Goal: Task Accomplishment & Management: Use online tool/utility

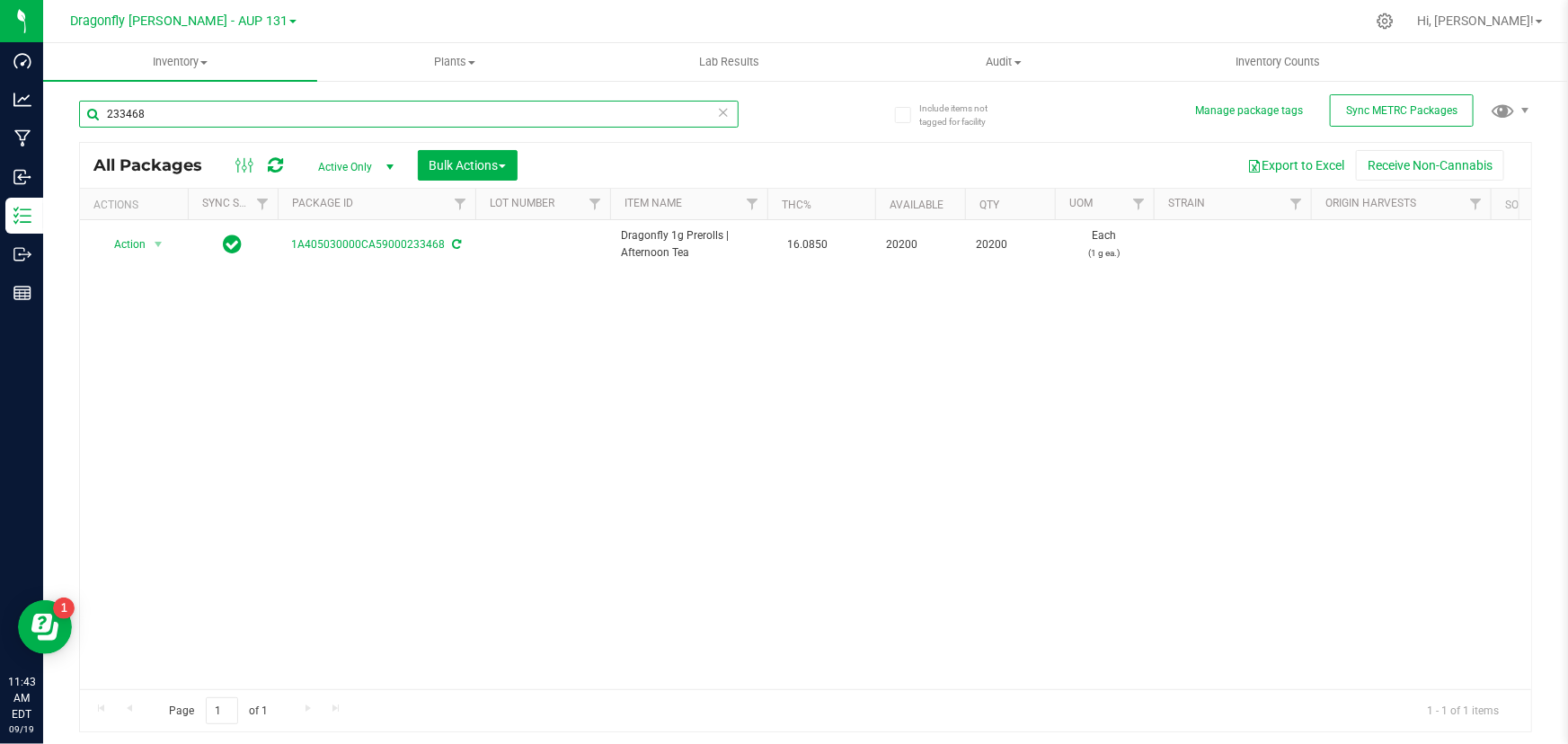
click at [348, 107] on input "233468" at bounding box center [409, 114] width 660 height 27
type input "223474"
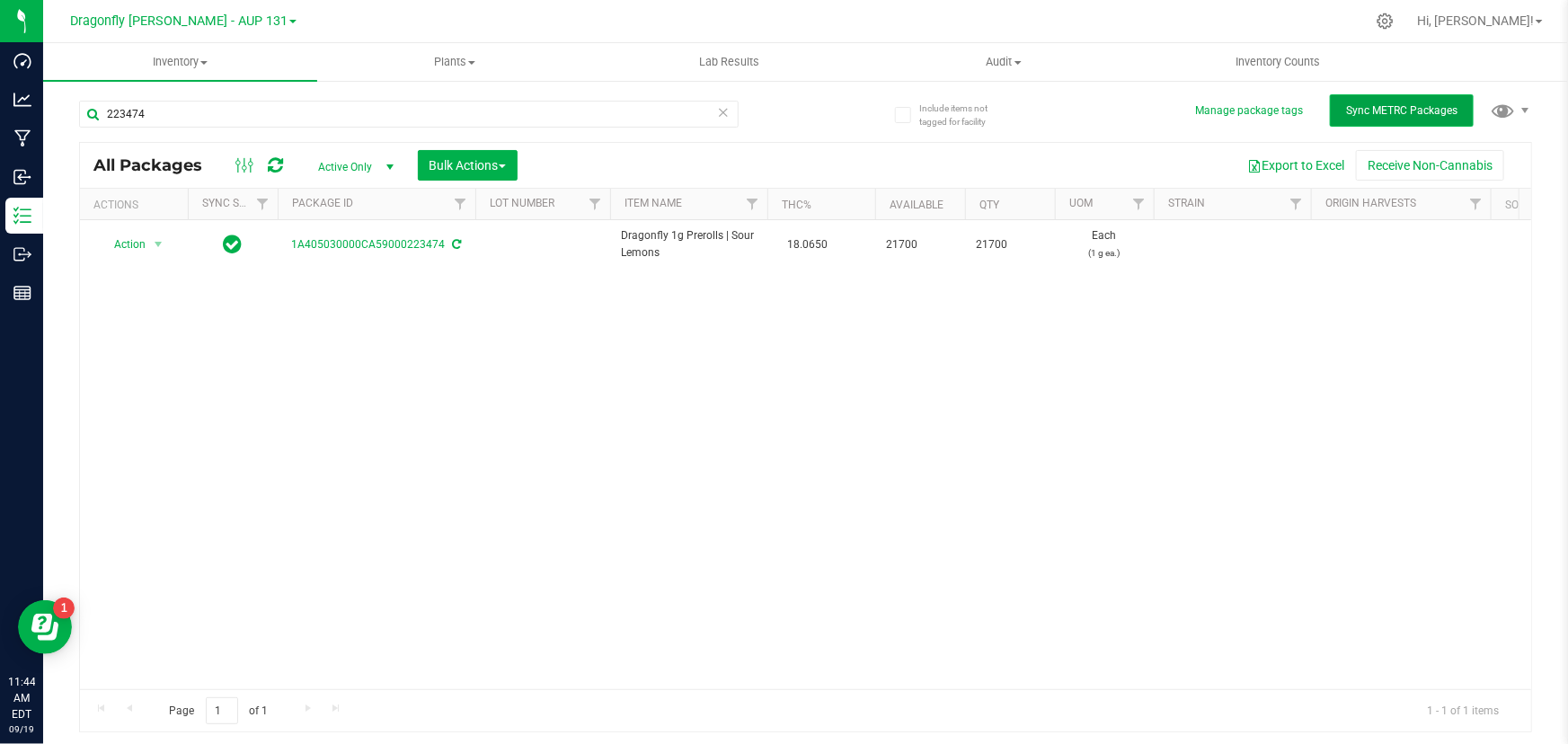
click at [1399, 107] on span "Sync METRC Packages" at bounding box center [1402, 110] width 111 height 12
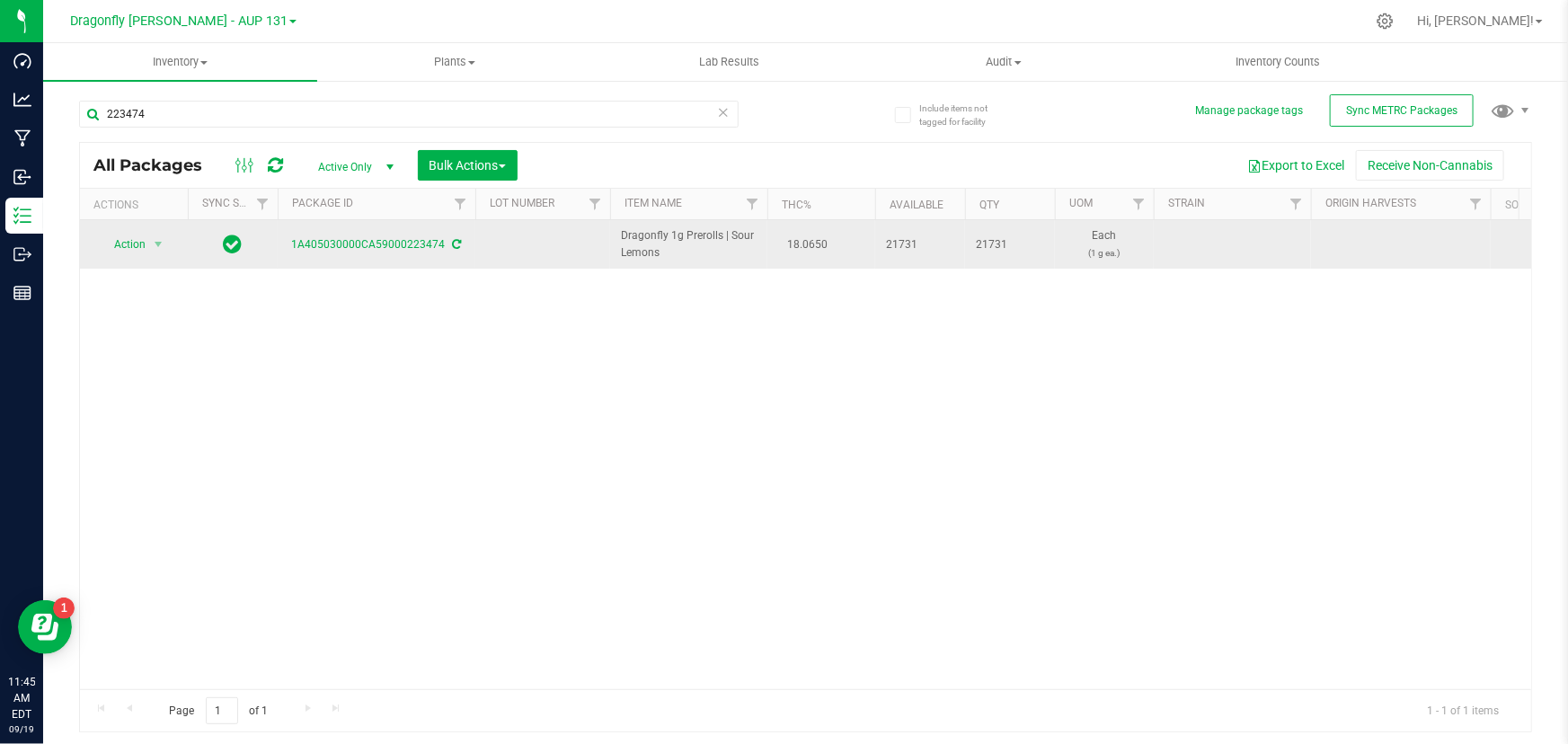
drag, startPoint x: 90, startPoint y: 249, endPoint x: 147, endPoint y: 249, distance: 57.0
click at [91, 249] on div "Action Action Adjust qty Create package Edit attributes Global inventory Locate…" at bounding box center [134, 244] width 86 height 25
click at [161, 248] on span "select" at bounding box center [158, 244] width 14 height 14
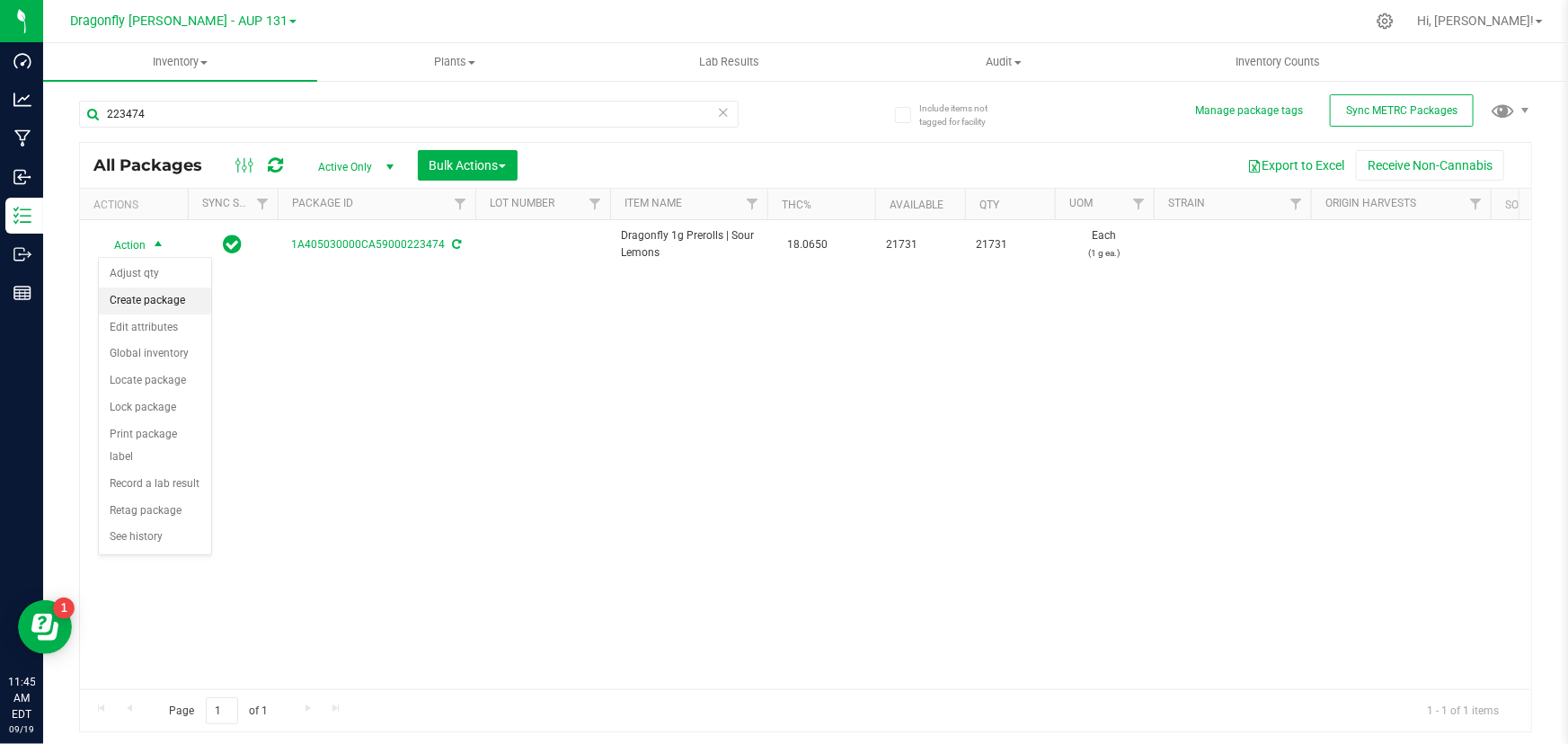
click at [161, 297] on li "Create package" at bounding box center [155, 301] width 112 height 27
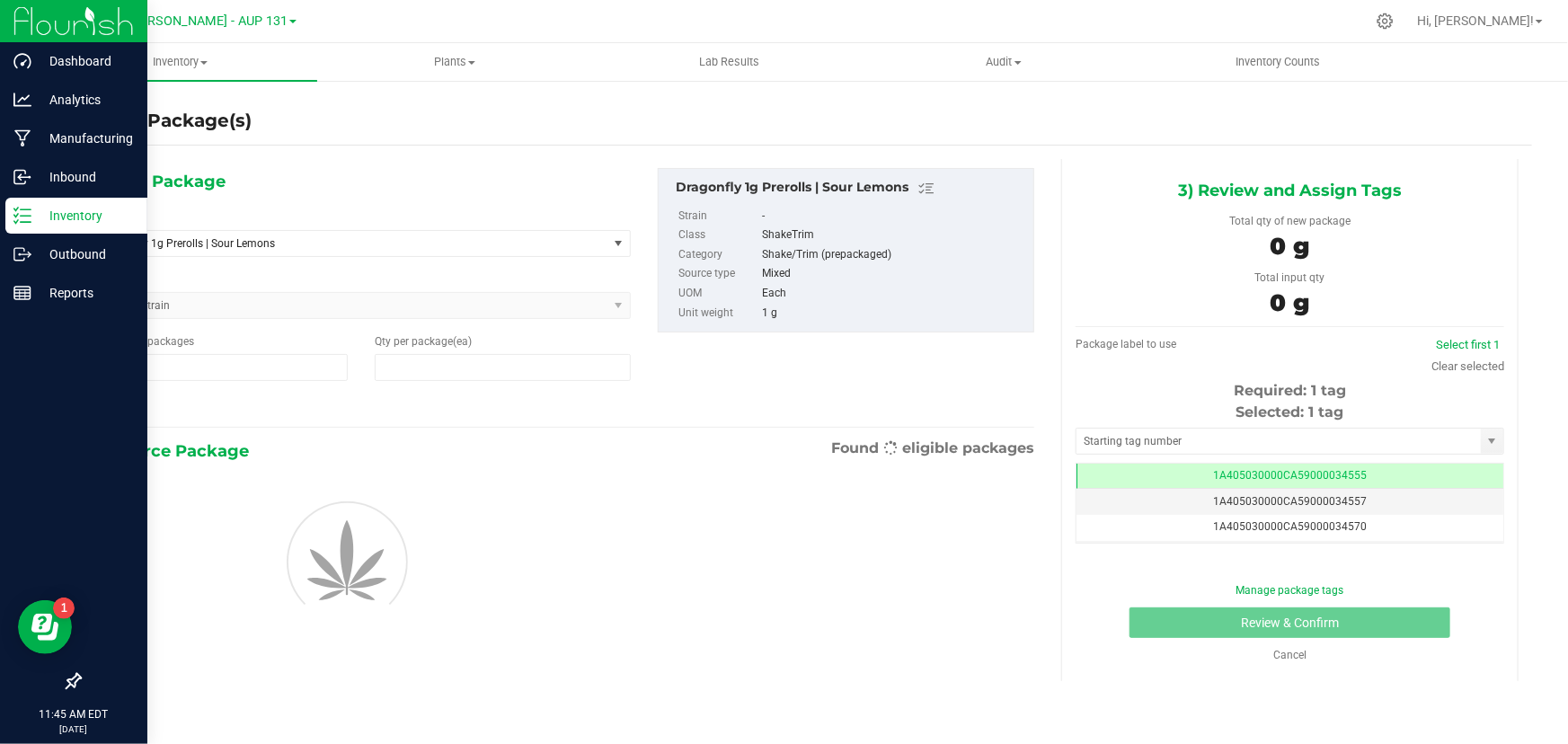
type input "0"
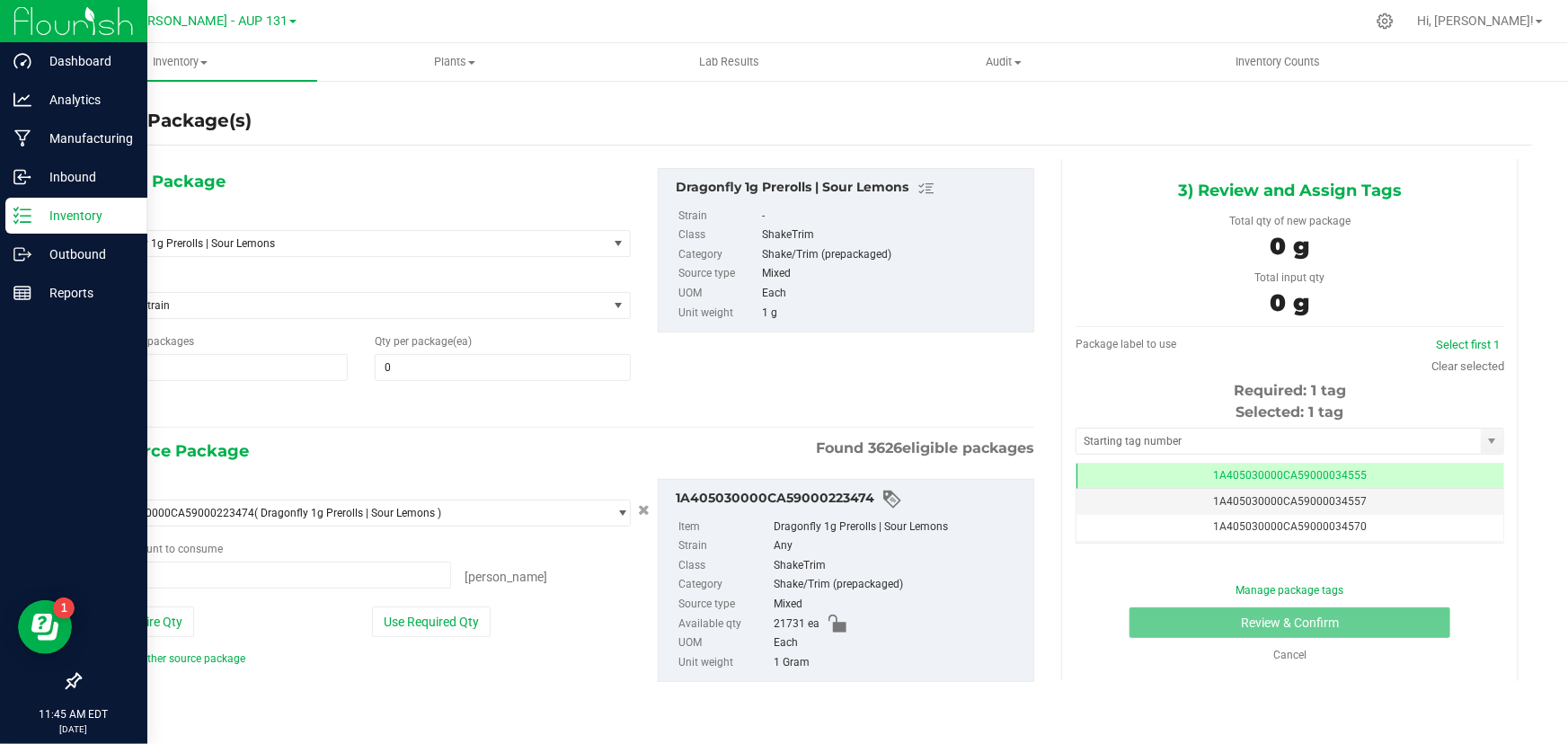
type input "0 ea"
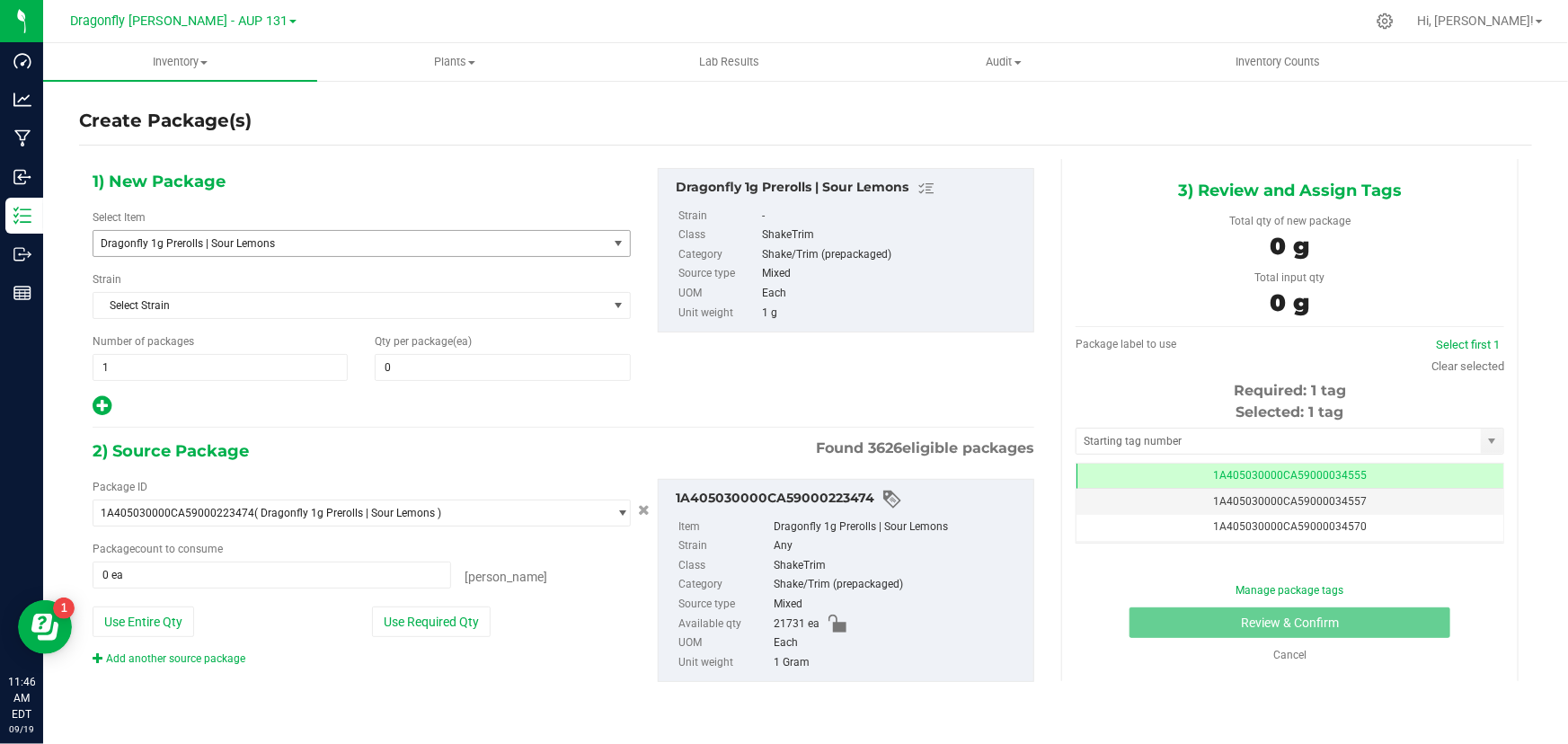
click at [351, 240] on span "Dragonfly 1g Prerolls | Sour Lemons" at bounding box center [341, 243] width 480 height 12
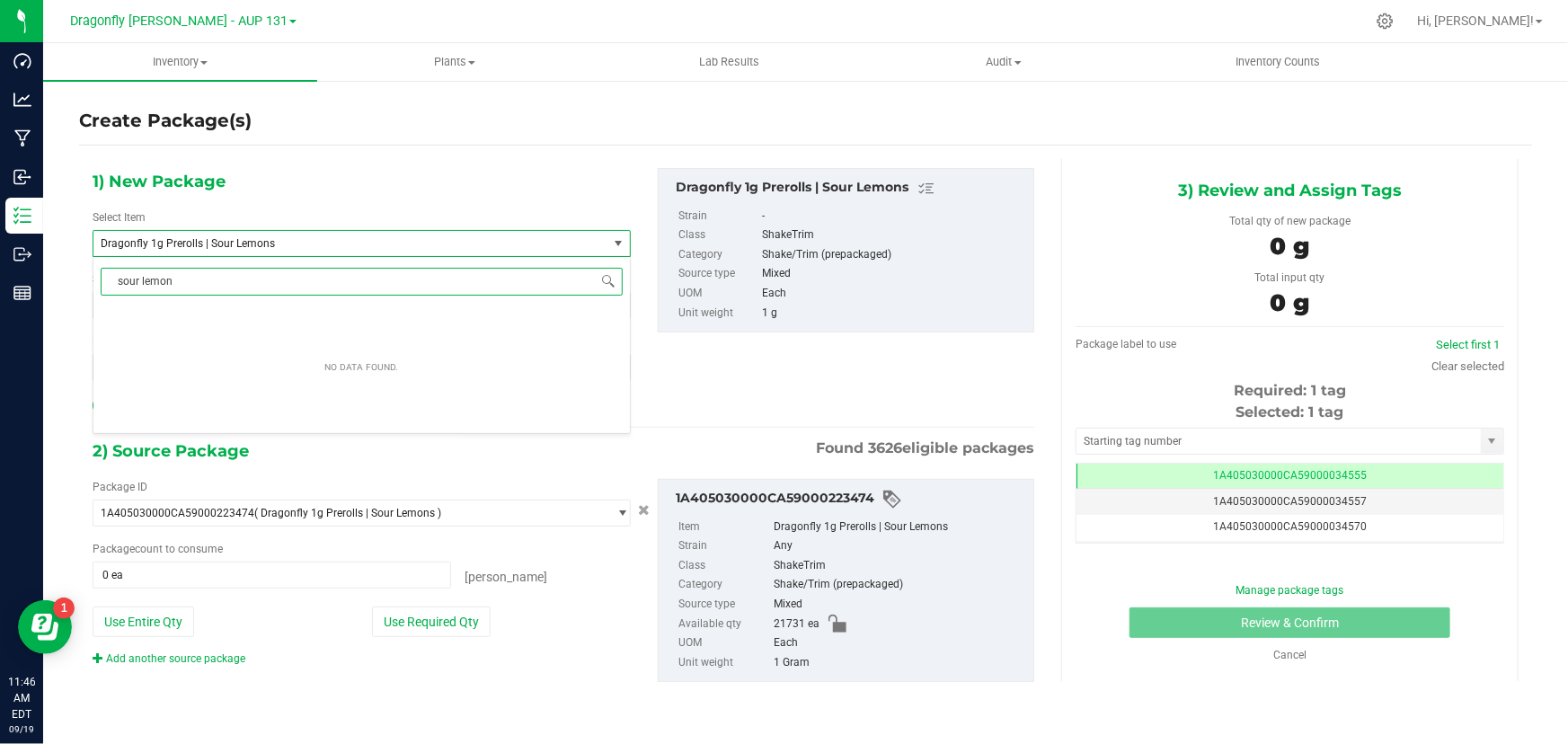
type input "sour lemons"
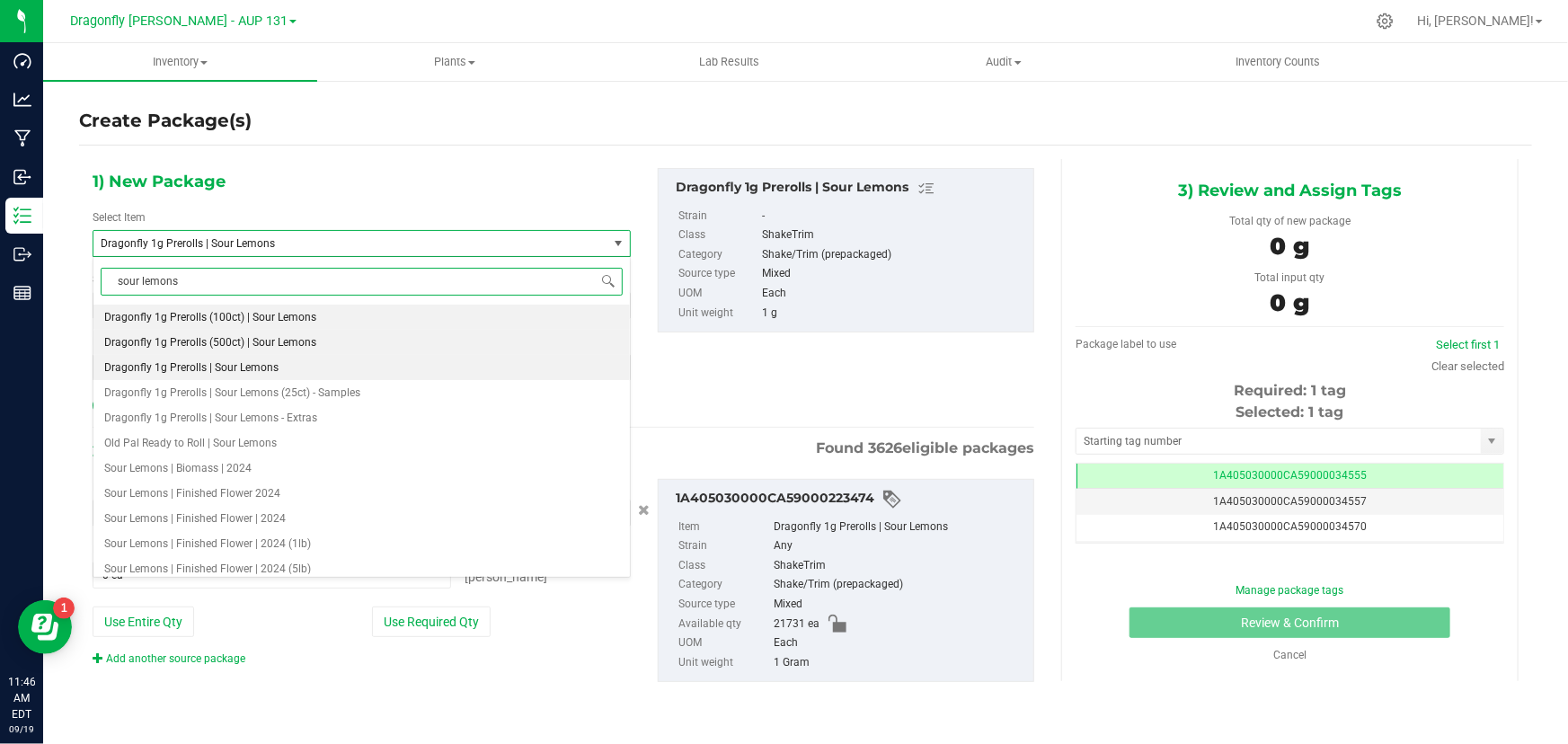
click at [275, 351] on li "Dragonfly 1g Prerolls (500ct) | Sour Lemons" at bounding box center [362, 342] width 536 height 25
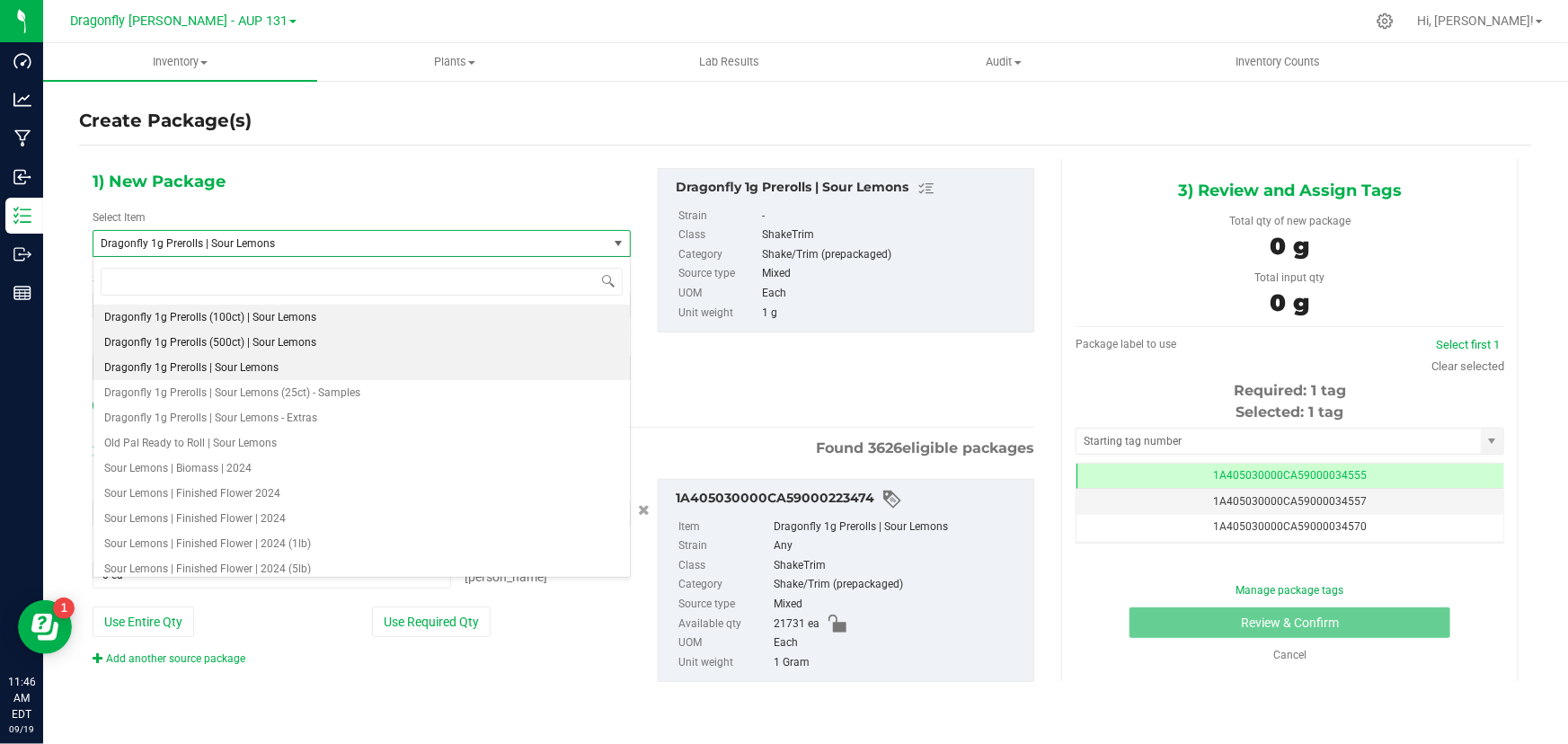
type input "0"
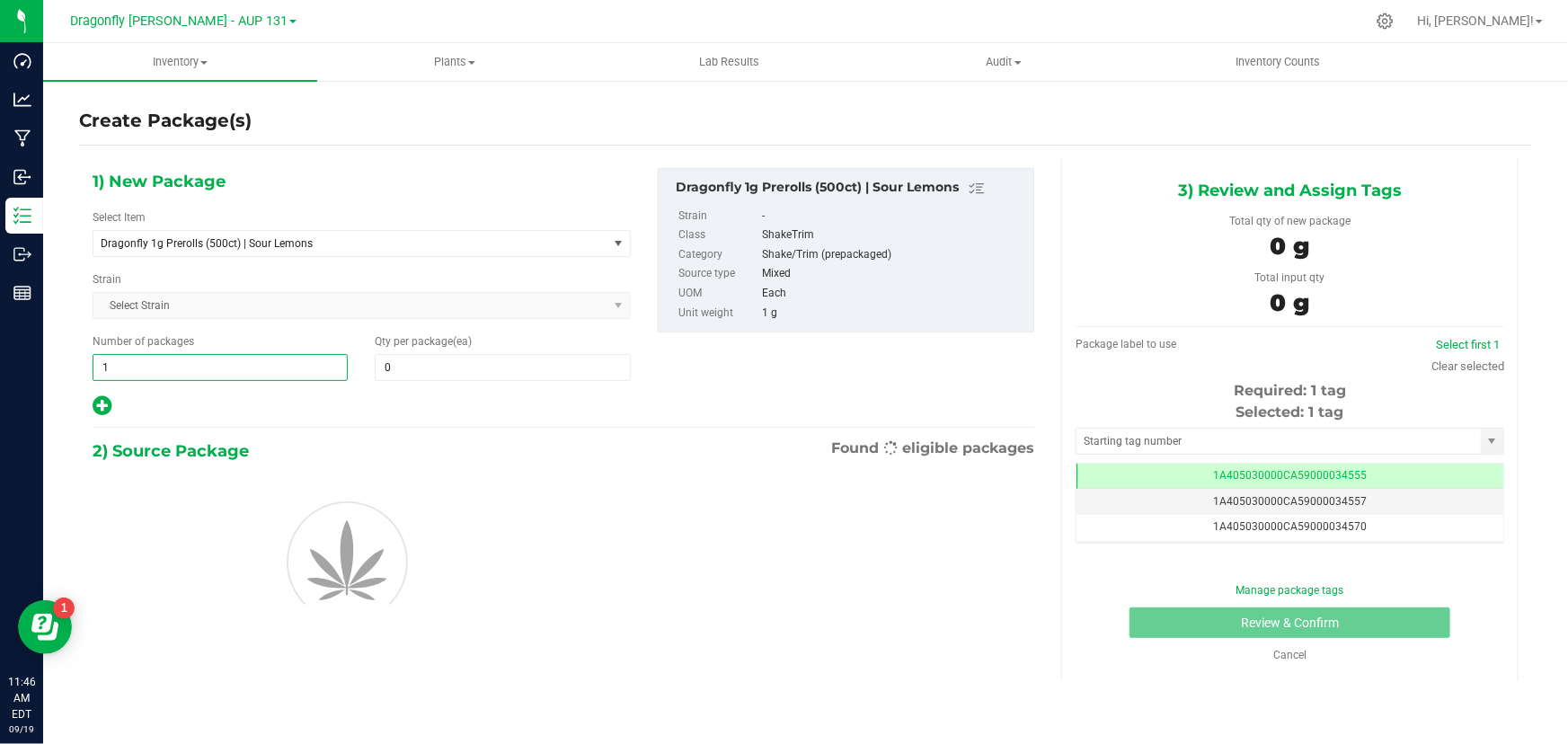
click at [221, 369] on span "1 1" at bounding box center [220, 367] width 255 height 27
click at [221, 369] on input "1" at bounding box center [220, 367] width 253 height 25
type input "43"
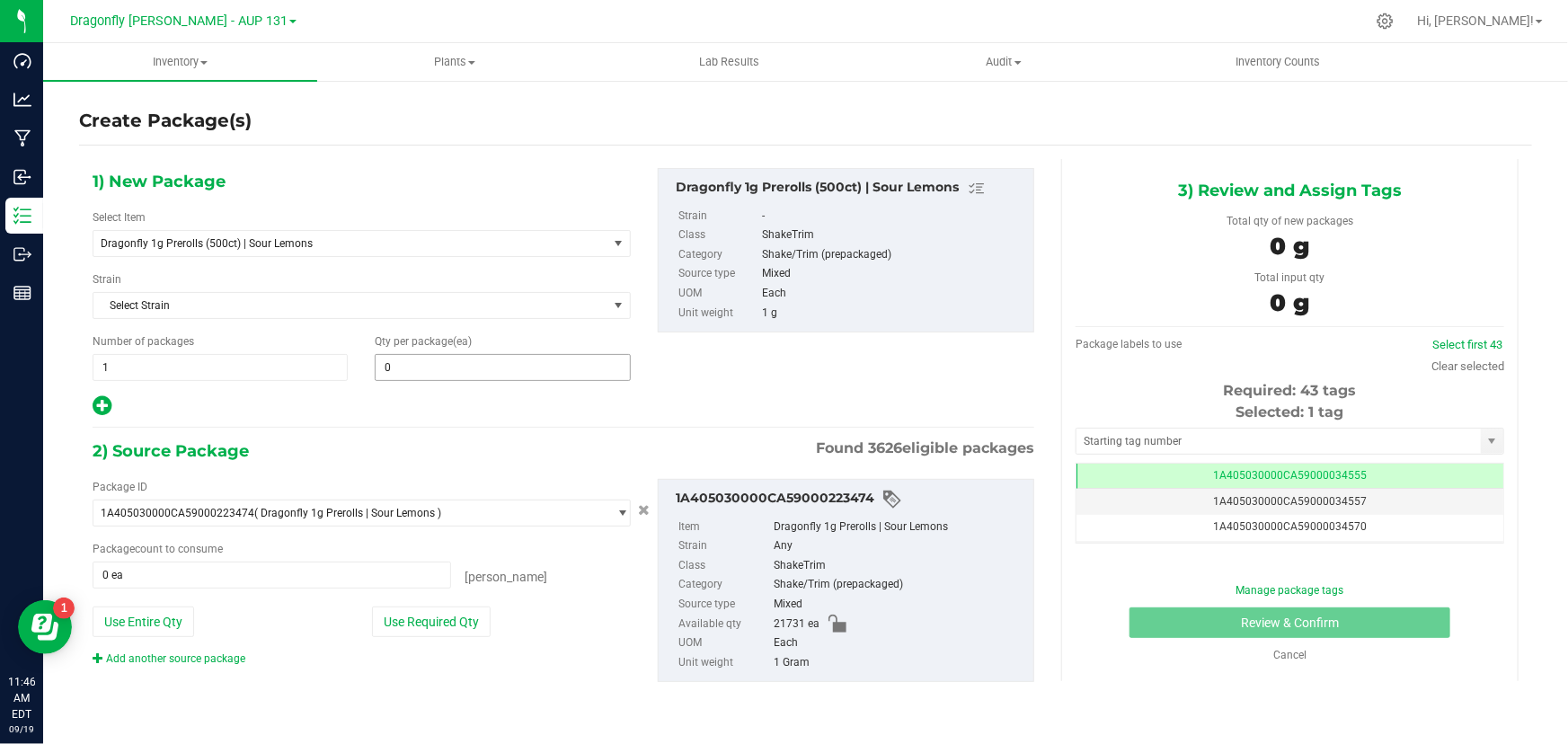
type input "43"
click at [456, 363] on span "0 0" at bounding box center [502, 367] width 255 height 27
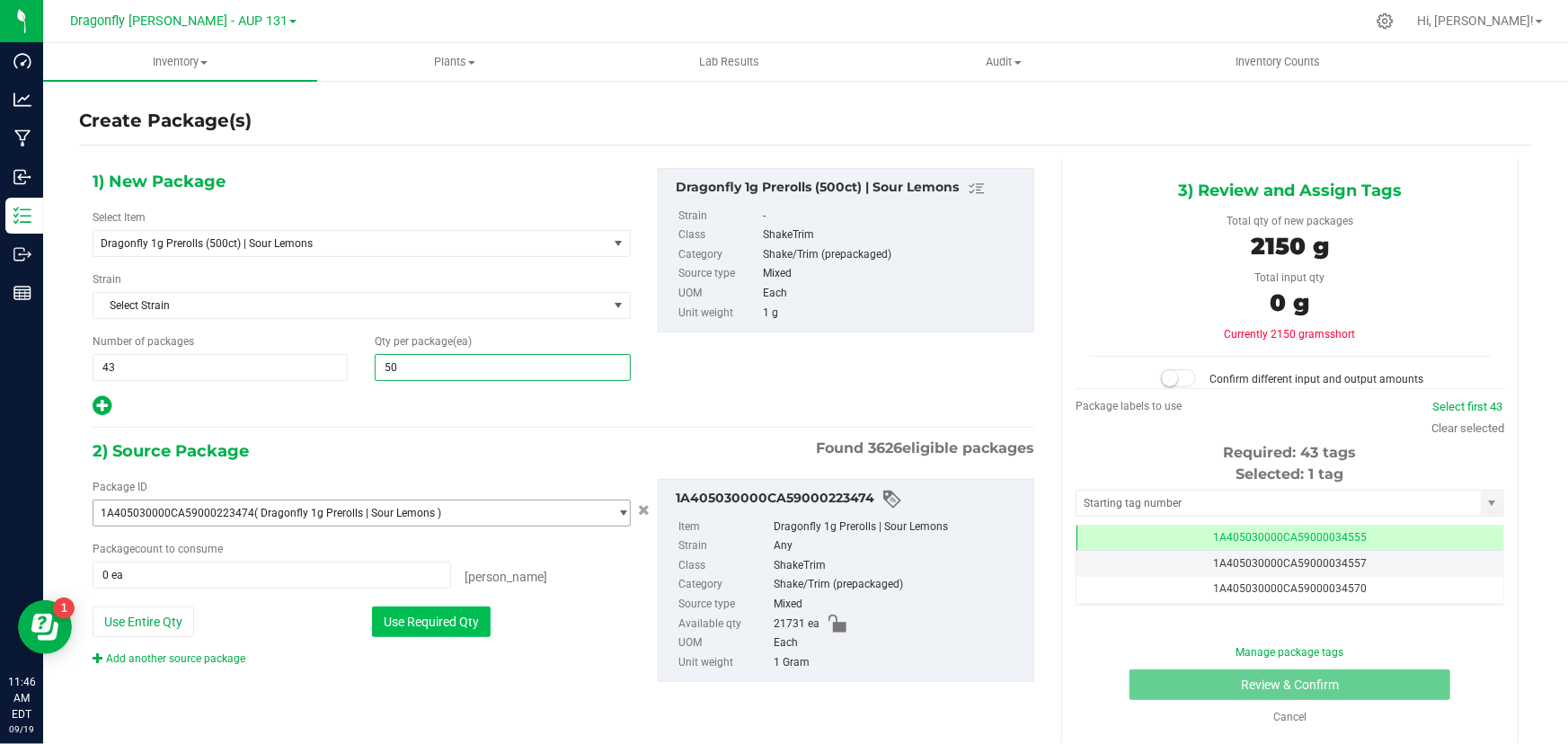
type input "500"
click at [435, 620] on button "Use Required Qty" at bounding box center [431, 622] width 119 height 31
type input "21500 ea"
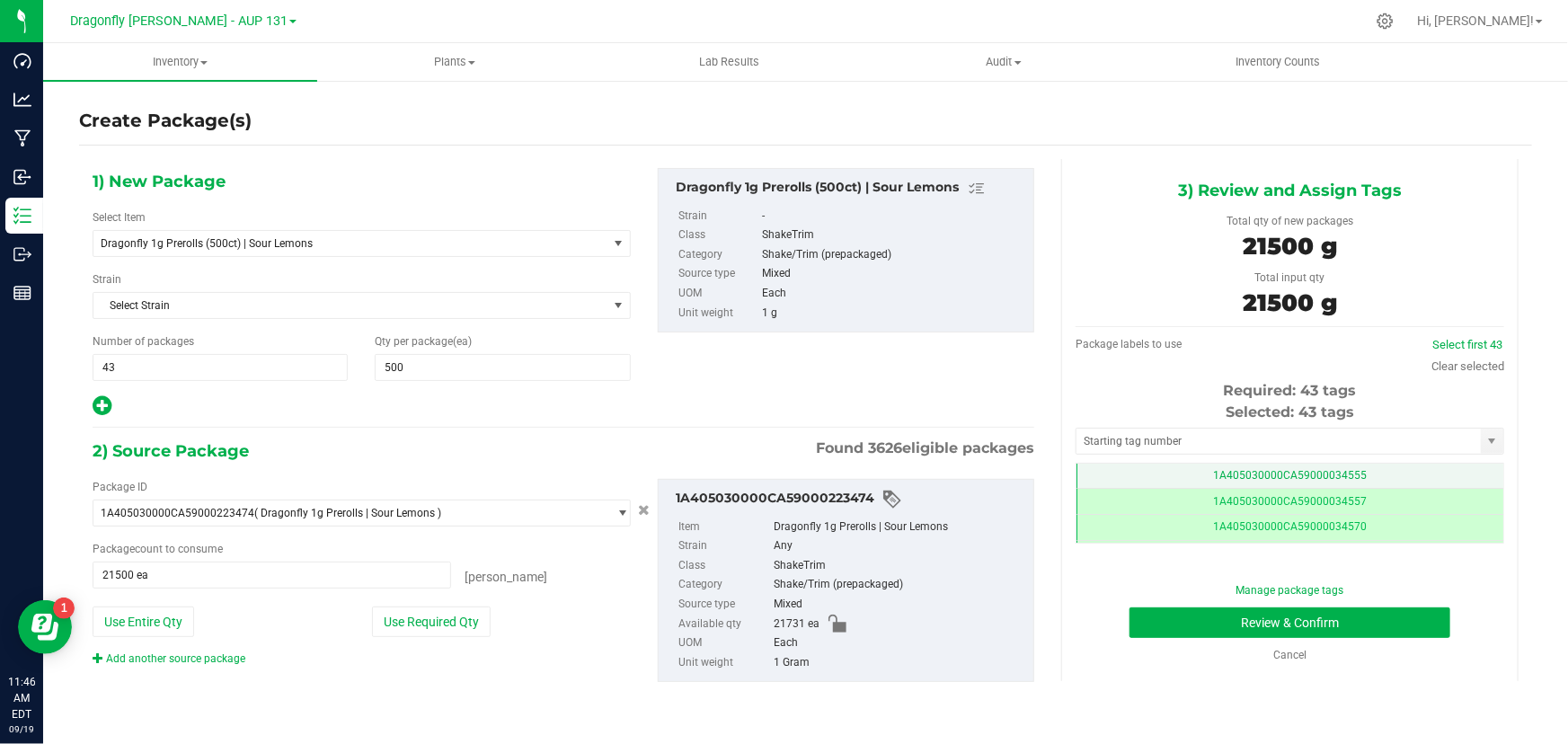
scroll to position [0, 0]
click at [1371, 441] on input "text" at bounding box center [1278, 441] width 405 height 25
click at [1217, 476] on li "1A405030000CA59000244547" at bounding box center [1290, 472] width 427 height 27
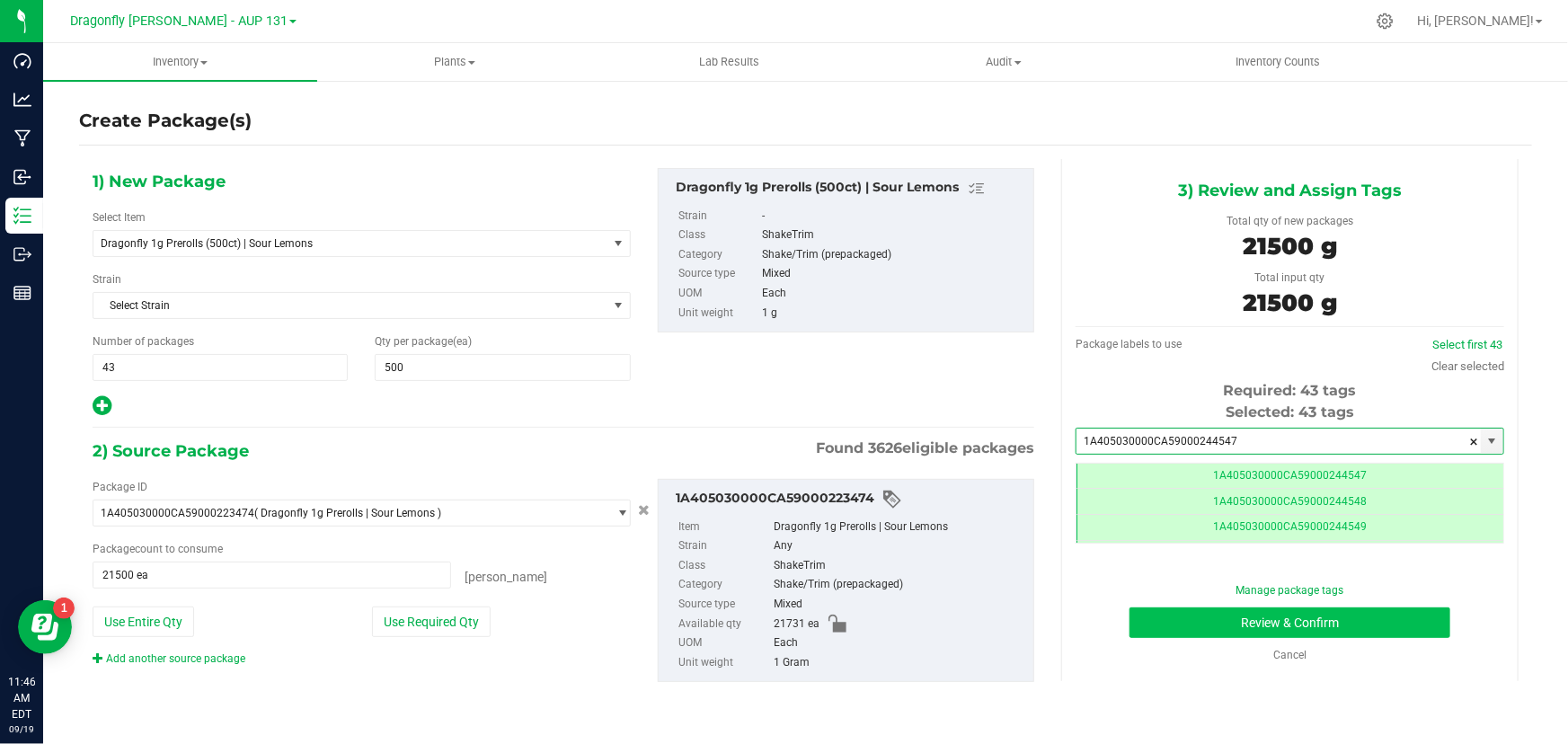
type input "1A405030000CA59000244547"
click at [1304, 629] on button "Review & Confirm" at bounding box center [1290, 622] width 321 height 31
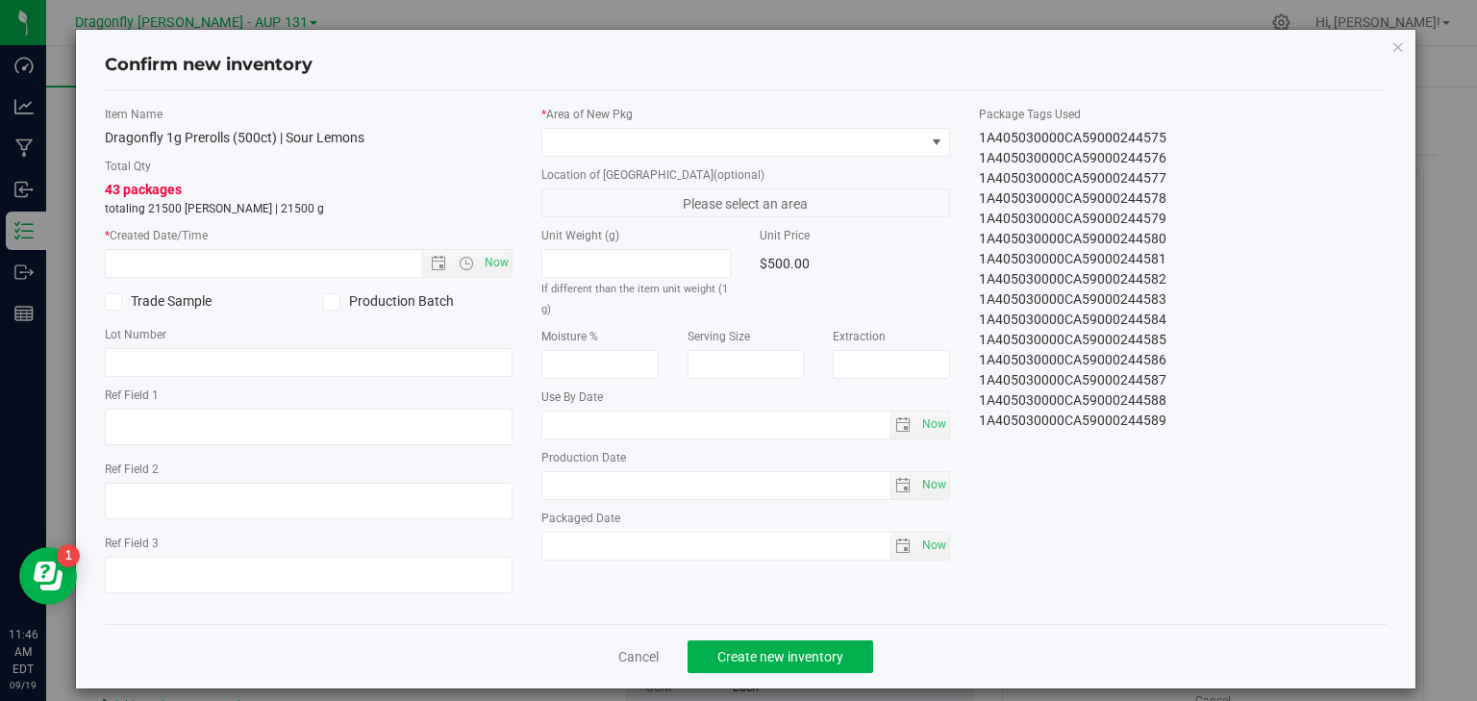
click at [899, 79] on div "Confirm new inventory" at bounding box center [746, 65] width 1283 height 49
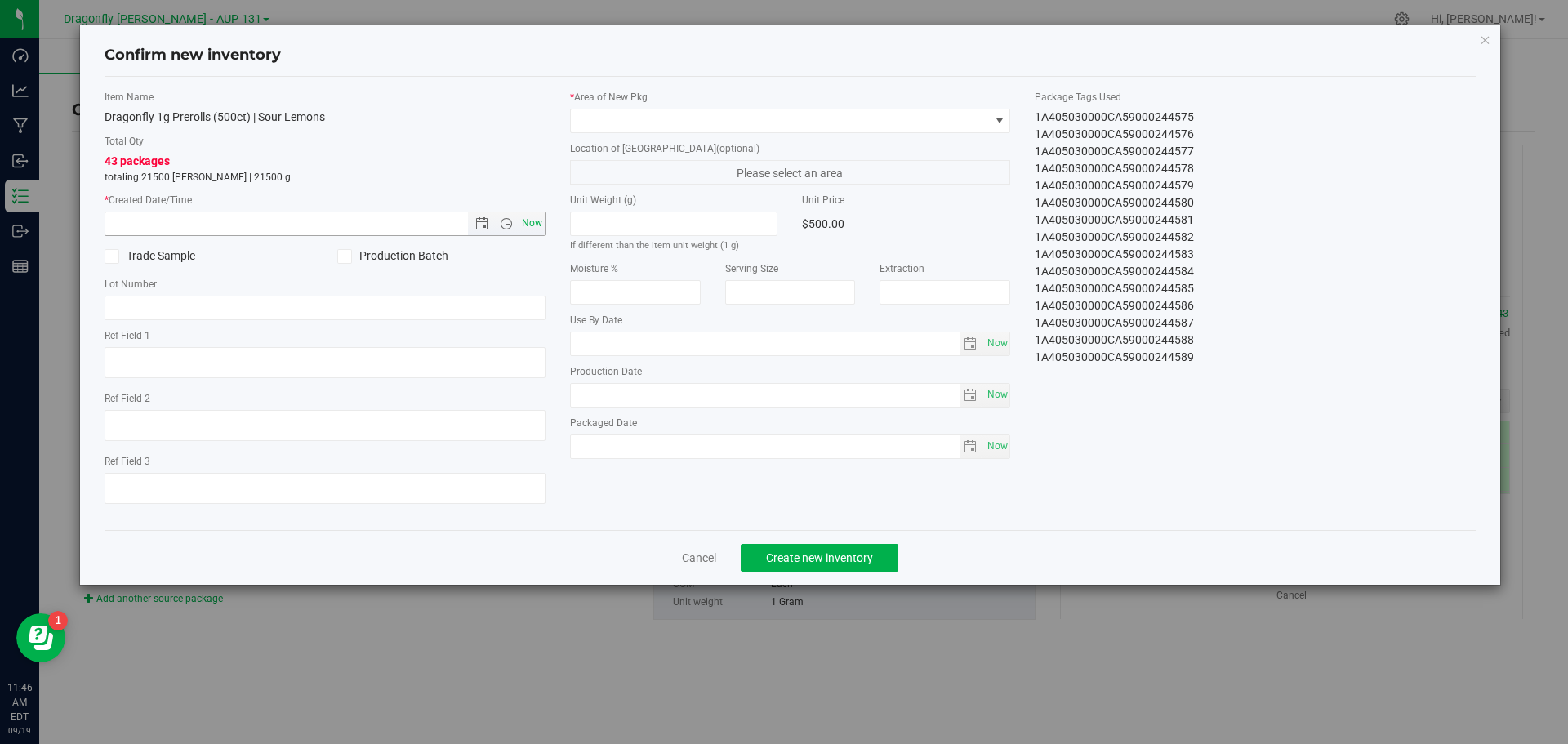
click at [523, 219] on span "Now" at bounding box center [531, 223] width 28 height 24
type input "9/19/2025 11:46 AM"
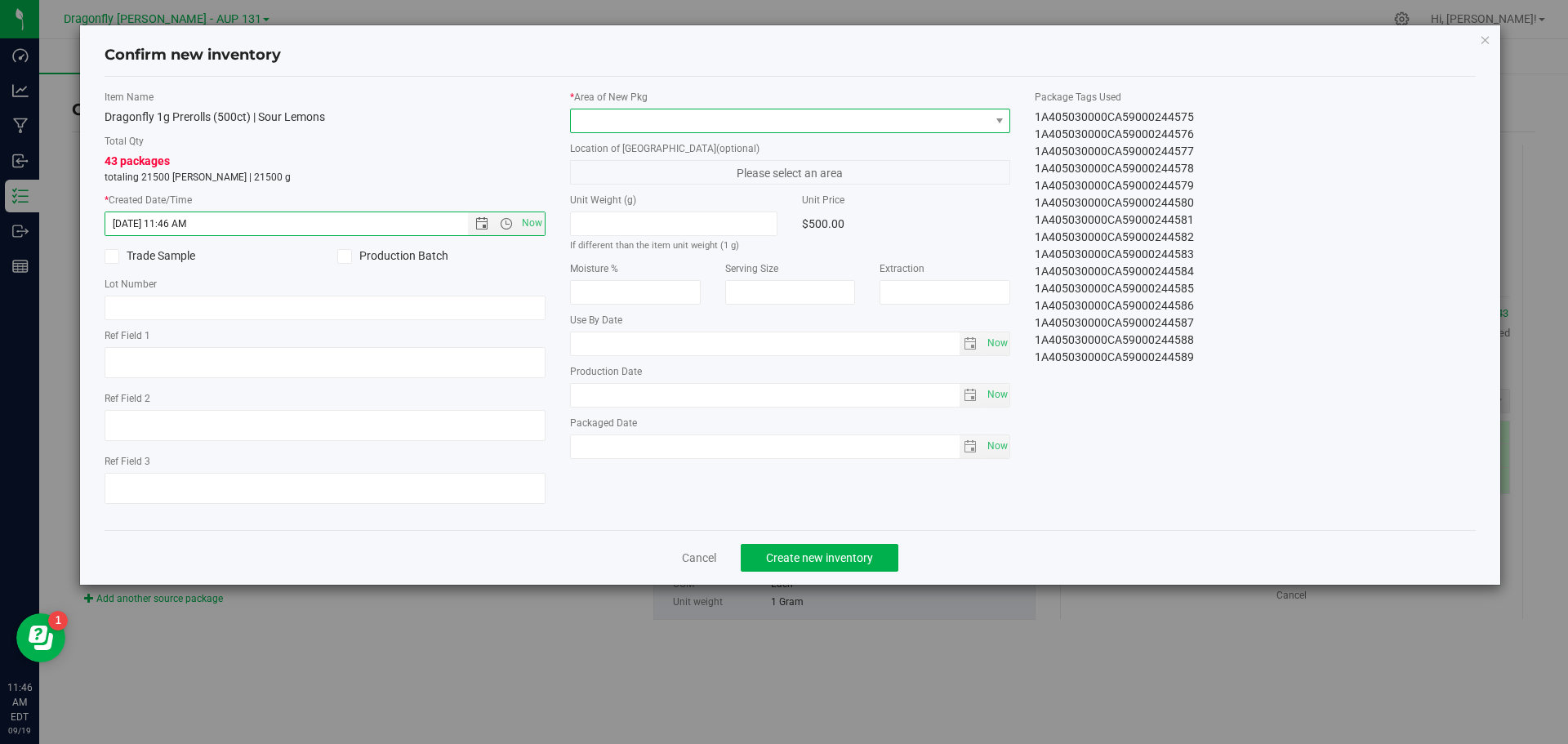
click at [634, 117] on span at bounding box center [779, 121] width 419 height 23
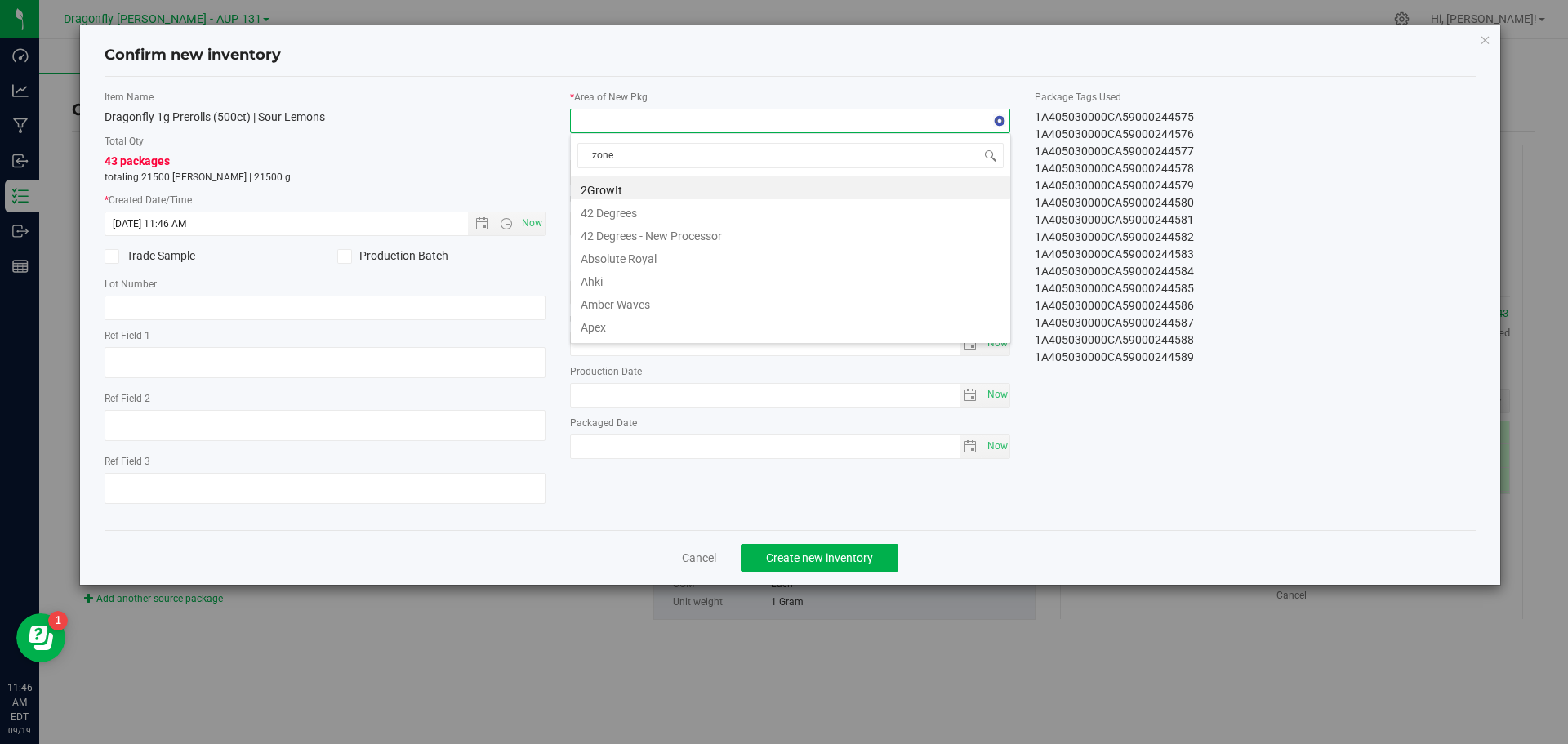
type input "zone 1"
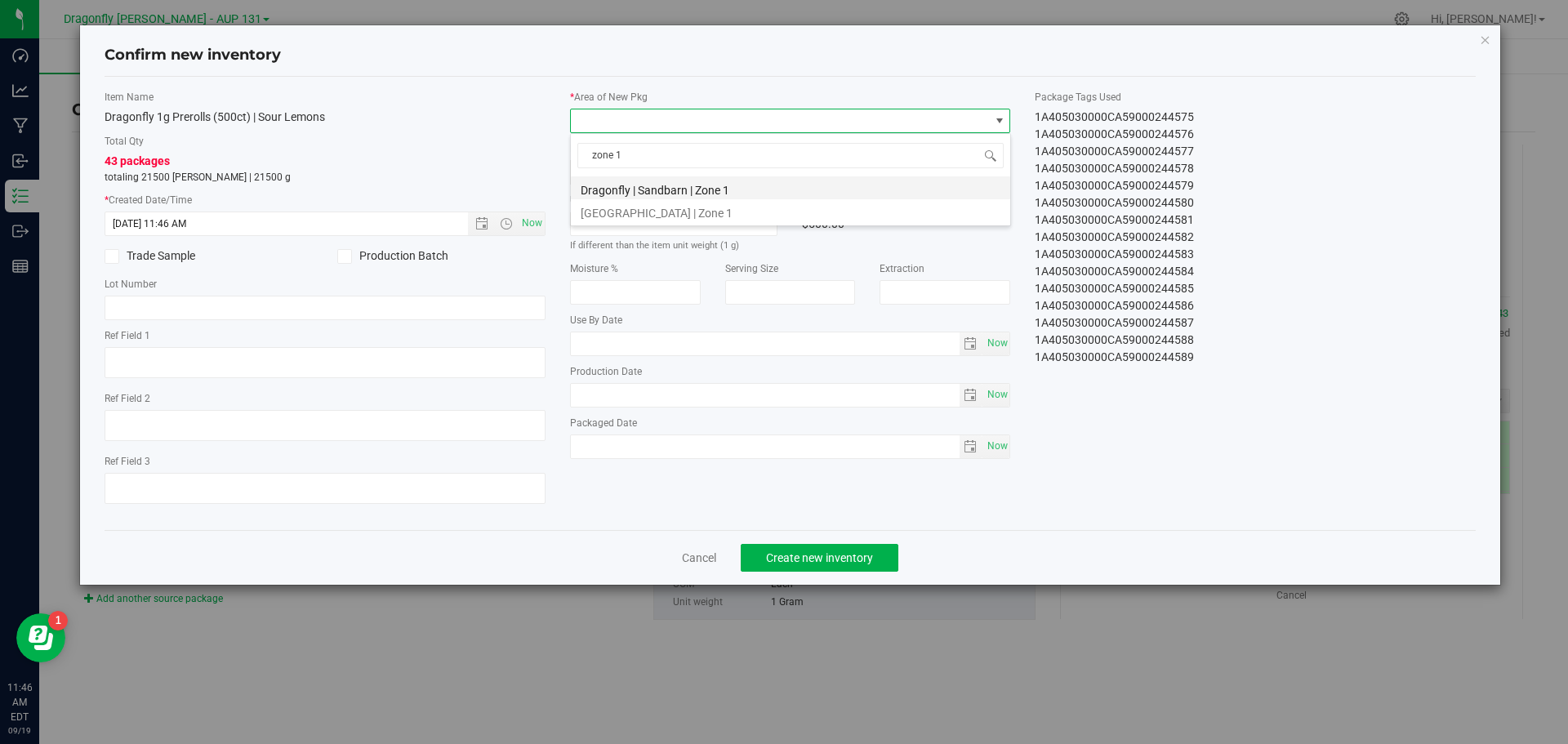
click at [649, 192] on li "Dragonfly | Sandbarn | Zone 1" at bounding box center [790, 188] width 439 height 23
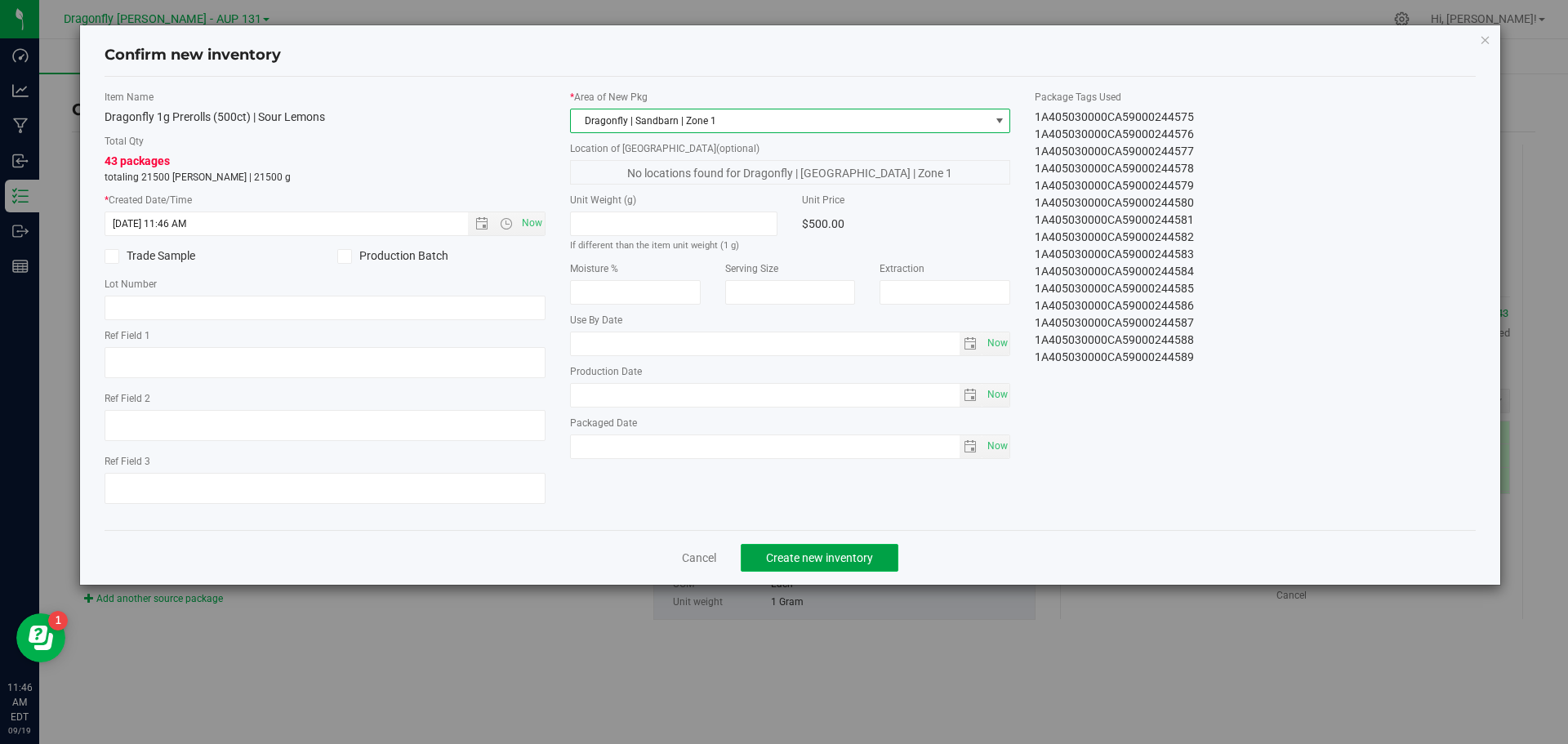
click at [860, 558] on span "Create new inventory" at bounding box center [819, 557] width 107 height 13
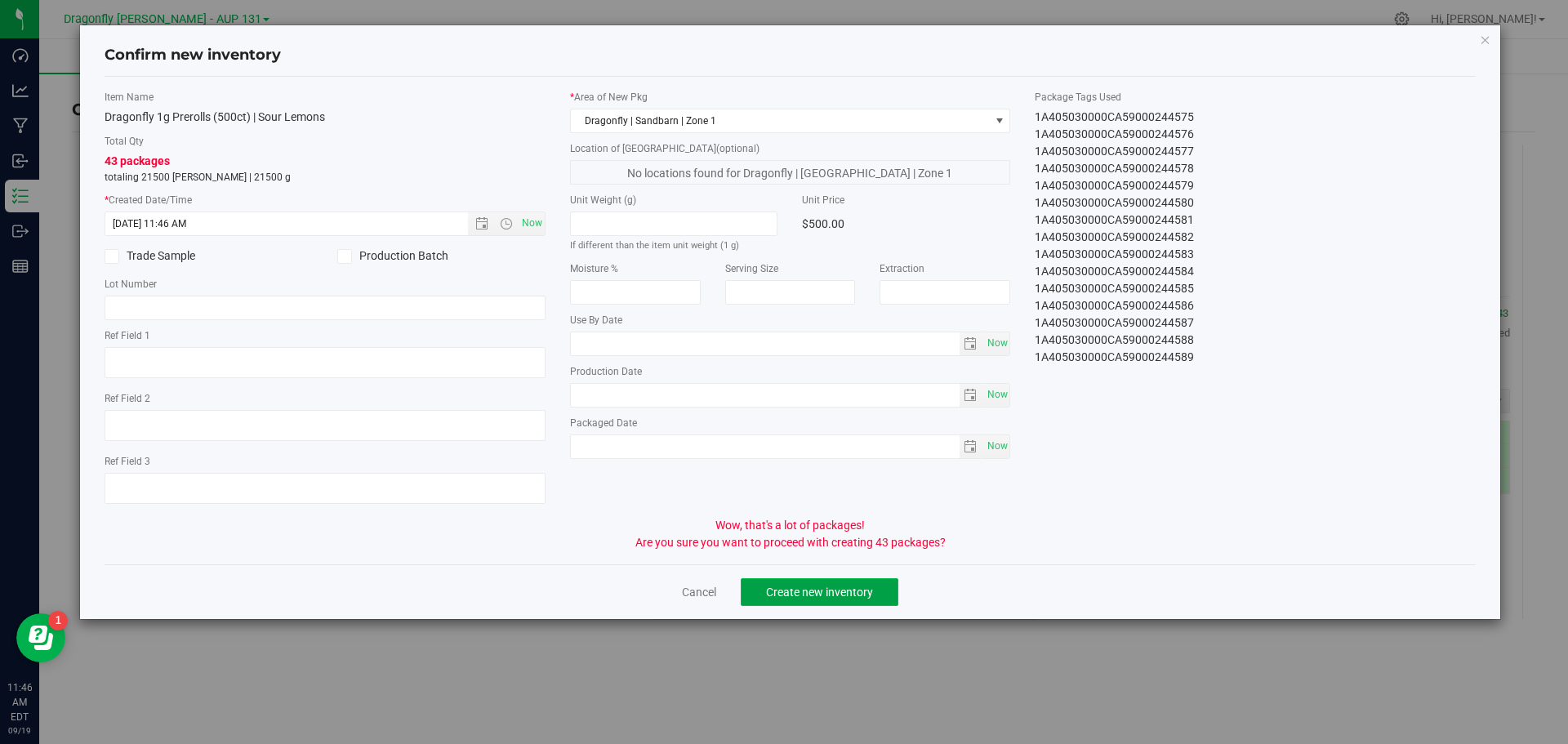
click at [837, 603] on button "Create new inventory" at bounding box center [819, 592] width 158 height 28
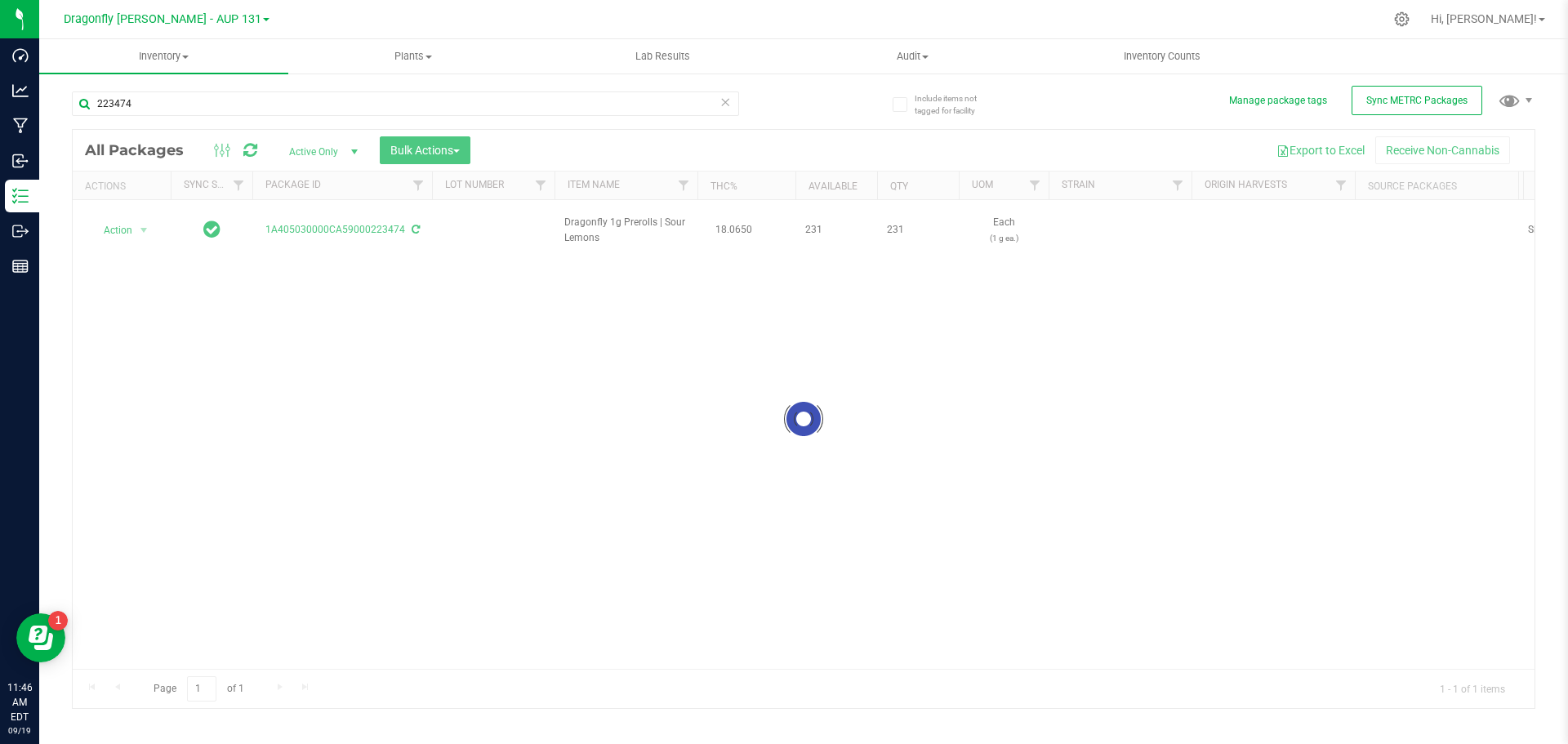
click at [128, 219] on div at bounding box center [804, 419] width 1462 height 578
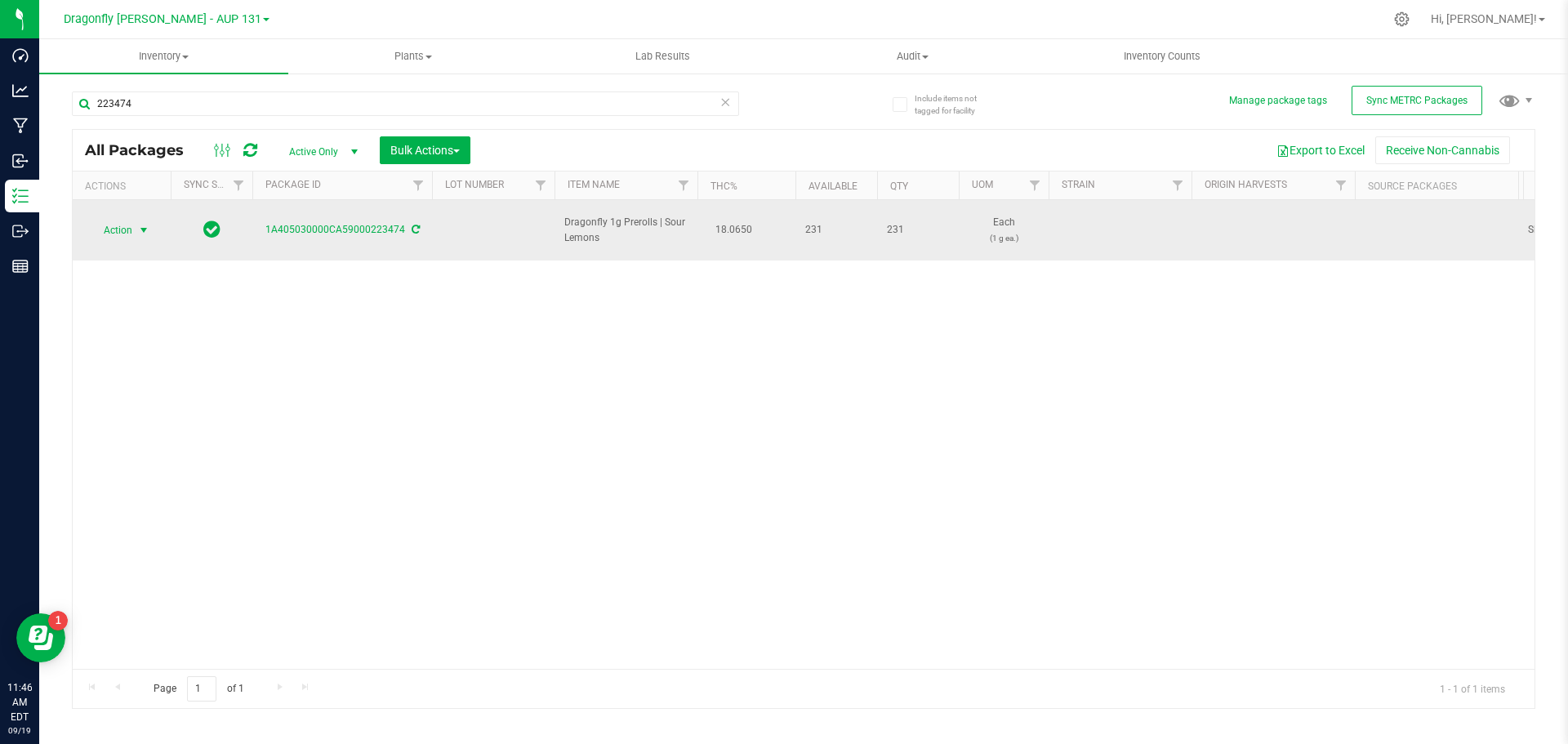
click at [151, 219] on span "select" at bounding box center [144, 230] width 20 height 23
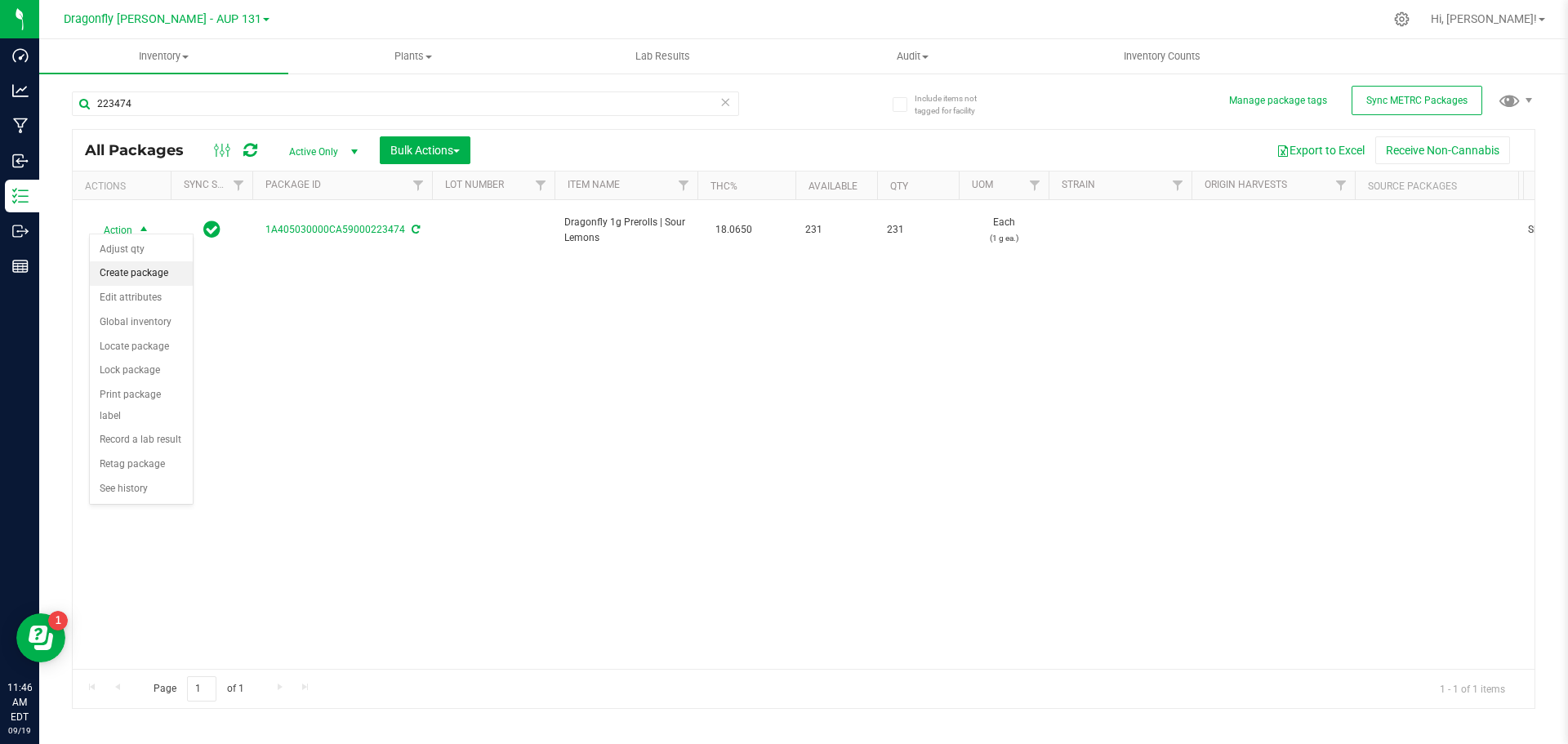
click at [149, 268] on li "Create package" at bounding box center [141, 273] width 103 height 25
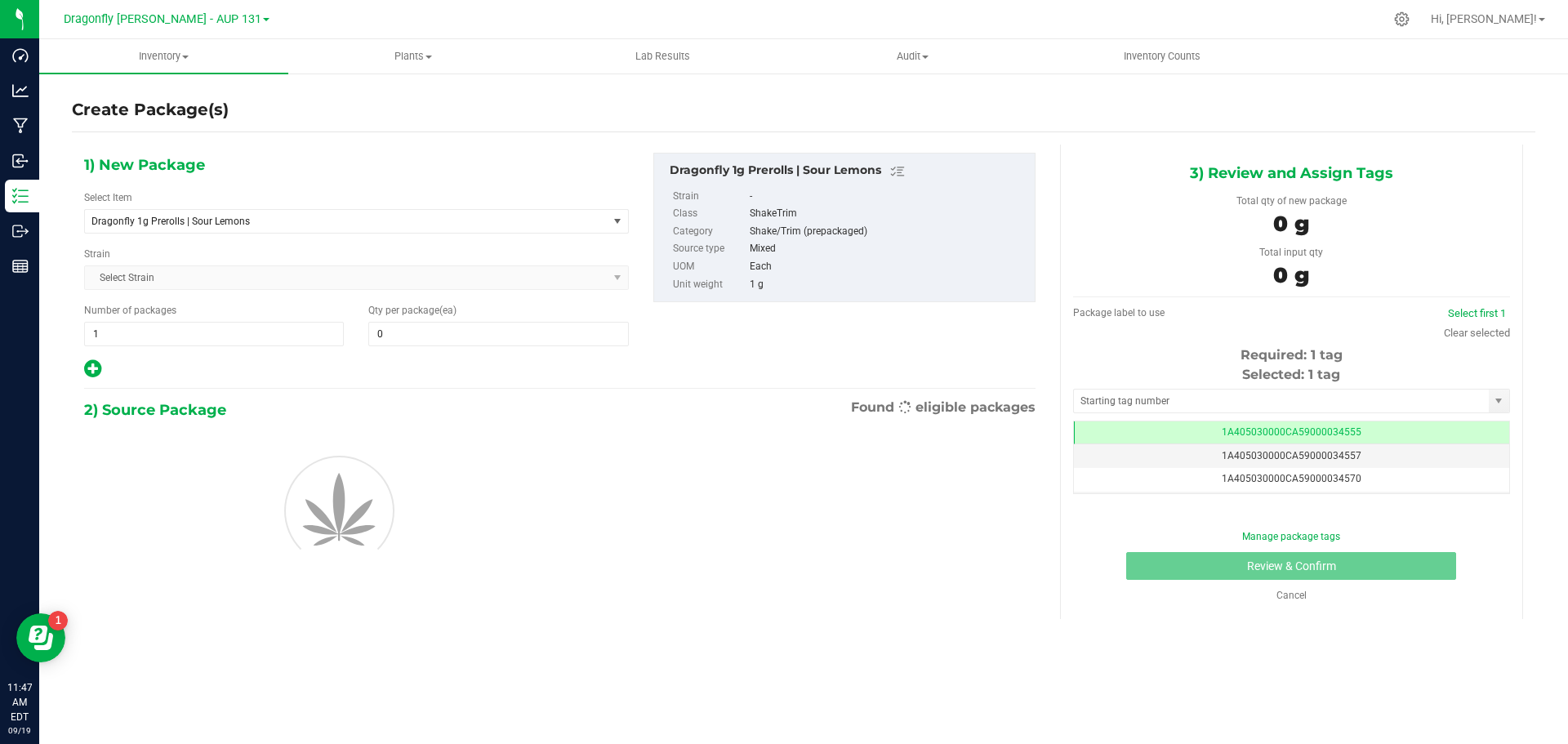
type input "0"
click at [325, 225] on span "Dragonfly 1g Prerolls | Sour Lemons" at bounding box center [336, 221] width 489 height 11
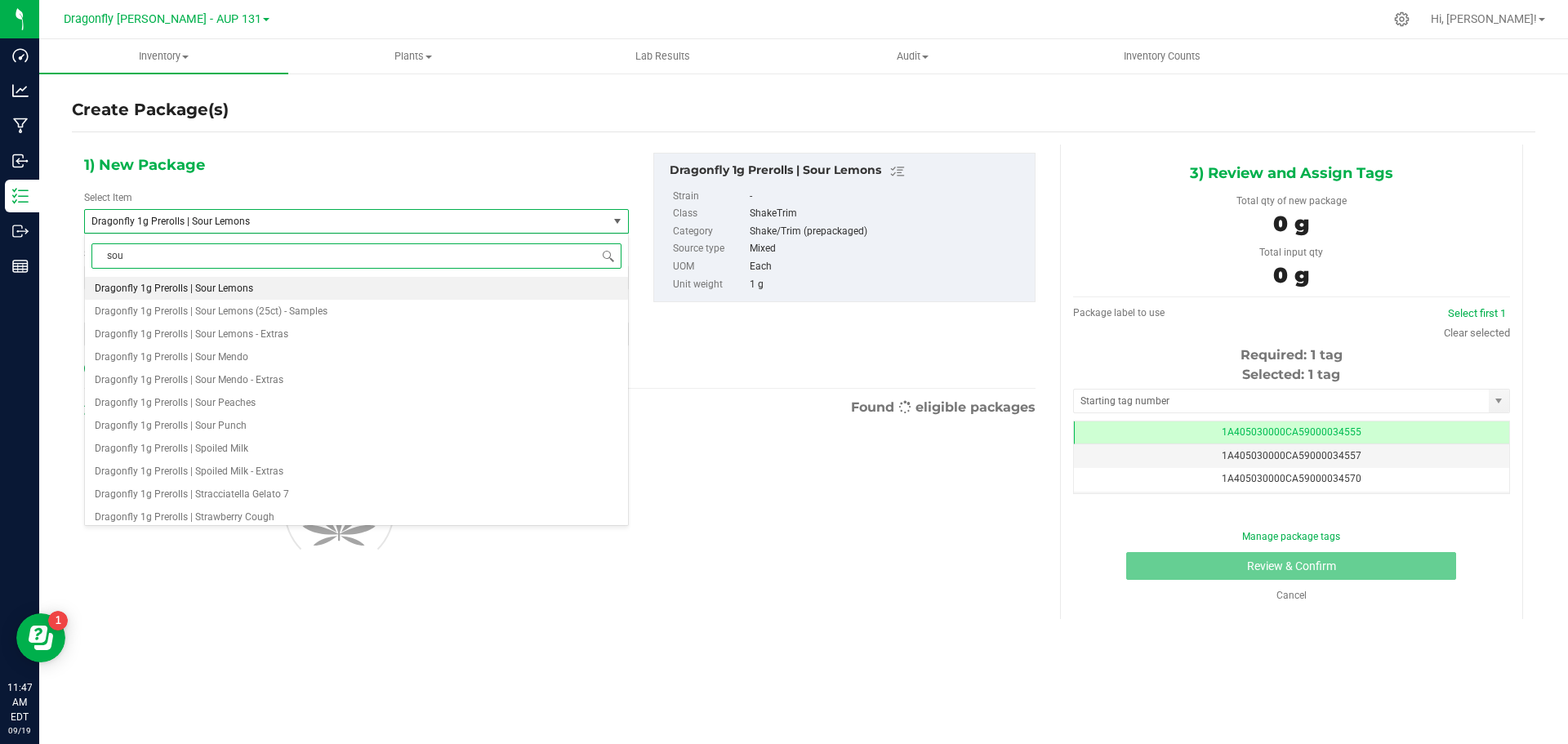
type input "soue"
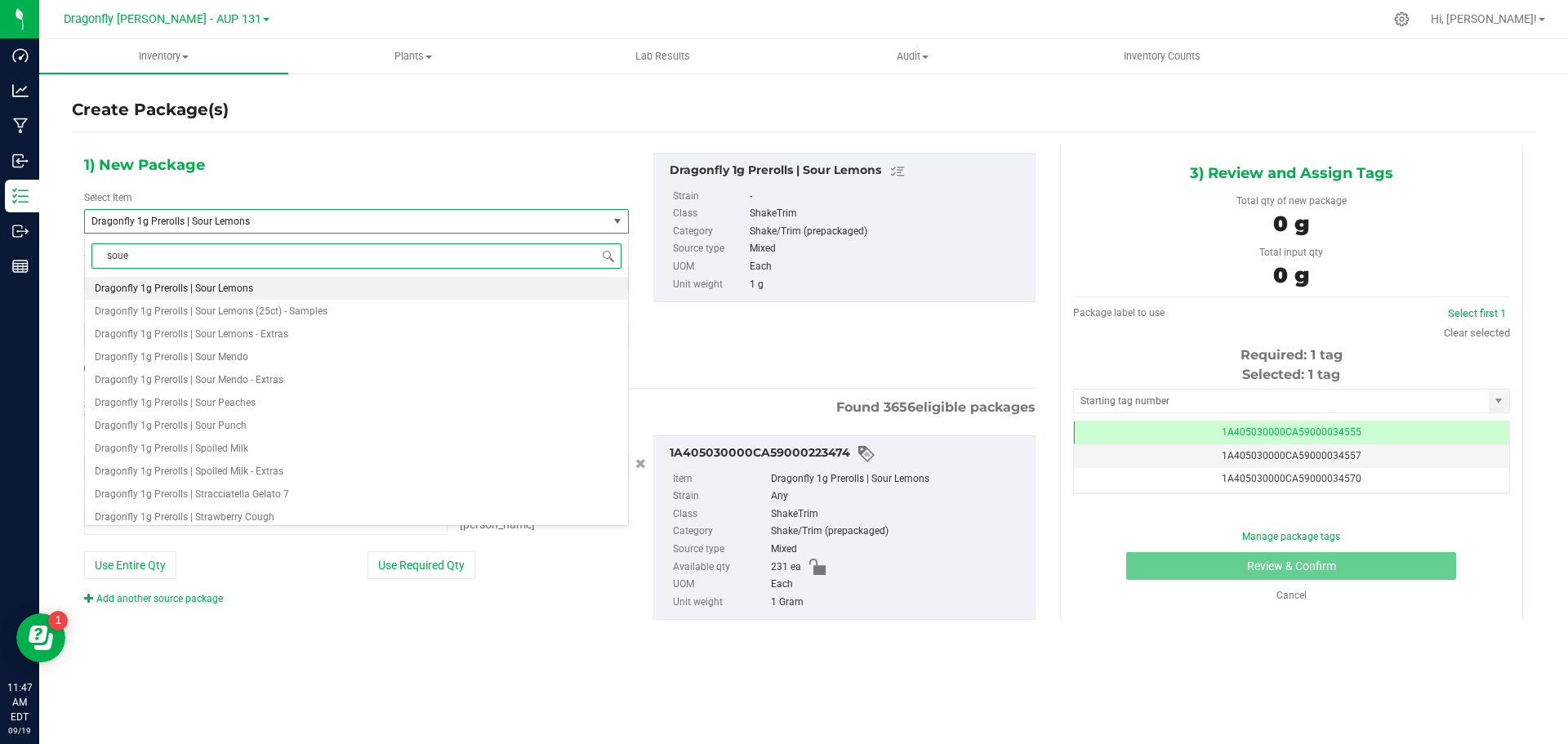
type input "0 ea"
type input "sour lemons"
click at [269, 289] on span "Dragonfly 1g Prerolls (100ct) | Sour Lemons" at bounding box center [191, 288] width 193 height 11
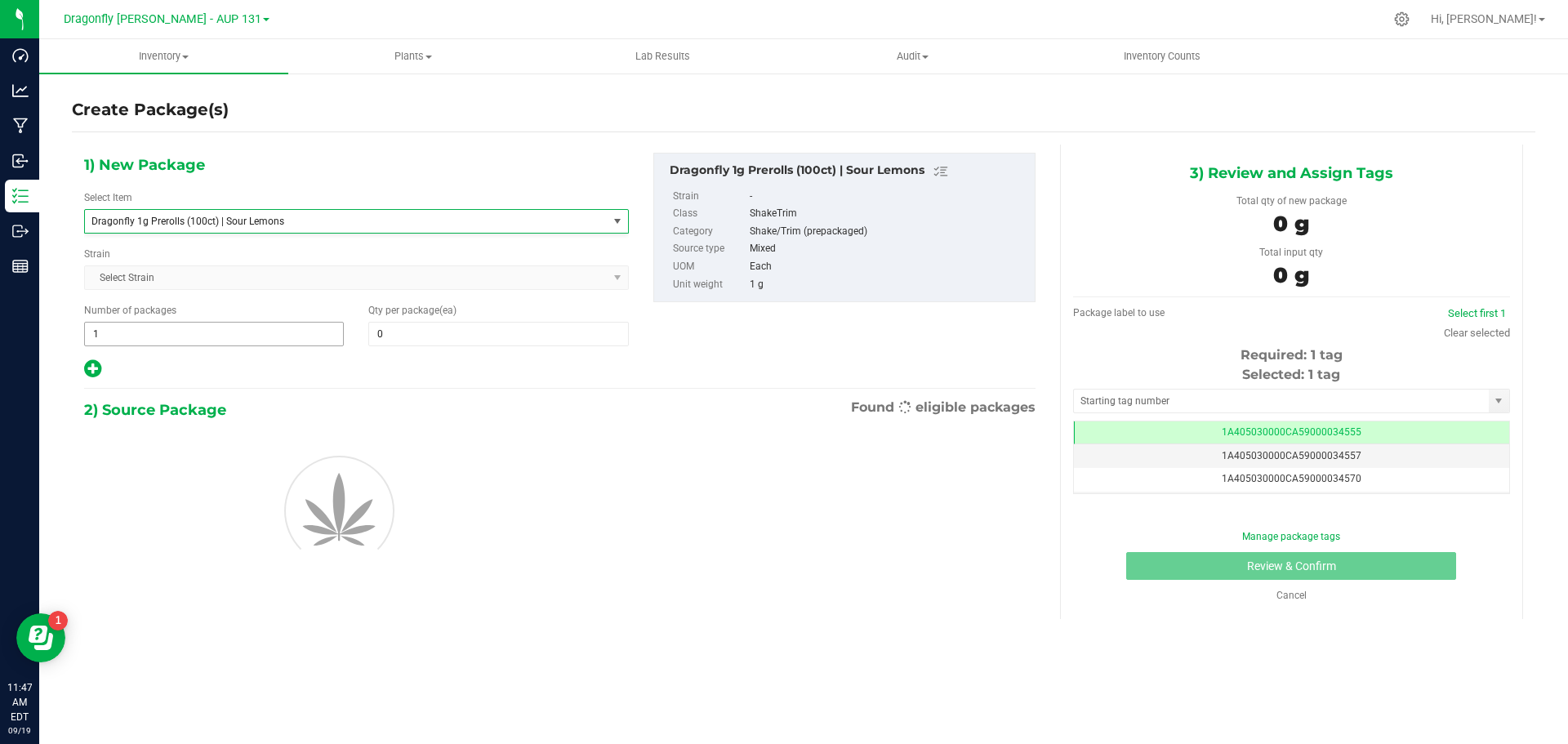
type input "0"
click at [200, 329] on span "1 1" at bounding box center [214, 334] width 260 height 25
click at [200, 329] on input "1" at bounding box center [214, 334] width 258 height 23
type input "2"
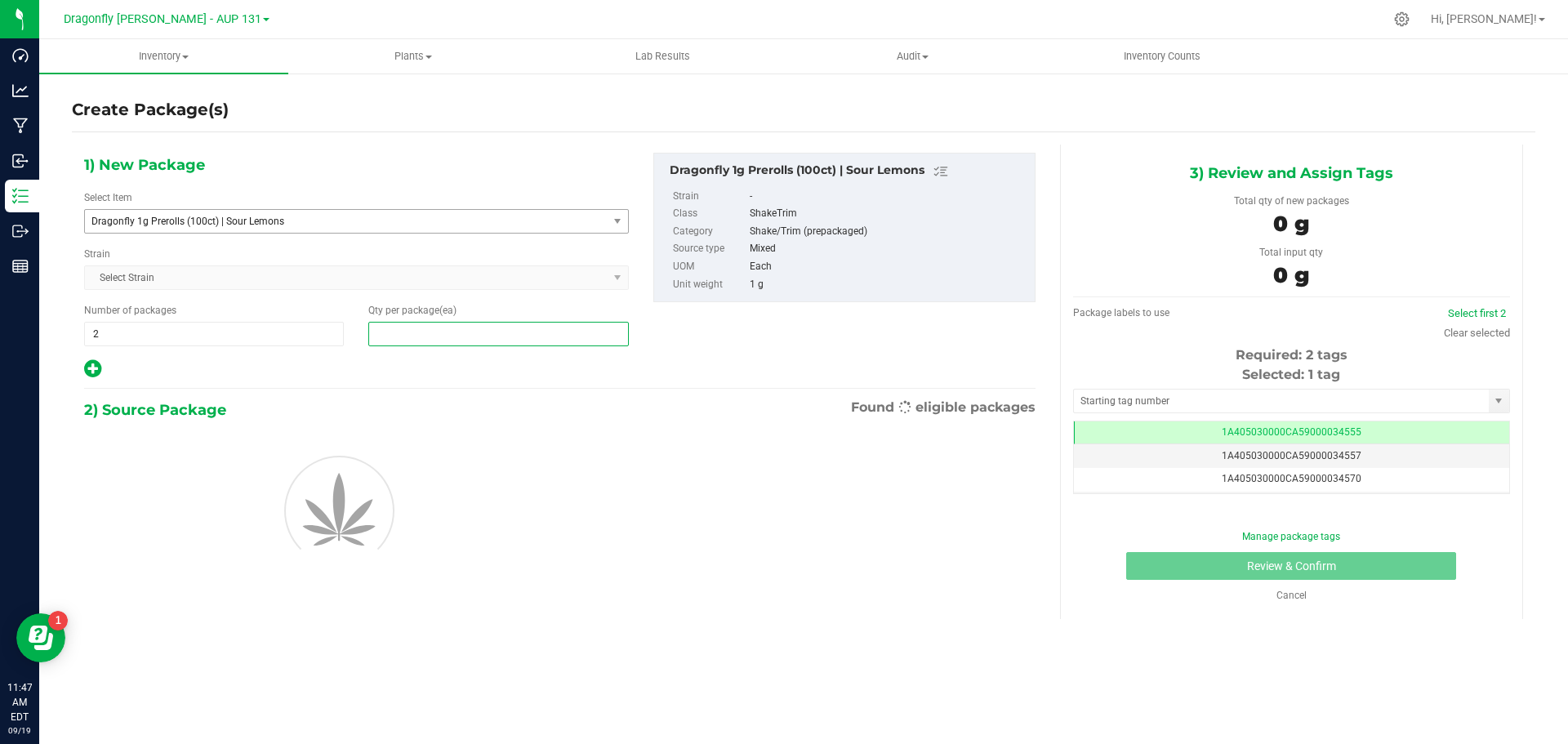
click at [414, 335] on span at bounding box center [498, 334] width 260 height 25
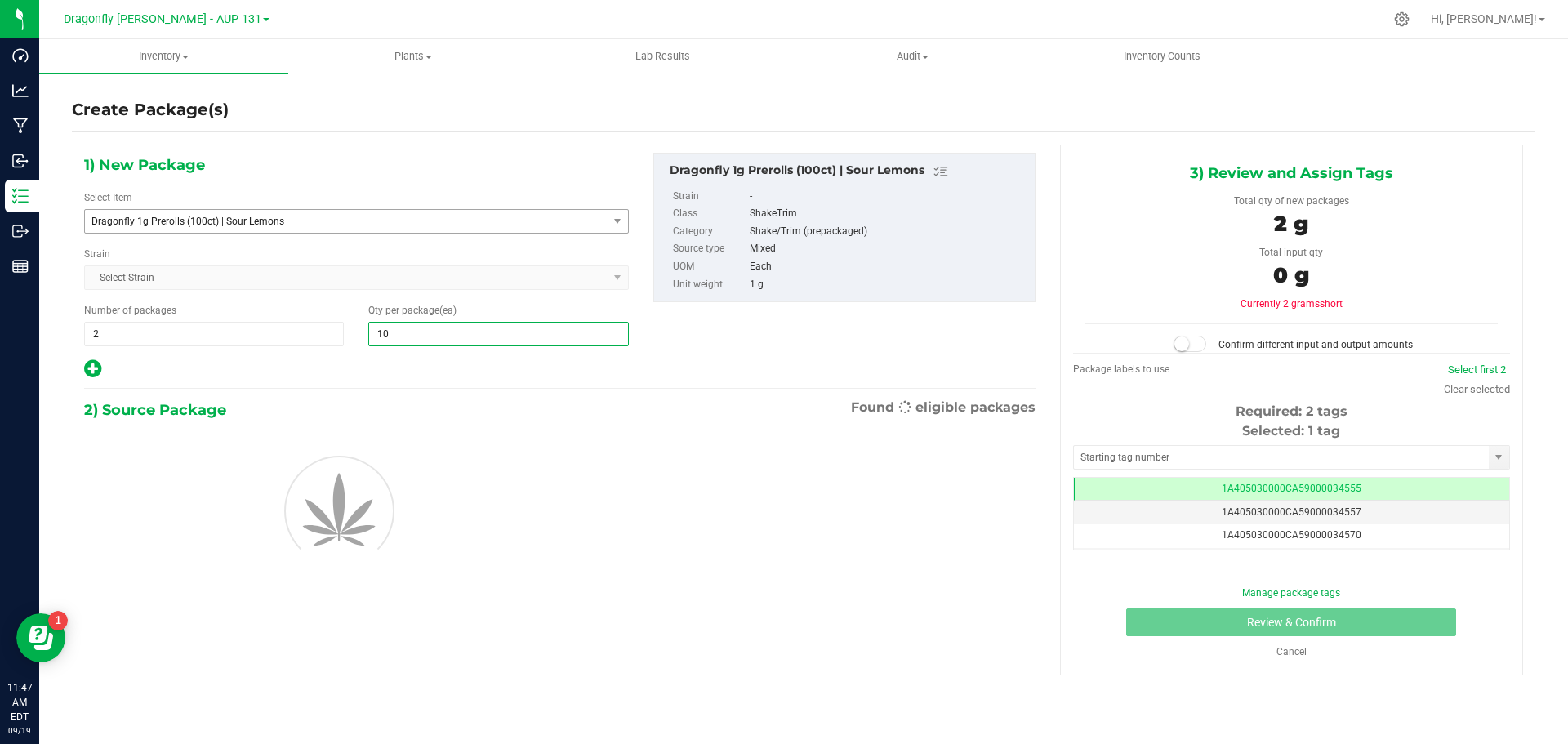
type input "100"
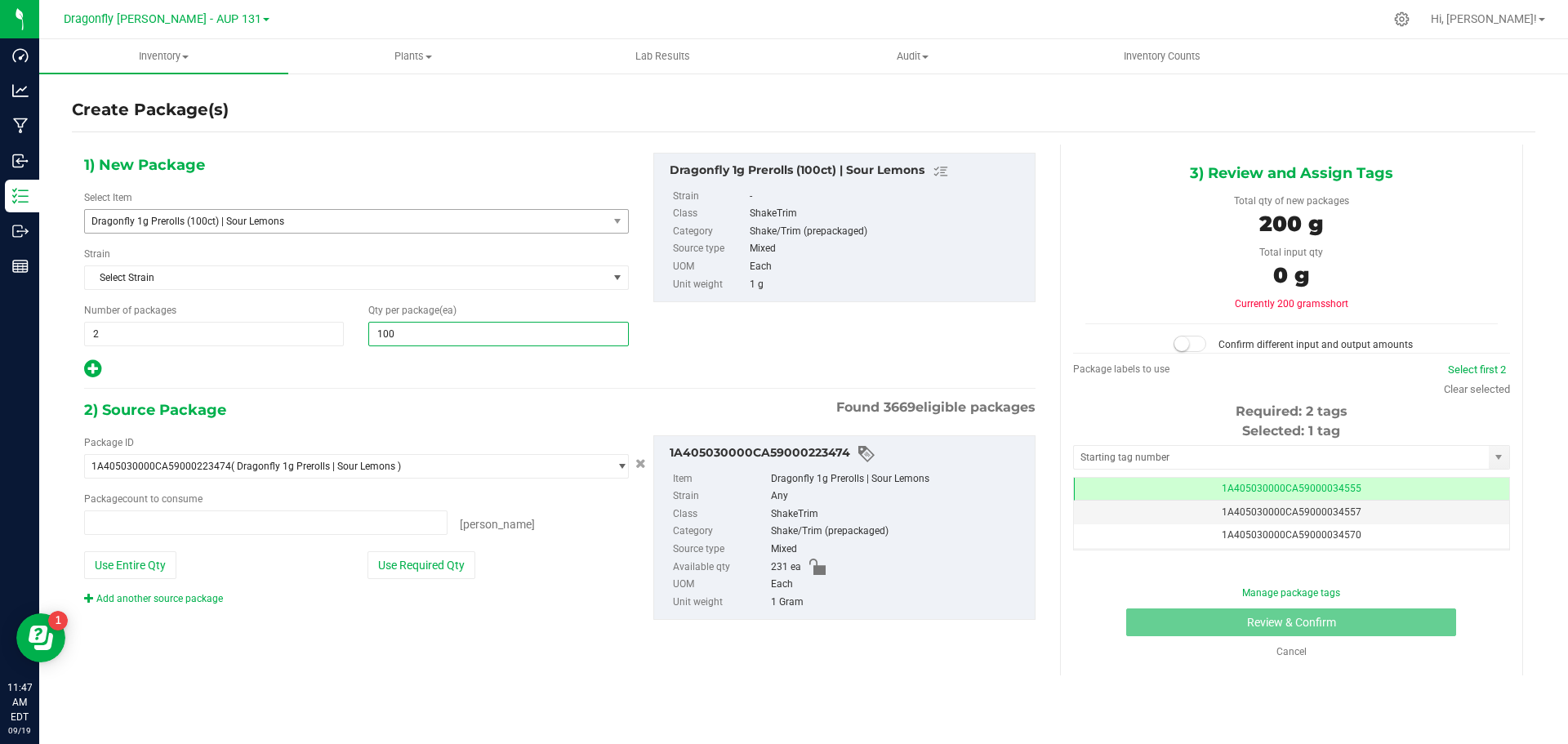
type input "0 ea"
type input "100"
click at [421, 562] on button "Use Required Qty" at bounding box center [421, 565] width 108 height 28
type input "200 ea"
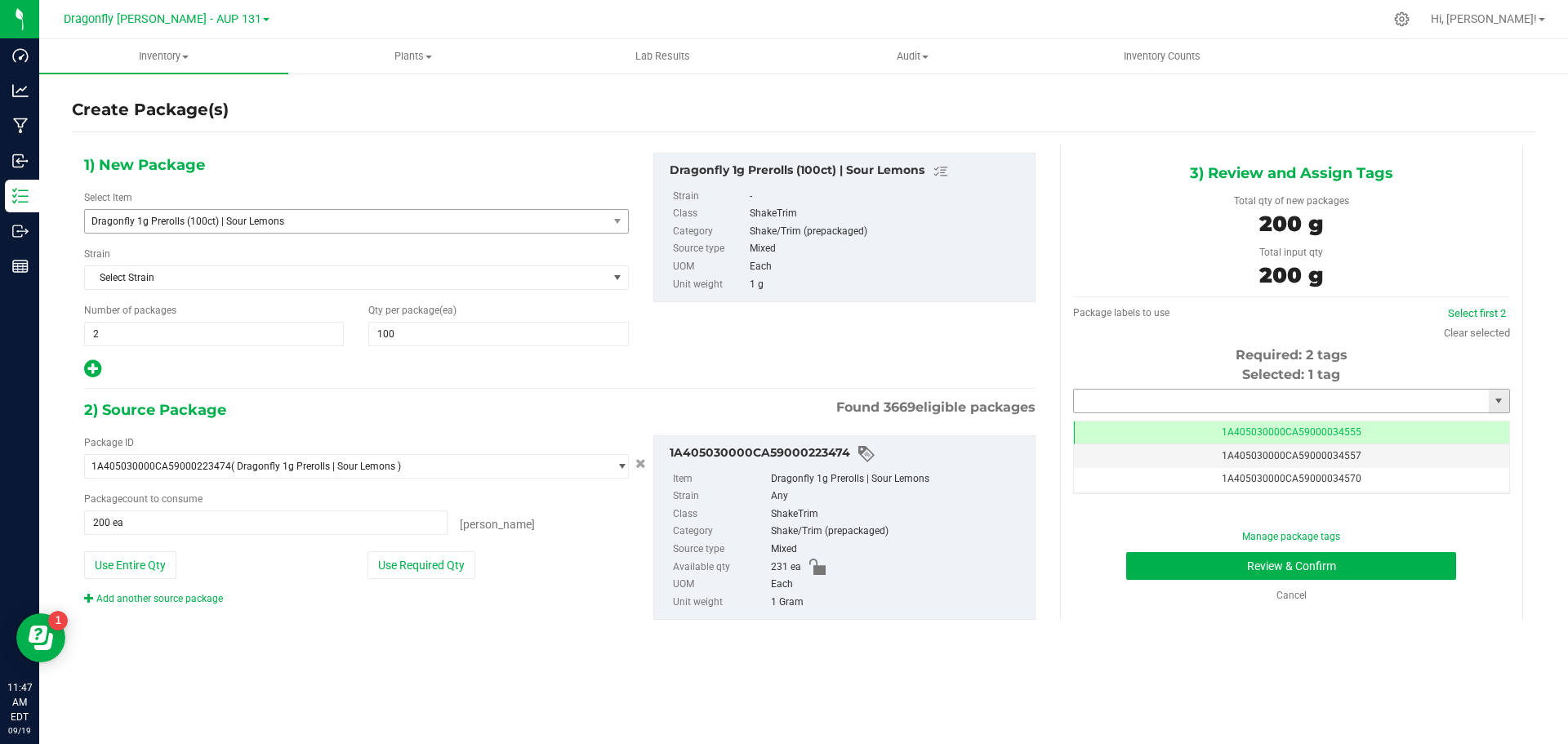
click at [1364, 407] on input "text" at bounding box center [1281, 401] width 415 height 23
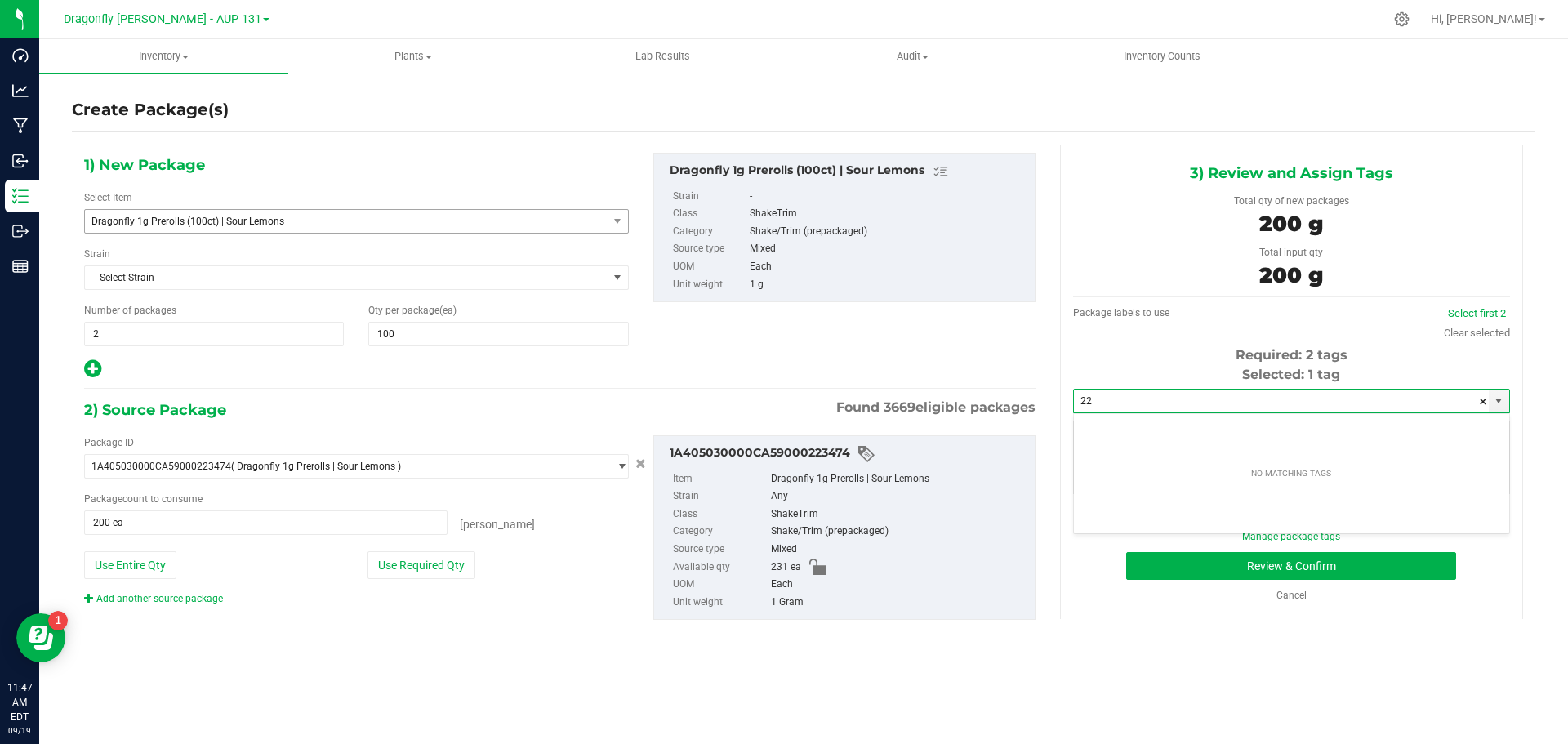
type input "2"
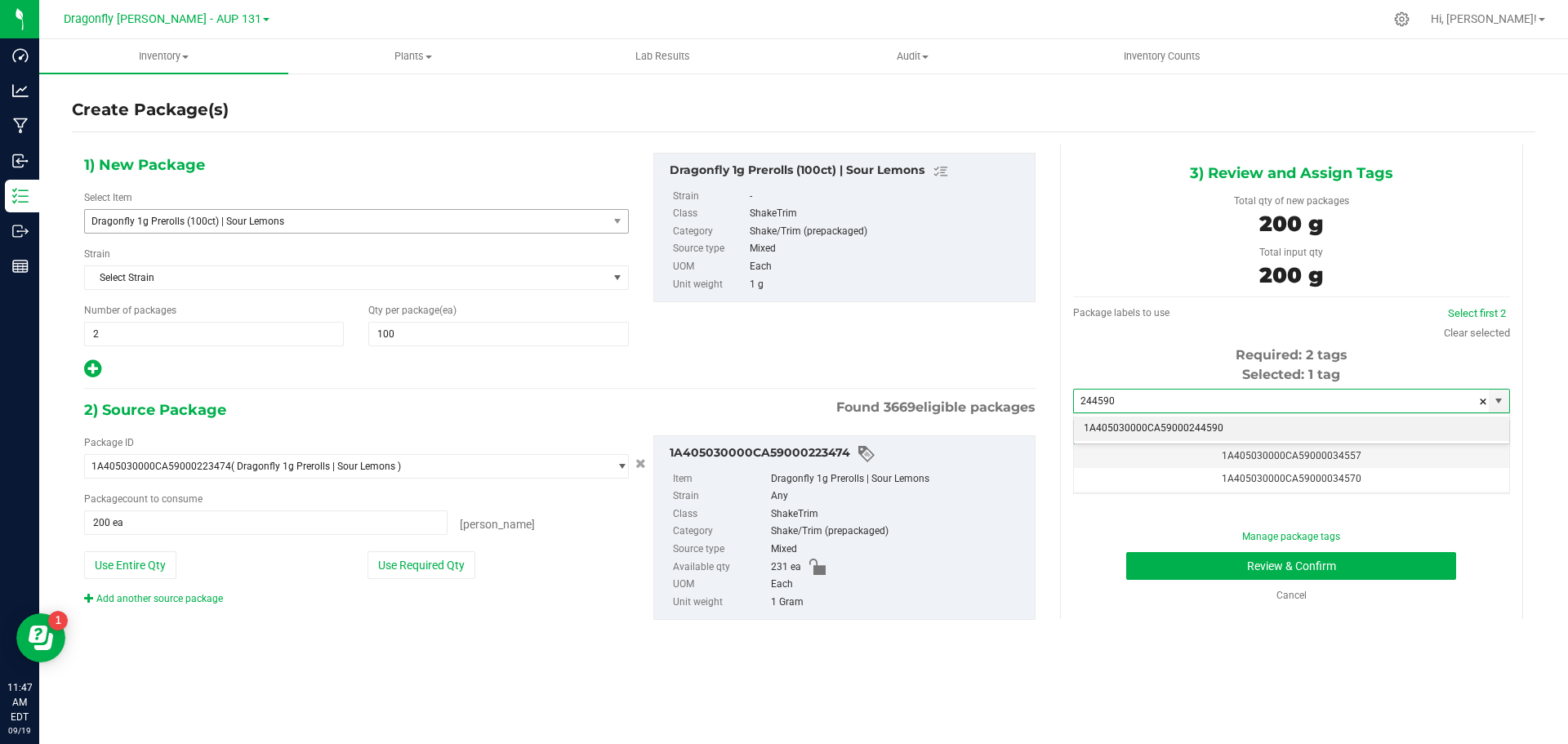
click at [1301, 423] on li "1A405030000CA59000244590" at bounding box center [1291, 429] width 436 height 25
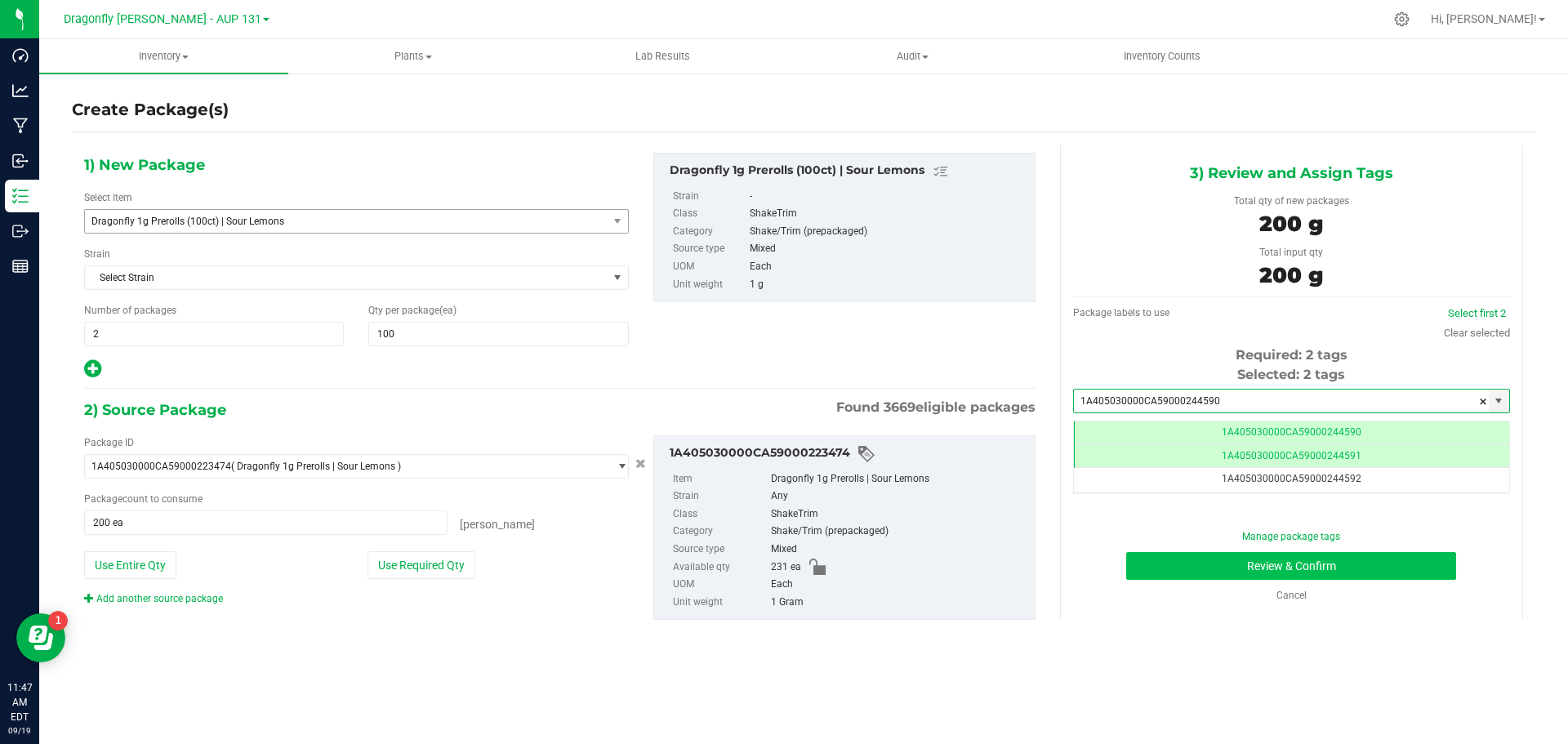
type input "1A405030000CA59000244590"
click at [1327, 566] on button "Review & Confirm" at bounding box center [1290, 566] width 330 height 28
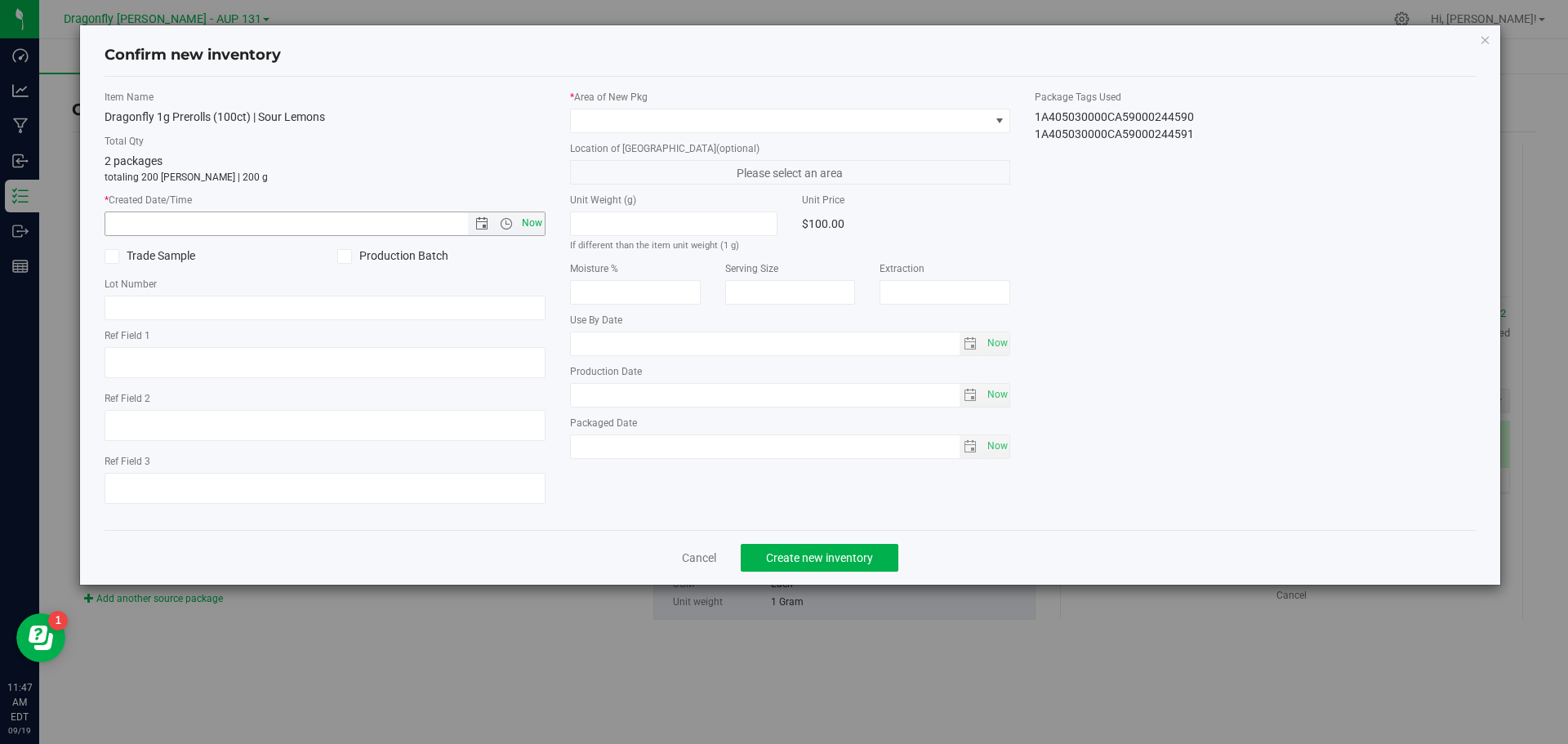
click at [524, 219] on span "Now" at bounding box center [531, 223] width 28 height 24
type input "9/19/2025 11:47 AM"
click at [663, 116] on span at bounding box center [779, 121] width 419 height 23
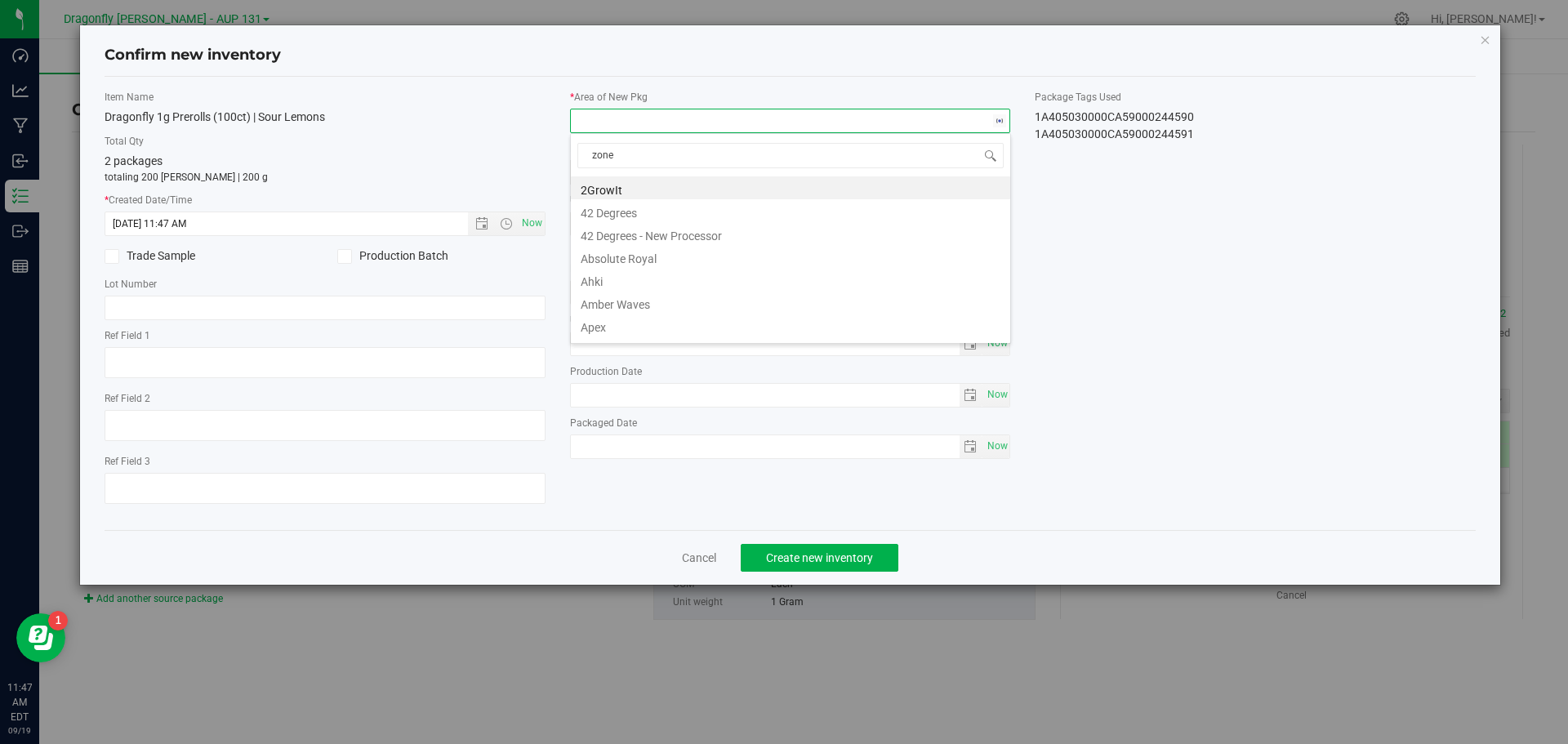
type input "zone 1"
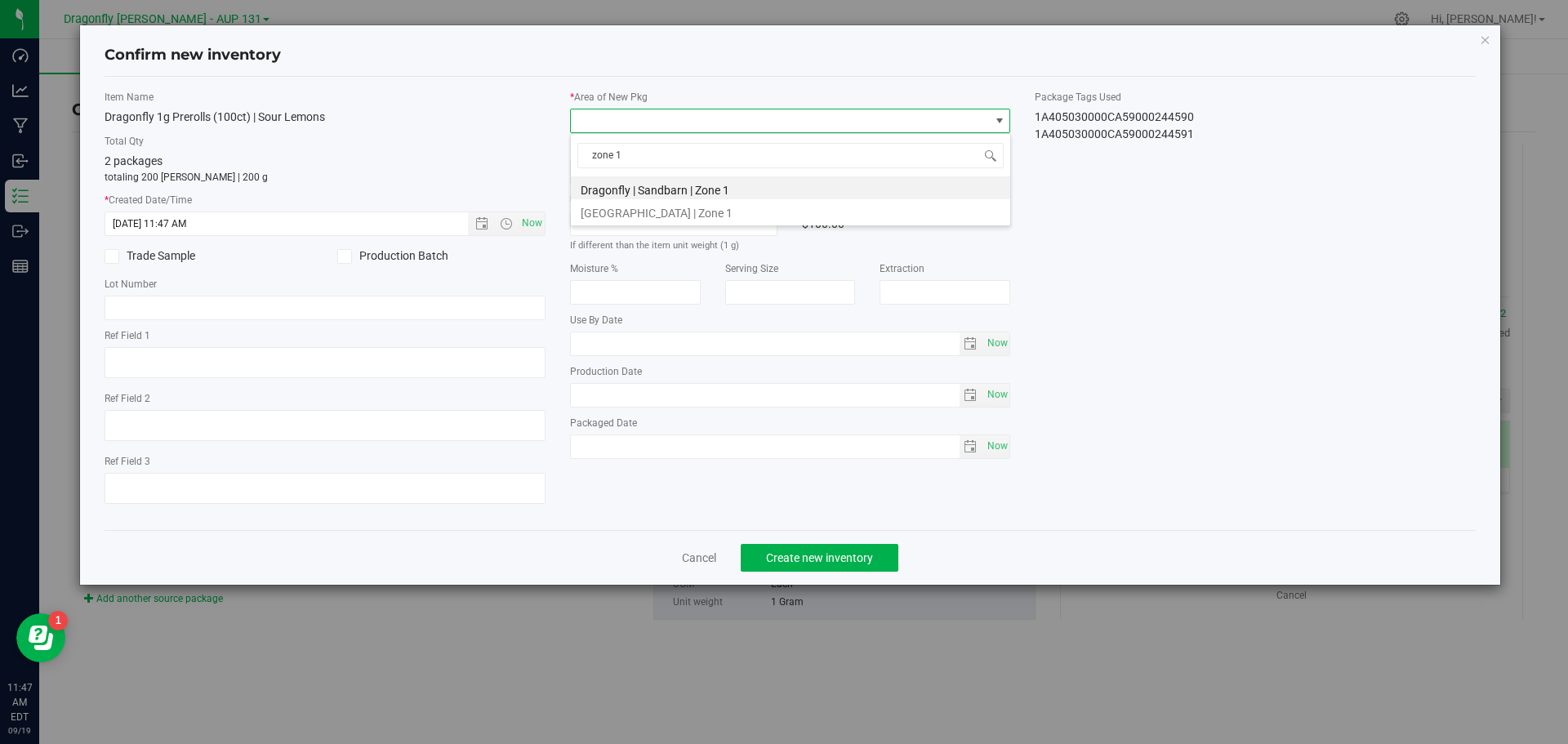
click at [652, 175] on span "zone 1" at bounding box center [790, 155] width 439 height 38
click at [702, 186] on li "Dragonfly | Sandbarn | Zone 1" at bounding box center [790, 188] width 439 height 23
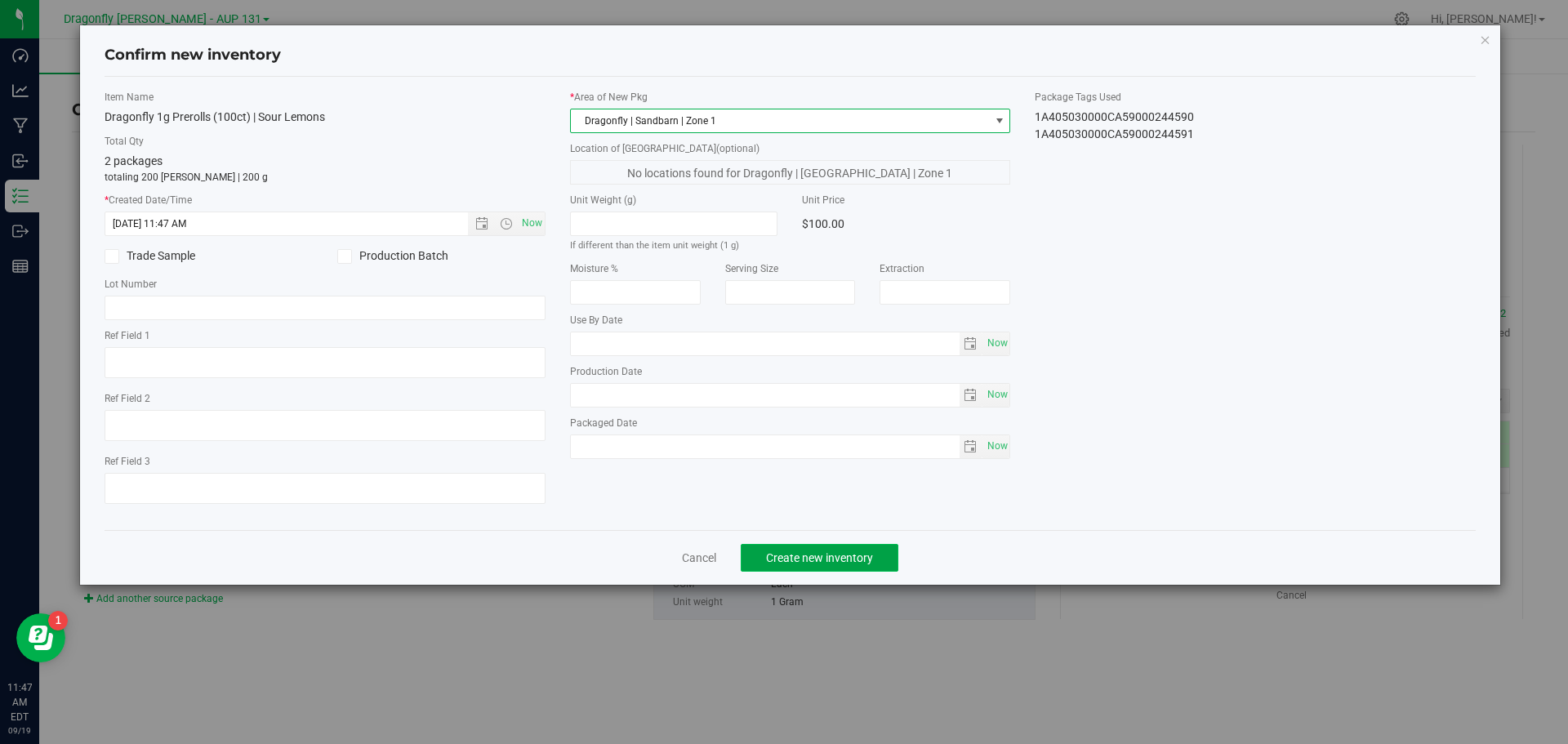
click at [769, 555] on span "Create new inventory" at bounding box center [819, 557] width 107 height 13
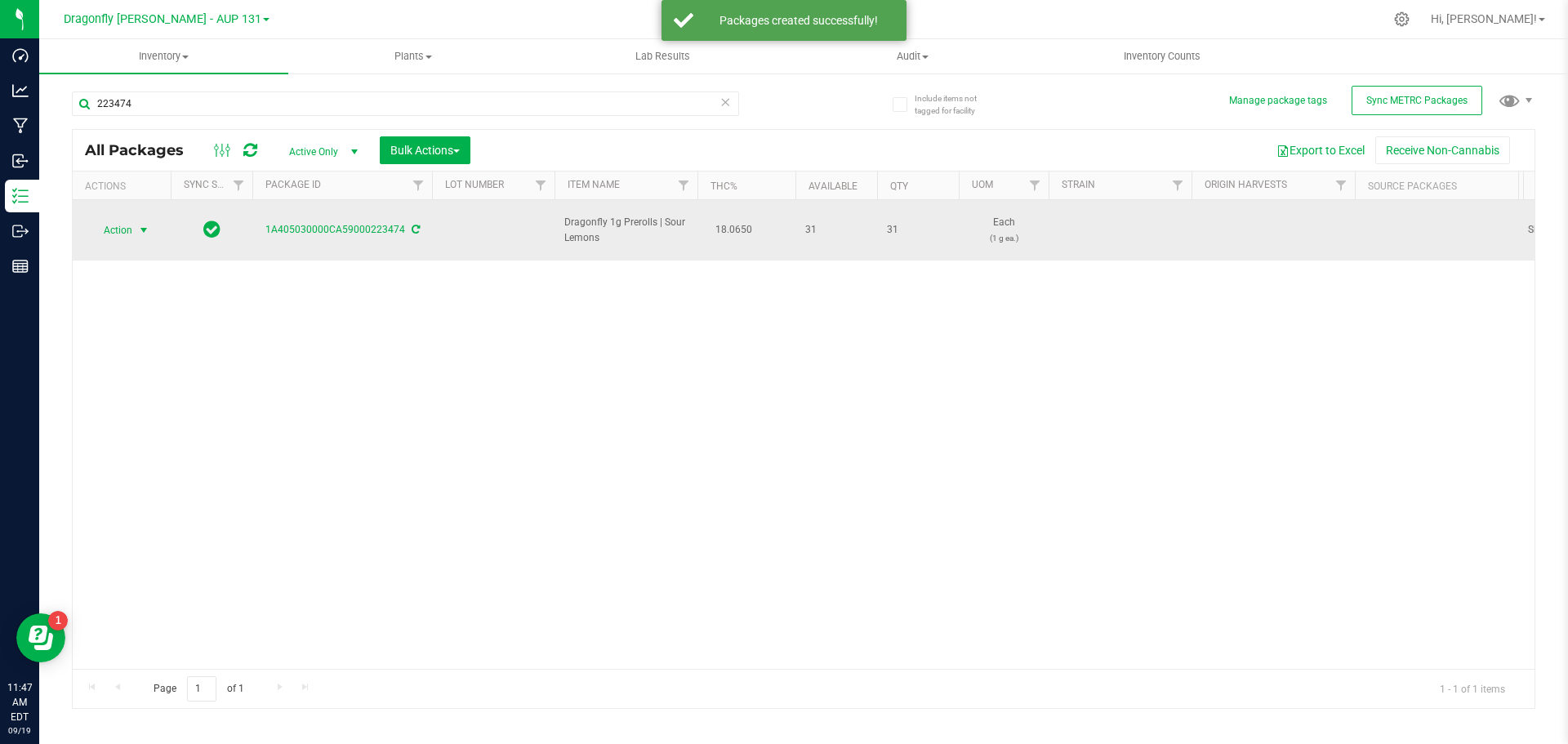
click at [137, 222] on span "select" at bounding box center [144, 230] width 20 height 23
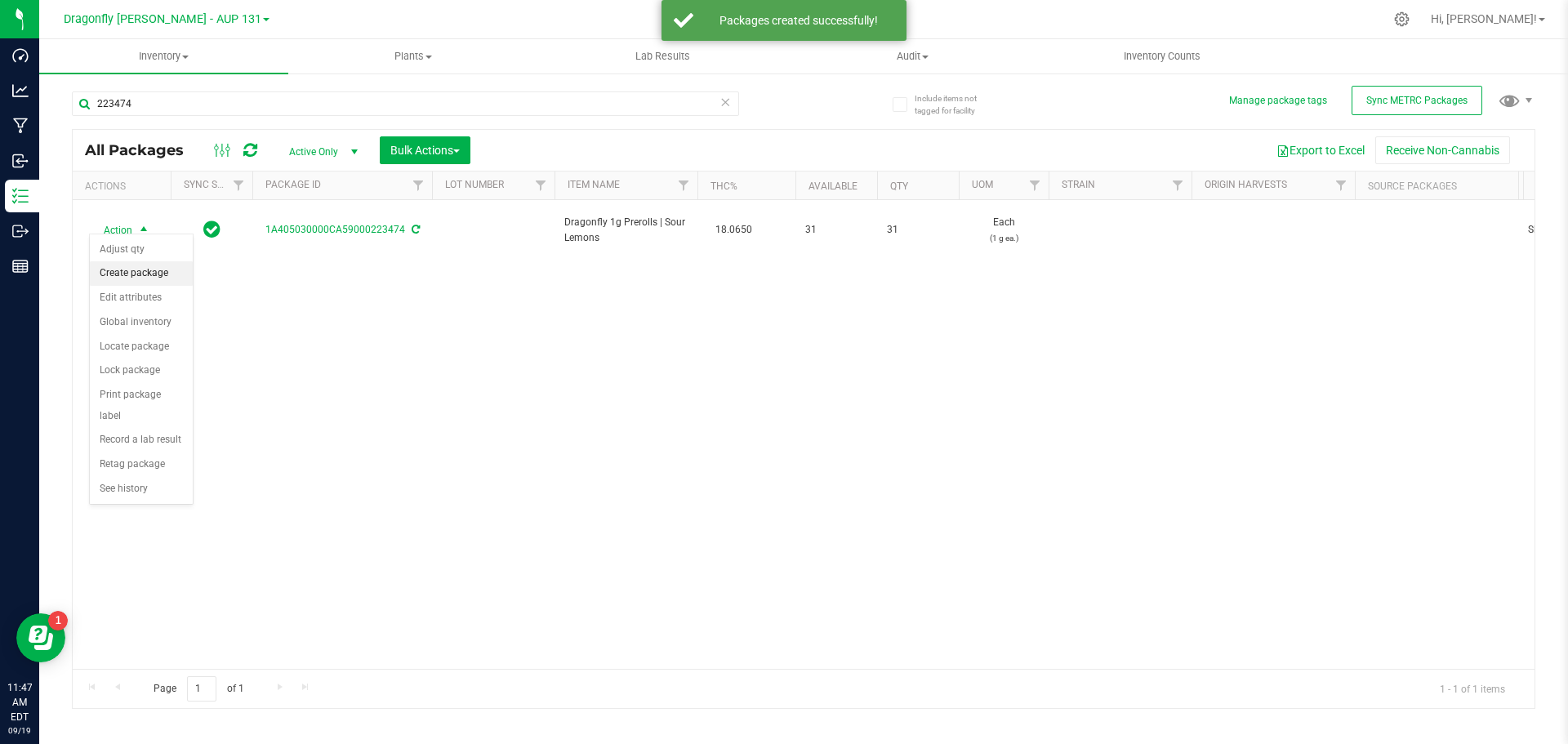
click at [156, 266] on li "Create package" at bounding box center [141, 273] width 103 height 25
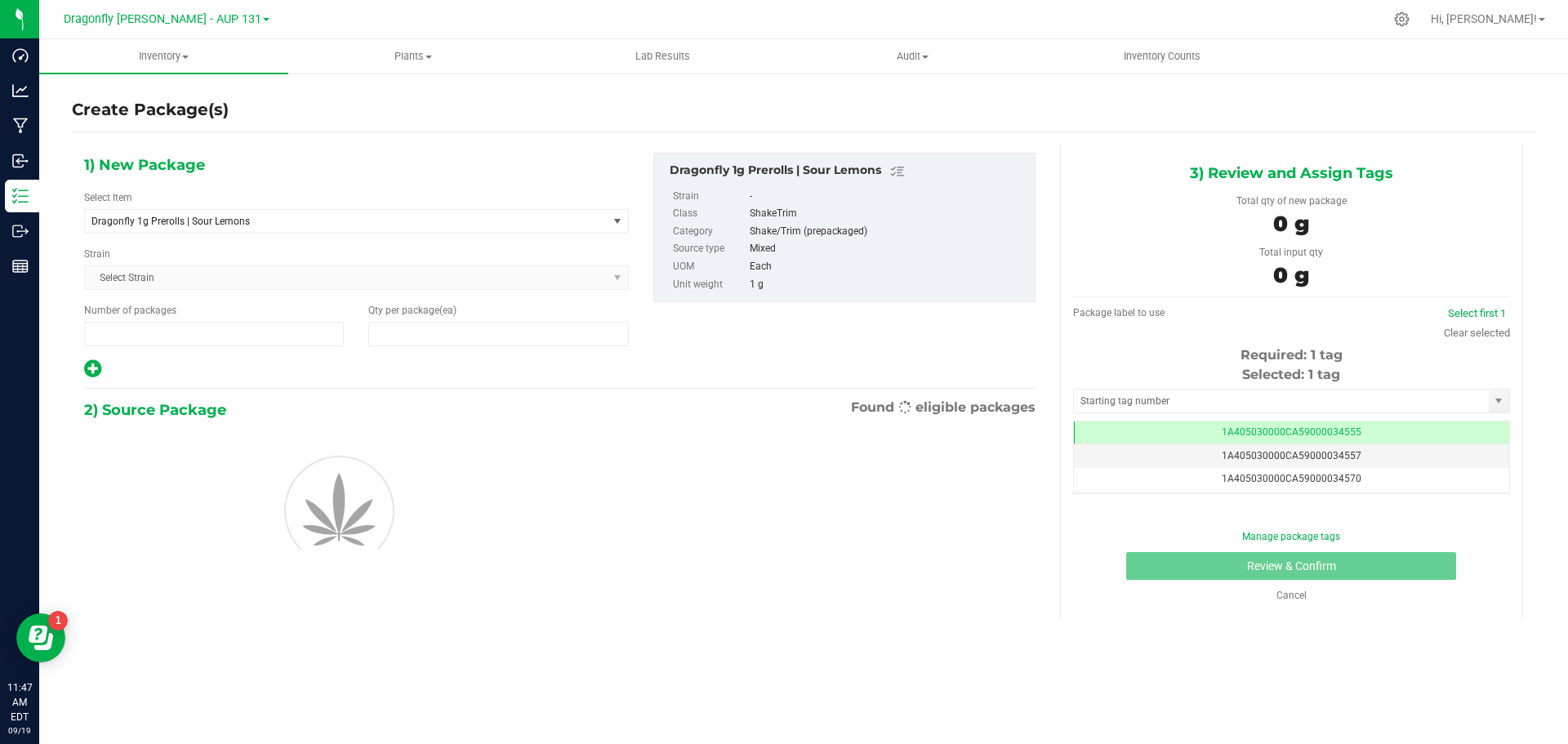
type input "1"
type input "0"
click at [301, 216] on span "Dragonfly 1g Prerolls | Sour Lemons" at bounding box center [336, 221] width 489 height 11
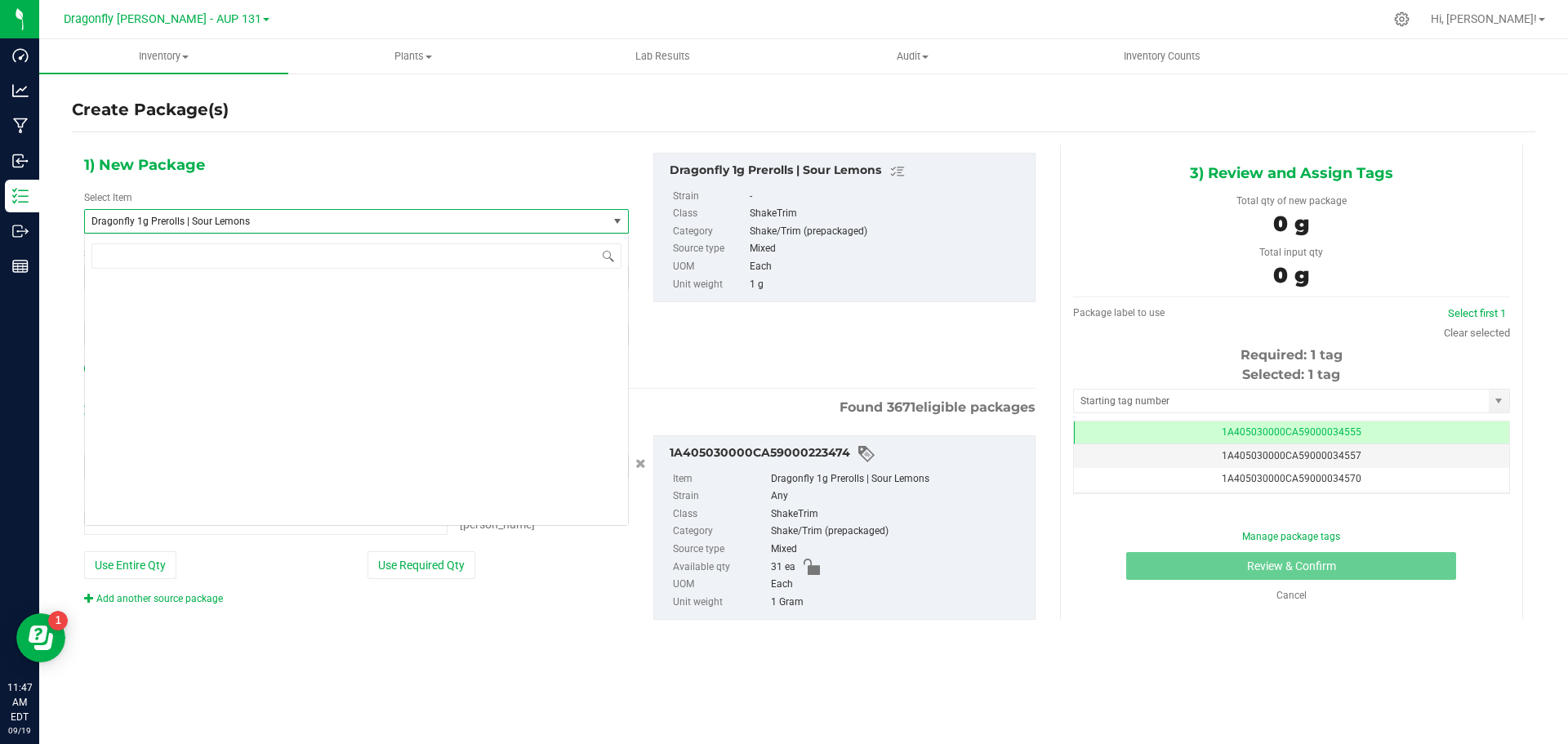
type input "0 ea"
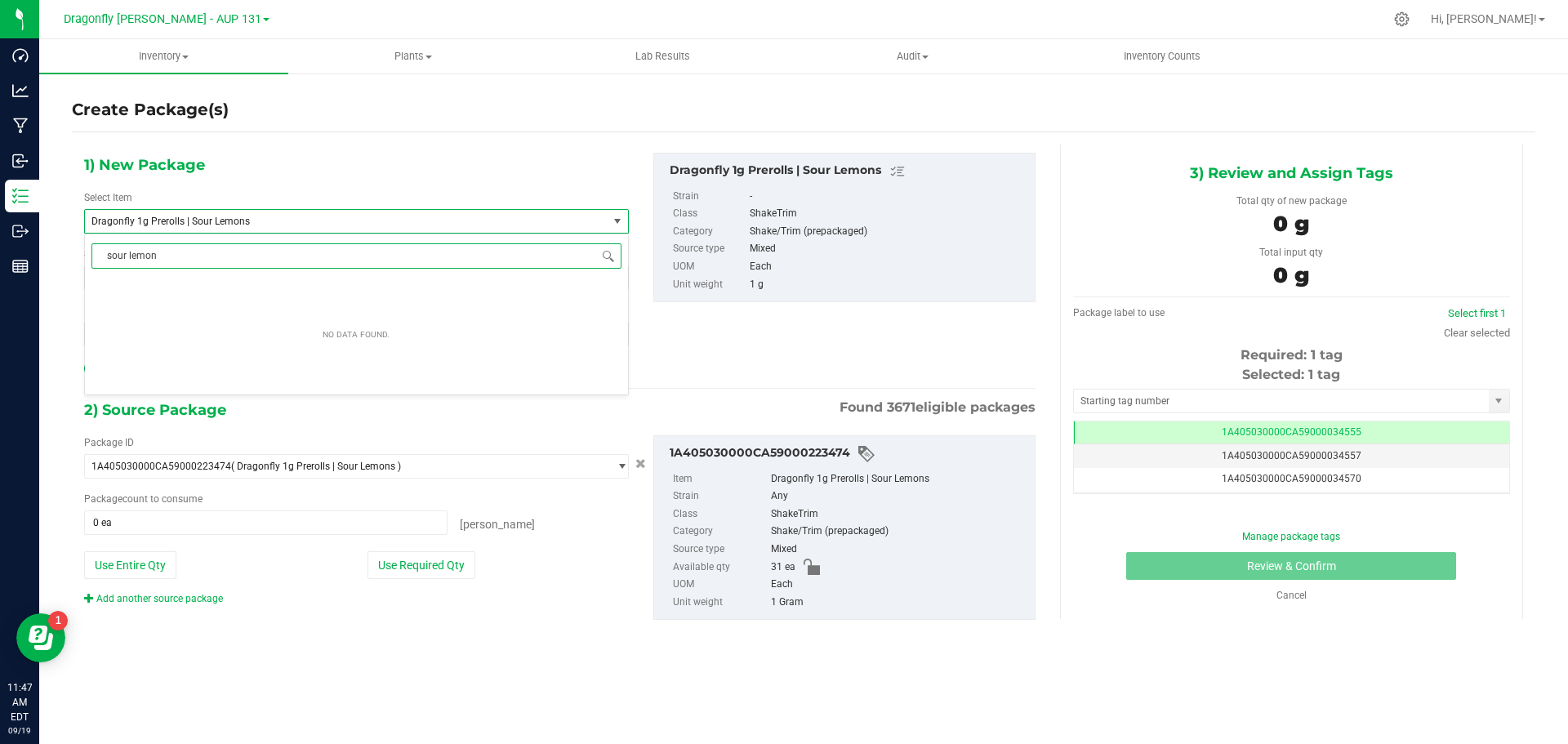
type input "sour lemons"
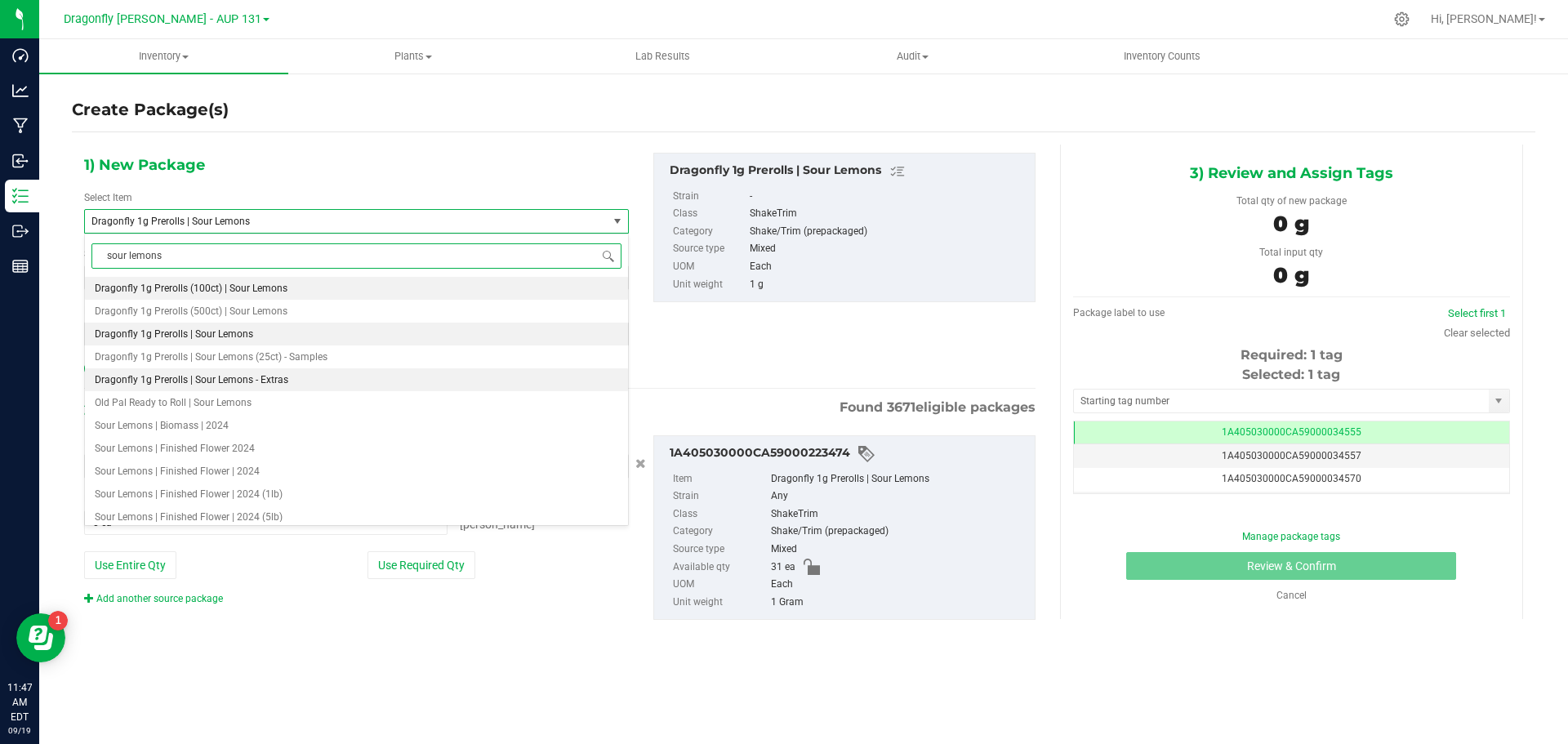
click at [239, 386] on span "Dragonfly 1g Prerolls | Sour Lemons - Extras" at bounding box center [192, 380] width 194 height 11
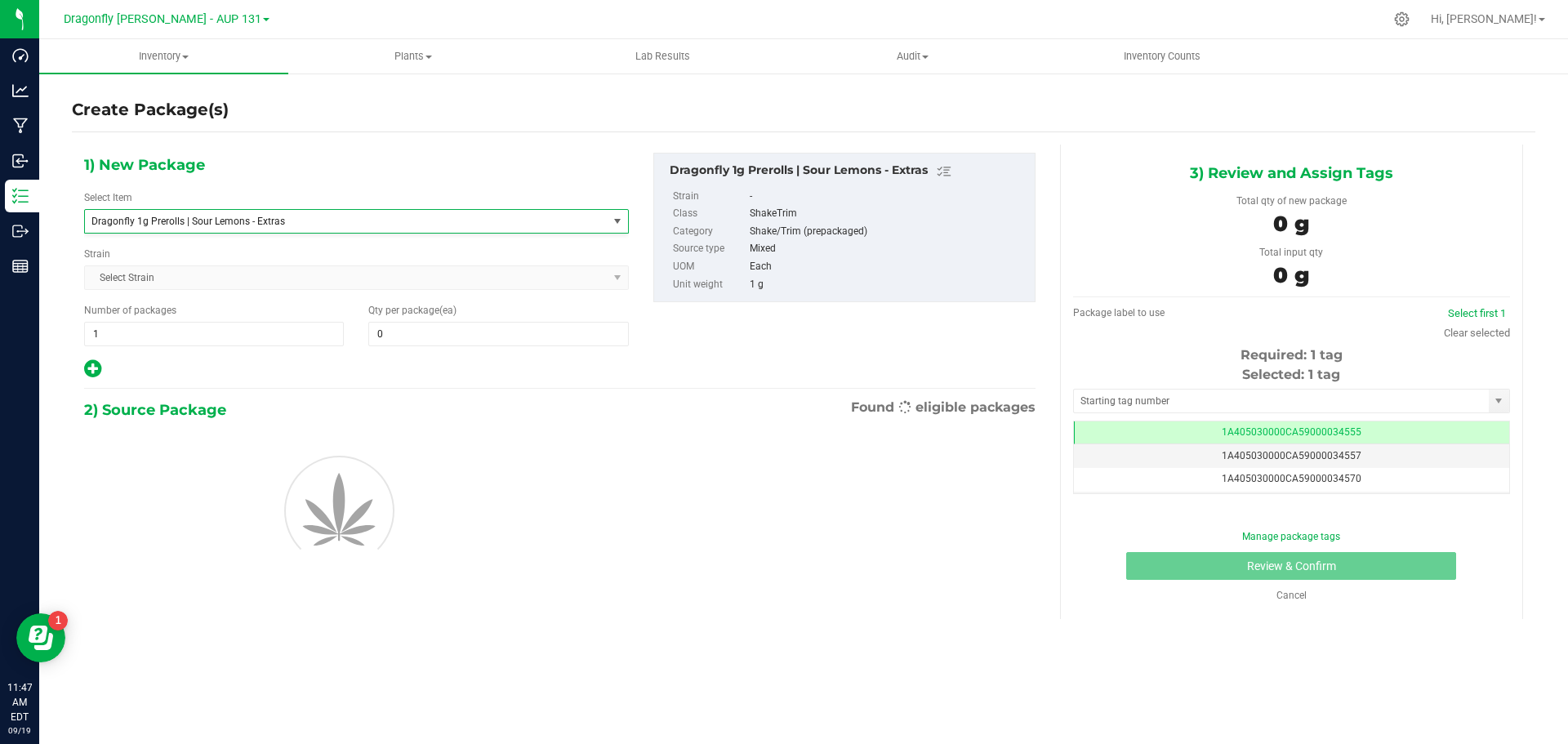
type input "0"
click at [425, 330] on span at bounding box center [498, 334] width 260 height 25
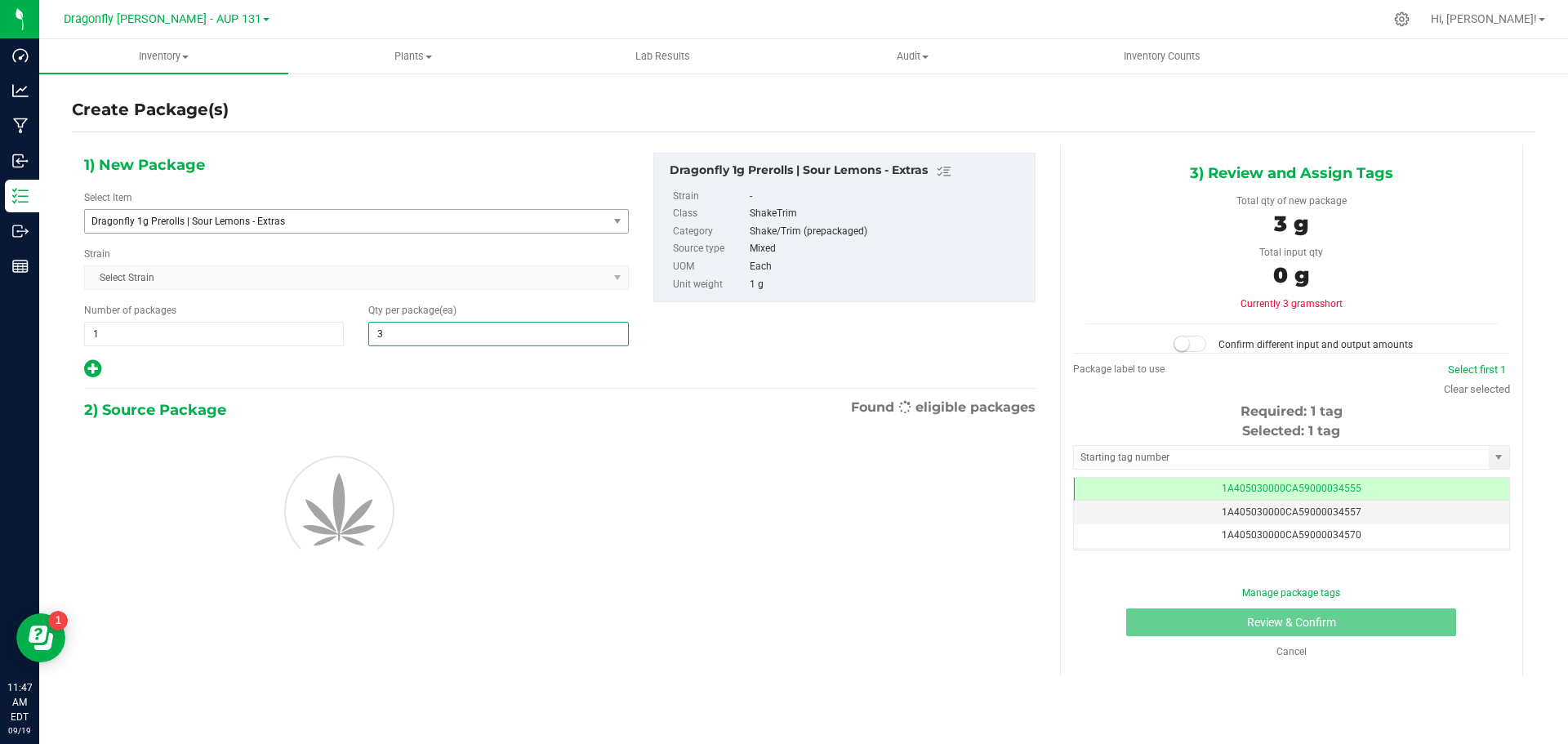
type input "31"
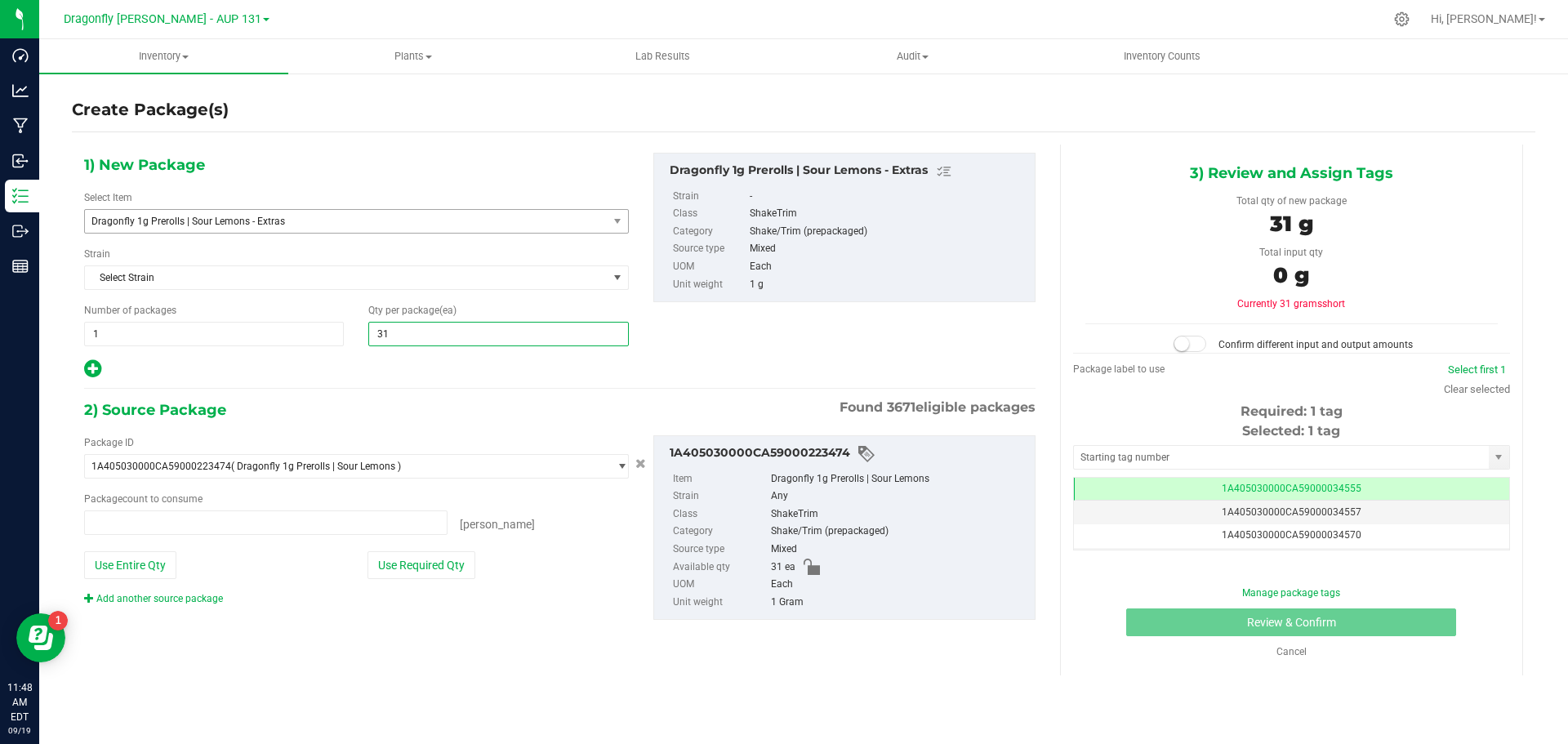
type input "0 ea"
type input "31"
click at [448, 564] on button "Use Required Qty" at bounding box center [421, 565] width 108 height 28
type input "31 ea"
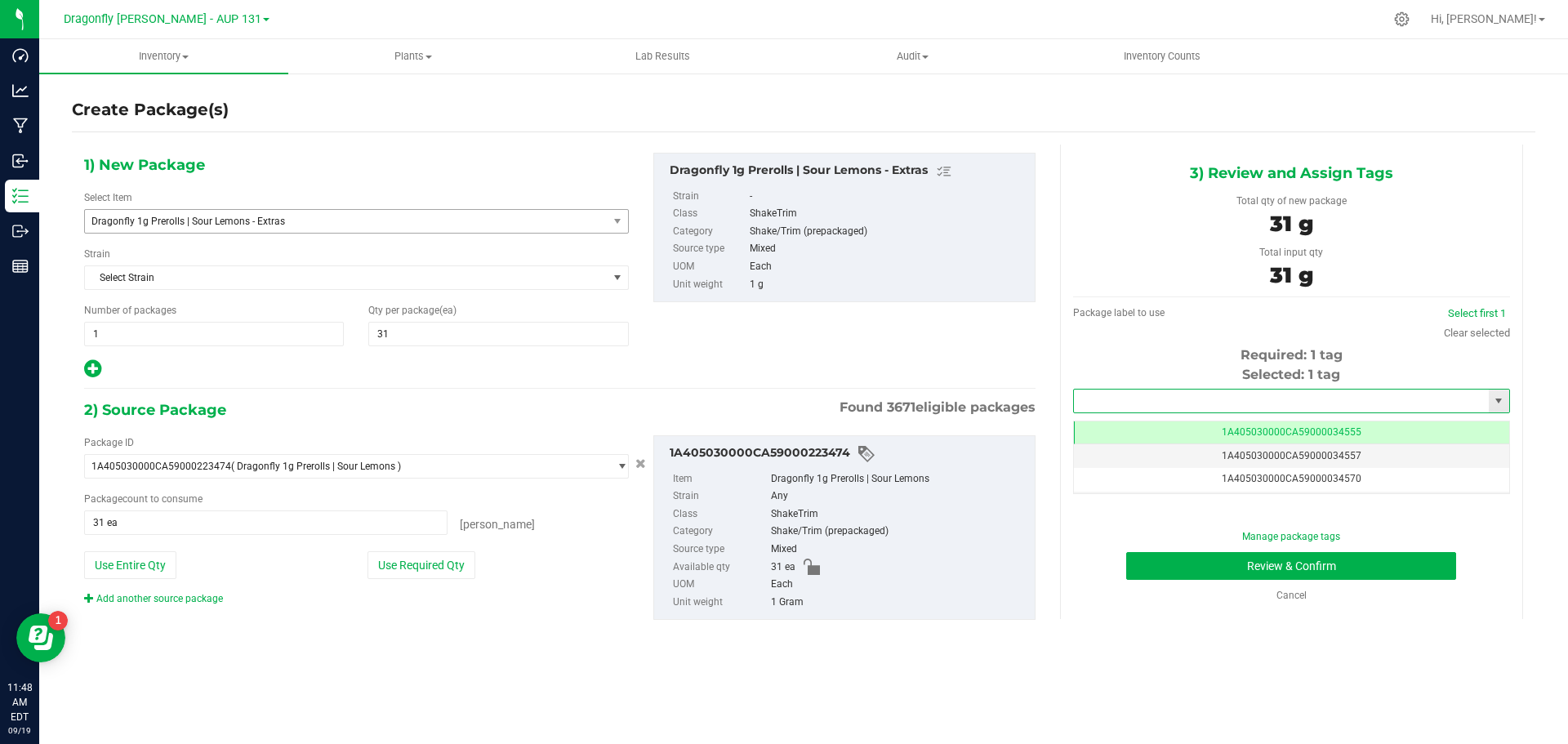
click at [1253, 393] on input "text" at bounding box center [1281, 401] width 415 height 23
click at [1234, 426] on li "1A405030000CA59000234490" at bounding box center [1291, 429] width 436 height 25
type input "1A405030000CA59000234490"
click at [1335, 573] on button "Review & Confirm" at bounding box center [1290, 566] width 330 height 28
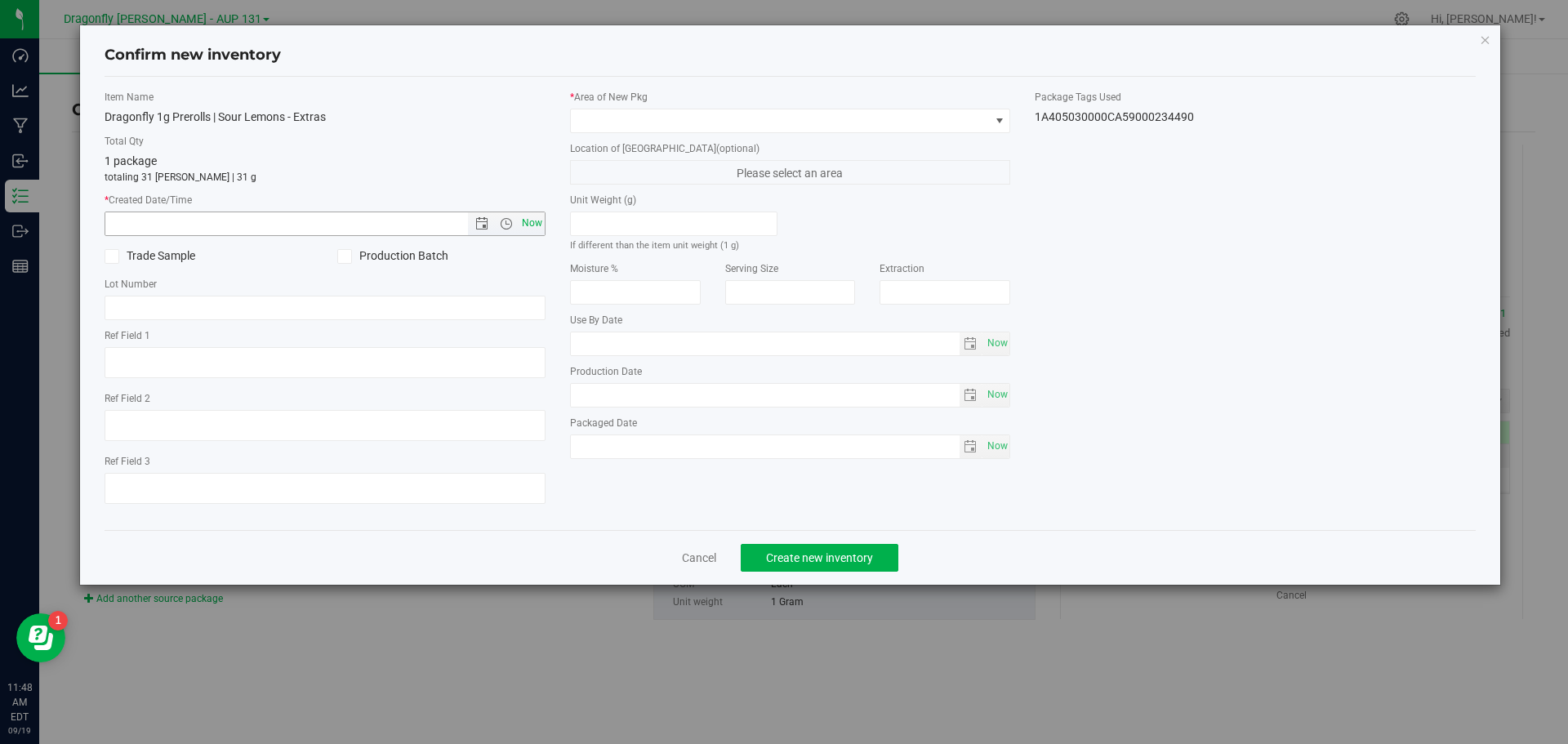
click at [526, 217] on span "Now" at bounding box center [531, 223] width 28 height 24
type input "9/19/2025 11:48 AM"
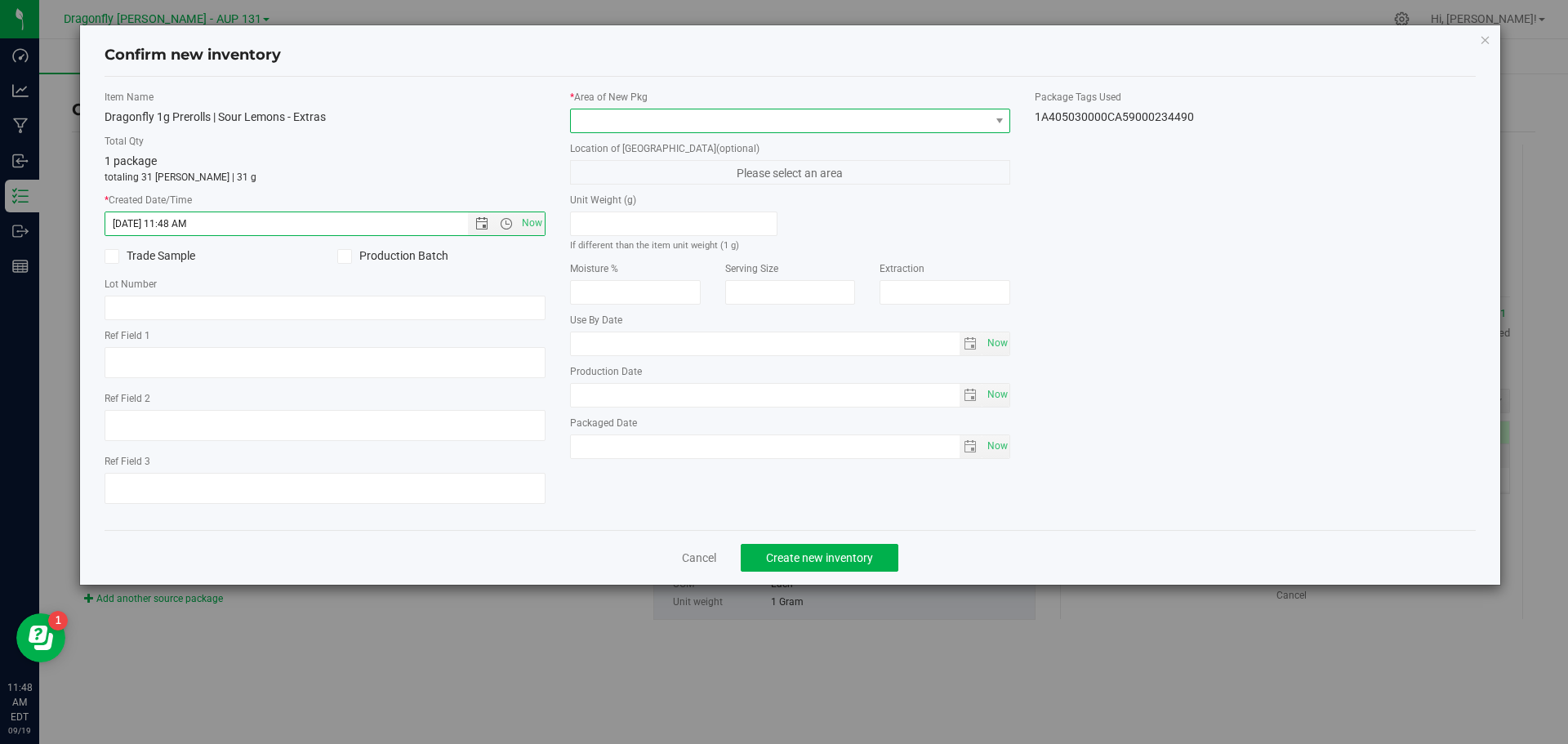
click at [730, 127] on span at bounding box center [779, 121] width 419 height 23
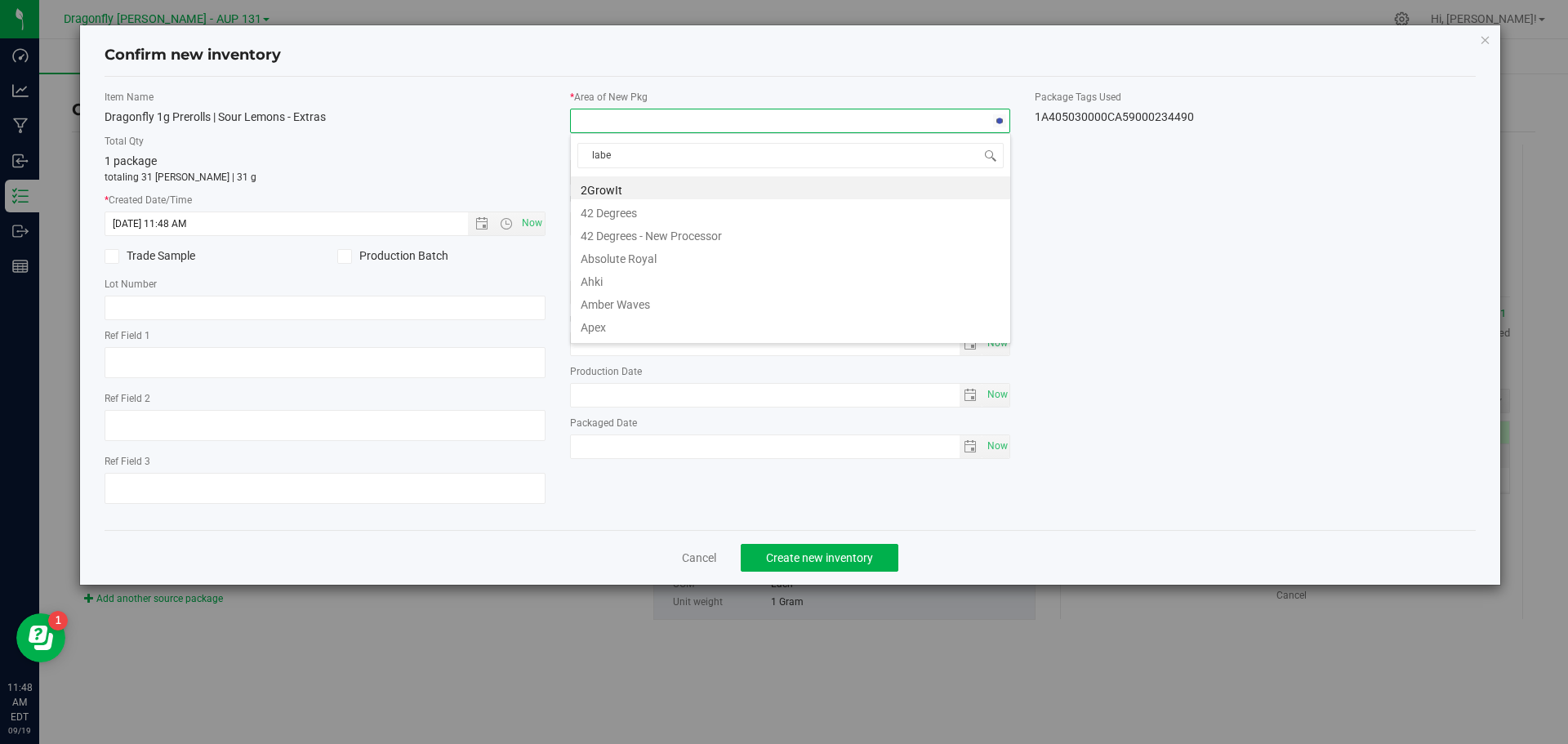
type input "label"
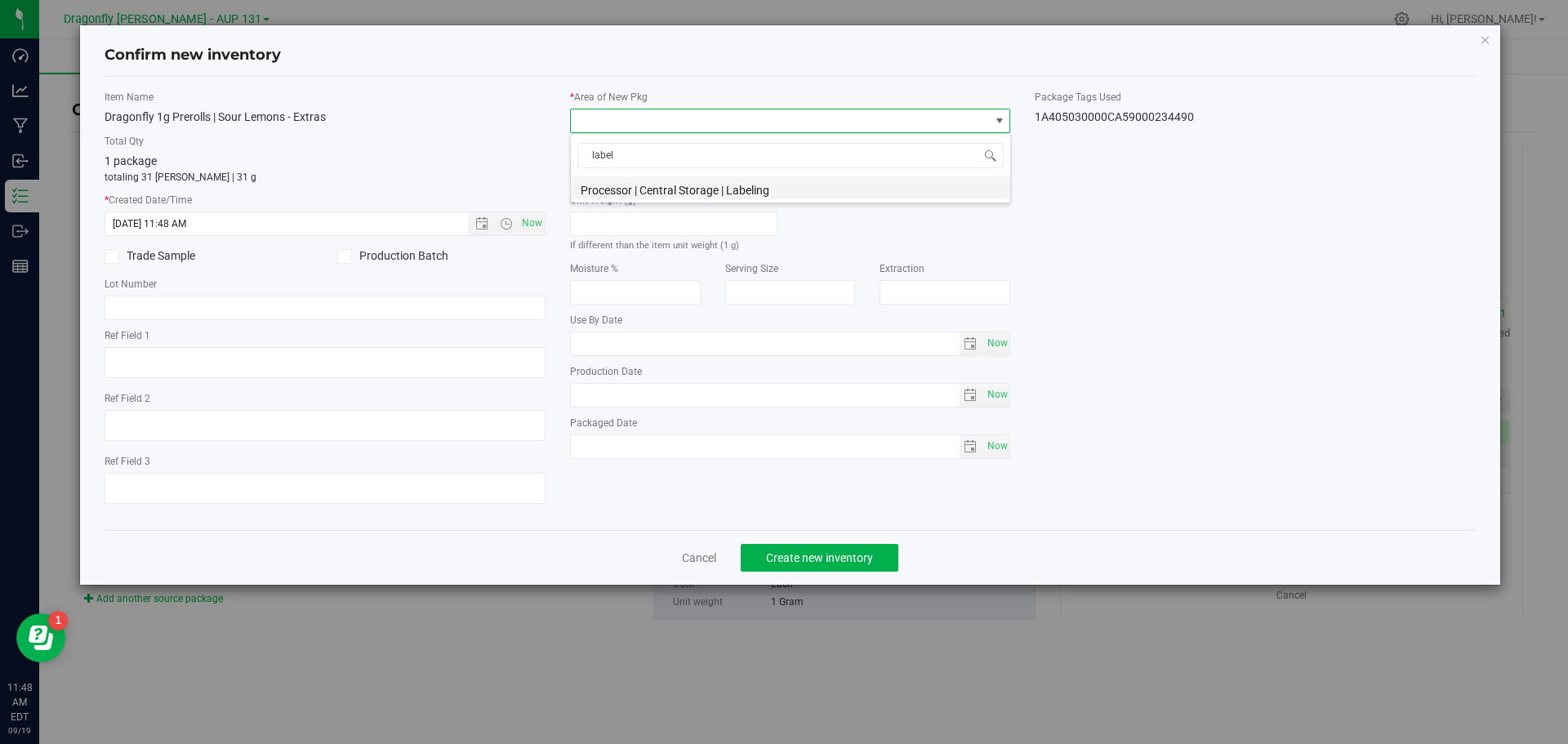
click at [722, 189] on li "Processor | Central Storage | Labeling" at bounding box center [790, 188] width 439 height 23
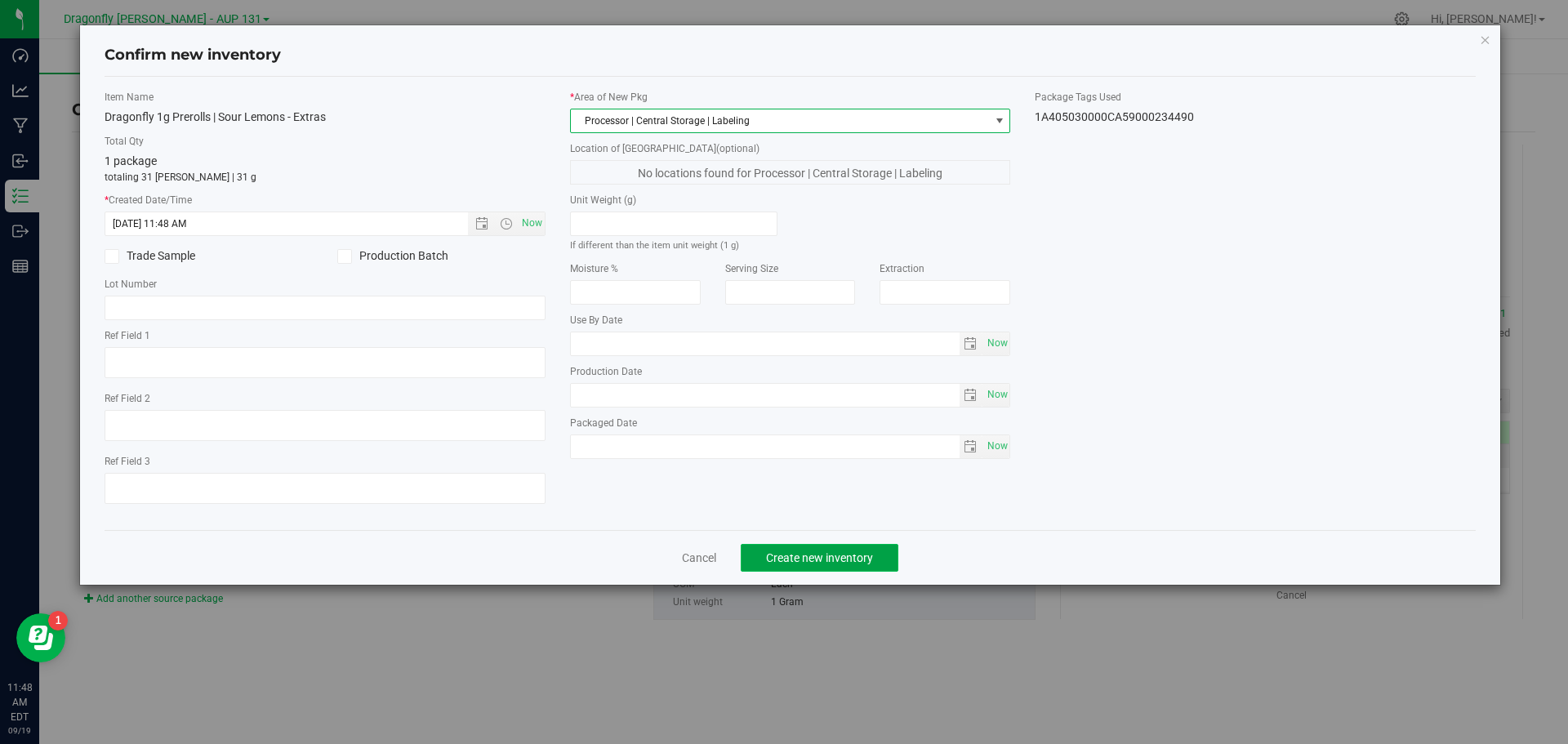
click at [832, 561] on span "Create new inventory" at bounding box center [819, 557] width 107 height 13
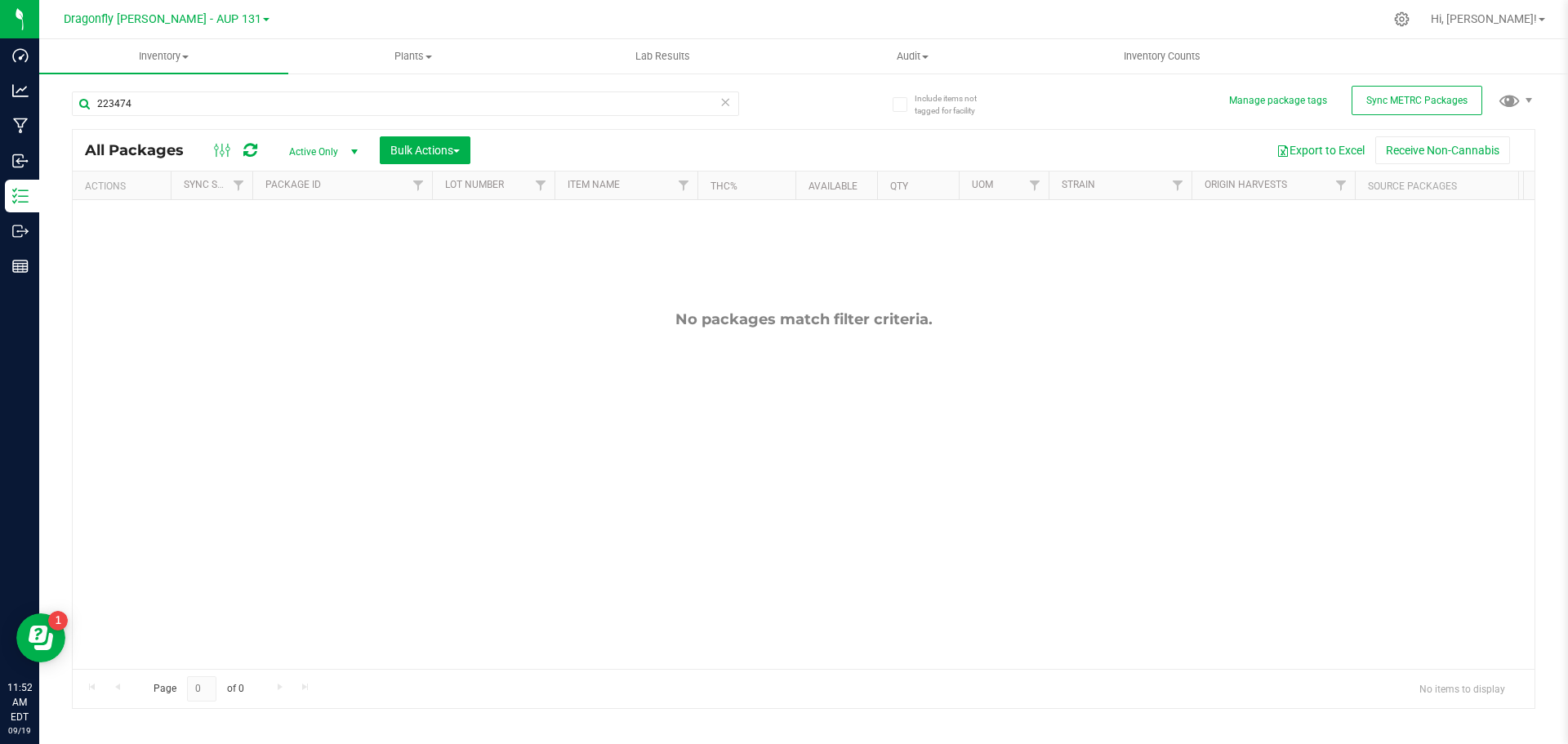
click at [730, 103] on icon at bounding box center [724, 101] width 11 height 20
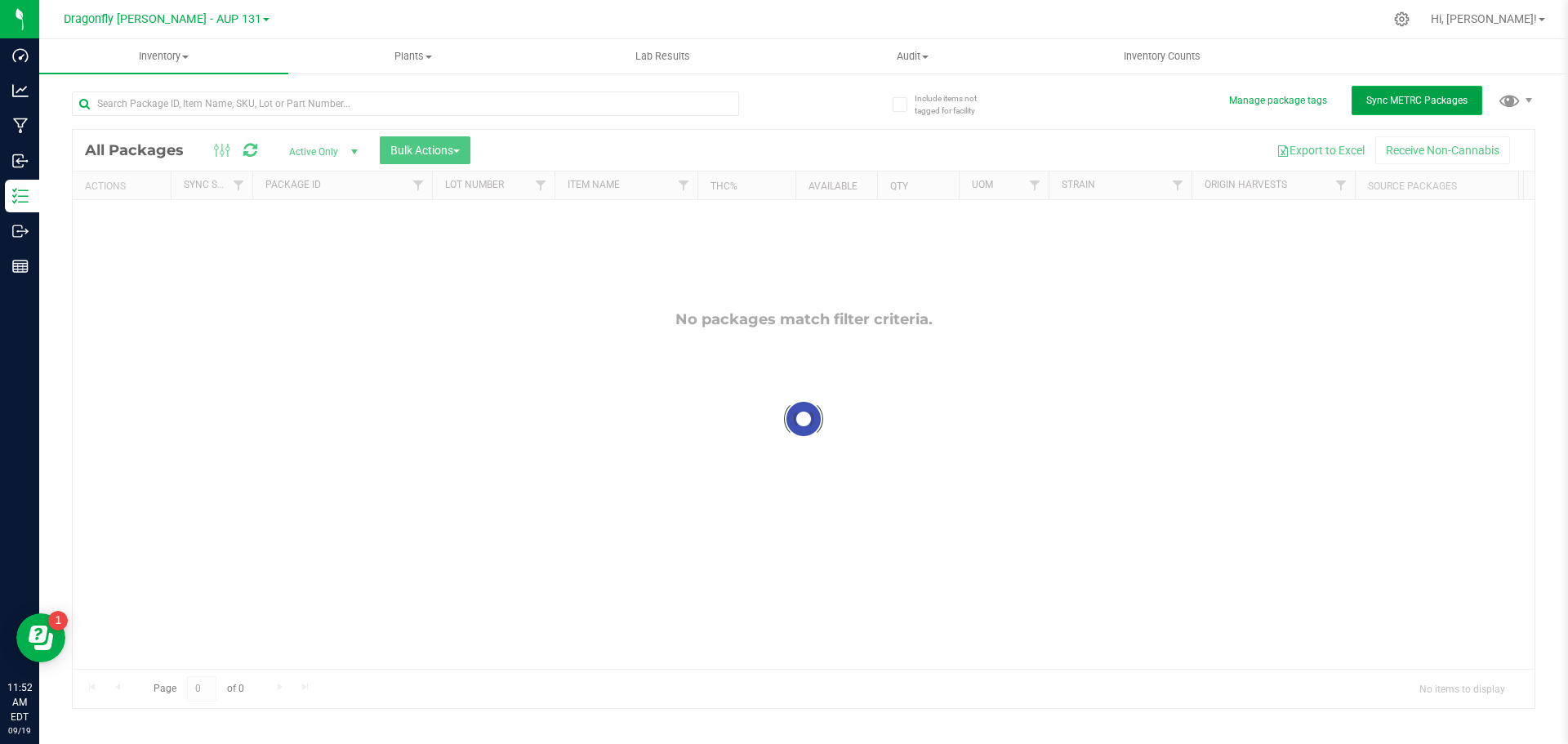
click at [1424, 93] on button "Sync METRC Packages" at bounding box center [1417, 100] width 131 height 30
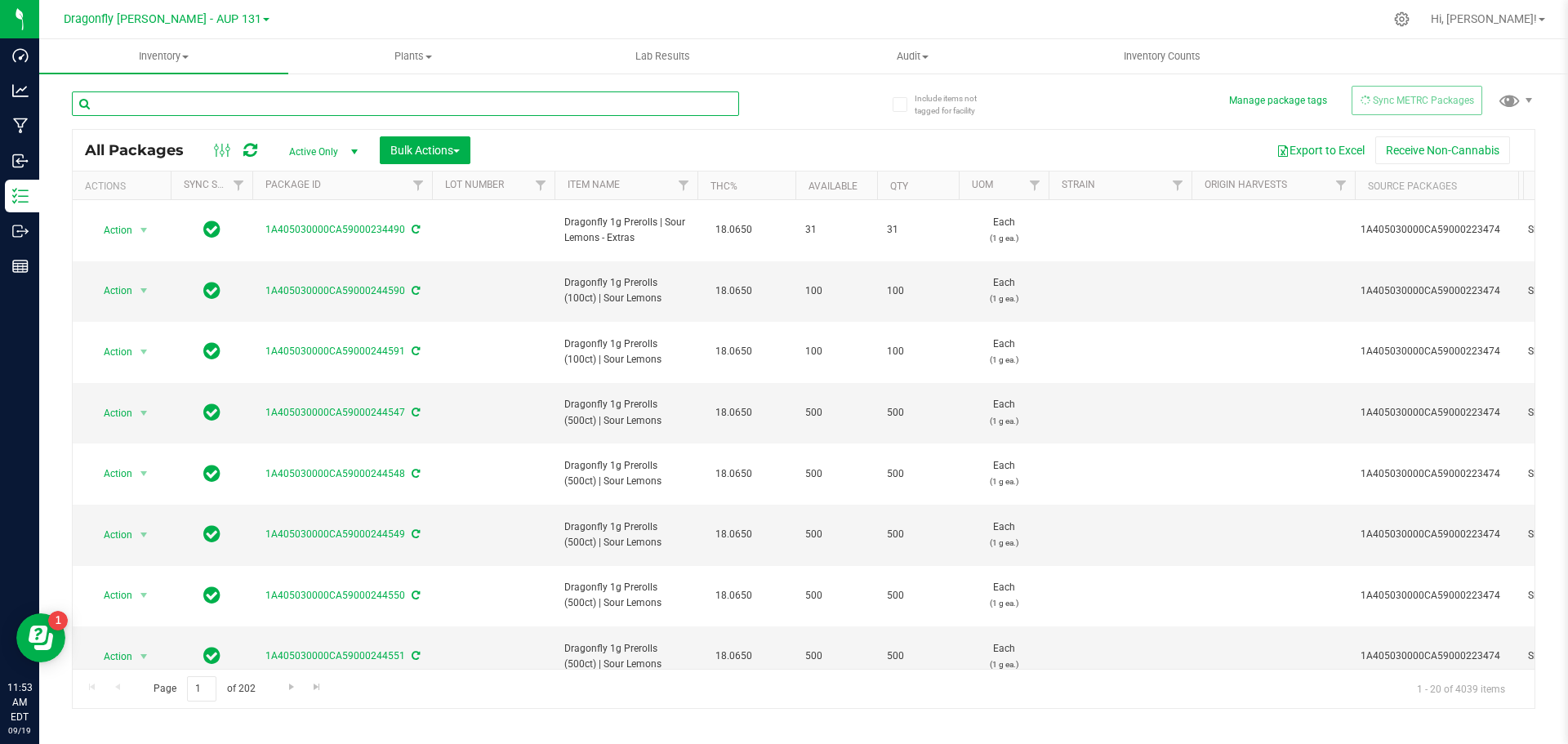
click at [419, 110] on input "text" at bounding box center [406, 104] width 667 height 25
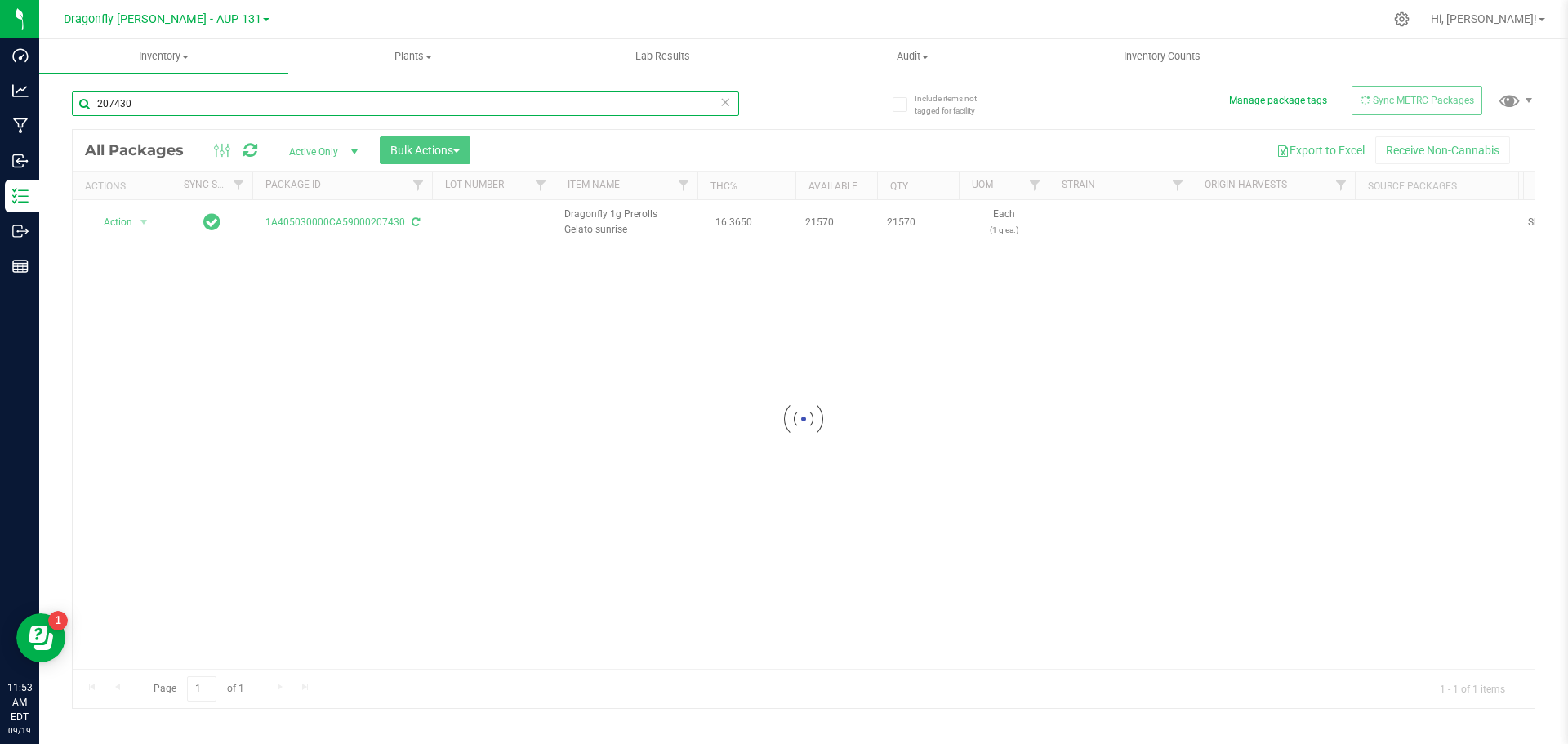
type input "207430"
click at [121, 223] on div at bounding box center [804, 419] width 1462 height 578
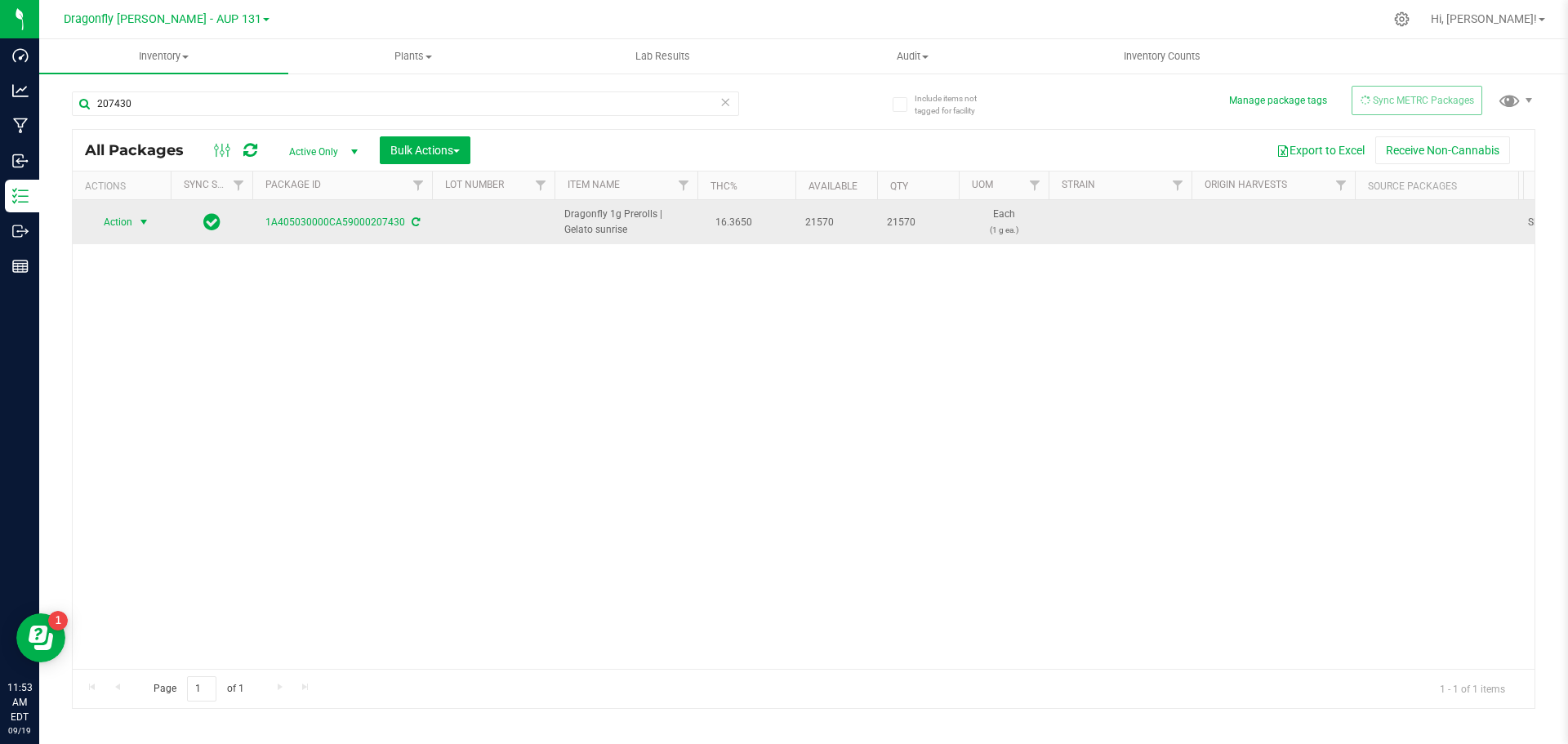
click at [143, 226] on span "select" at bounding box center [143, 222] width 13 height 13
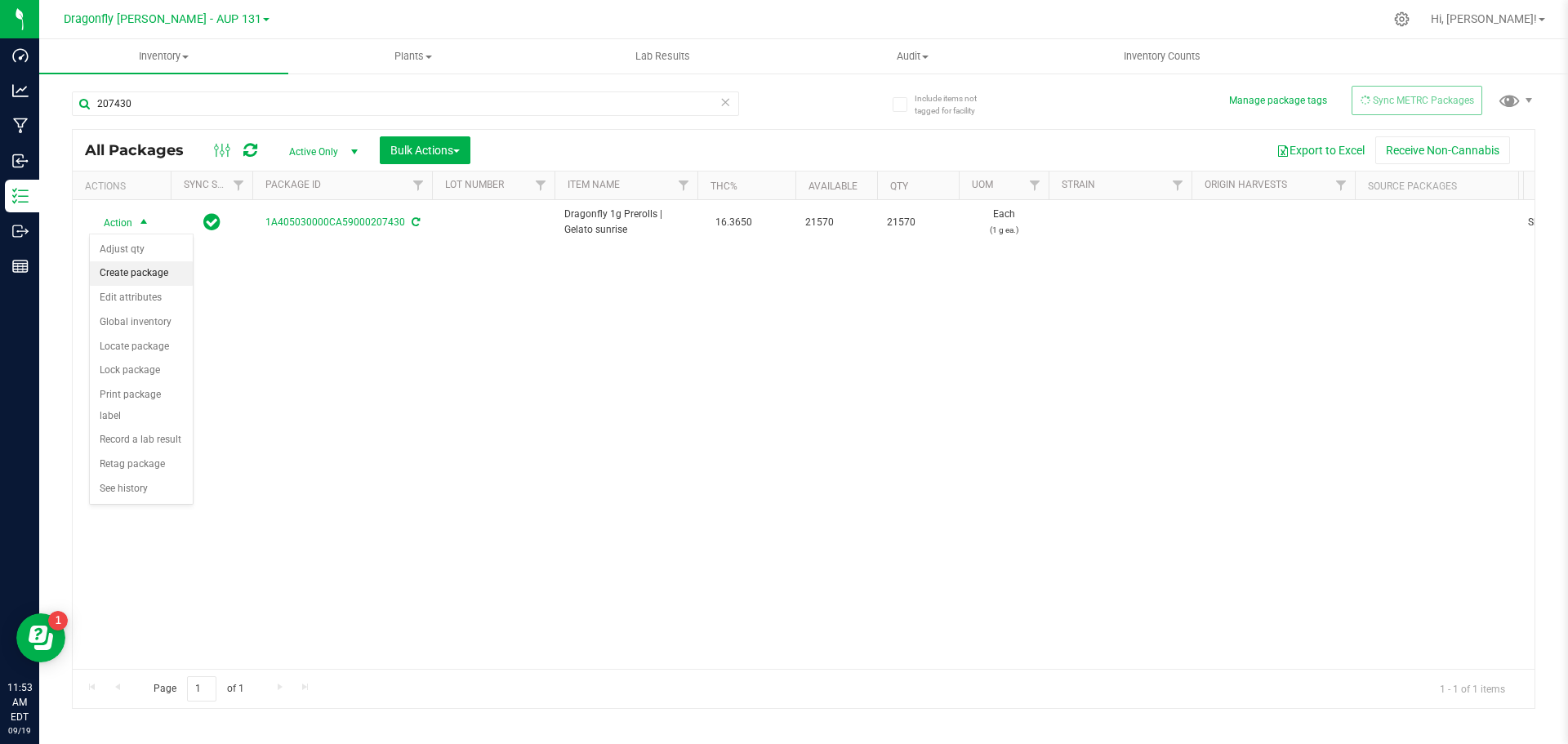
click at [157, 265] on li "Create package" at bounding box center [141, 273] width 103 height 25
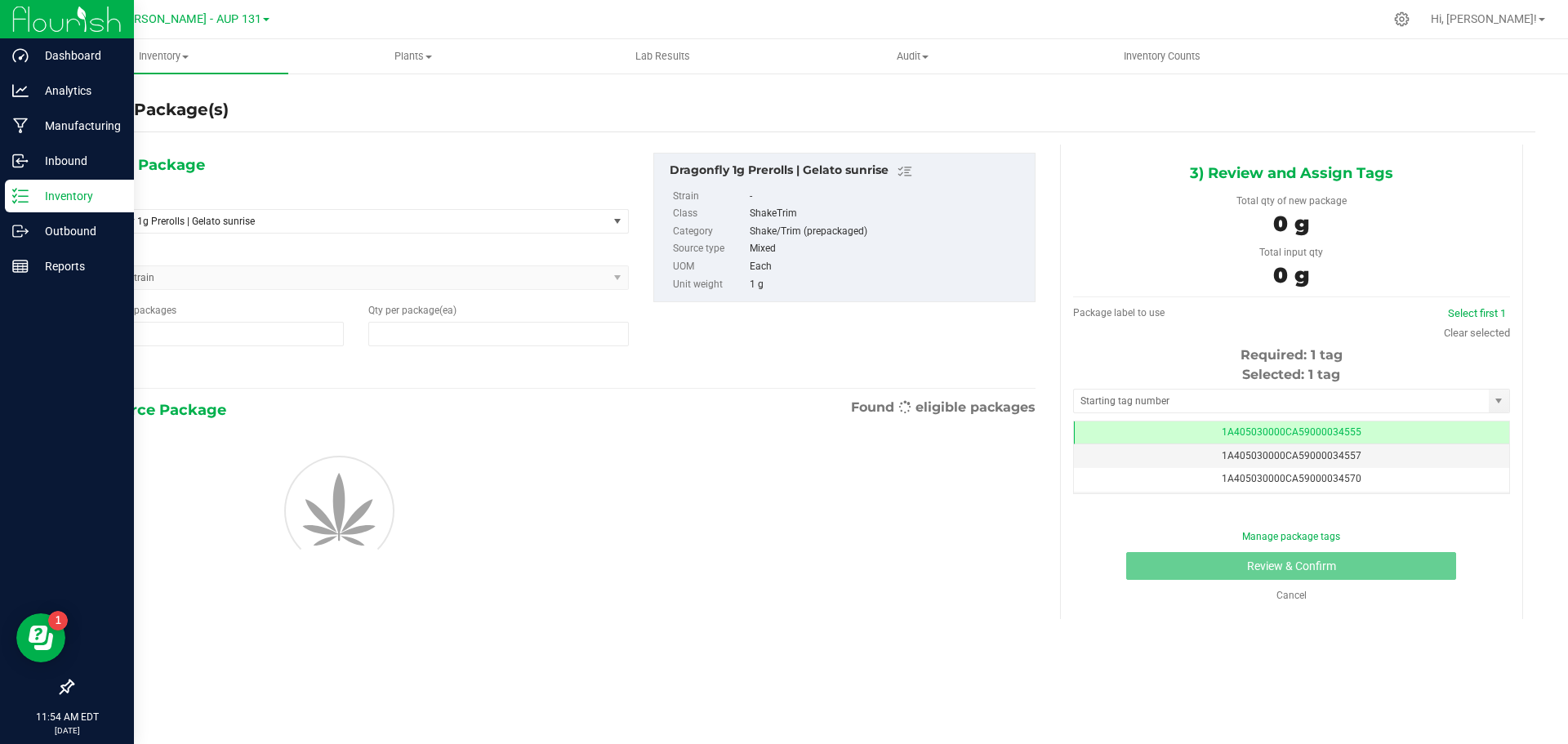
type input "1"
type input "0"
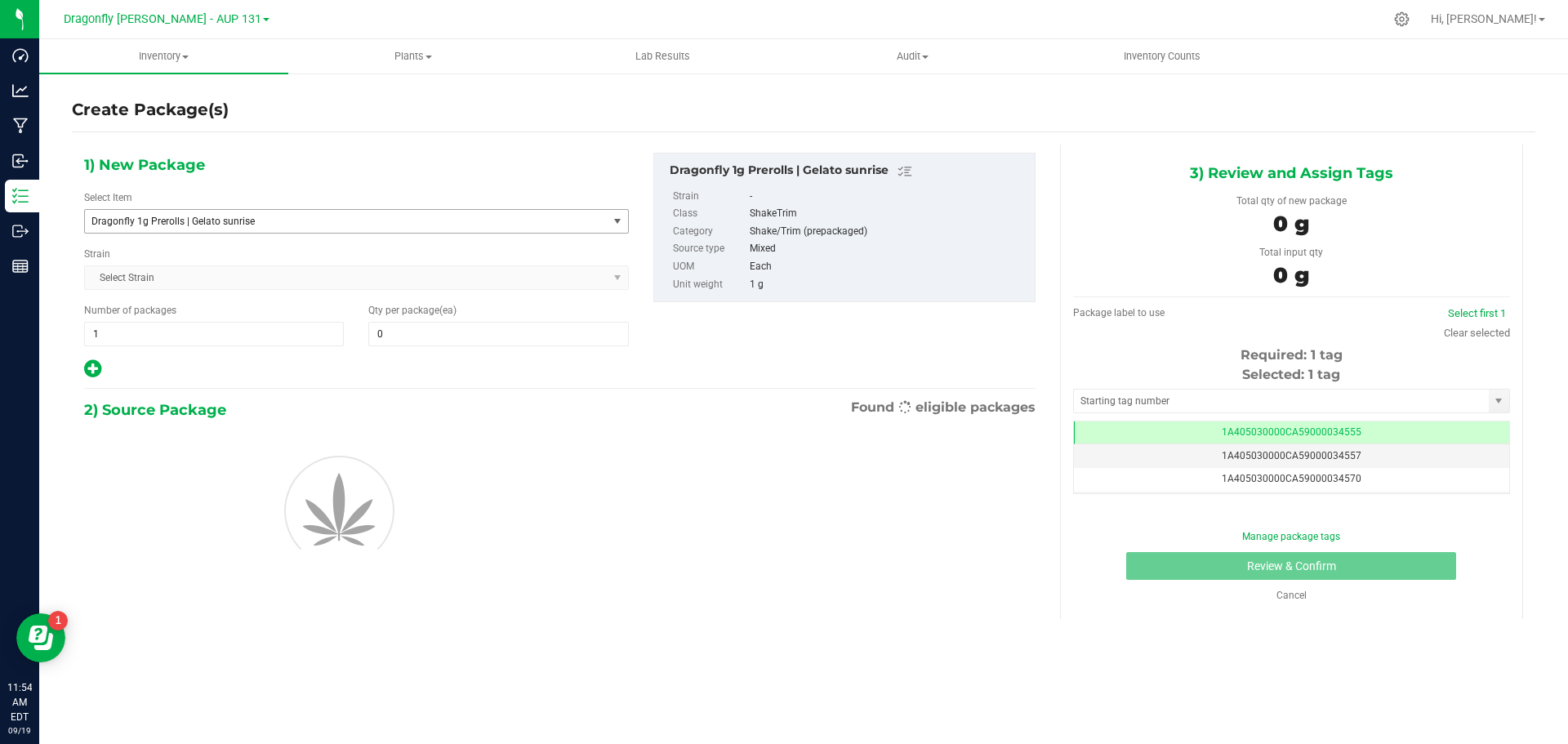
click at [312, 225] on span "Dragonfly 1g Prerolls | Gelato sunrise" at bounding box center [336, 221] width 489 height 11
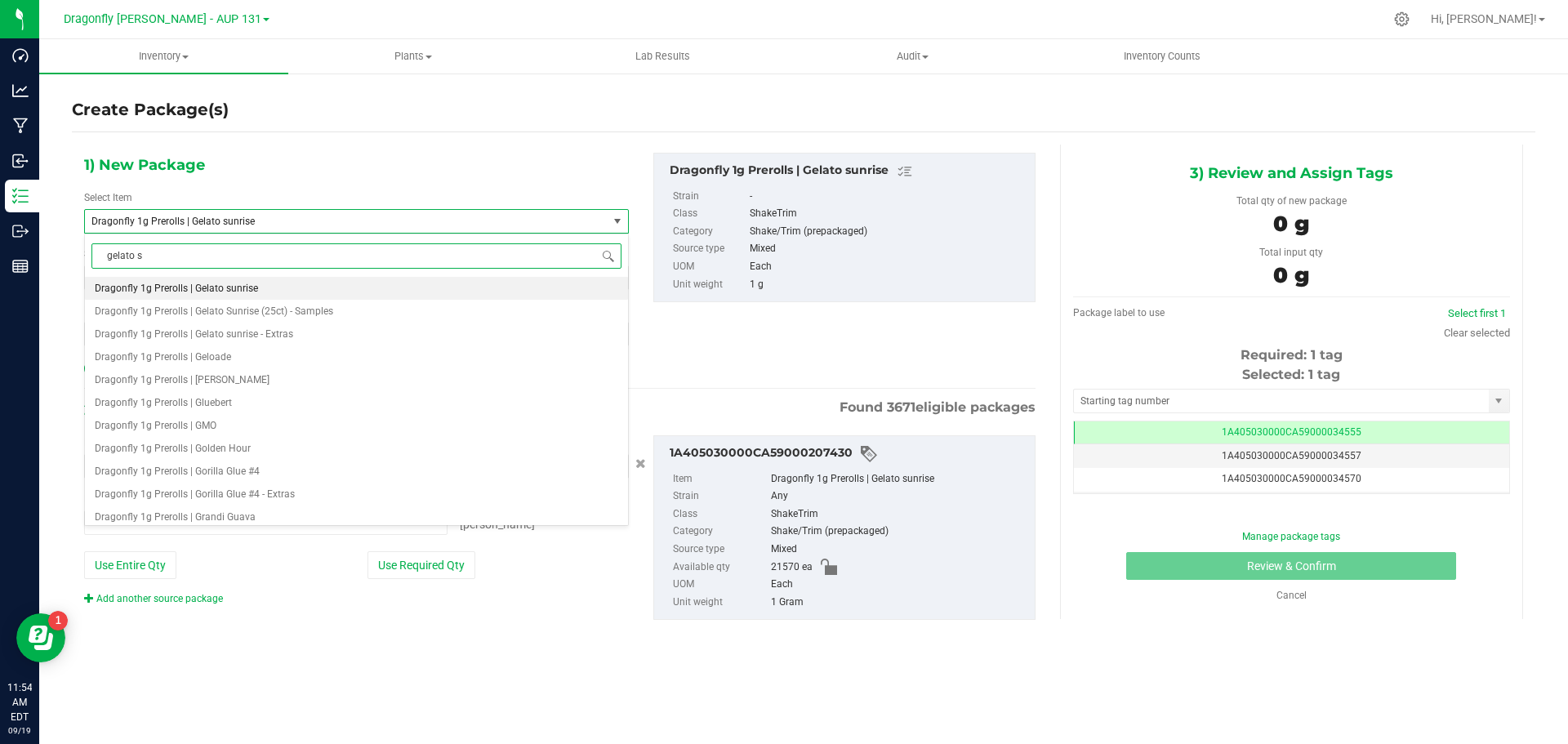
type input "gelato su"
type input "0 ea"
type input "gelato sunrise"
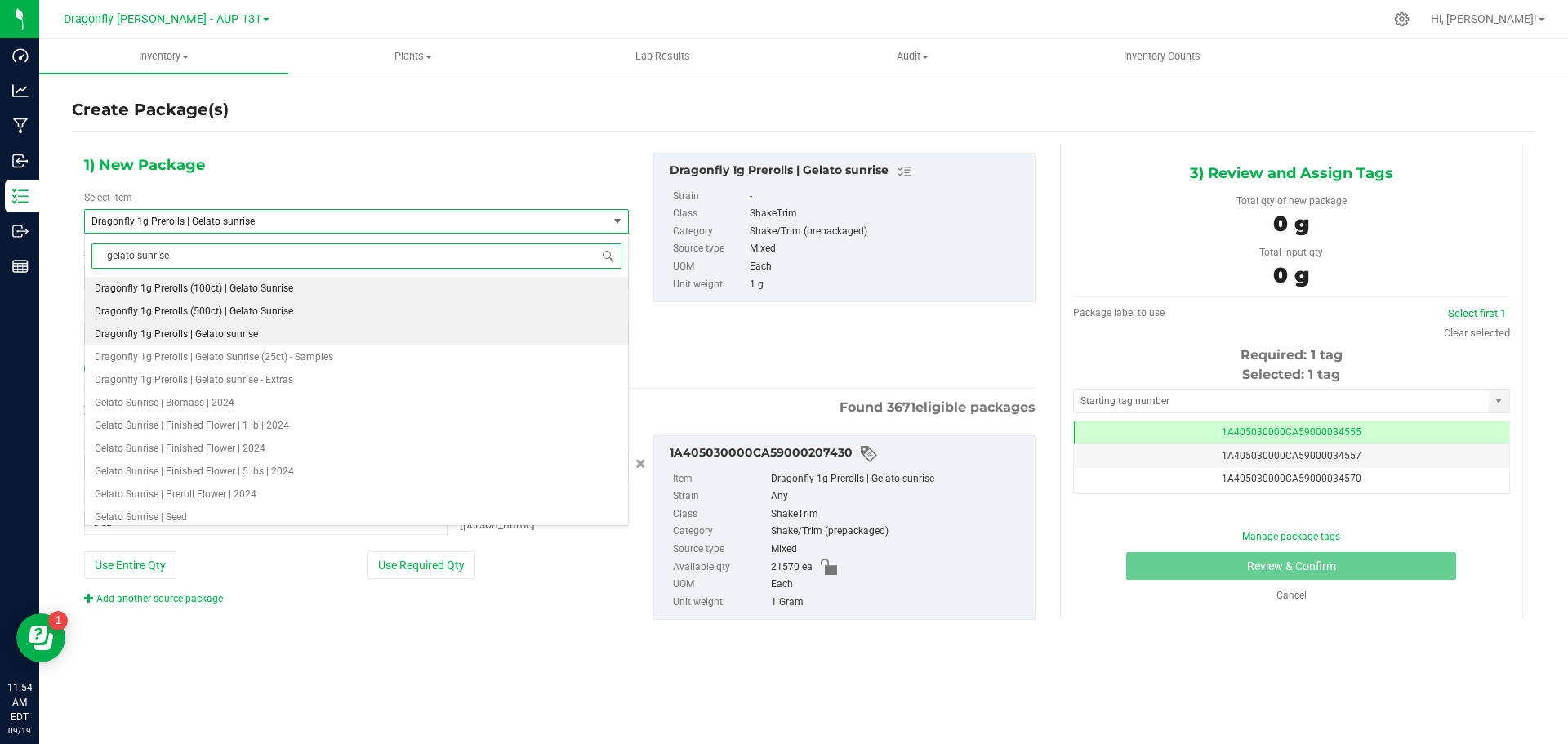
click at [294, 308] on li "Dragonfly 1g Prerolls (500ct) | Gelato Sunrise" at bounding box center [357, 311] width 543 height 23
type input "0"
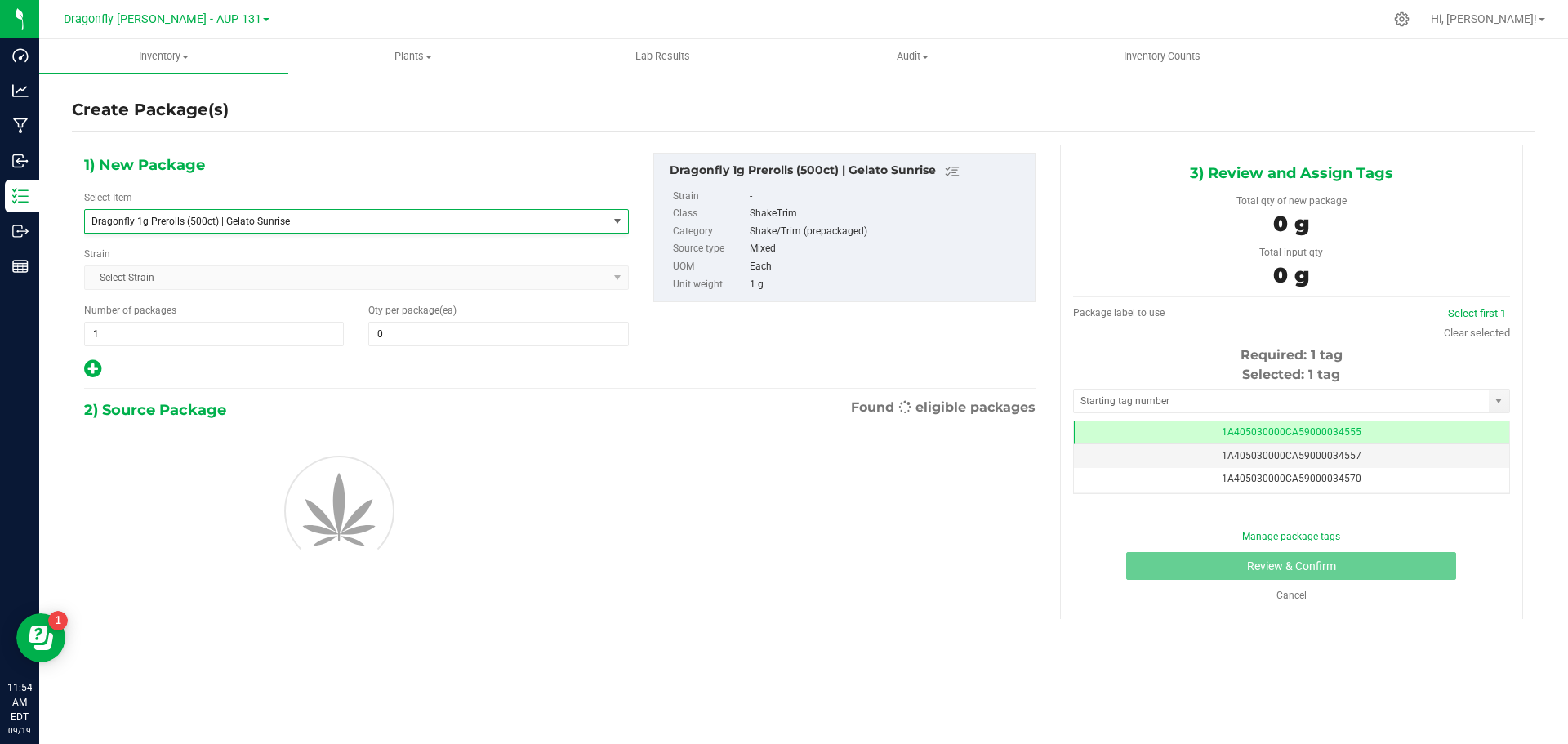
scroll to position [32136, 0]
click at [207, 345] on span "1 1" at bounding box center [214, 334] width 260 height 25
click at [207, 345] on input "1" at bounding box center [214, 334] width 258 height 23
type input "43"
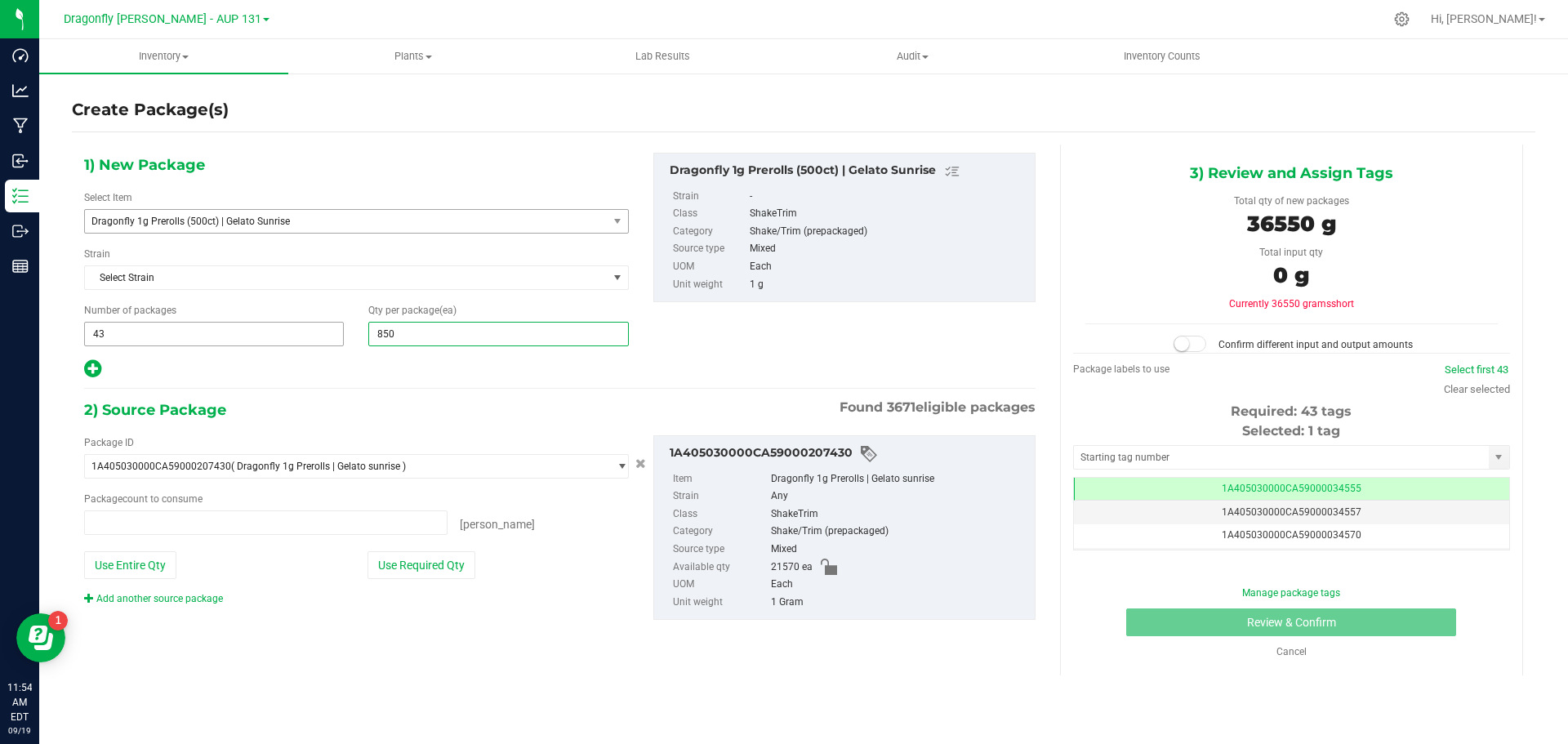
type input "8500"
type input "0 ea"
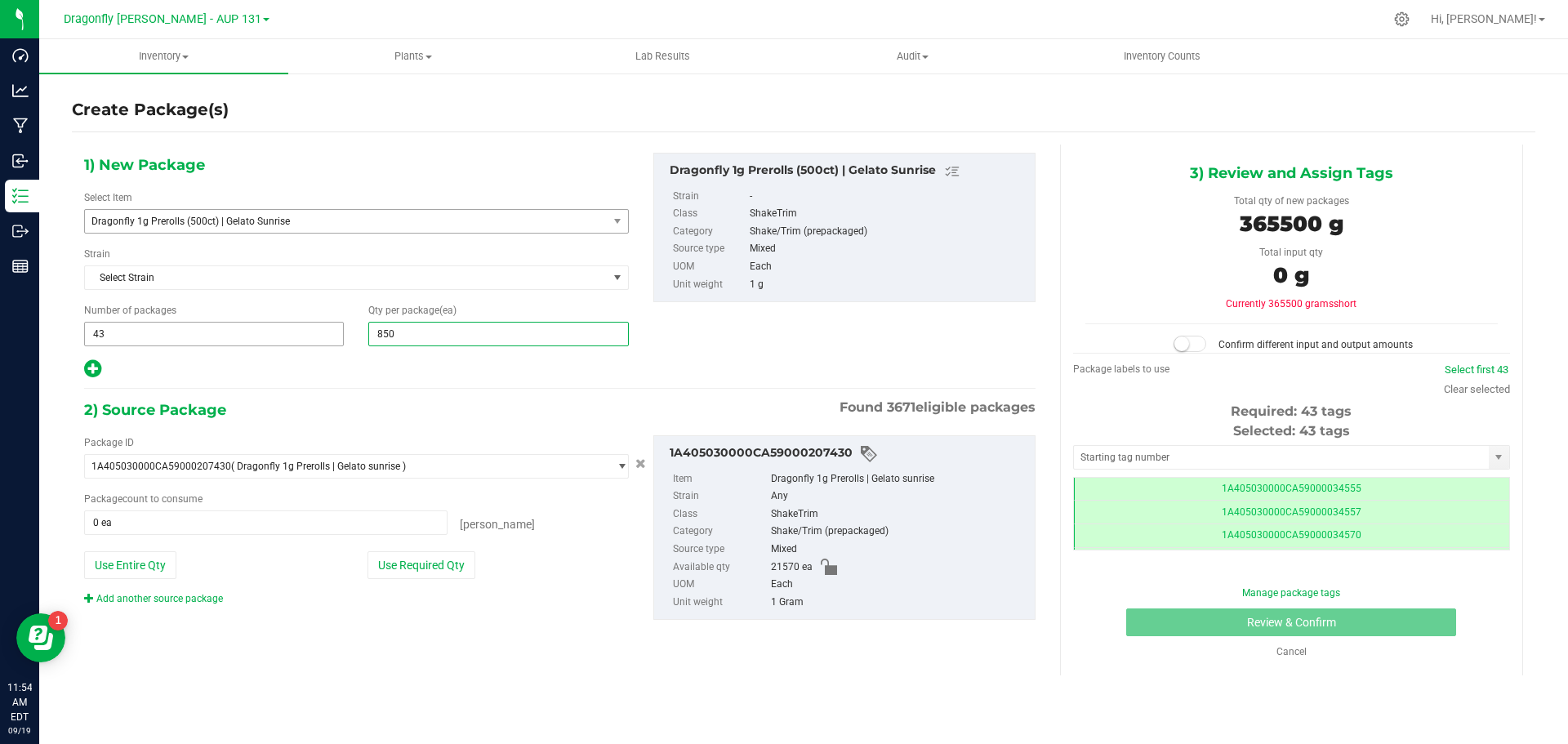
scroll to position [0, -1]
type input "8"
type input "500"
click at [396, 576] on button "Use Required Qty" at bounding box center [421, 565] width 108 height 28
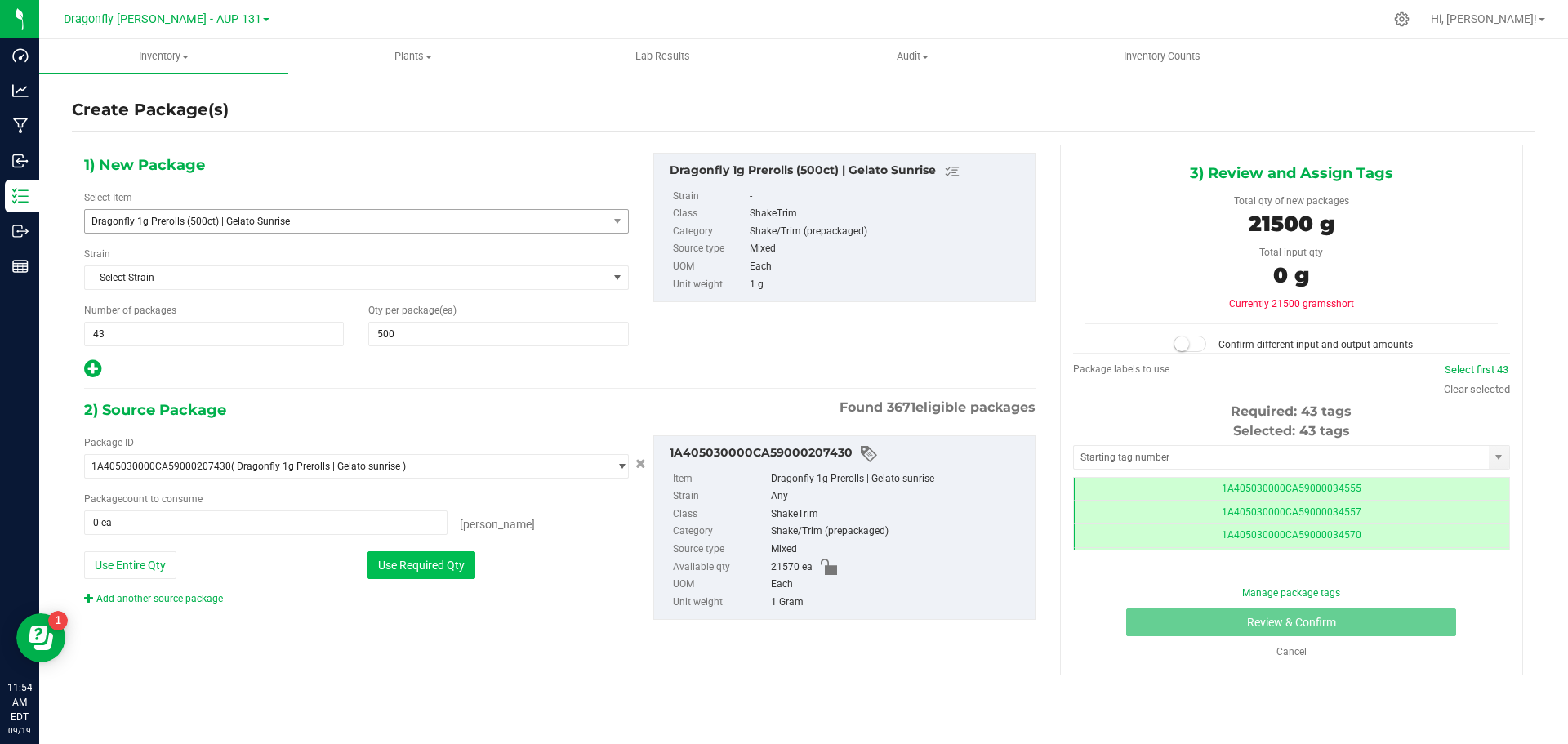
type input "21500 ea"
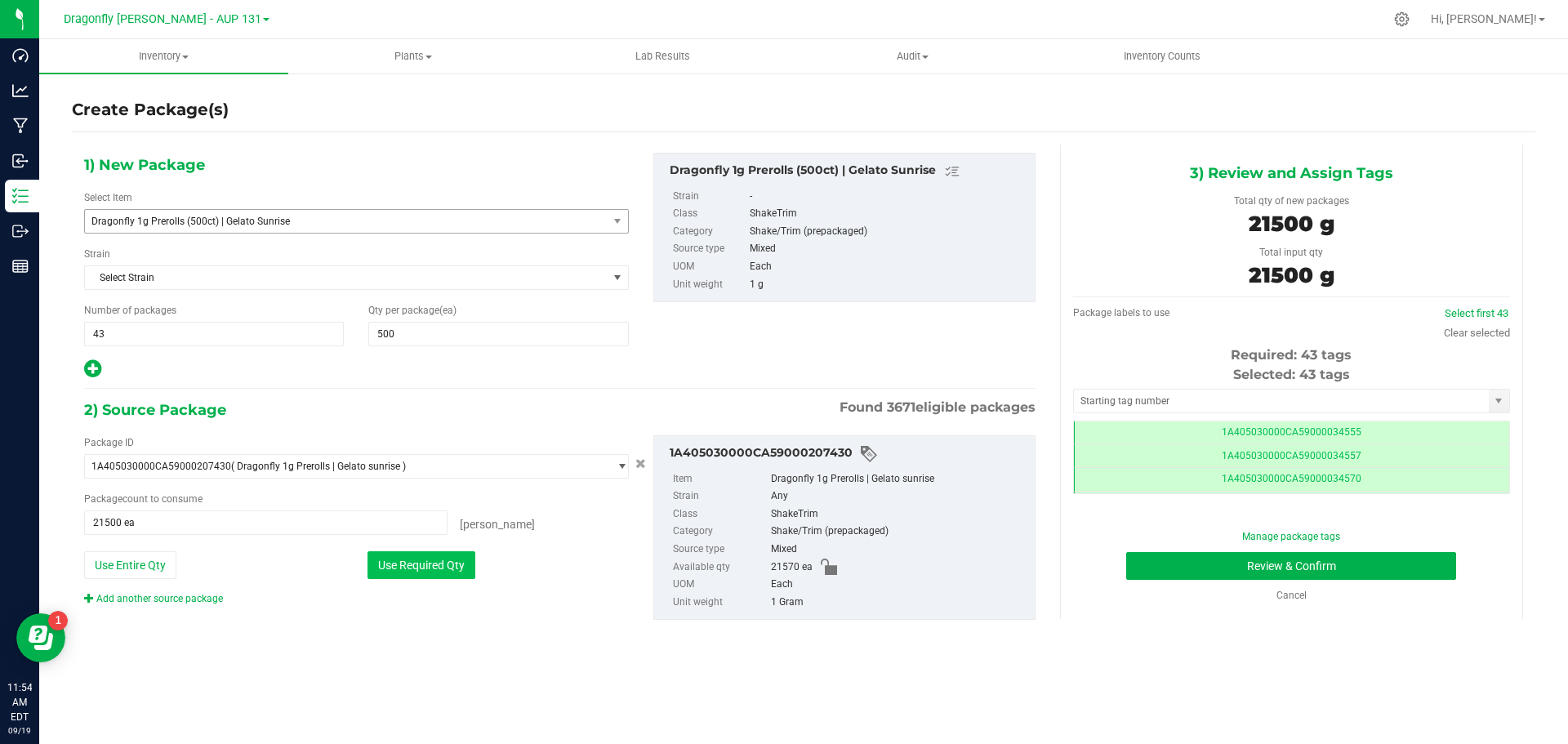
click at [400, 555] on button "Use Required Qty" at bounding box center [421, 565] width 108 height 28
click at [1225, 394] on input "text" at bounding box center [1281, 401] width 415 height 23
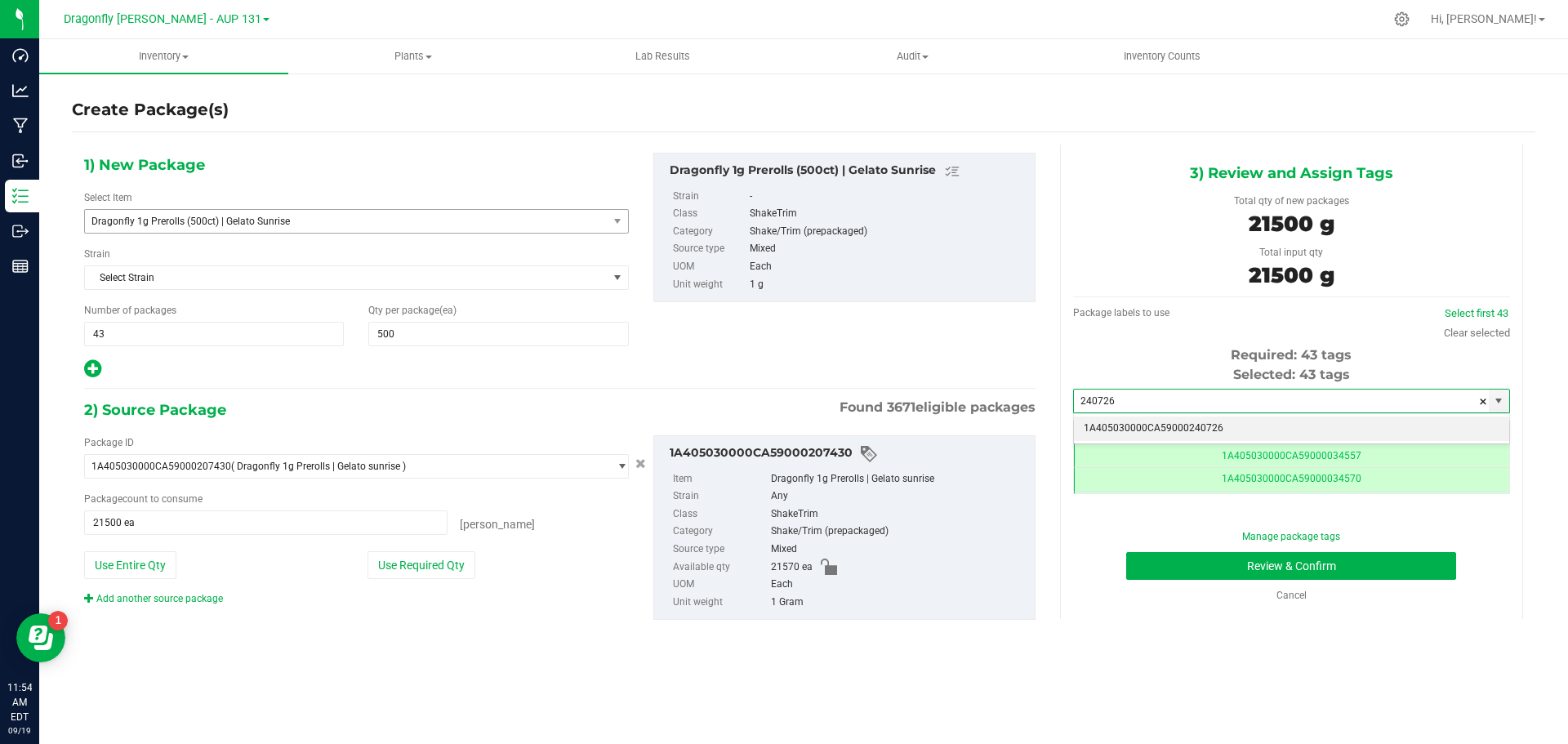
click at [1225, 436] on li "1A405030000CA59000240726" at bounding box center [1291, 429] width 436 height 25
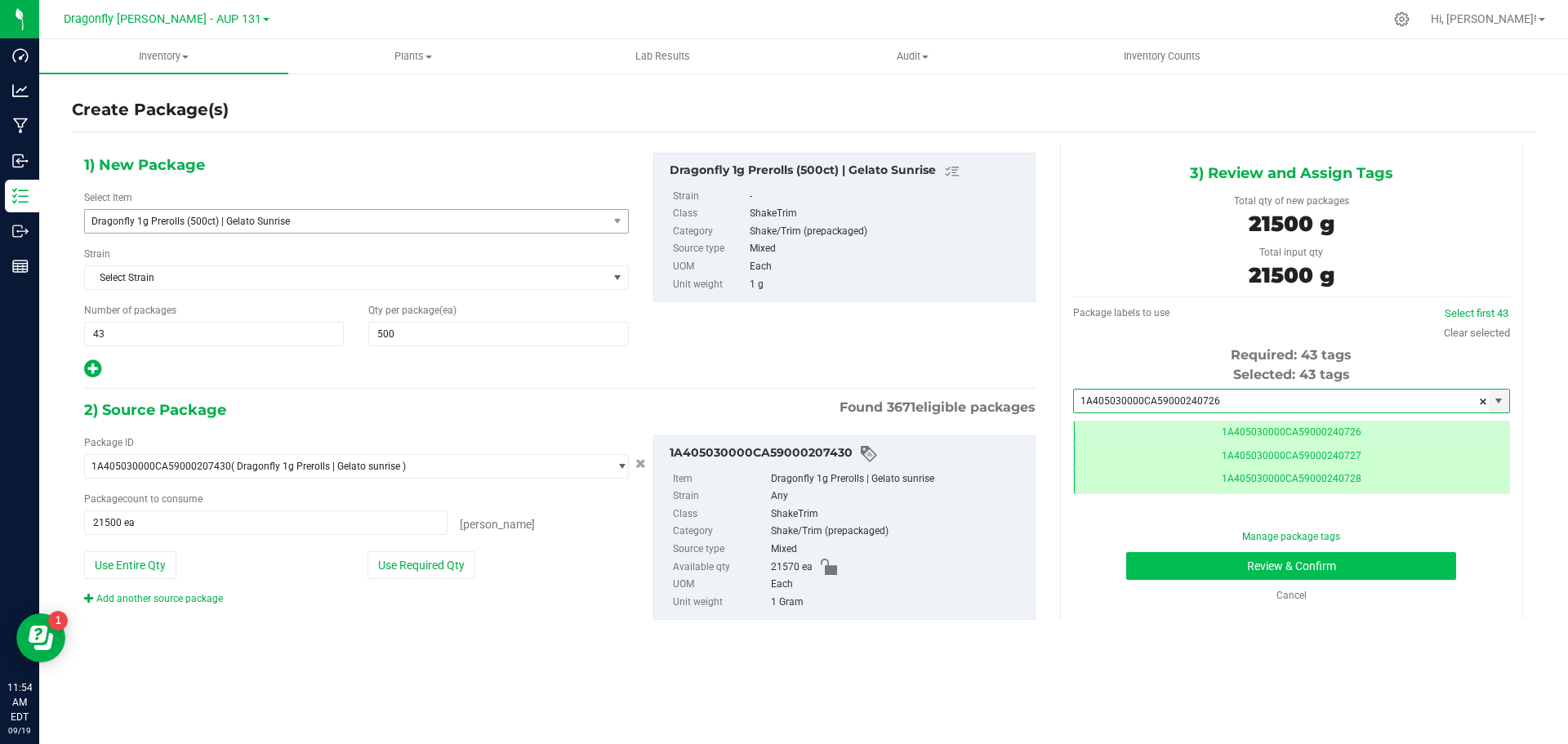
type input "1A405030000CA59000240726"
click at [1341, 570] on button "Review & Confirm" at bounding box center [1290, 566] width 330 height 28
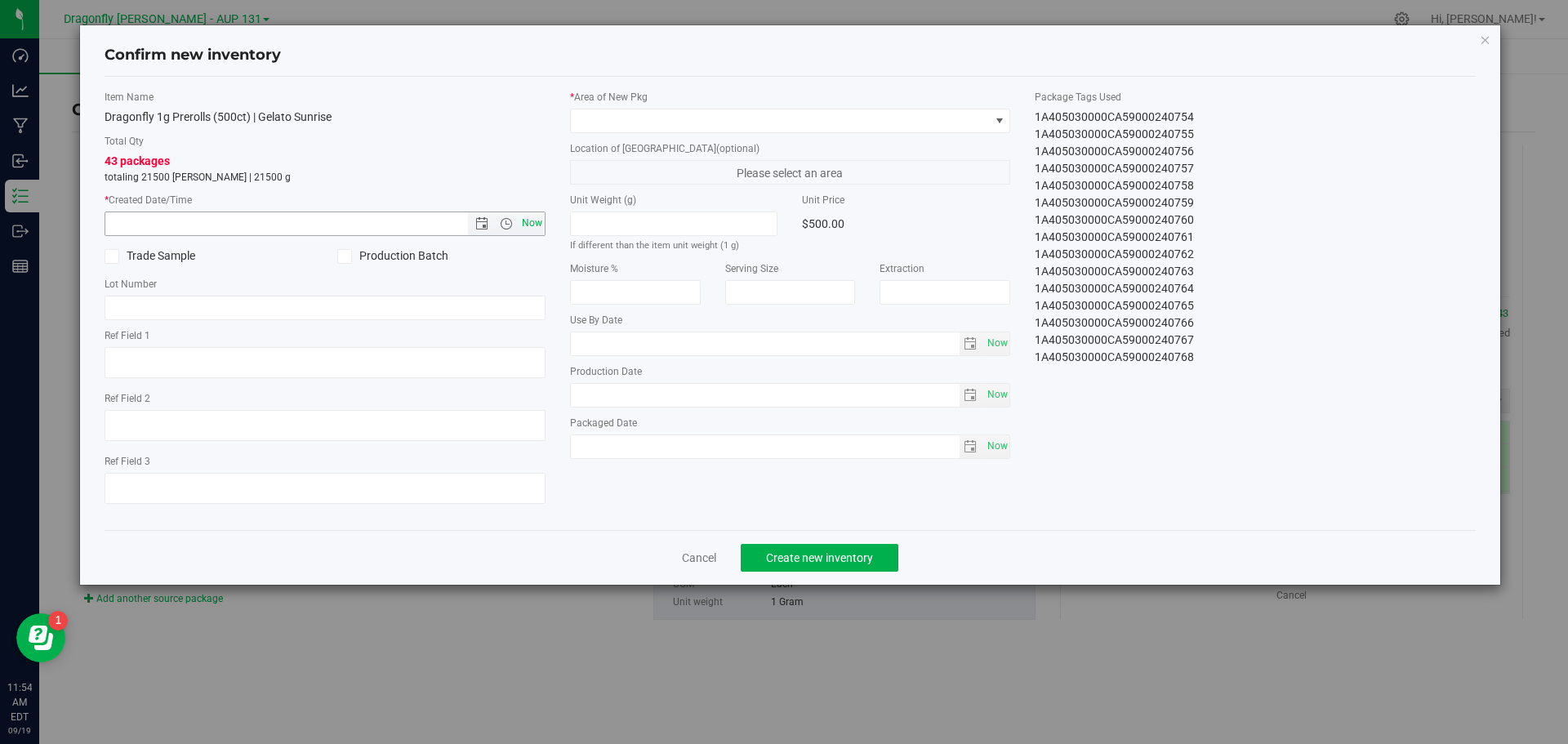
click at [531, 223] on span "Now" at bounding box center [531, 223] width 28 height 24
type input "9/19/2025 11:54 AM"
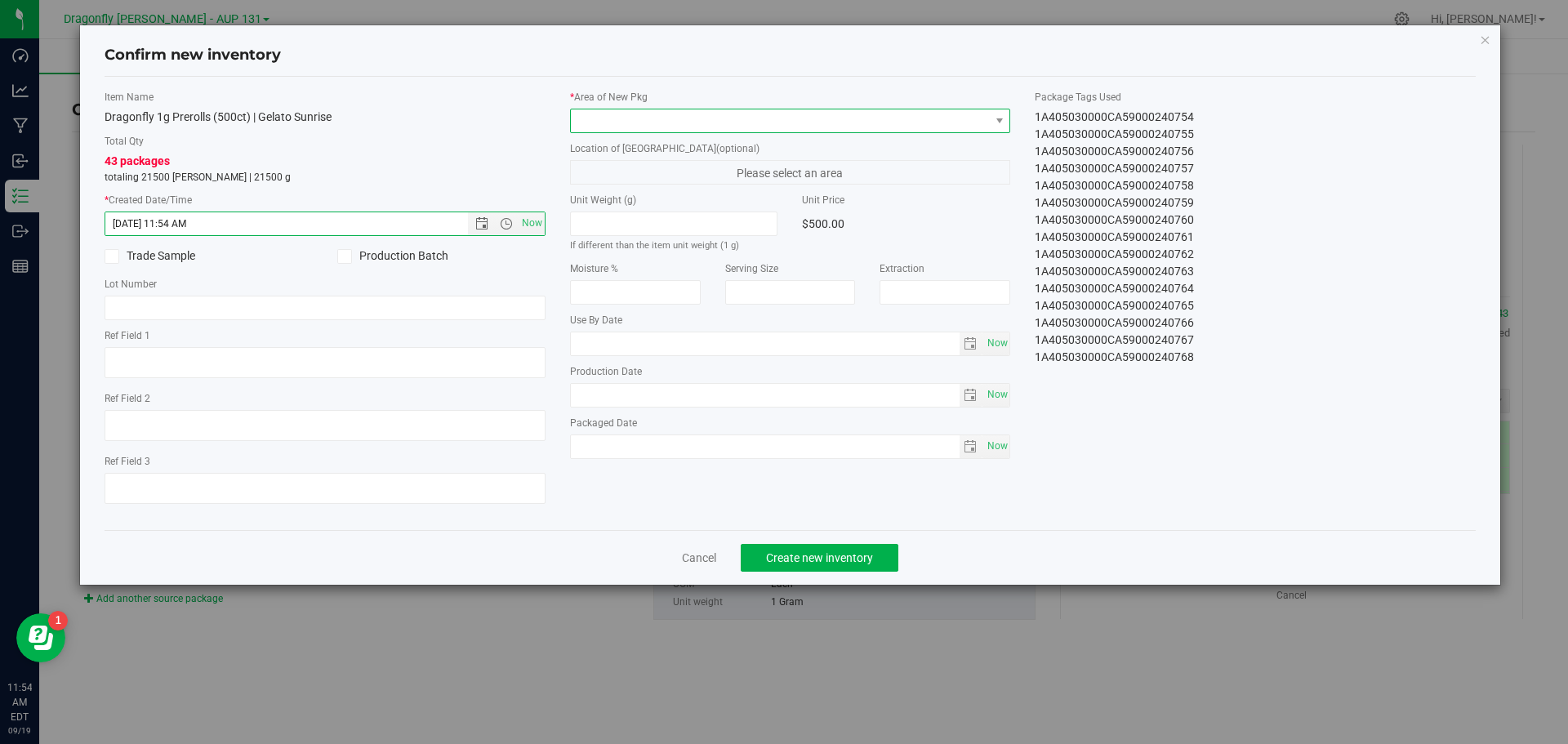
click at [634, 110] on span at bounding box center [779, 121] width 419 height 23
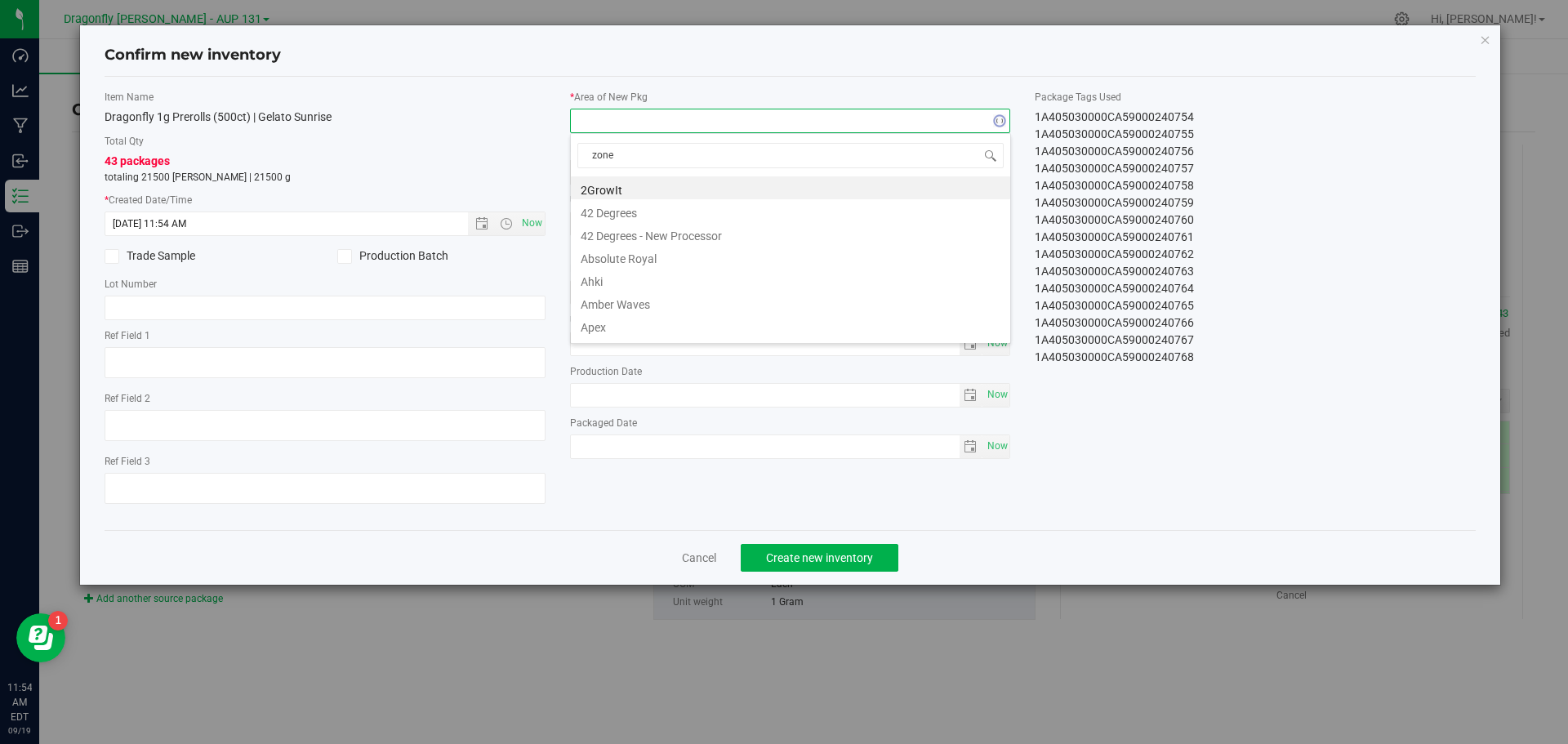
type input "zone 1"
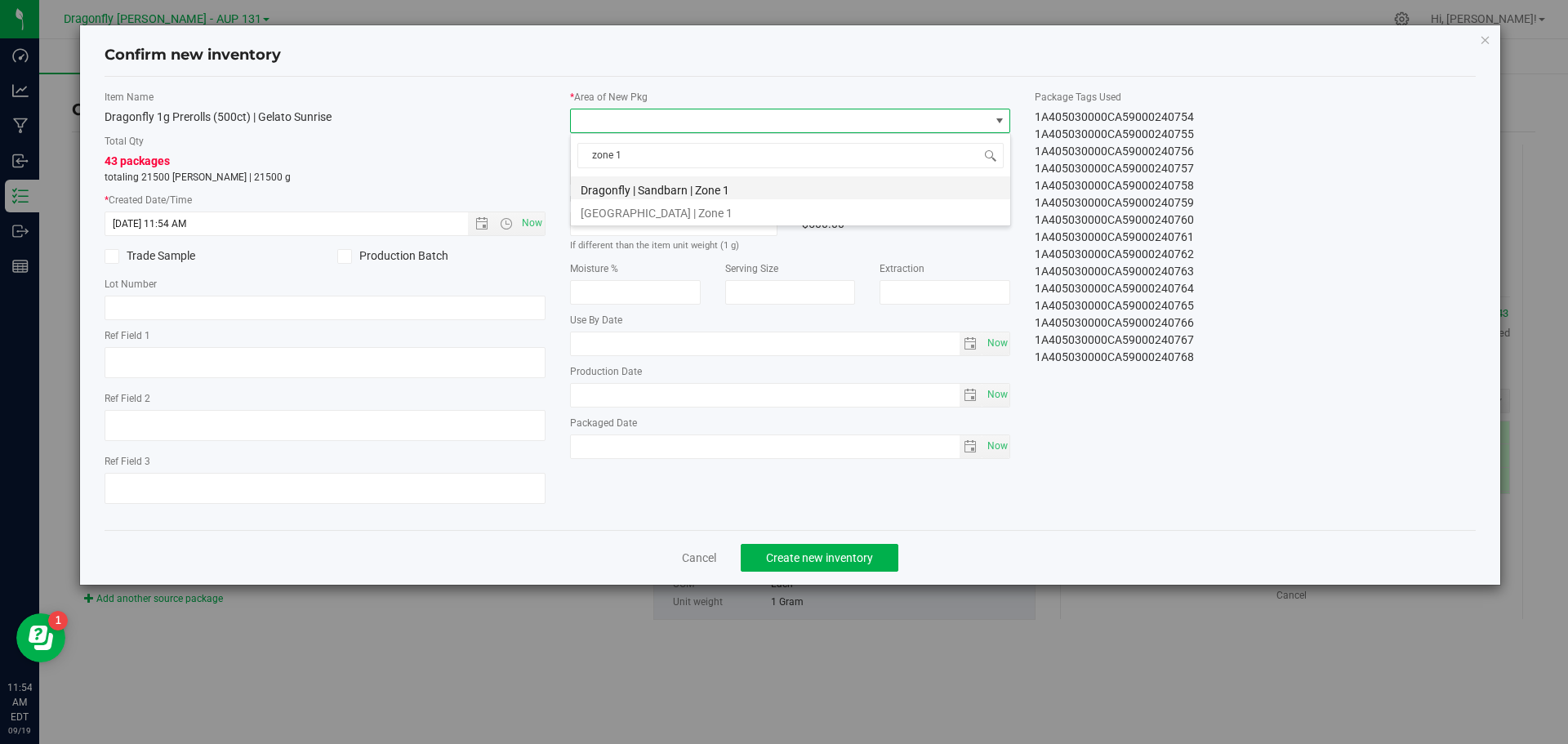
click at [668, 190] on li "Dragonfly | Sandbarn | Zone 1" at bounding box center [790, 188] width 439 height 23
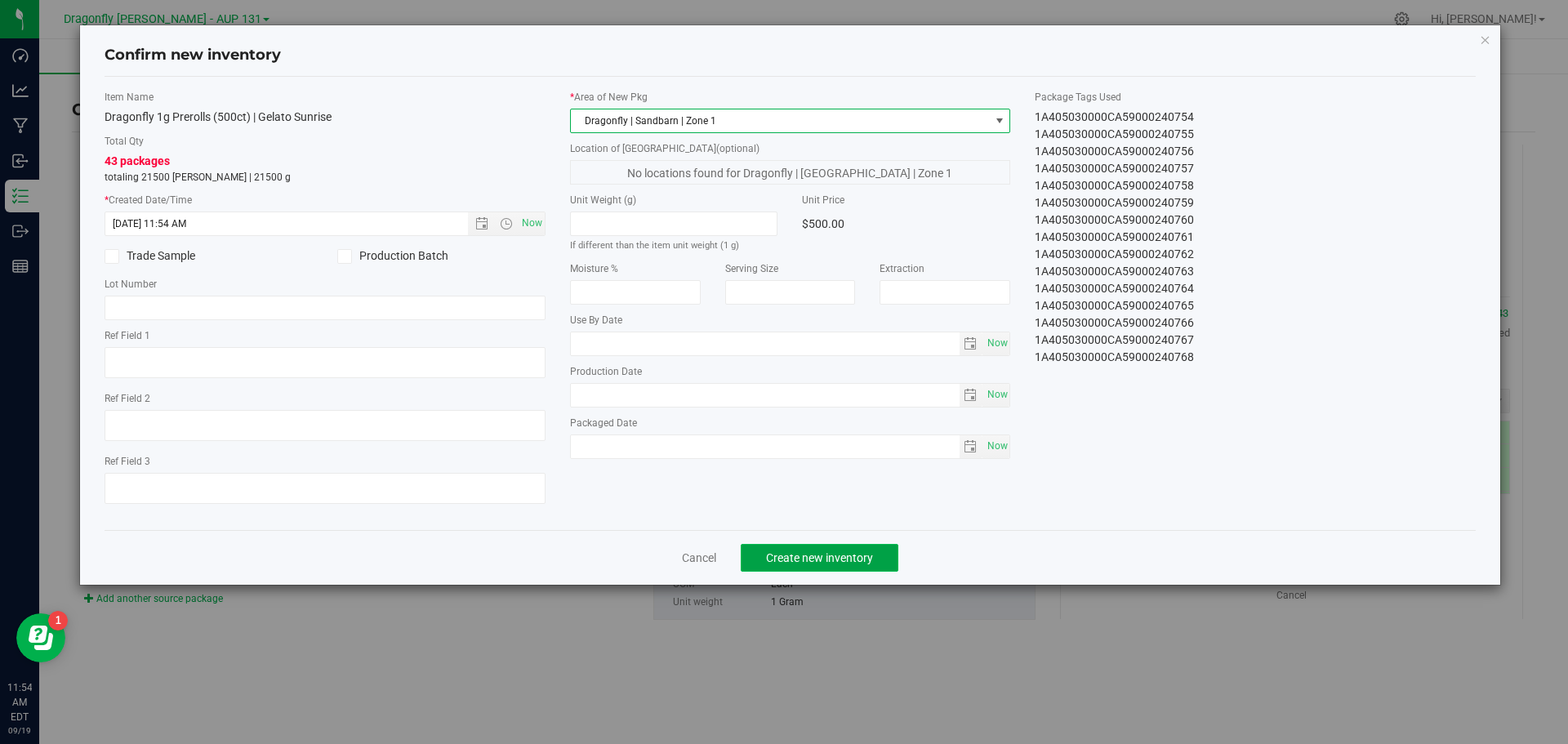
click at [800, 559] on span "Create new inventory" at bounding box center [819, 557] width 107 height 13
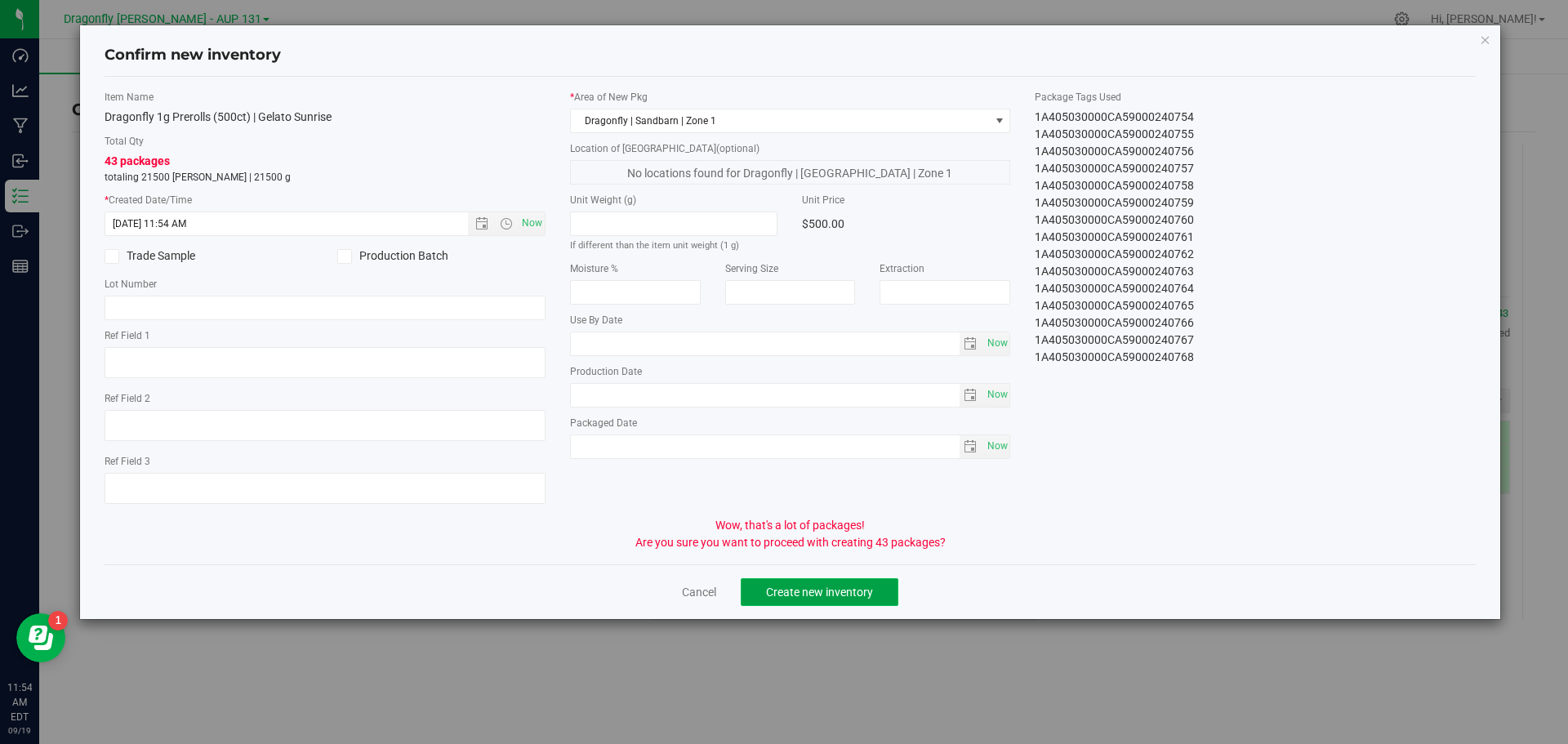
click at [803, 588] on span "Create new inventory" at bounding box center [819, 592] width 107 height 13
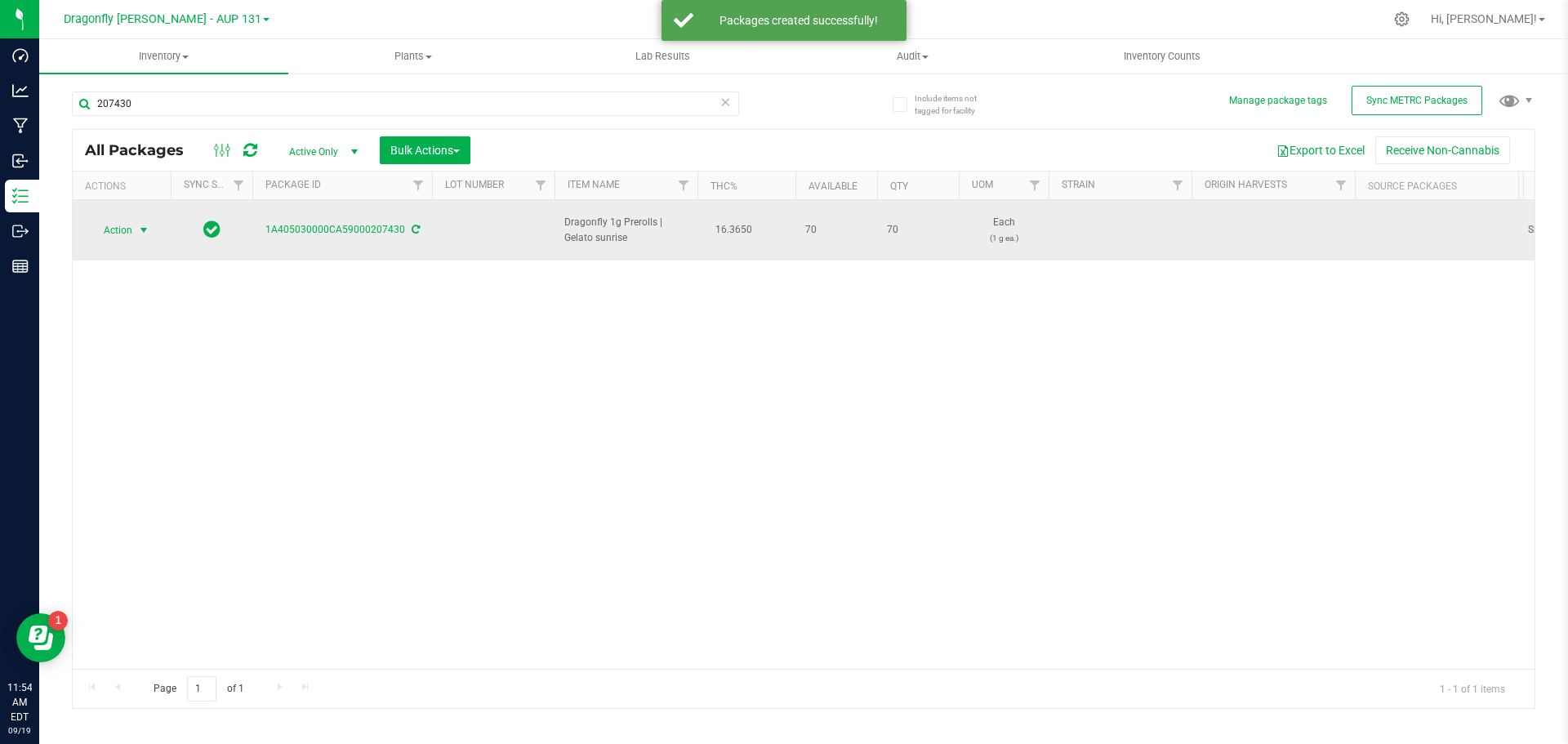
click at [139, 224] on span "select" at bounding box center [143, 230] width 13 height 13
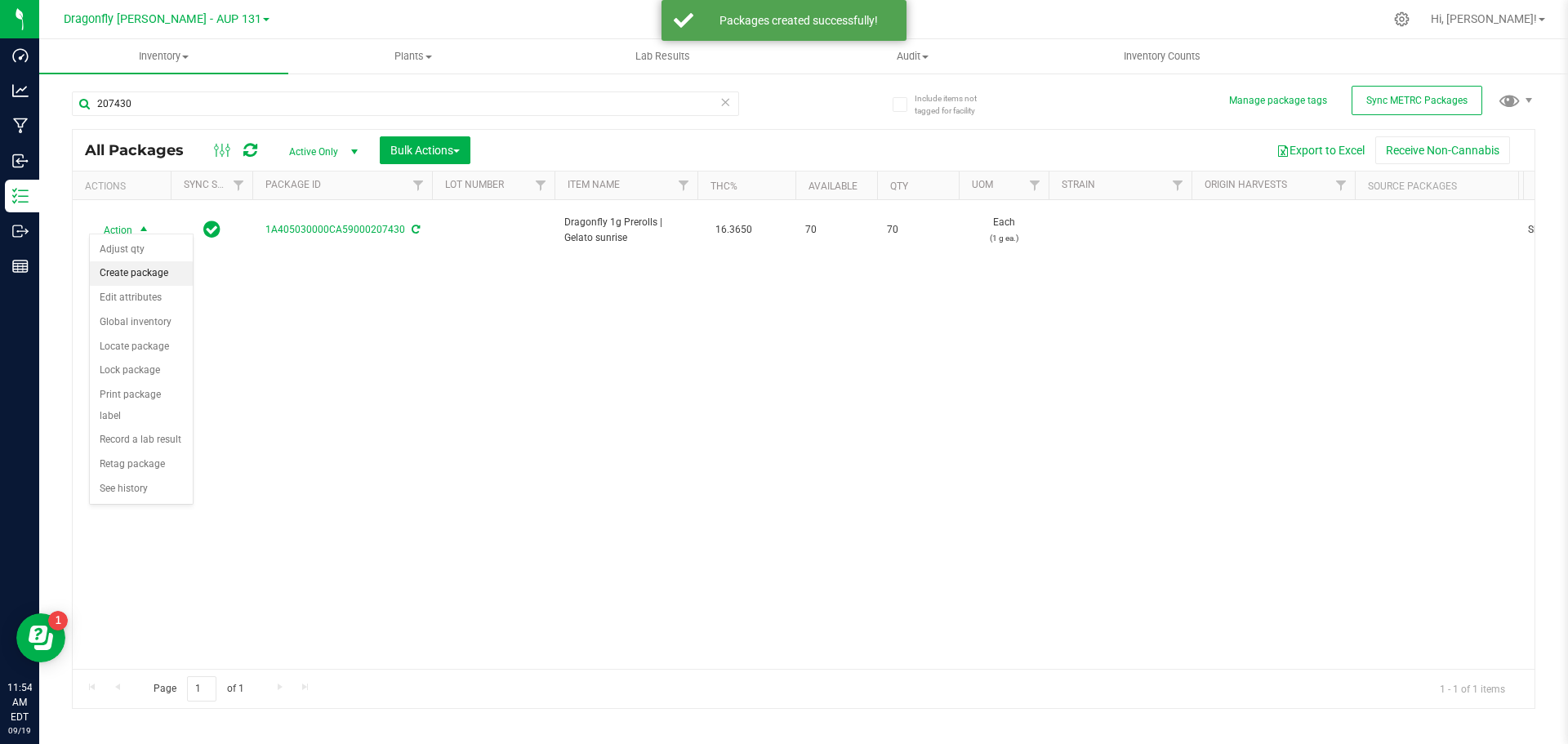
click at [153, 270] on li "Create package" at bounding box center [141, 273] width 103 height 25
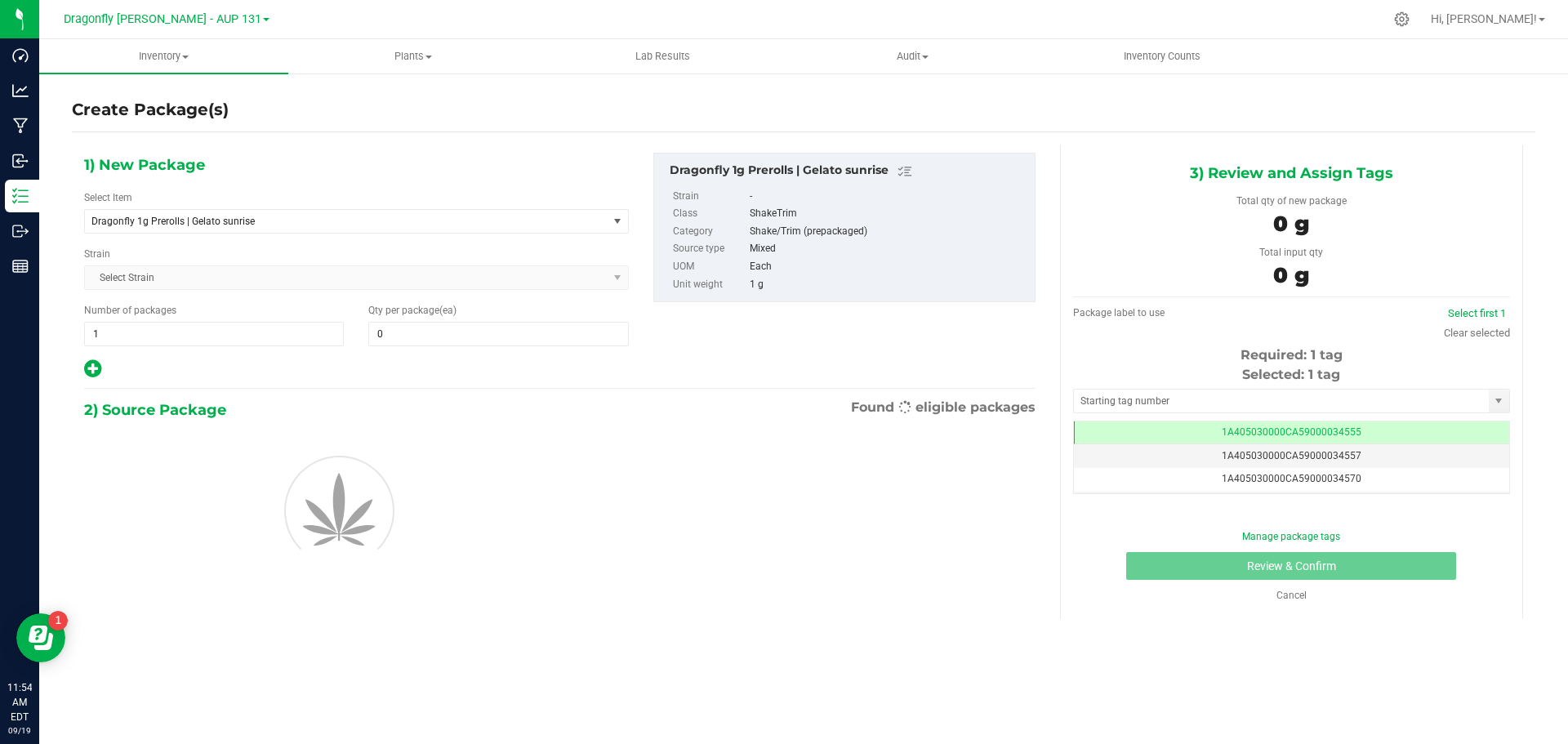
type input "0"
click at [272, 225] on span "Dragonfly 1g Prerolls | Gelato sunrise" at bounding box center [336, 221] width 489 height 11
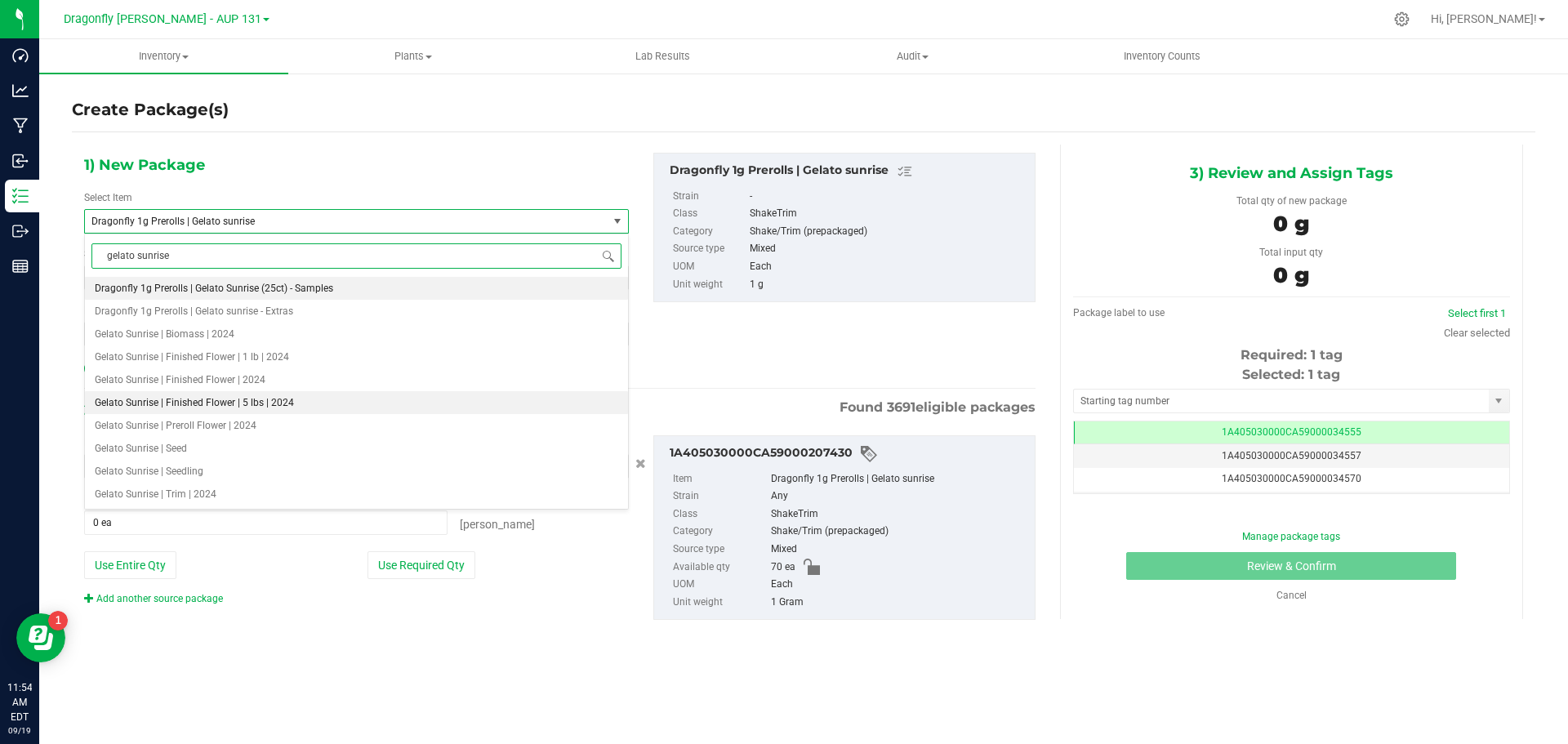
type input "gelato sunrise"
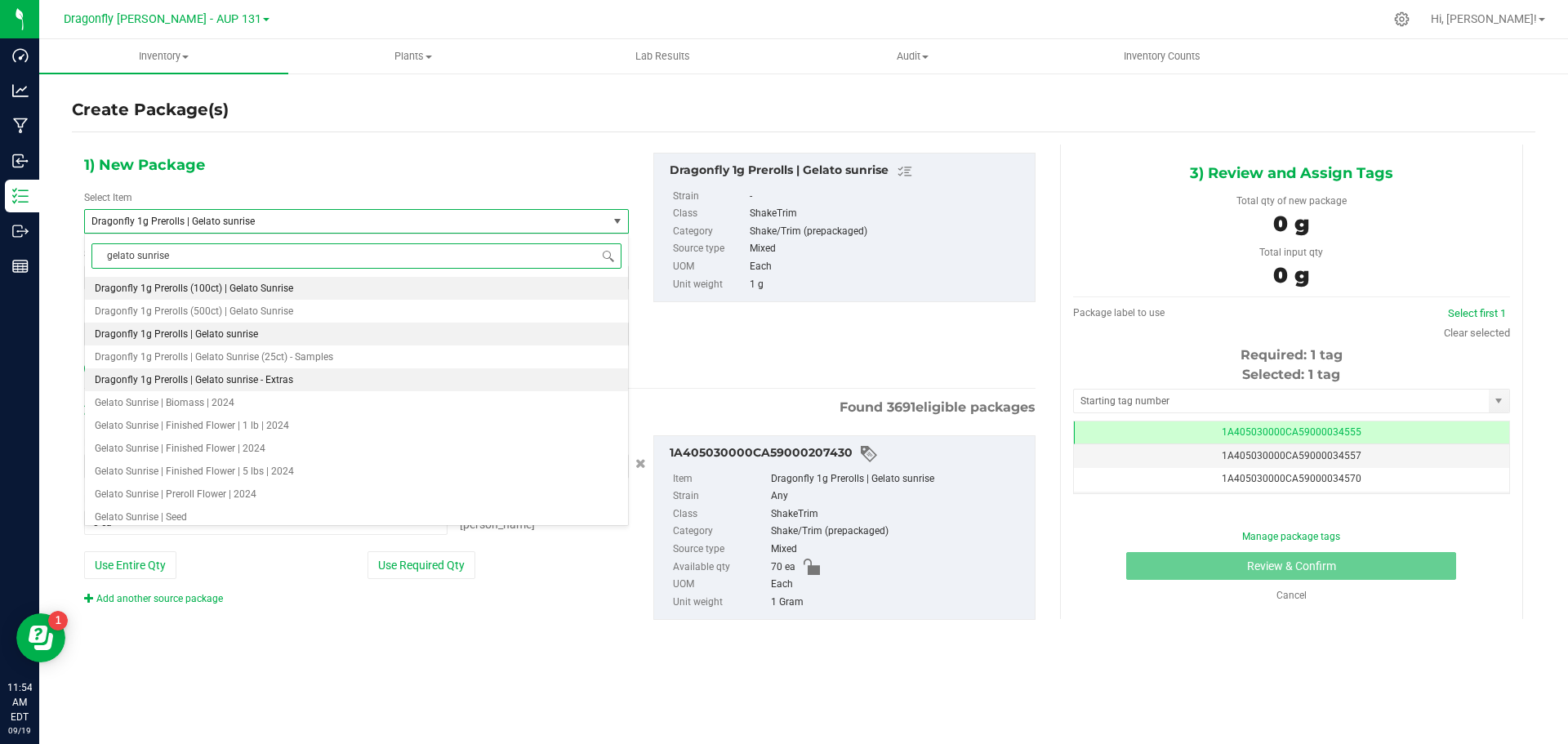
click at [284, 378] on span "Dragonfly 1g Prerolls | Gelato sunrise - Extras" at bounding box center [194, 380] width 199 height 11
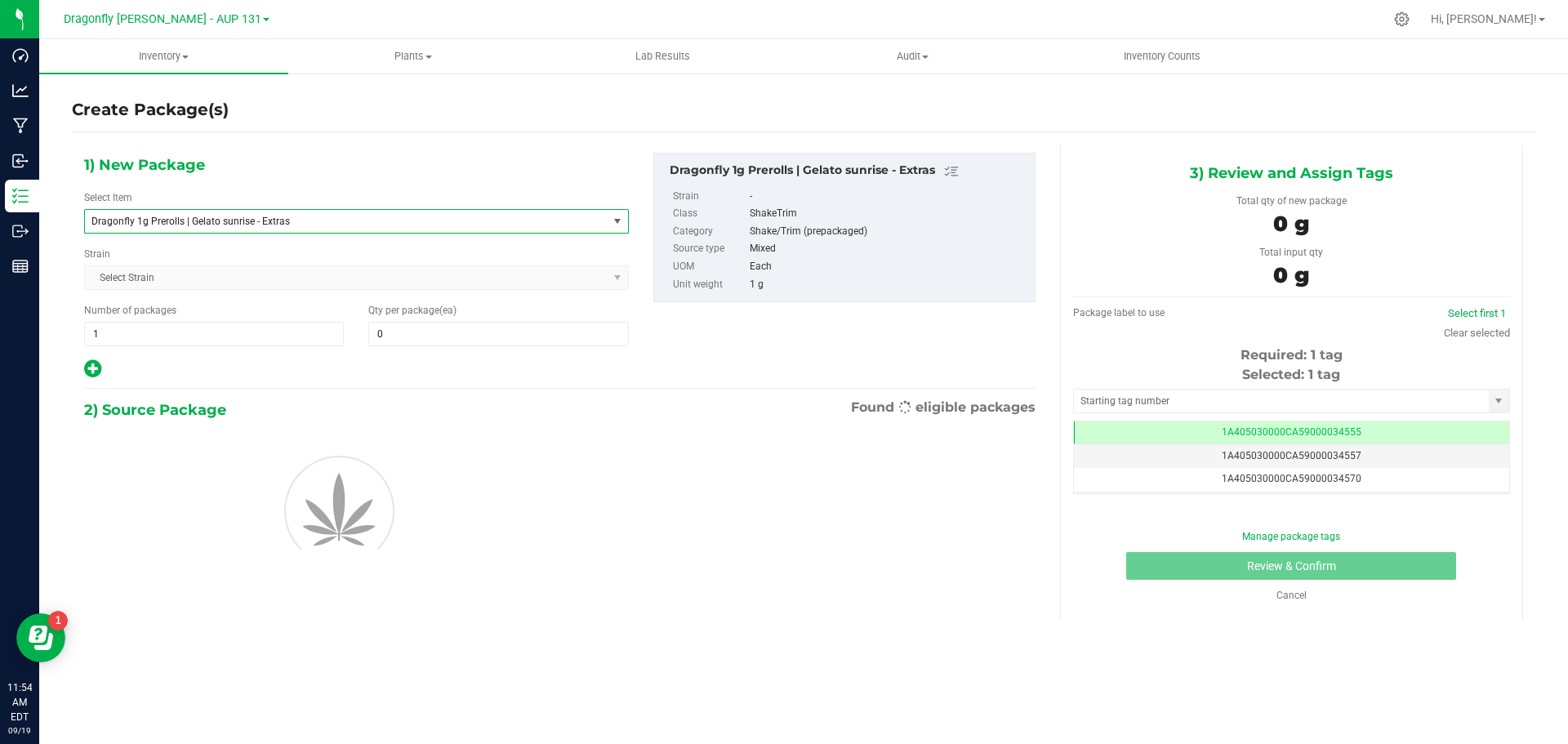
type input "0"
click at [479, 329] on span at bounding box center [498, 334] width 260 height 25
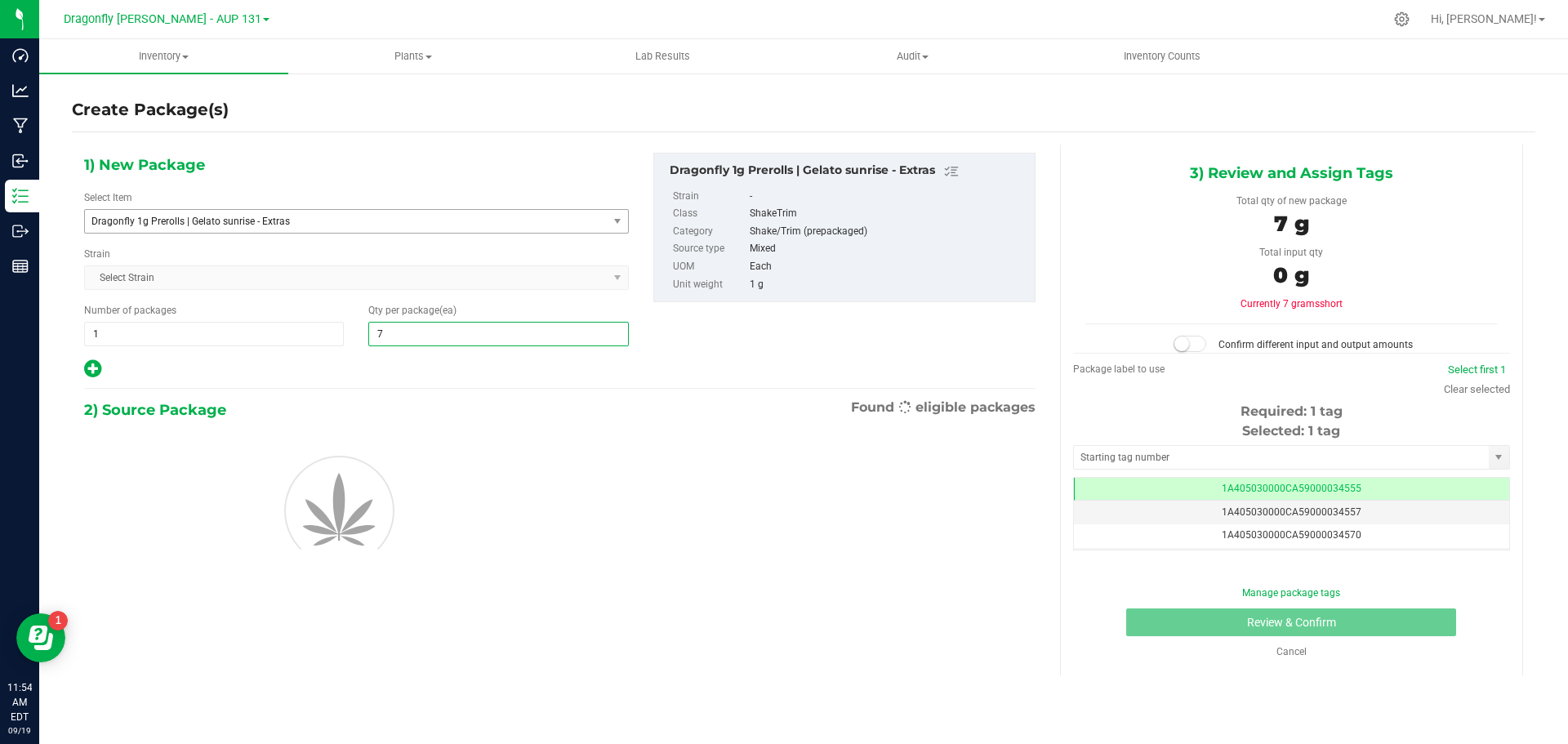
type input "70"
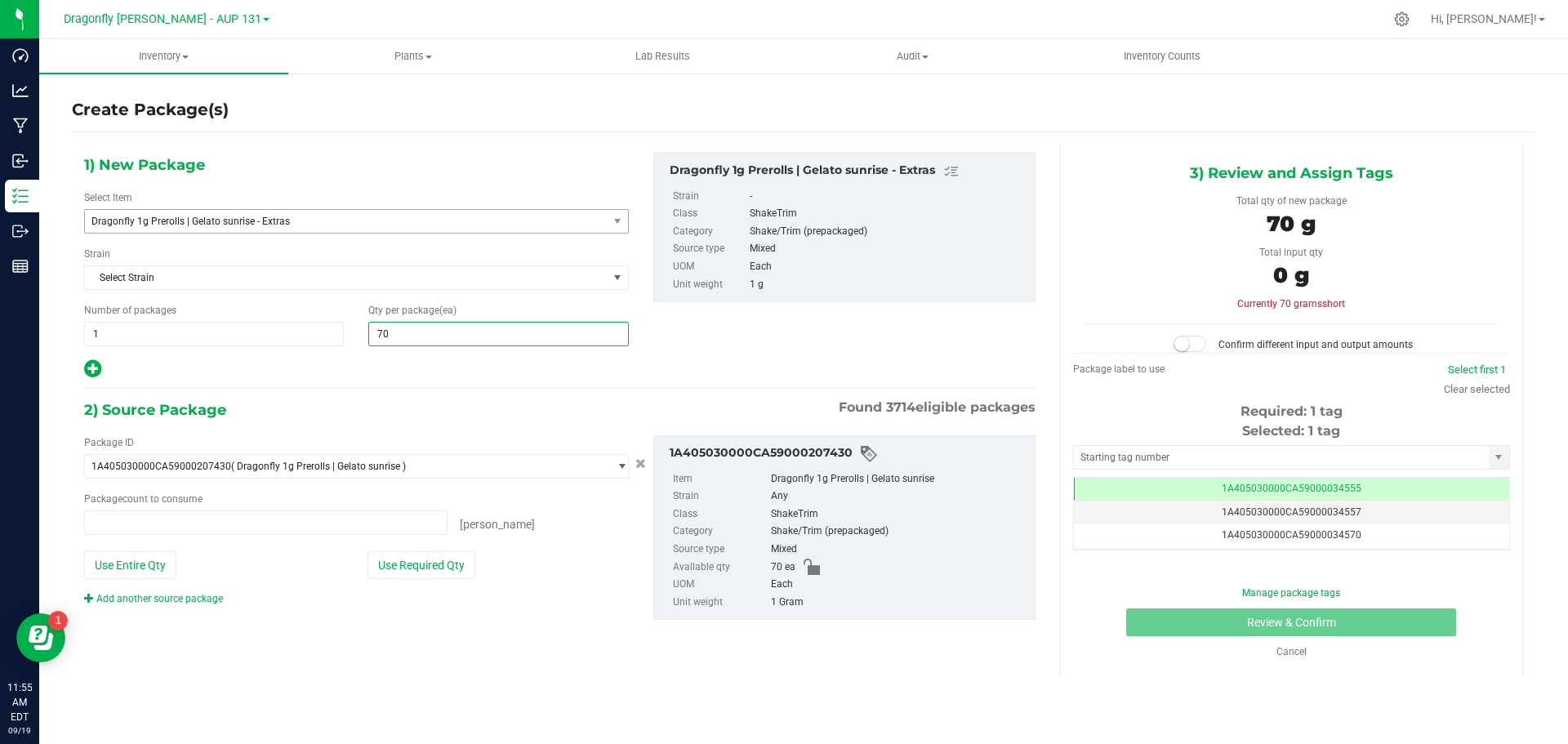
type input "0 ea"
type input "70"
click at [449, 561] on button "Use Required Qty" at bounding box center [421, 565] width 108 height 28
type input "70 ea"
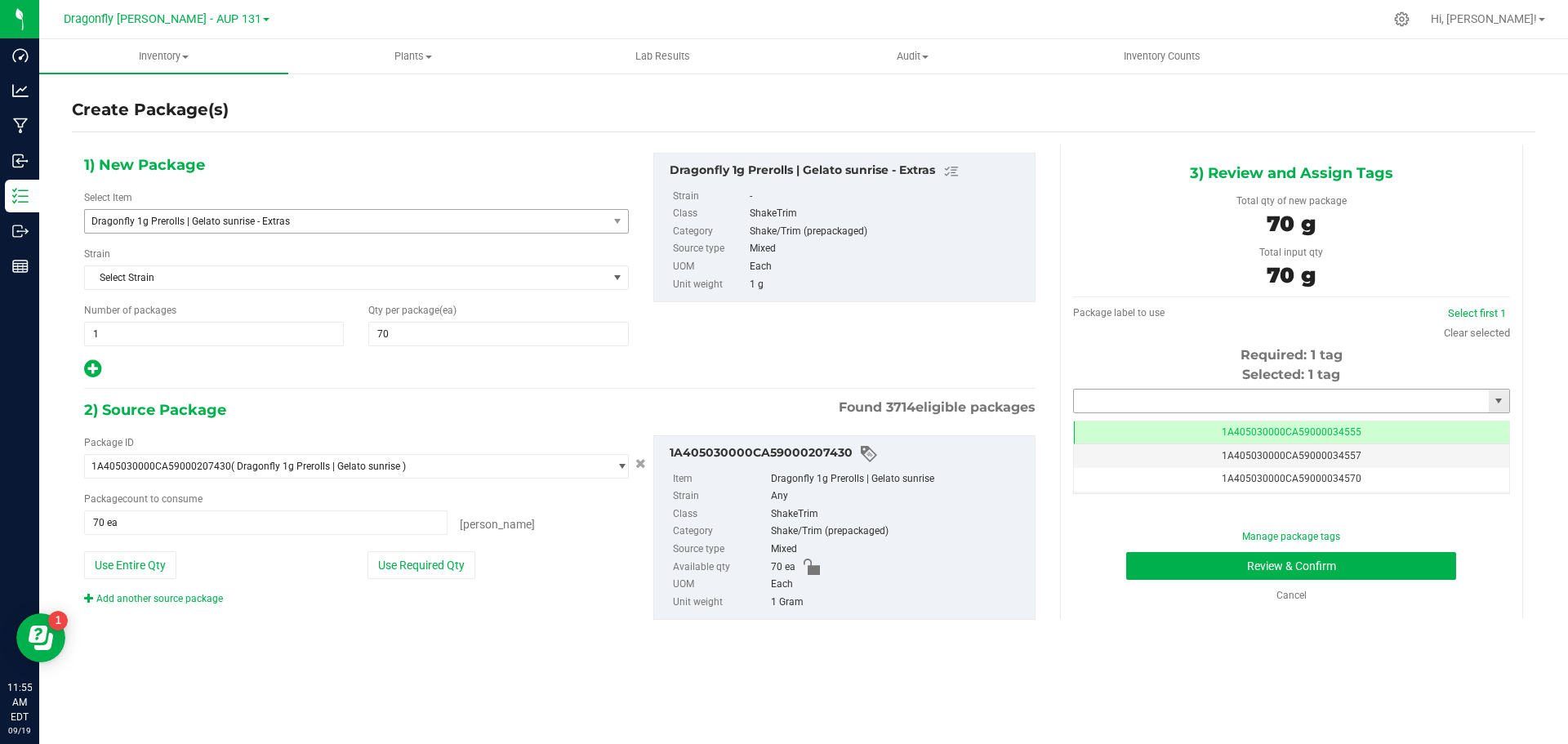
click at [1256, 403] on input "text" at bounding box center [1281, 401] width 415 height 23
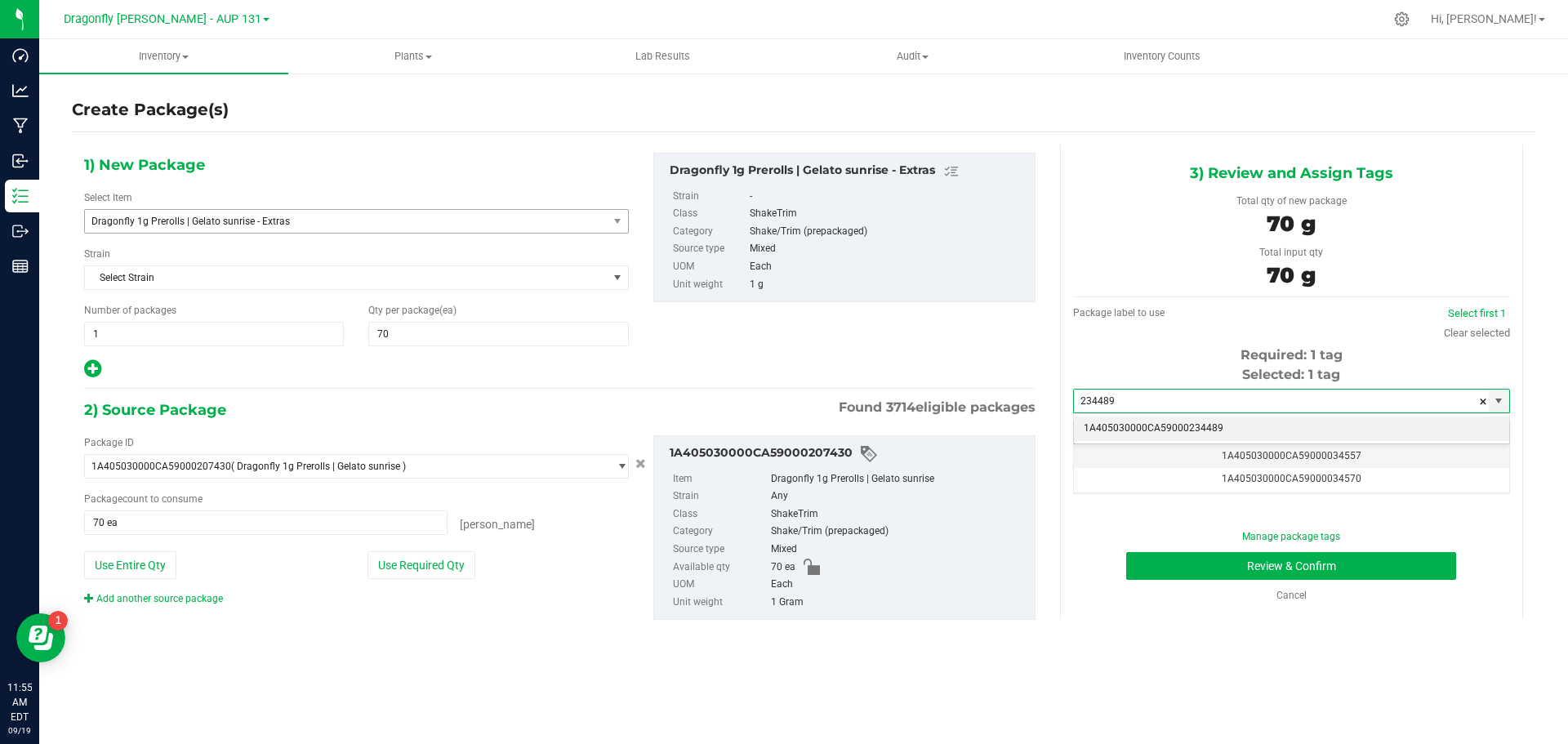
click at [1242, 420] on li "1A405030000CA59000234489" at bounding box center [1291, 429] width 436 height 25
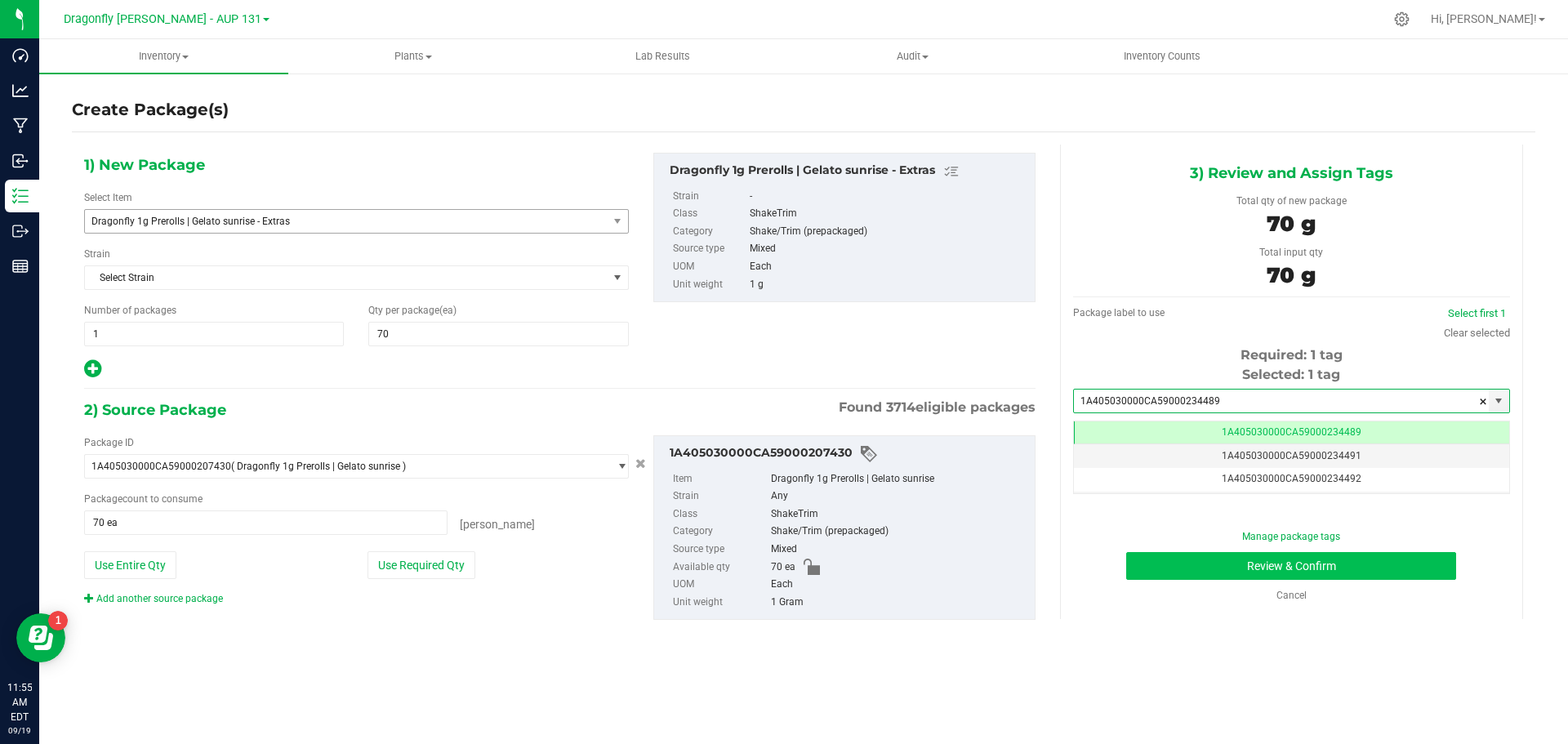
type input "1A405030000CA59000234489"
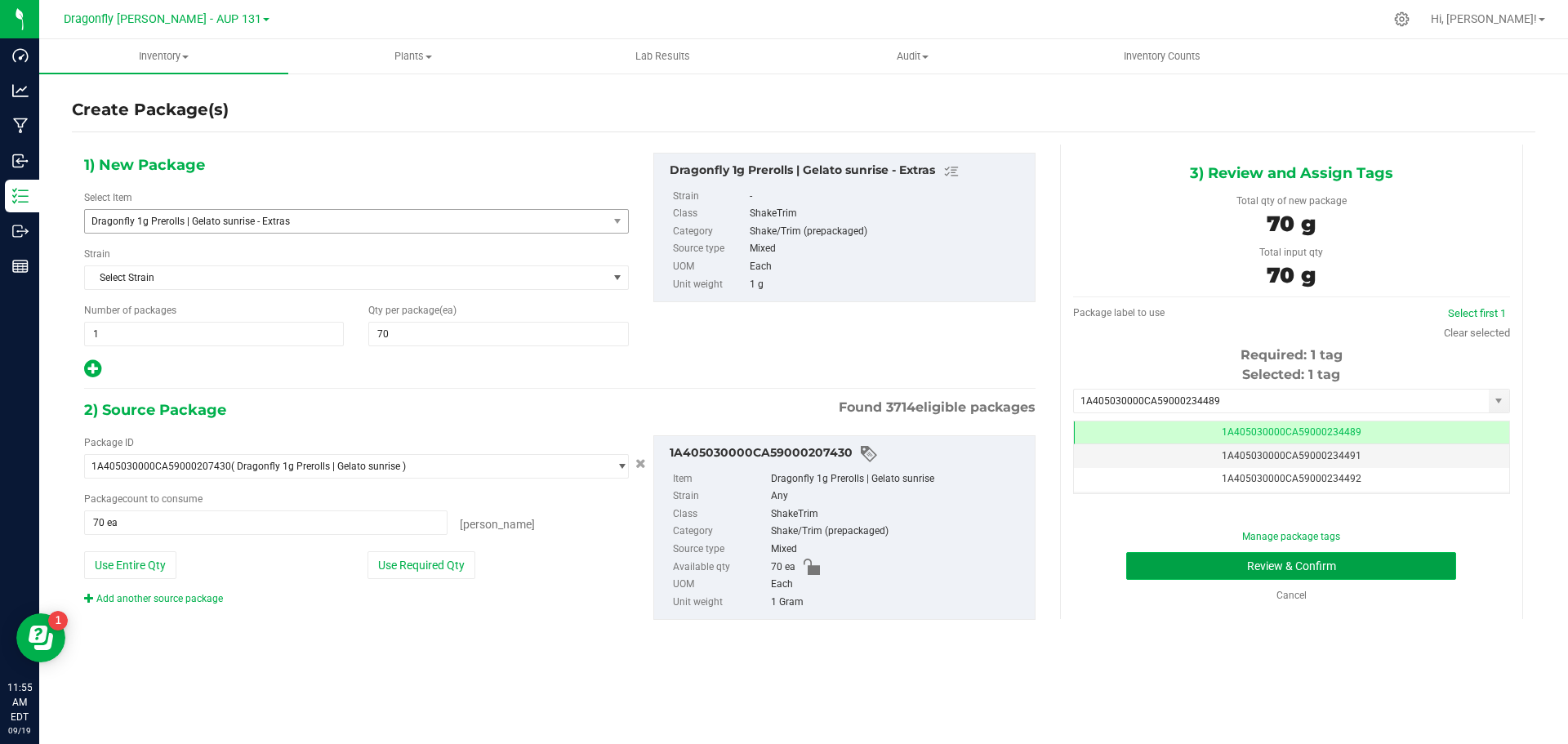
click at [1400, 574] on button "Review & Confirm" at bounding box center [1290, 566] width 330 height 28
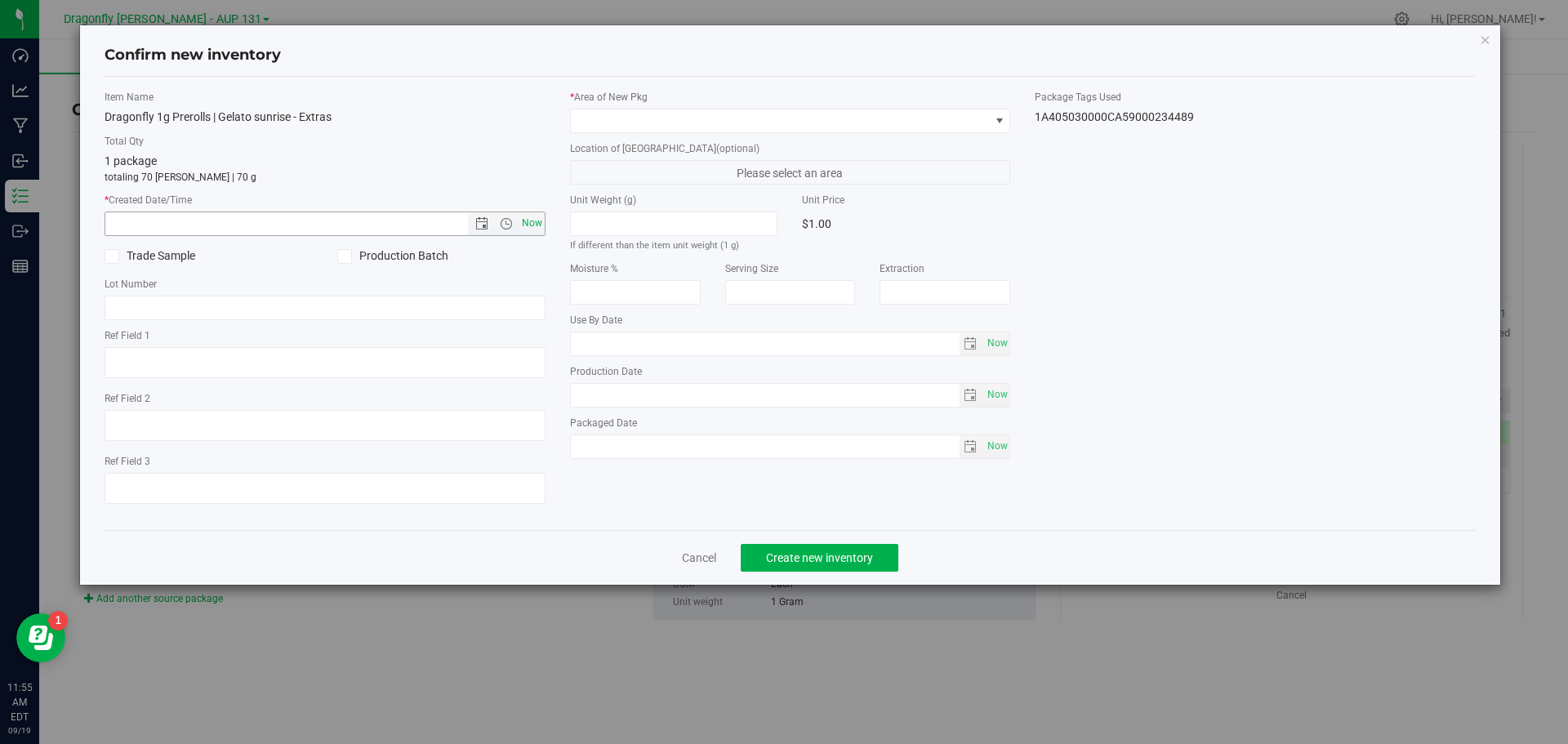
click at [532, 219] on span "Now" at bounding box center [531, 223] width 28 height 24
type input "9/19/2025 11:55 AM"
click at [669, 121] on span at bounding box center [779, 121] width 419 height 23
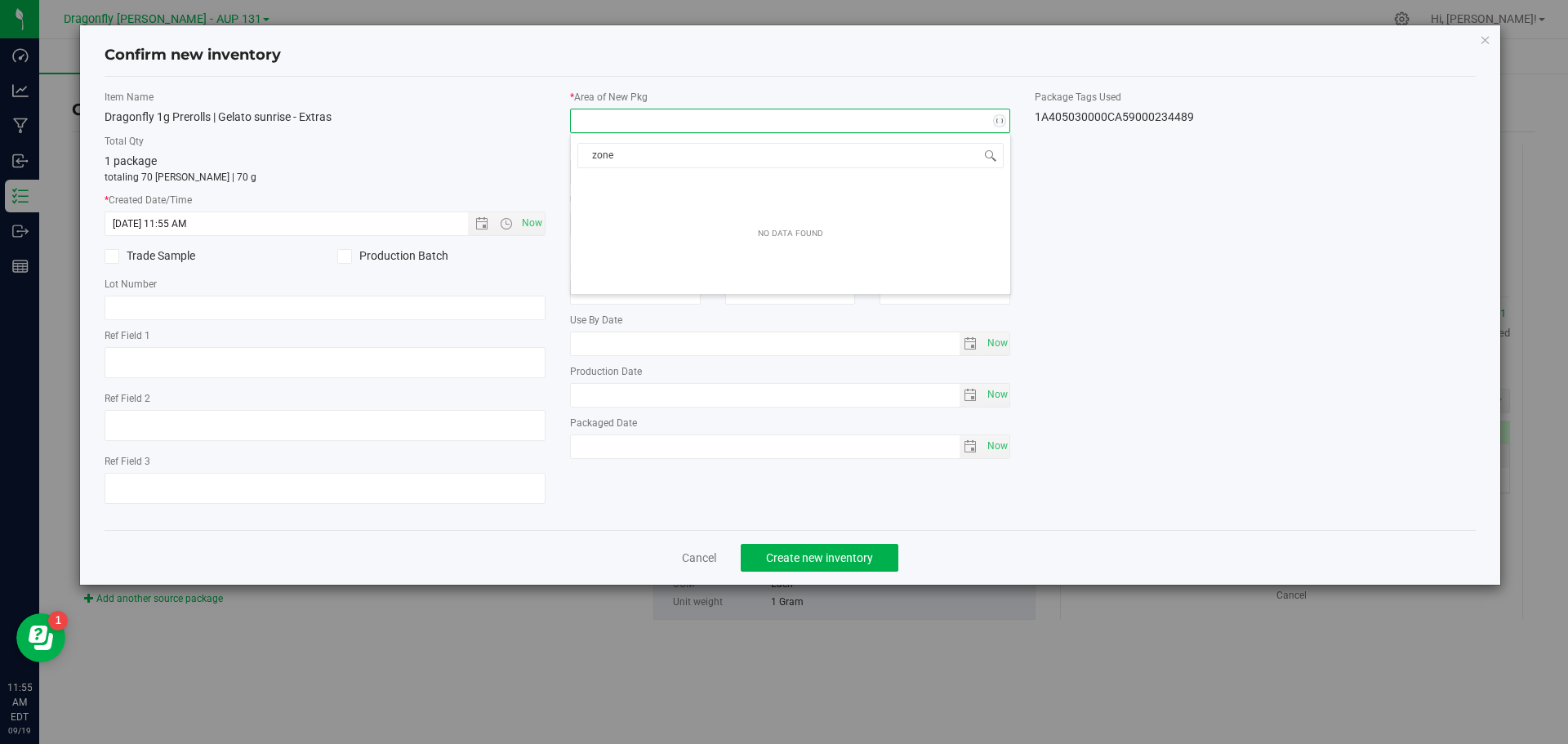
type input "zone 1"
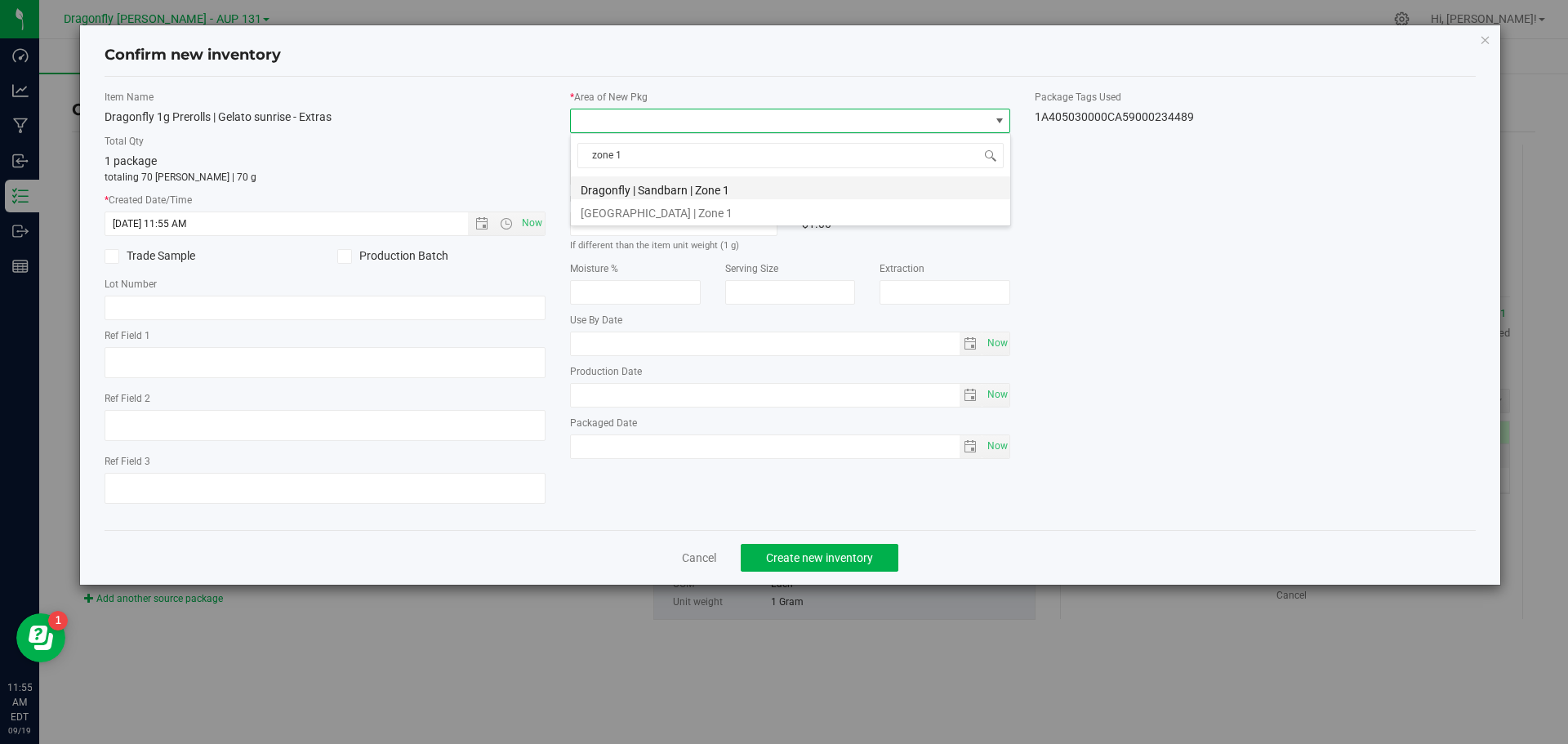
click at [711, 191] on li "Dragonfly | Sandbarn | Zone 1" at bounding box center [790, 188] width 439 height 23
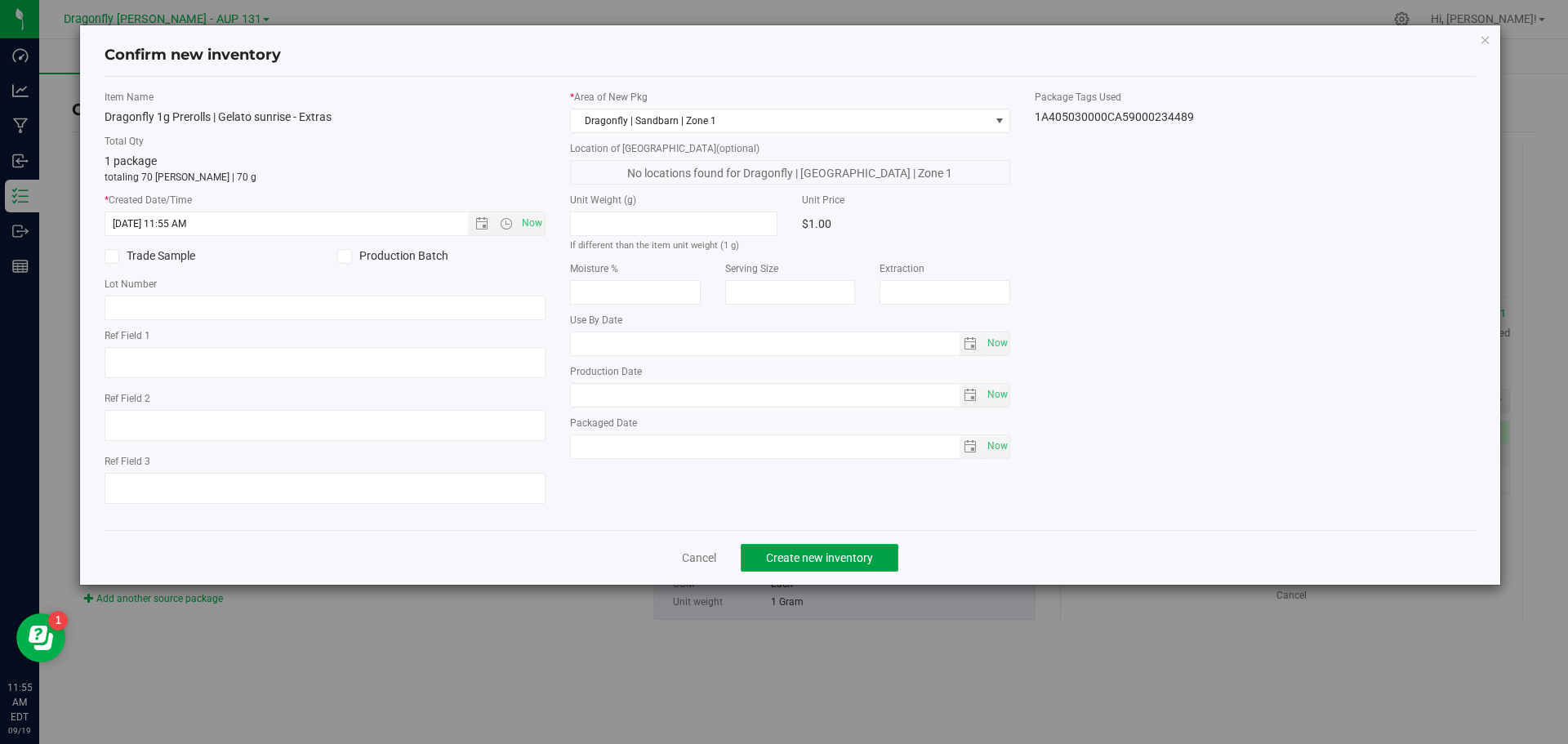
click at [809, 561] on span "Create new inventory" at bounding box center [819, 557] width 107 height 13
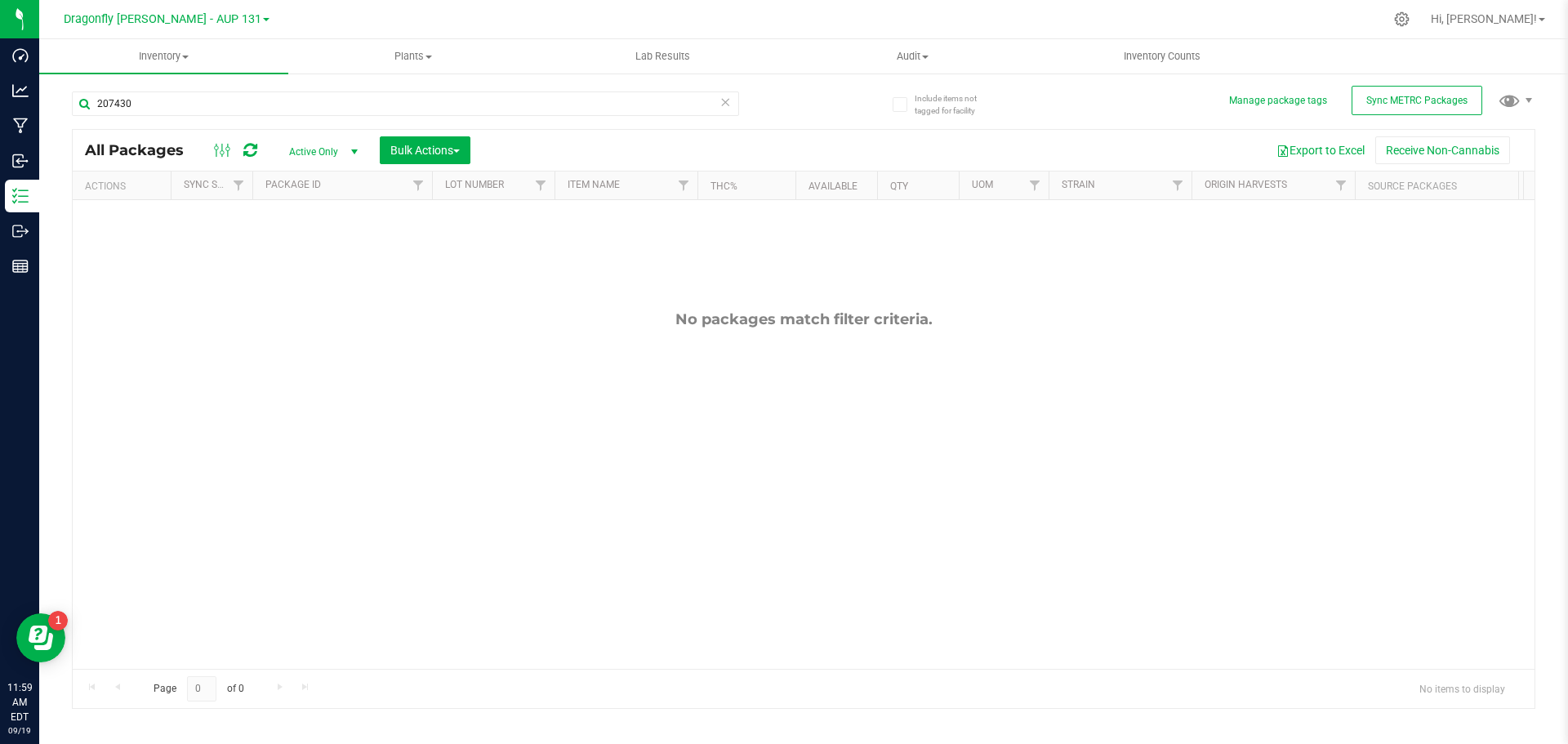
click at [727, 108] on icon at bounding box center [724, 101] width 11 height 20
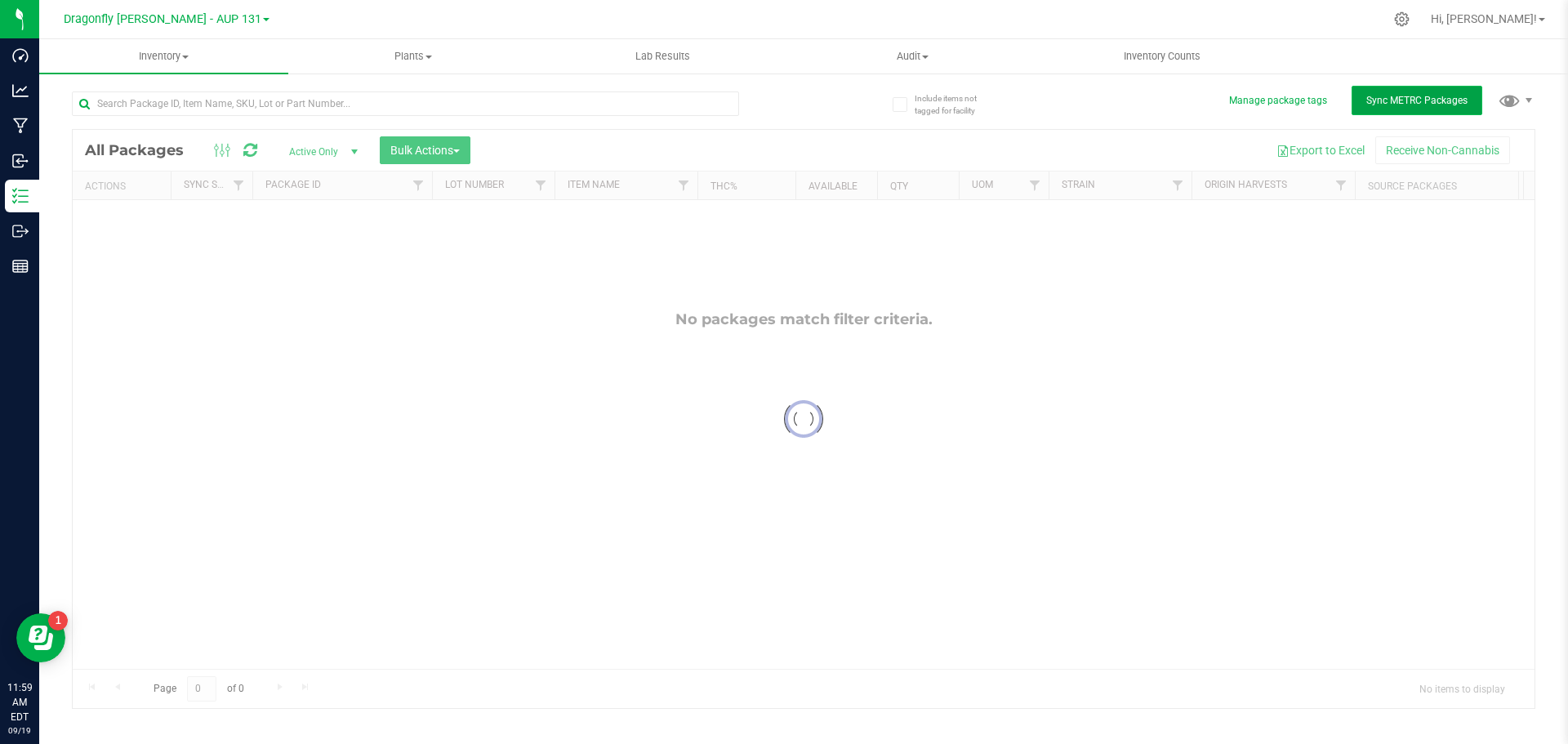
click at [1417, 97] on span "Sync METRC Packages" at bounding box center [1416, 100] width 101 height 11
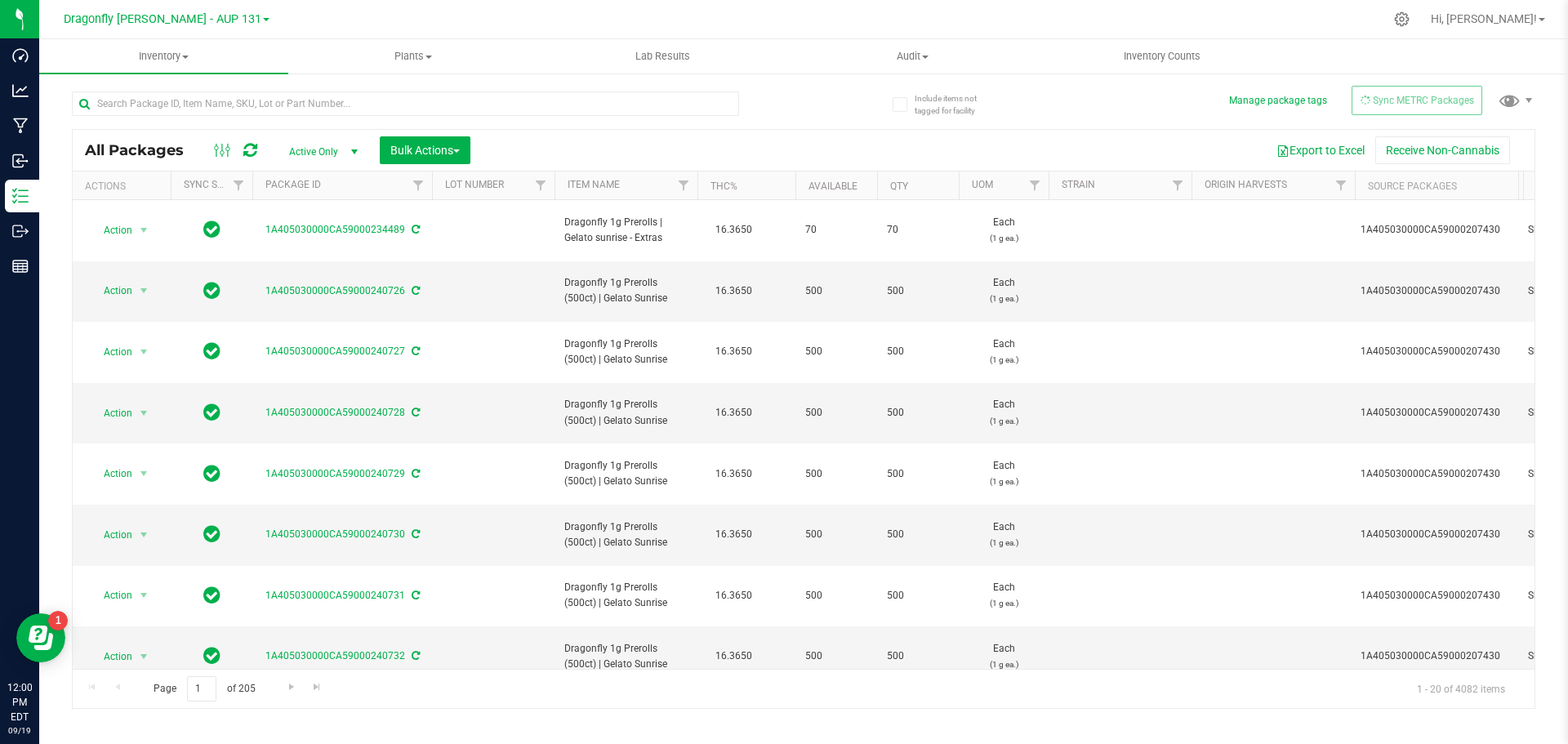
click at [643, 90] on div at bounding box center [438, 103] width 732 height 53
click at [648, 110] on input "text" at bounding box center [406, 104] width 667 height 25
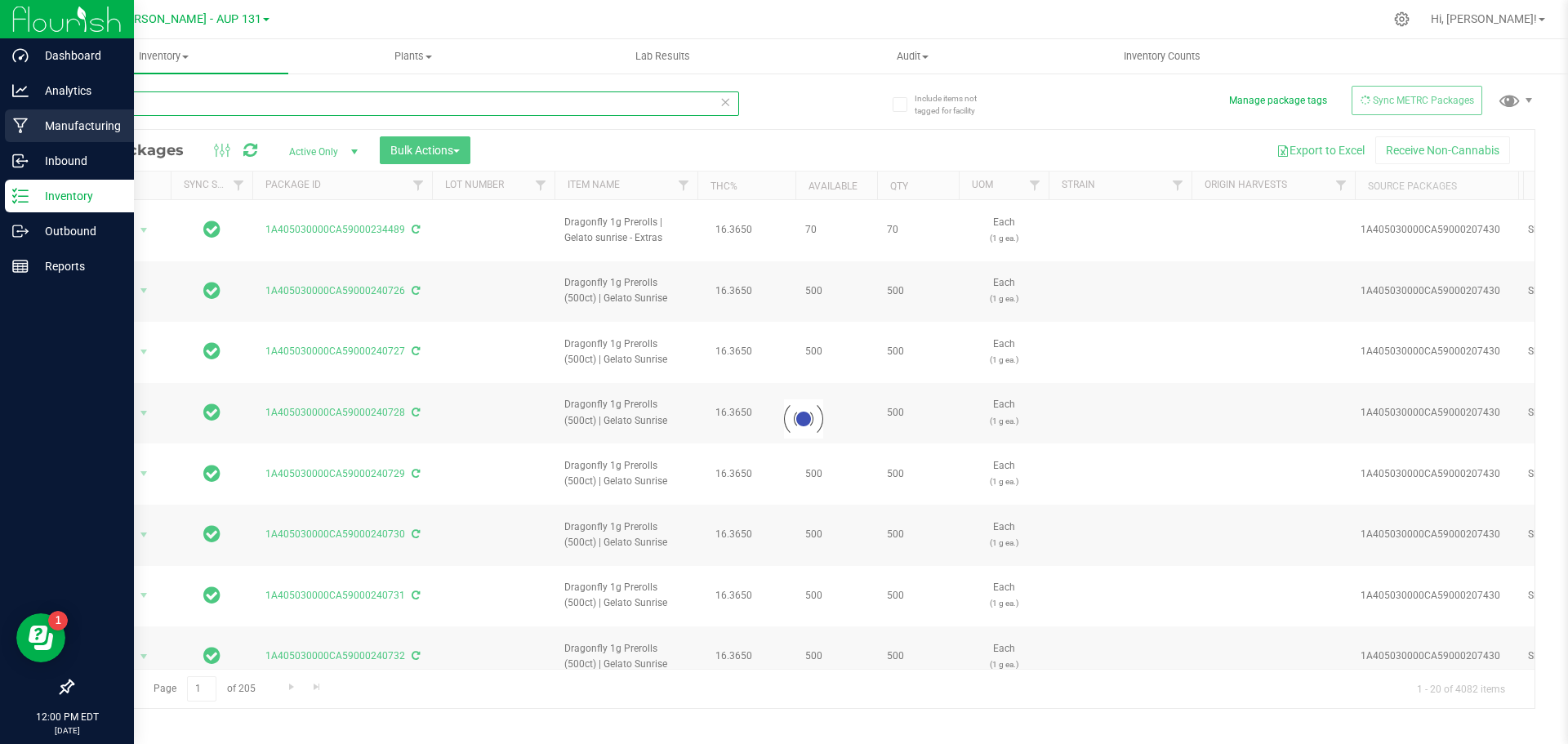
type input "207434"
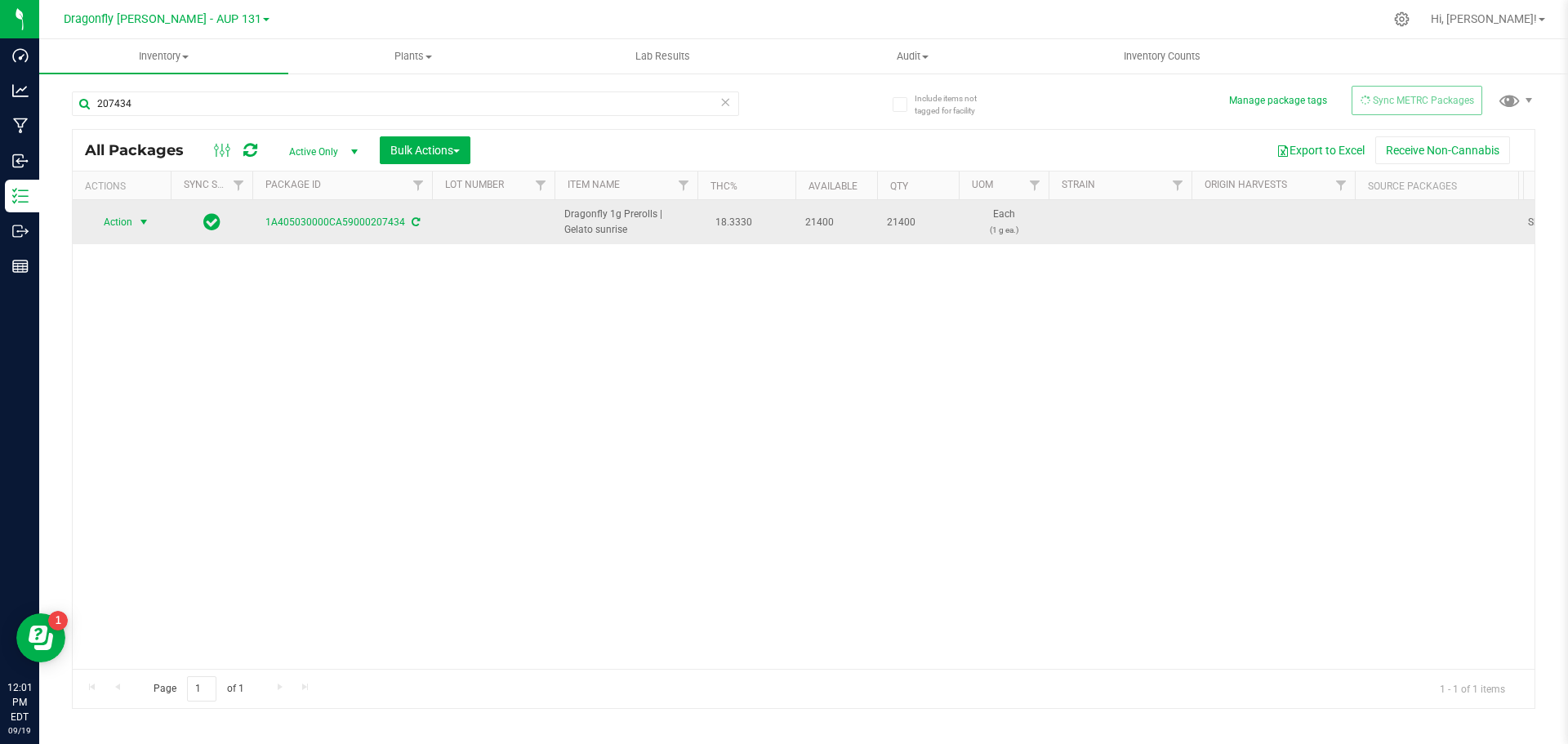
click at [134, 219] on span "select" at bounding box center [144, 222] width 20 height 23
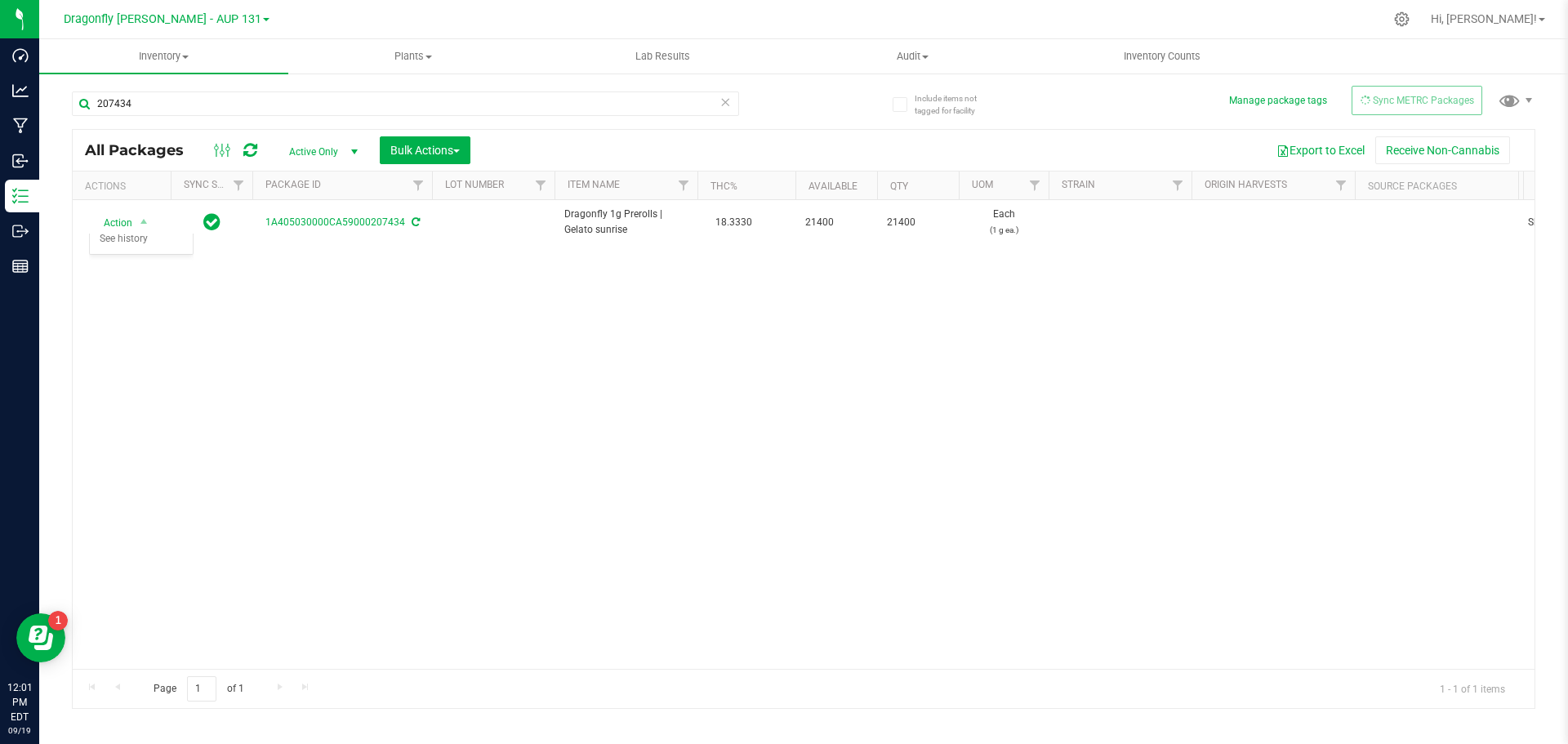
drag, startPoint x: 1232, startPoint y: 371, endPoint x: 1432, endPoint y: 169, distance: 284.3
click at [1234, 370] on div "Action Action Adjust qty Create package Edit attributes Global inventory Locate…" at bounding box center [804, 435] width 1462 height 469
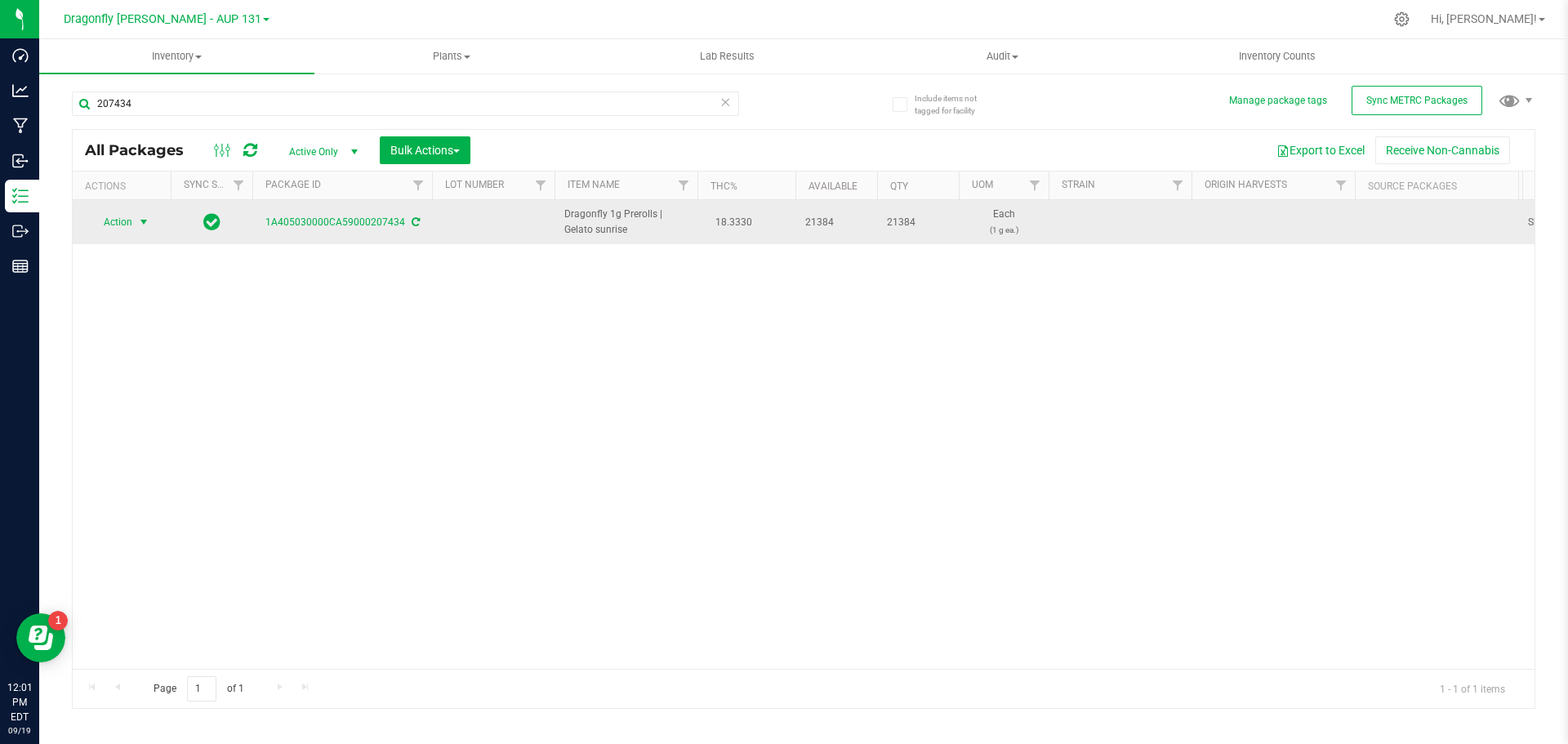
click at [128, 217] on span "Action" at bounding box center [111, 222] width 44 height 23
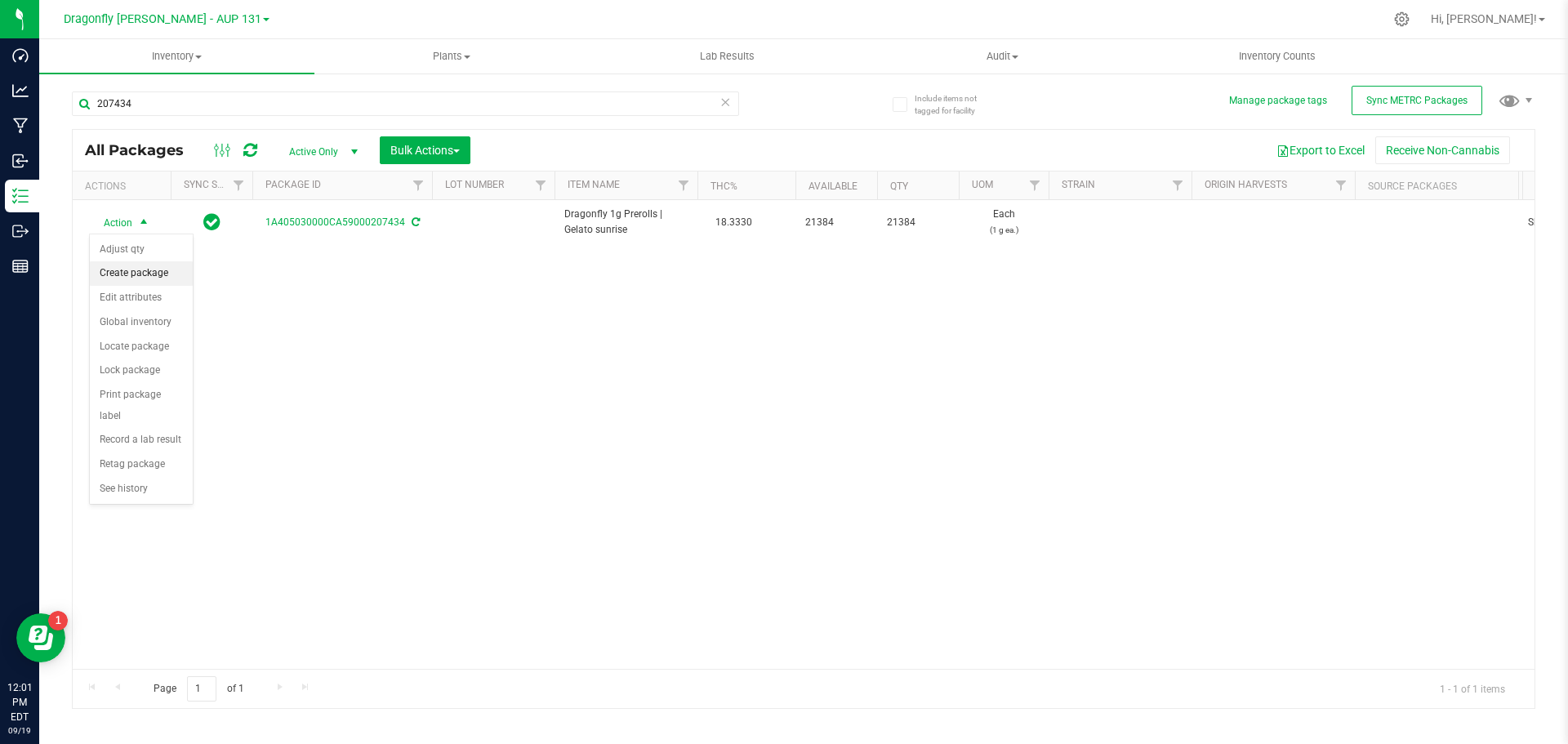
click at [145, 273] on li "Create package" at bounding box center [141, 273] width 103 height 25
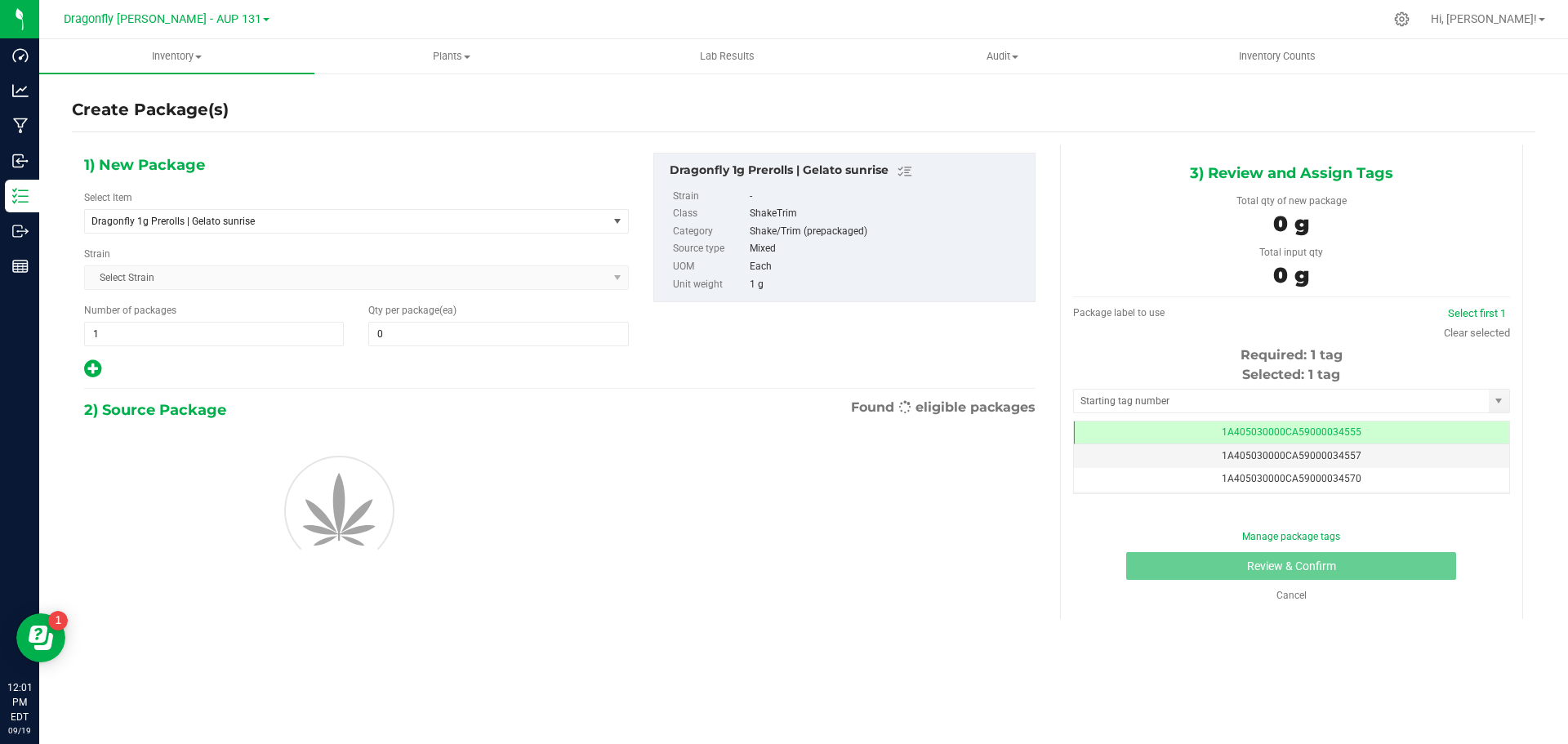
type input "0"
click at [319, 226] on span "Dragonfly 1g Prerolls | Gelato sunrise" at bounding box center [336, 221] width 489 height 11
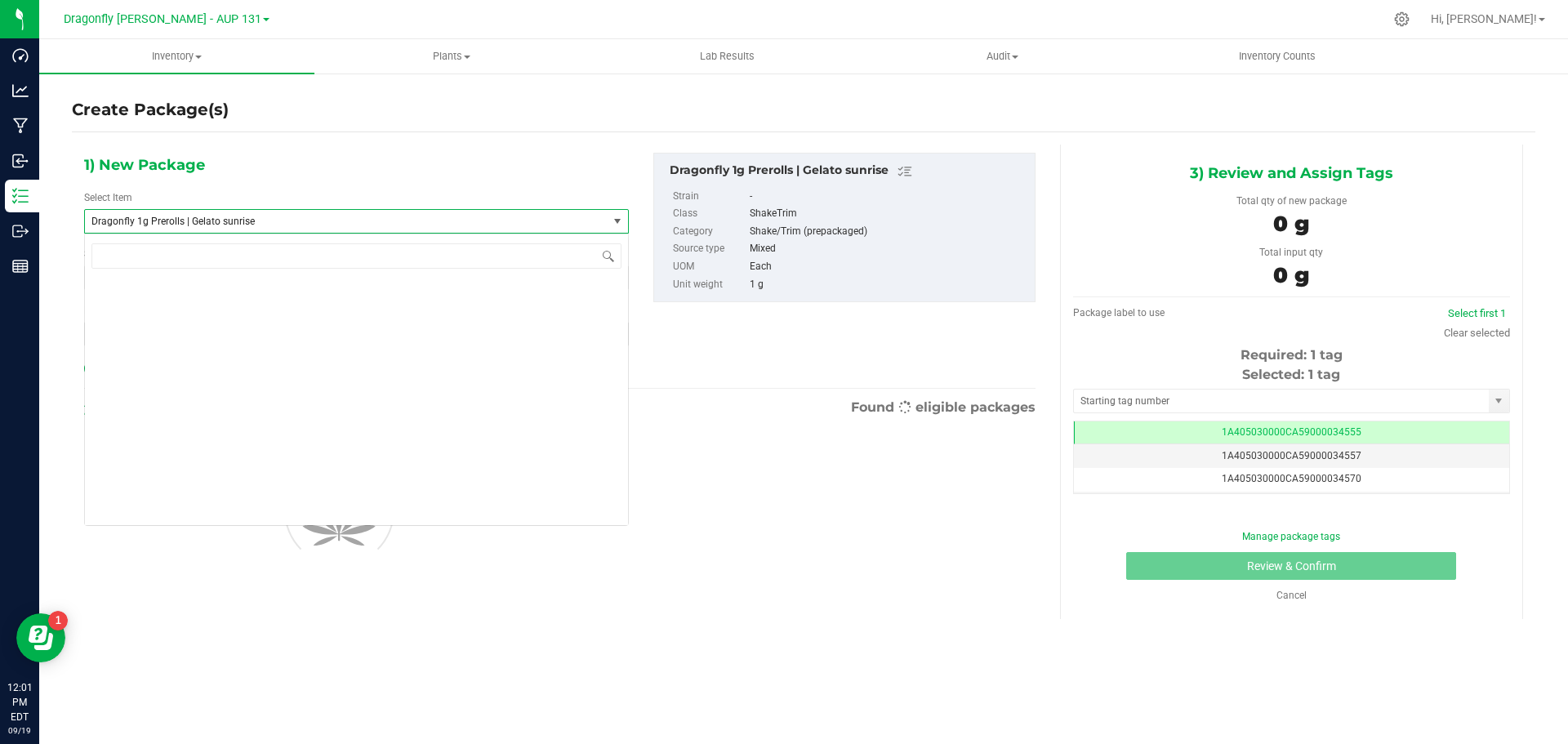
scroll to position [37190, 0]
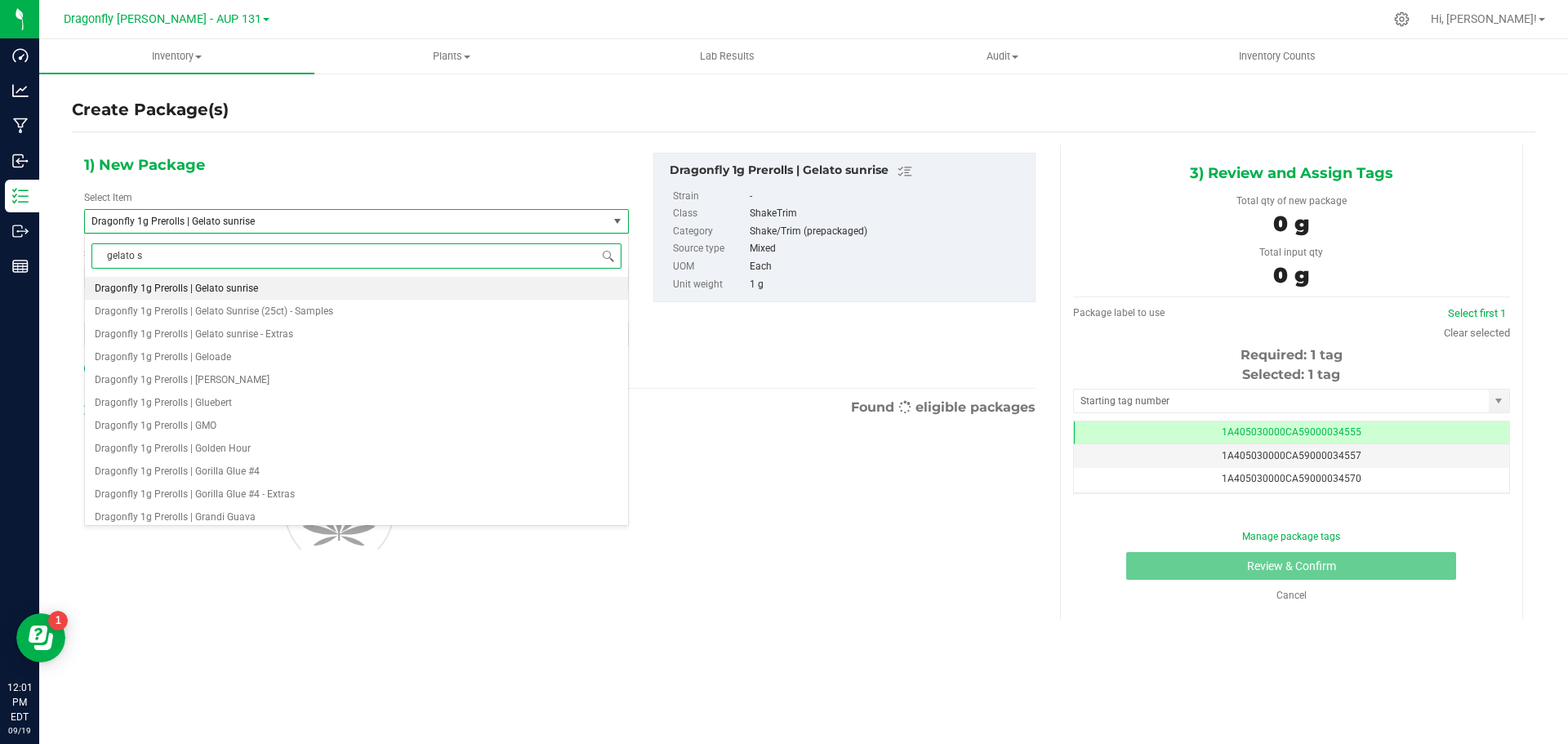
type input "gelato su"
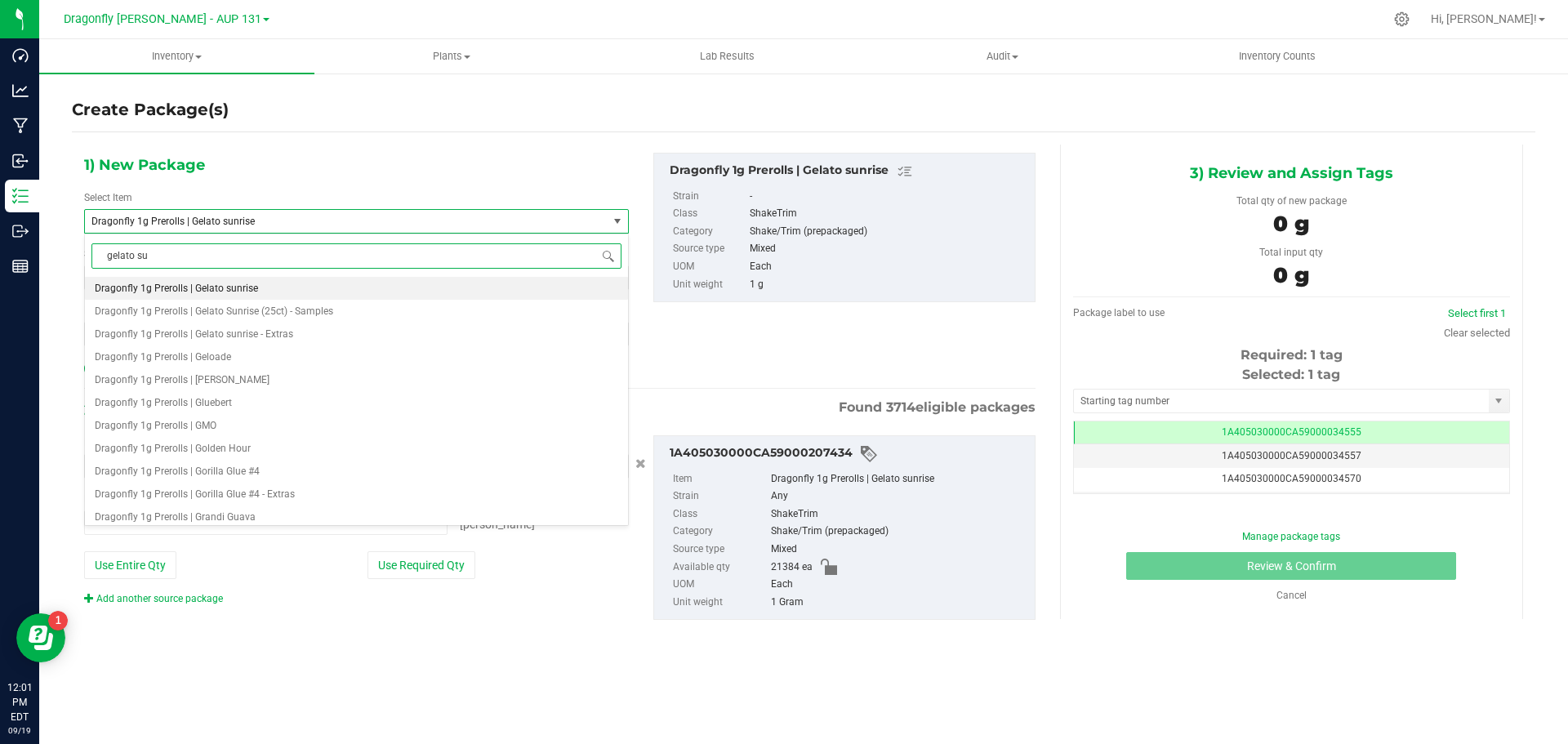
type input "0 ea"
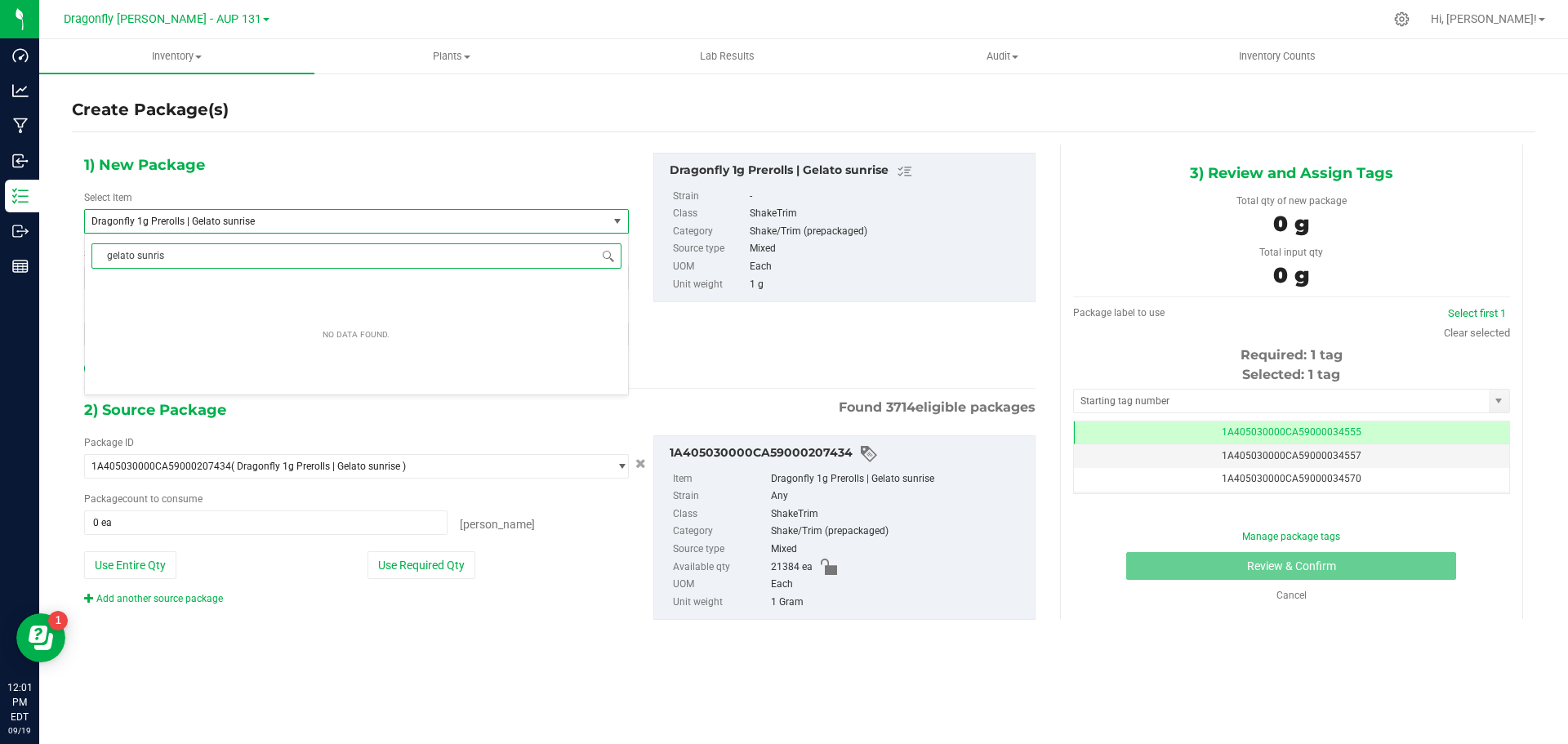
type input "gelato sunrise"
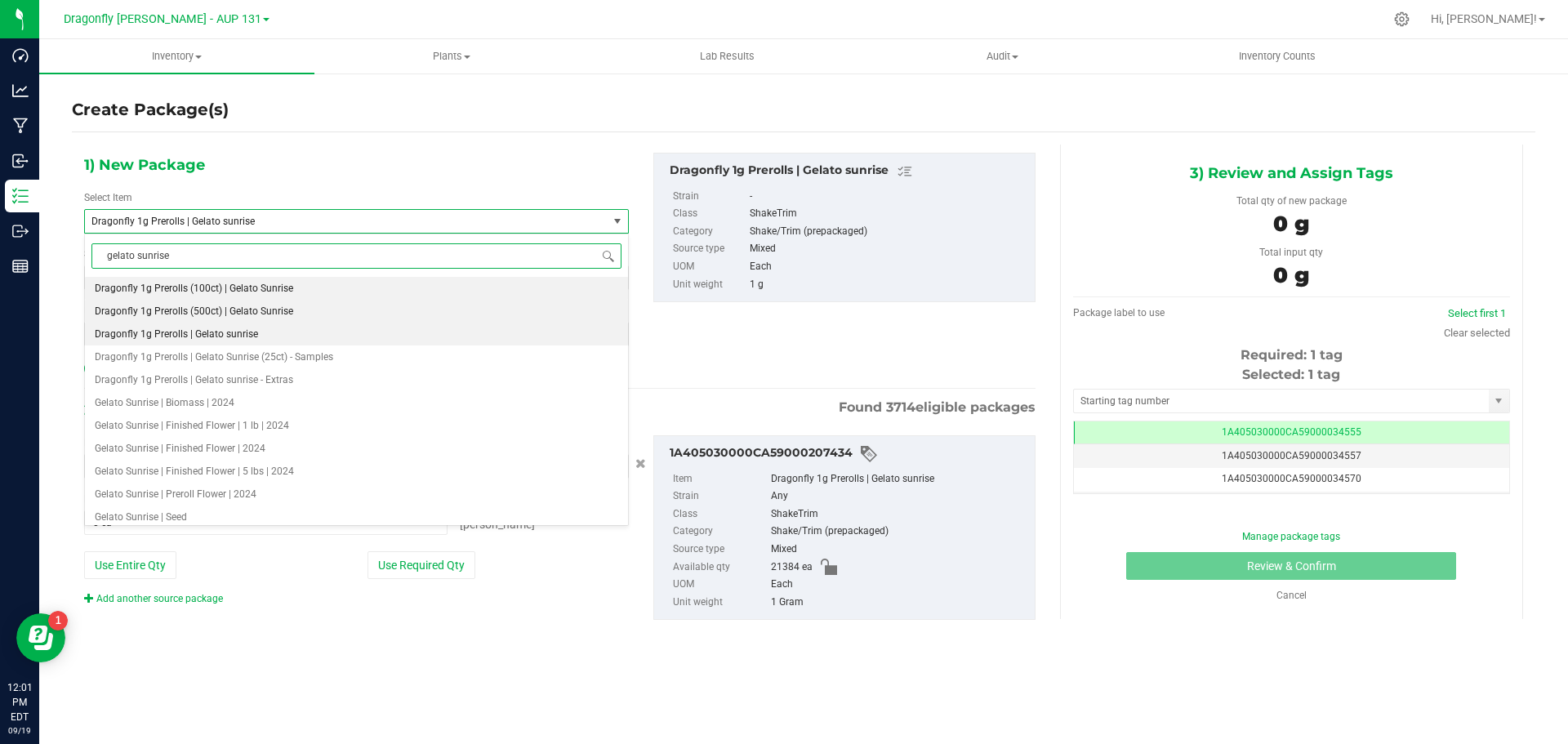
click at [297, 310] on li "Dragonfly 1g Prerolls (500ct) | Gelato Sunrise" at bounding box center [357, 311] width 543 height 23
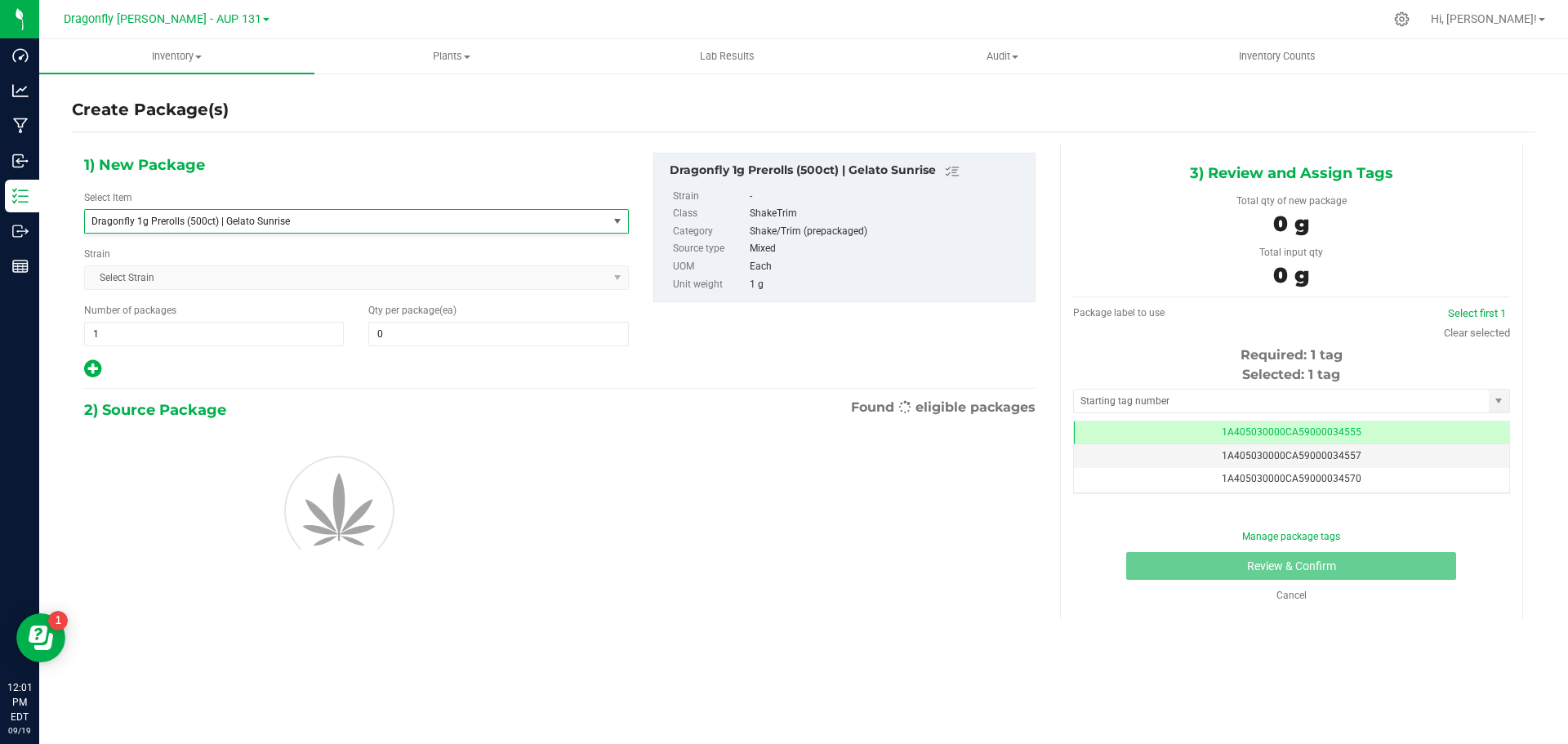
type input "0"
click at [200, 334] on span "1 1" at bounding box center [214, 334] width 260 height 25
click at [200, 334] on input "1" at bounding box center [214, 334] width 258 height 23
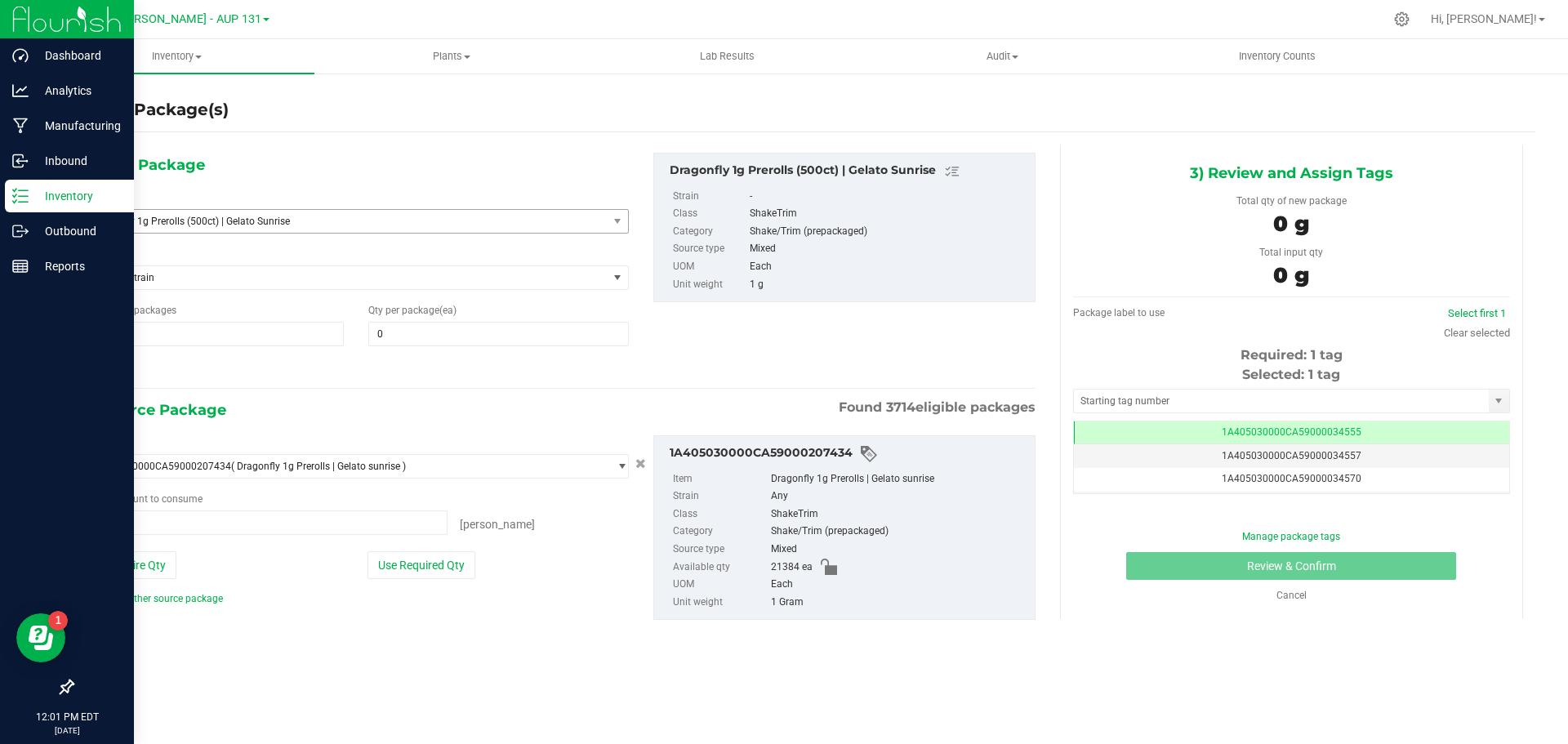
type input "0 ea"
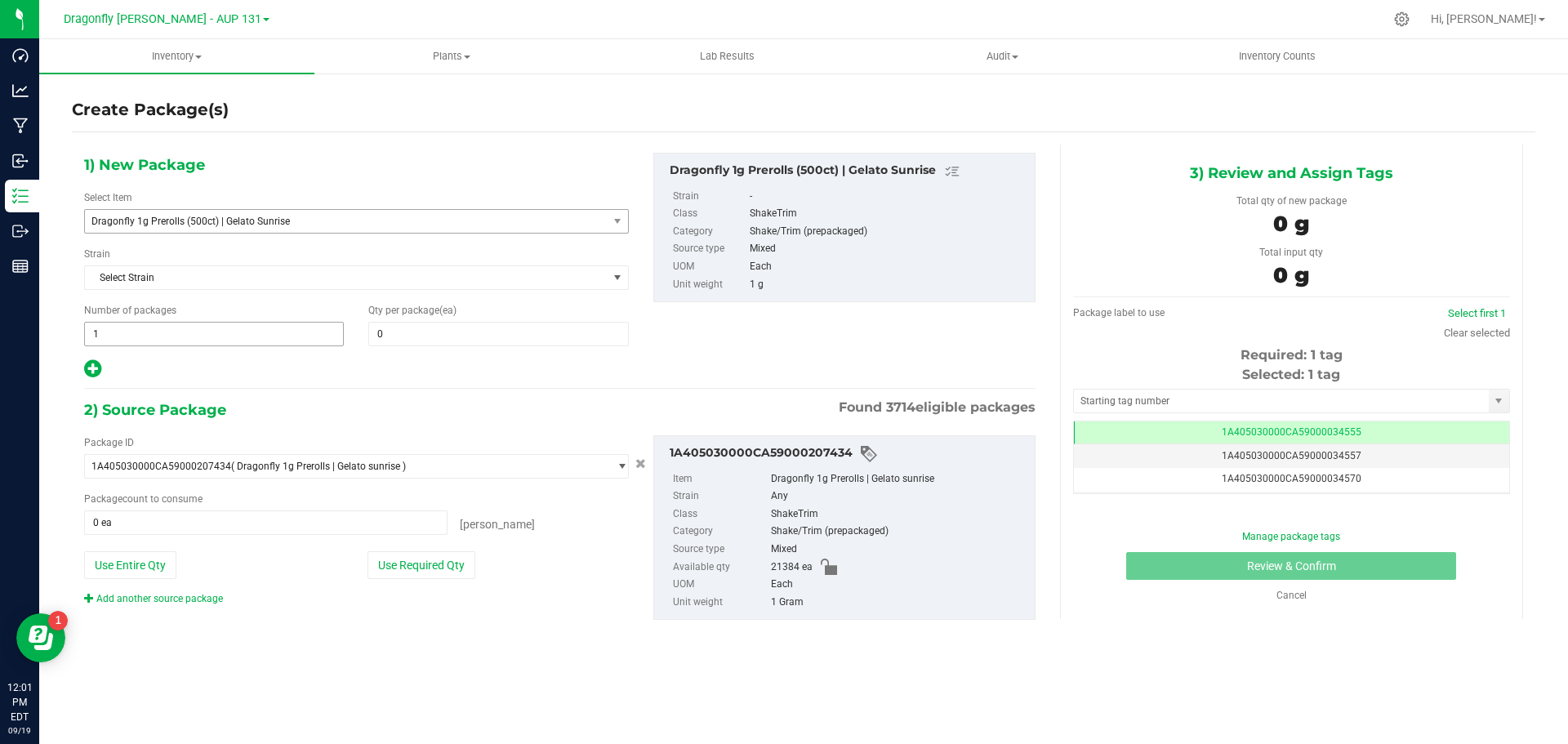
click at [283, 333] on span "1 1" at bounding box center [214, 334] width 260 height 25
type input "1"
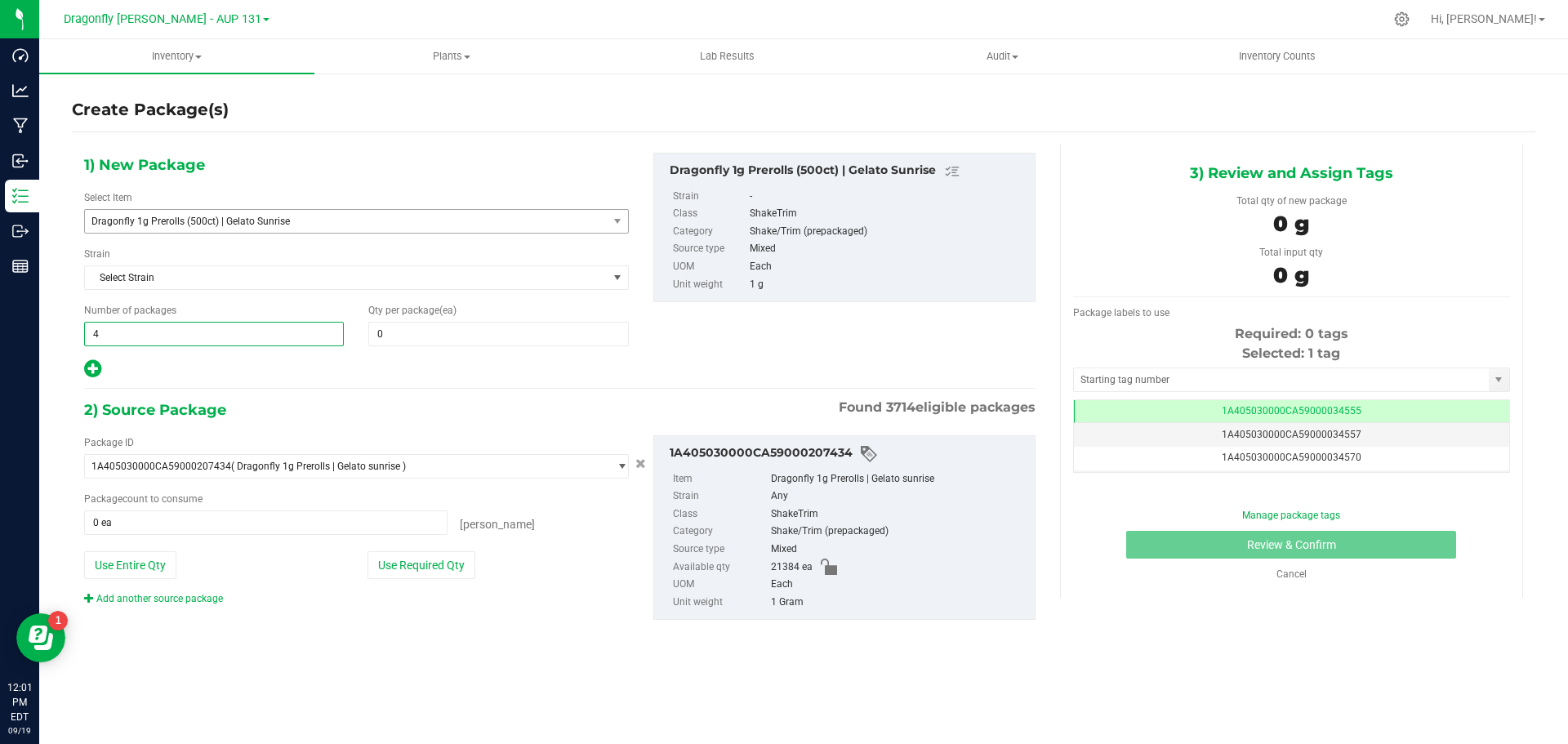
type input "42"
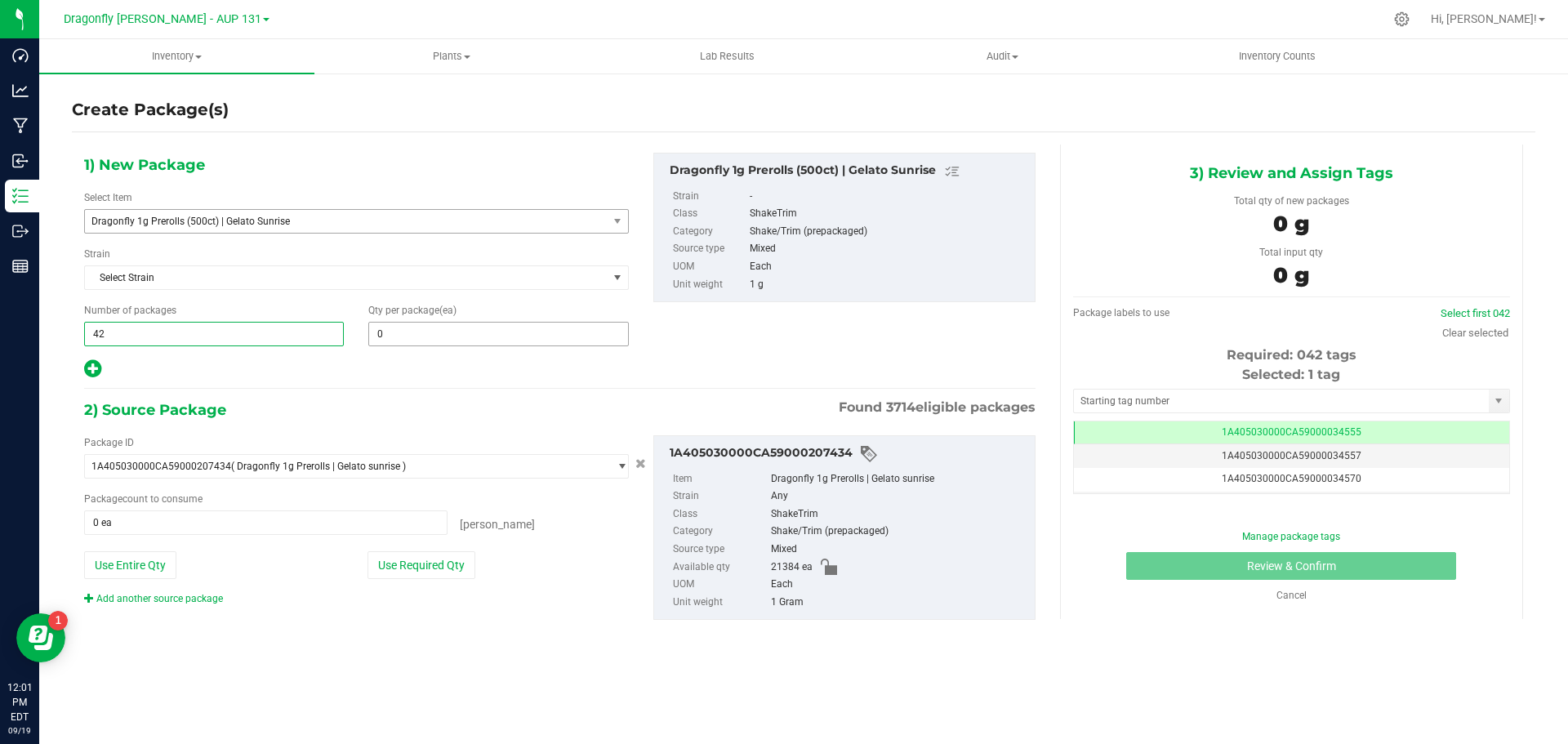
type input "42"
click at [441, 344] on span at bounding box center [498, 334] width 260 height 25
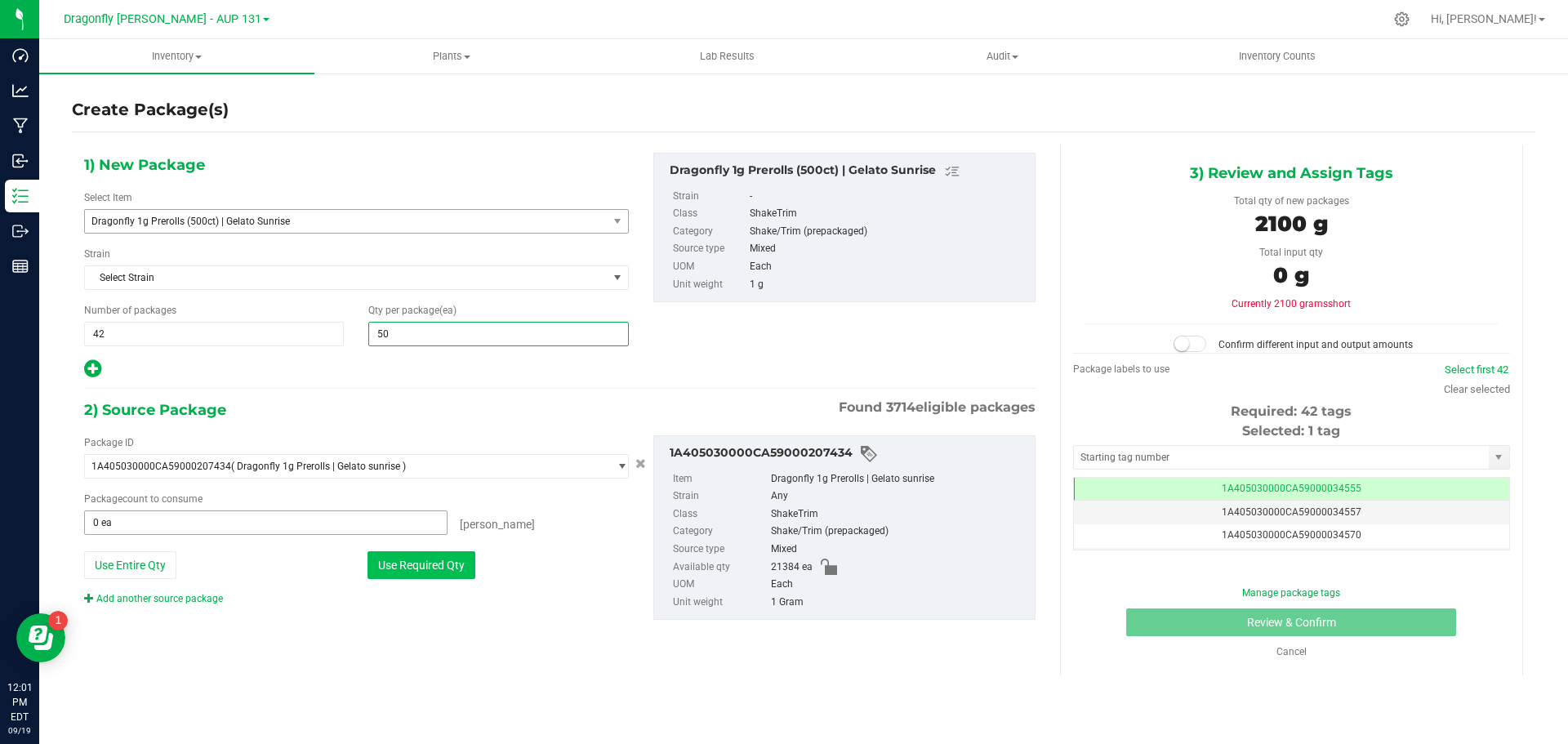
type input "500"
click at [428, 573] on button "Use Required Qty" at bounding box center [421, 565] width 108 height 28
type input "21000 ea"
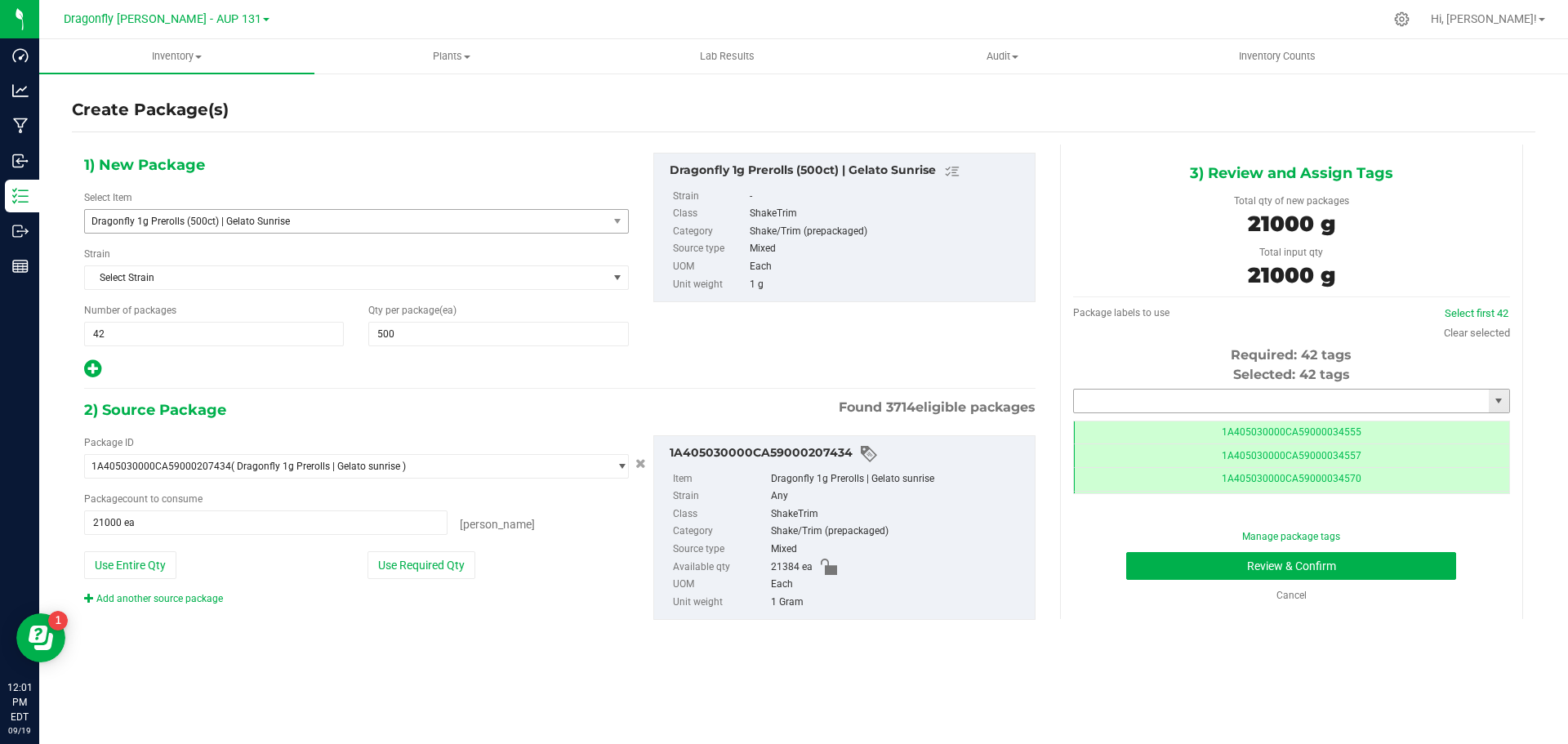
click at [1166, 397] on input "text" at bounding box center [1281, 401] width 415 height 23
click at [1249, 428] on li "1A405030000CA59000244501" at bounding box center [1291, 429] width 436 height 25
type input "1A405030000CA59000244501"
click at [1322, 571] on button "Review & Confirm" at bounding box center [1290, 566] width 330 height 28
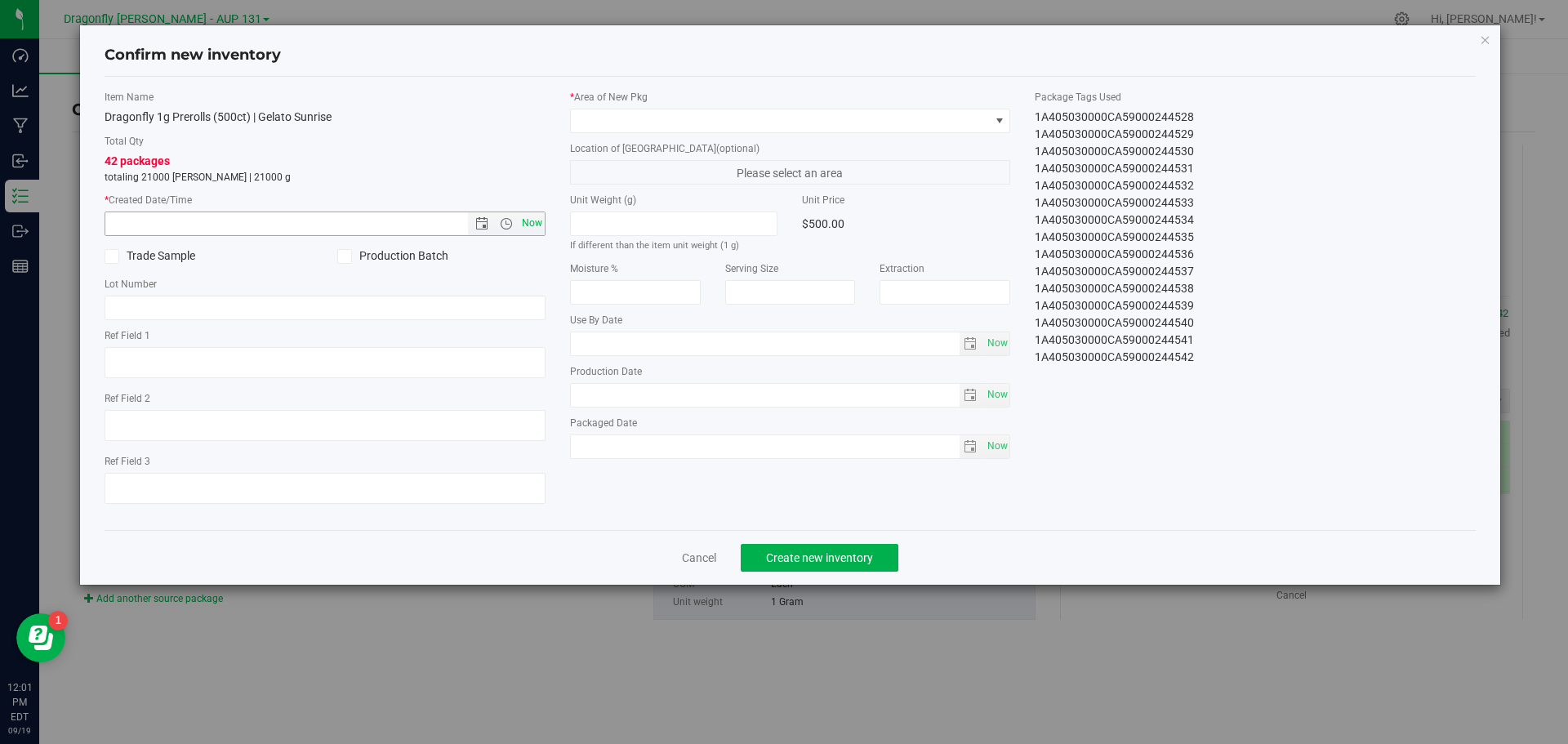
click at [531, 218] on span "Now" at bounding box center [531, 223] width 28 height 24
type input "[DATE] 12:01 PM"
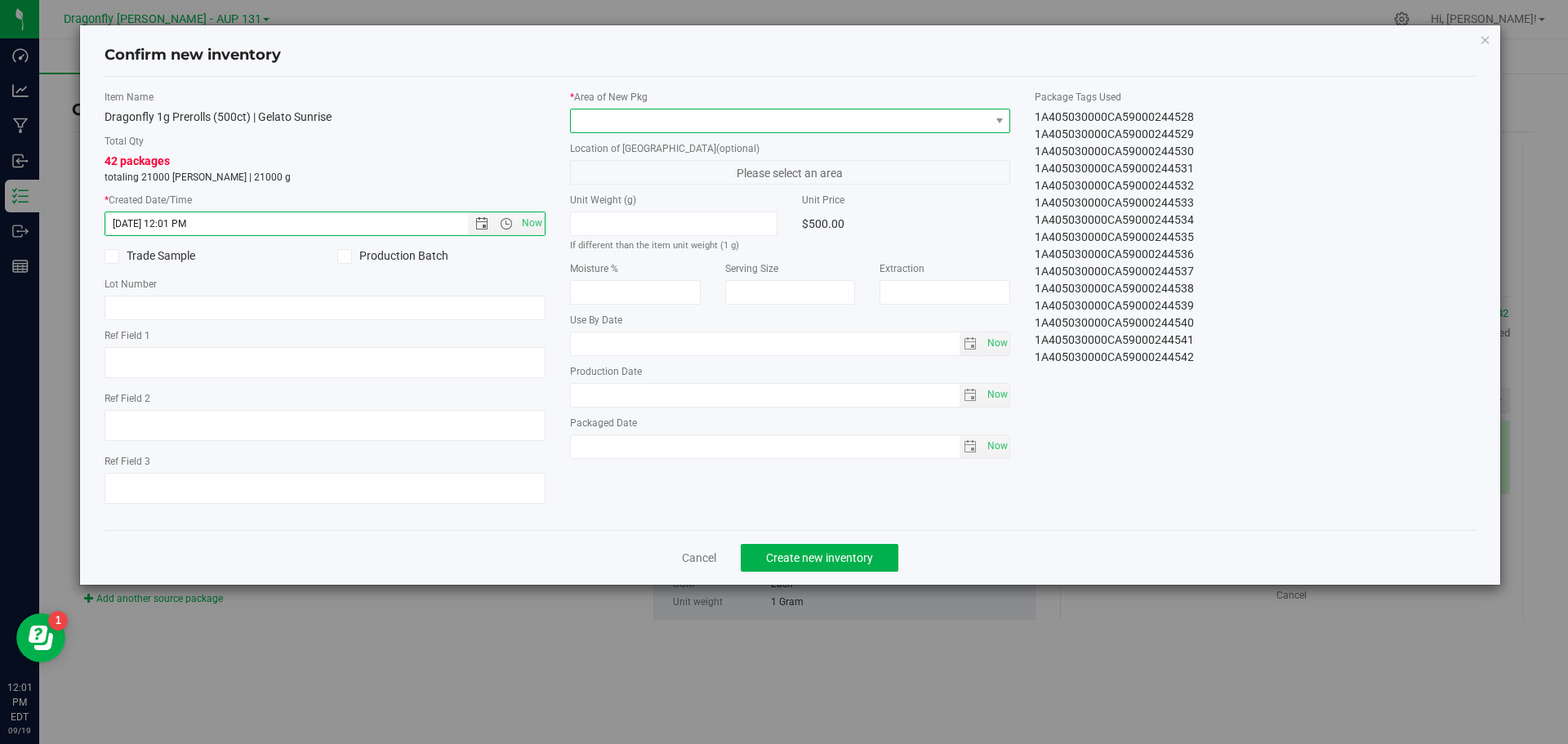
click at [645, 117] on span at bounding box center [779, 121] width 419 height 23
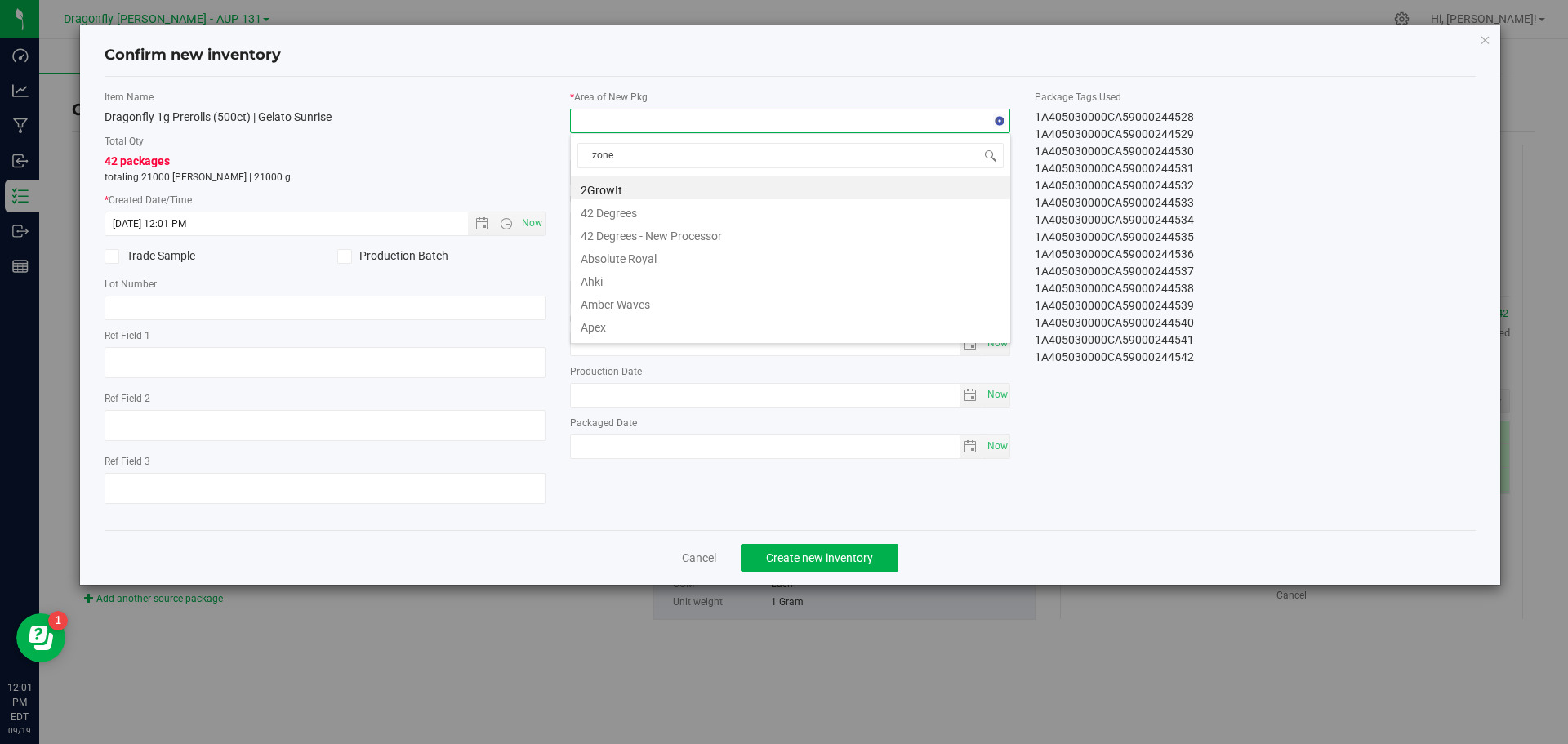
type input "zone 1"
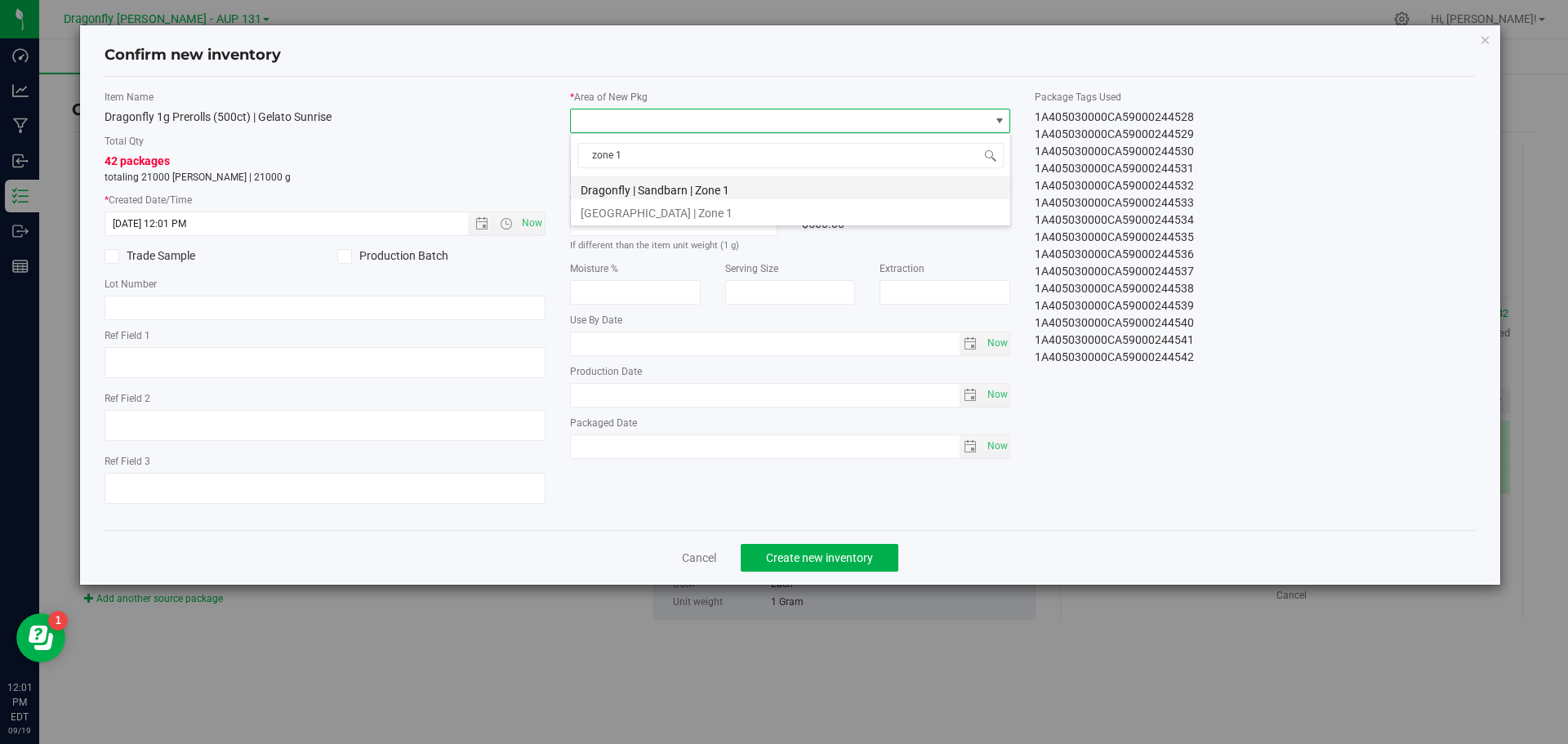
click at [703, 194] on li "Dragonfly | Sandbarn | Zone 1" at bounding box center [790, 188] width 439 height 23
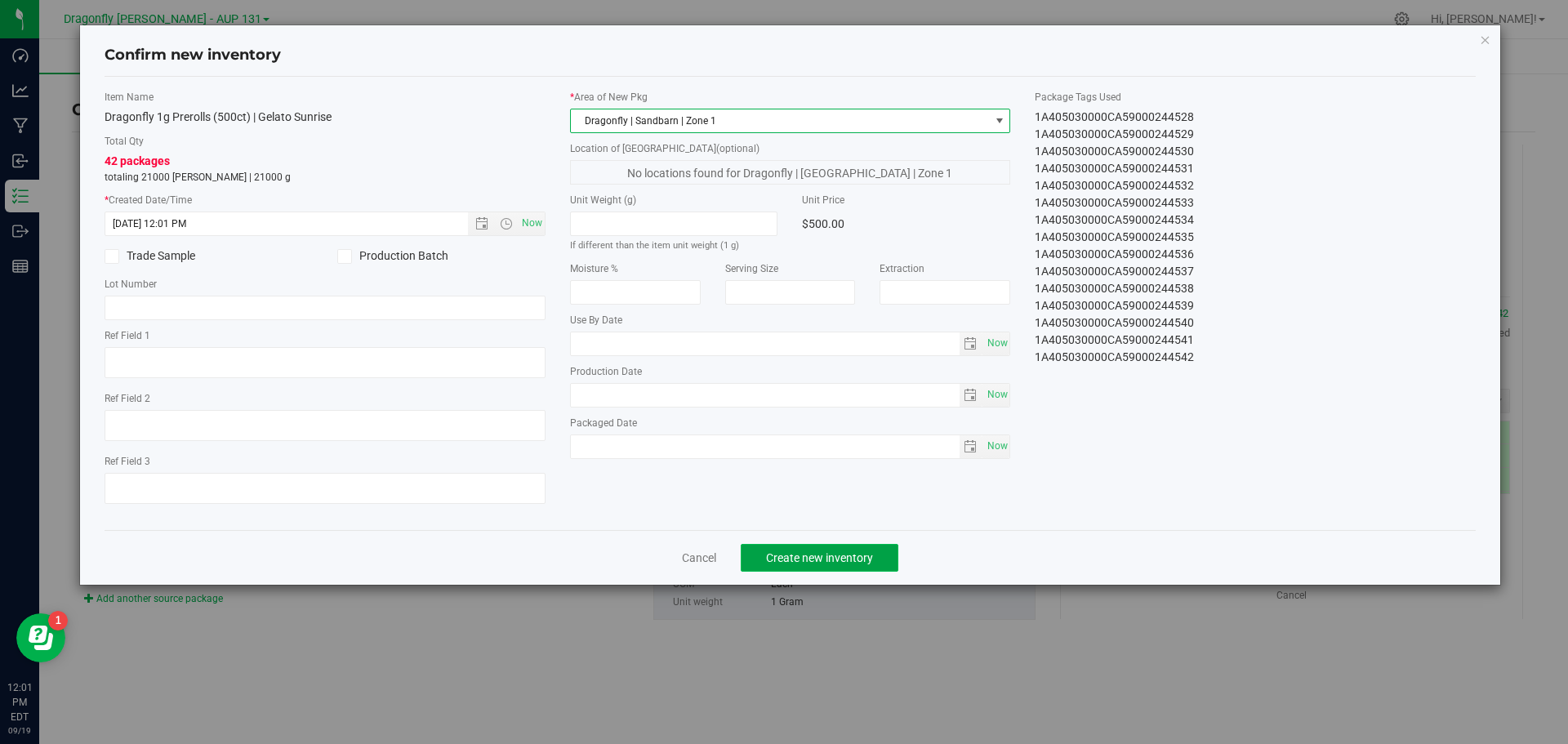
click at [813, 567] on button "Create new inventory" at bounding box center [819, 558] width 158 height 28
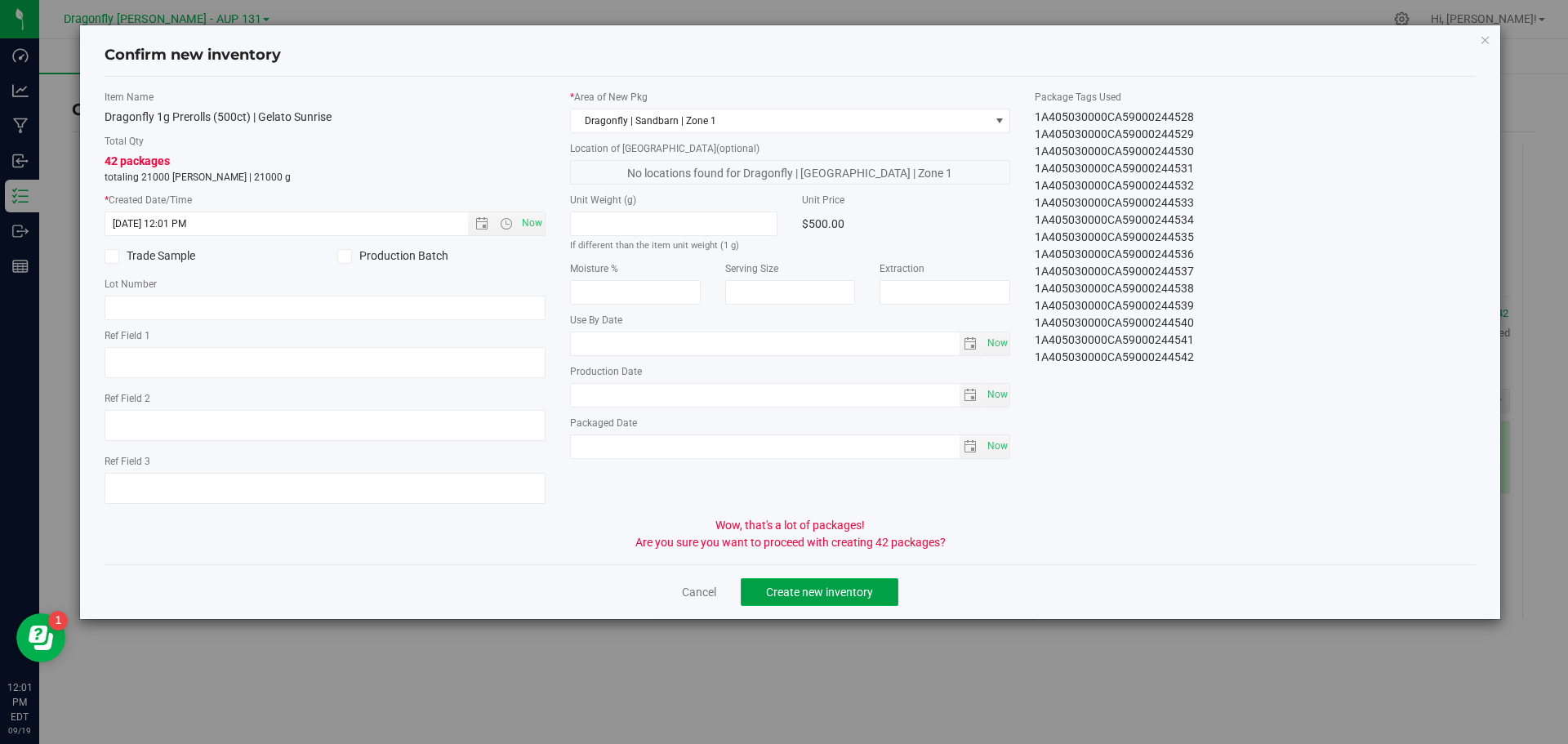
click at [874, 599] on button "Create new inventory" at bounding box center [819, 592] width 158 height 28
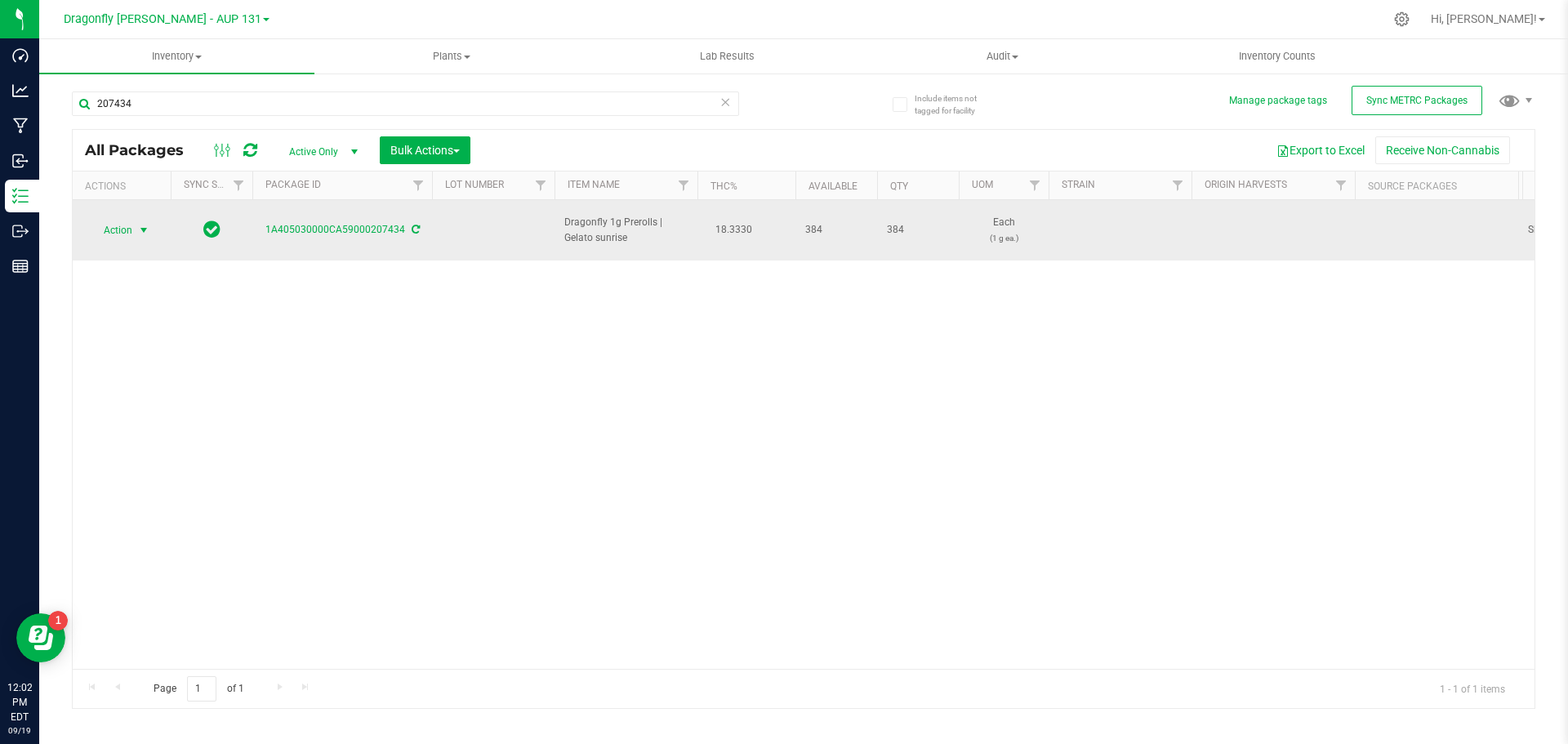
click at [138, 225] on span "select" at bounding box center [143, 230] width 13 height 13
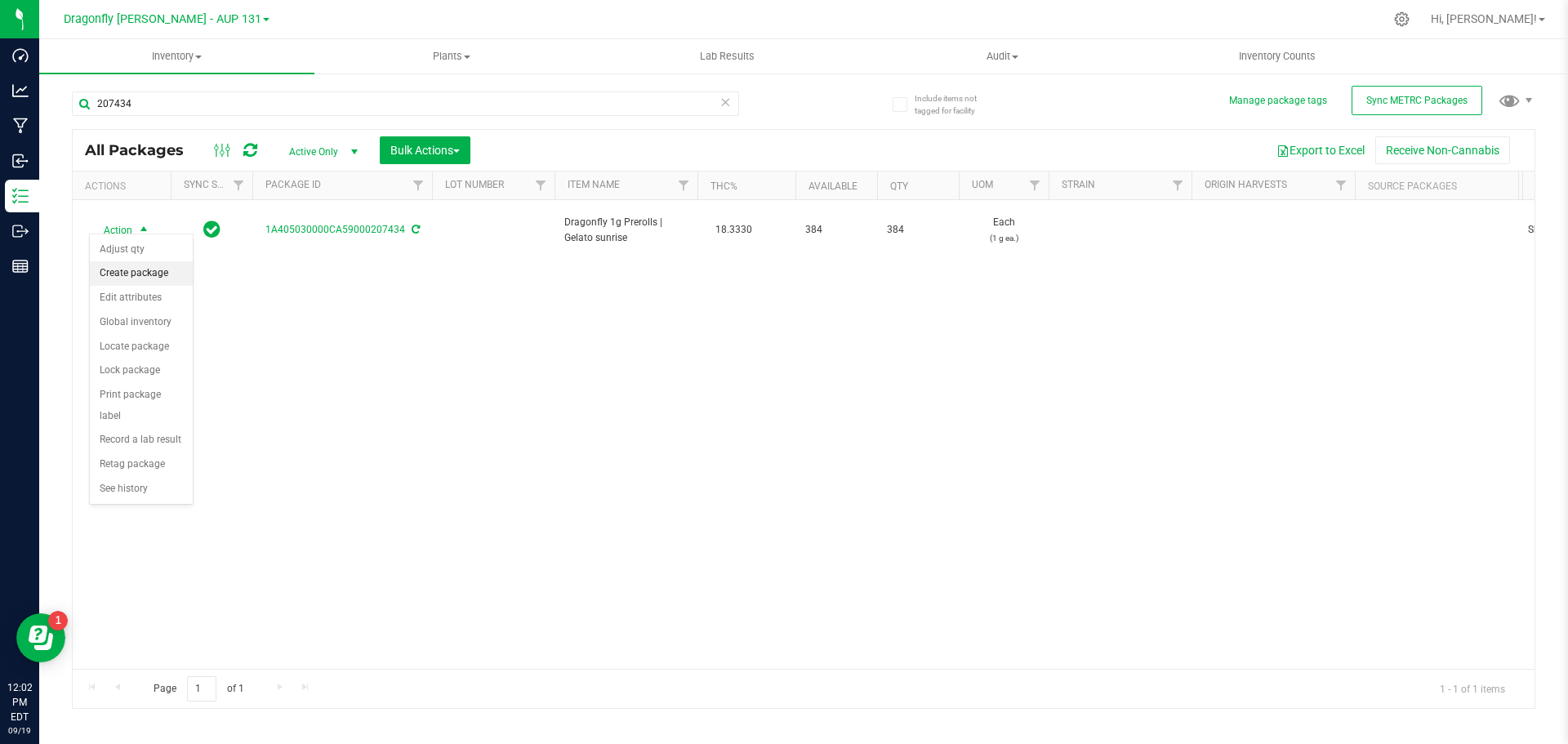
click at [154, 273] on li "Create package" at bounding box center [141, 273] width 103 height 25
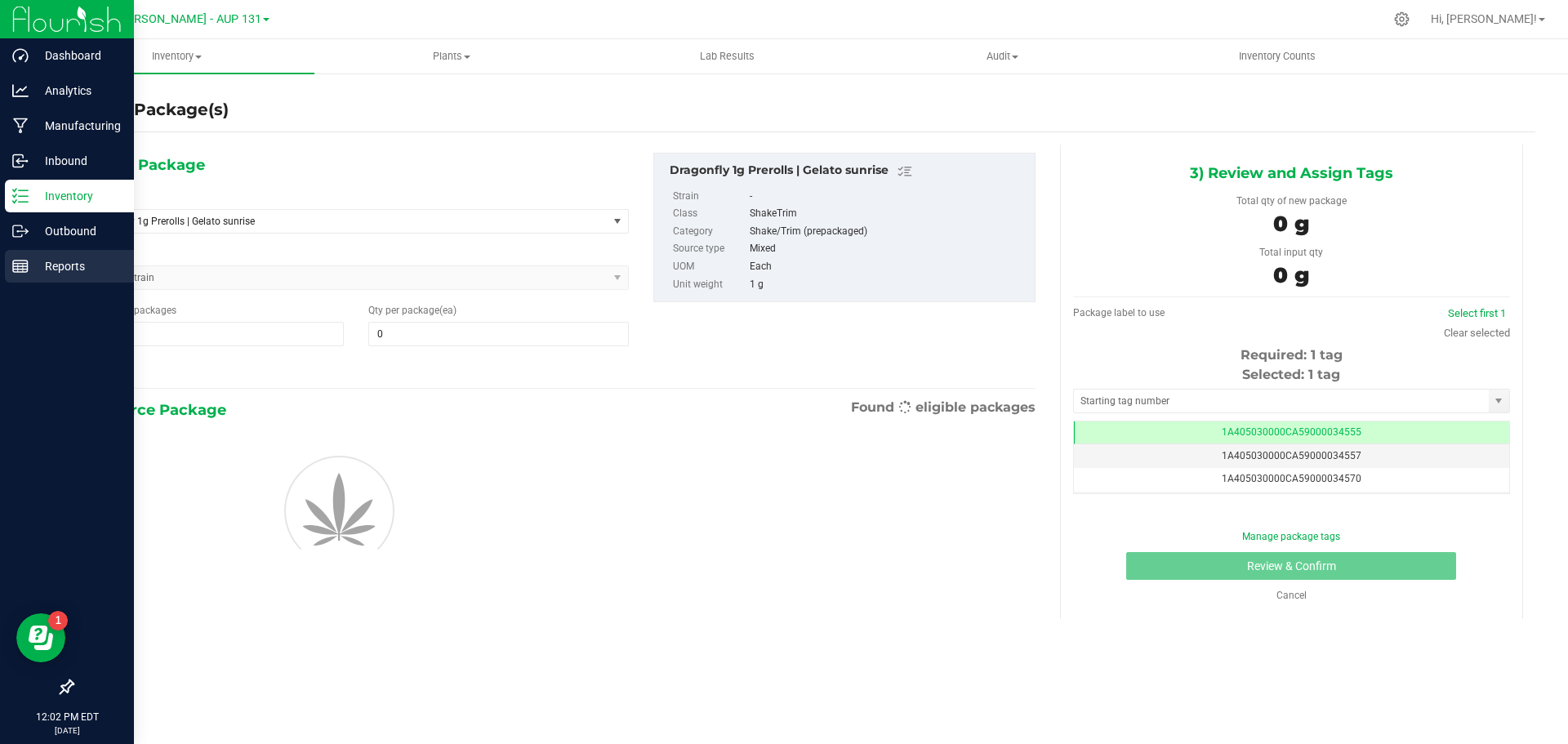
type input "0"
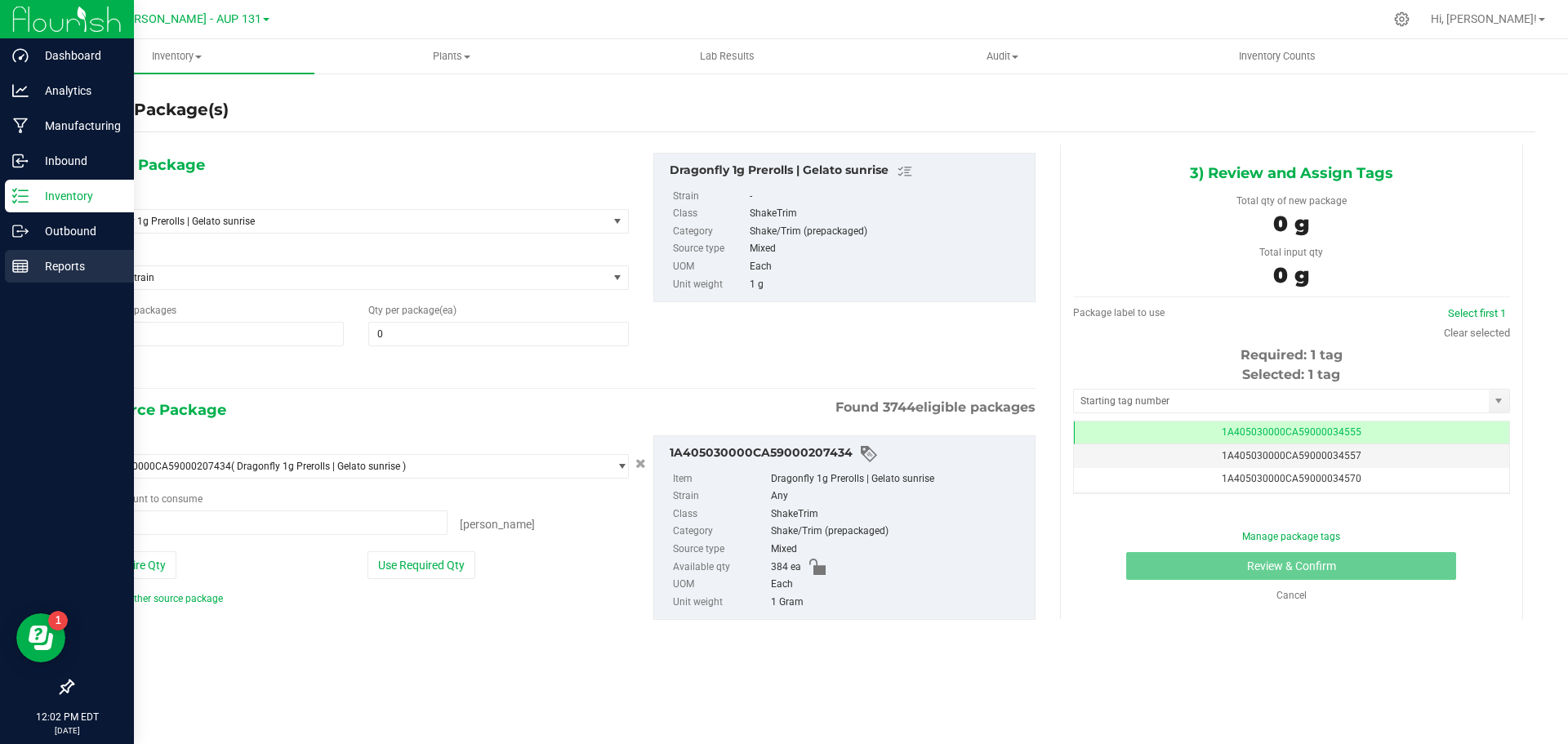
type input "0 ea"
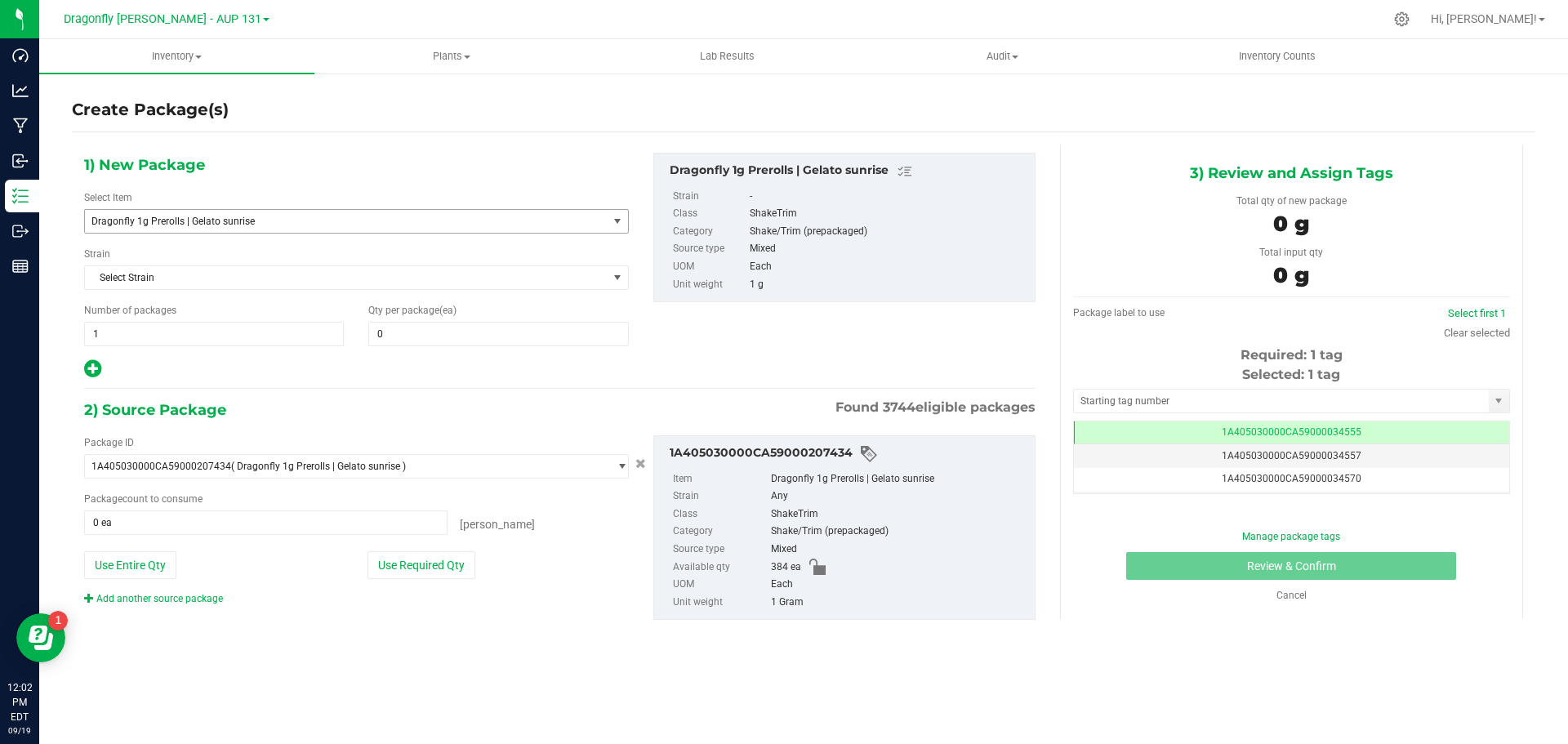
click at [304, 211] on span "Dragonfly 1g Prerolls | Gelato sunrise" at bounding box center [346, 221] width 523 height 23
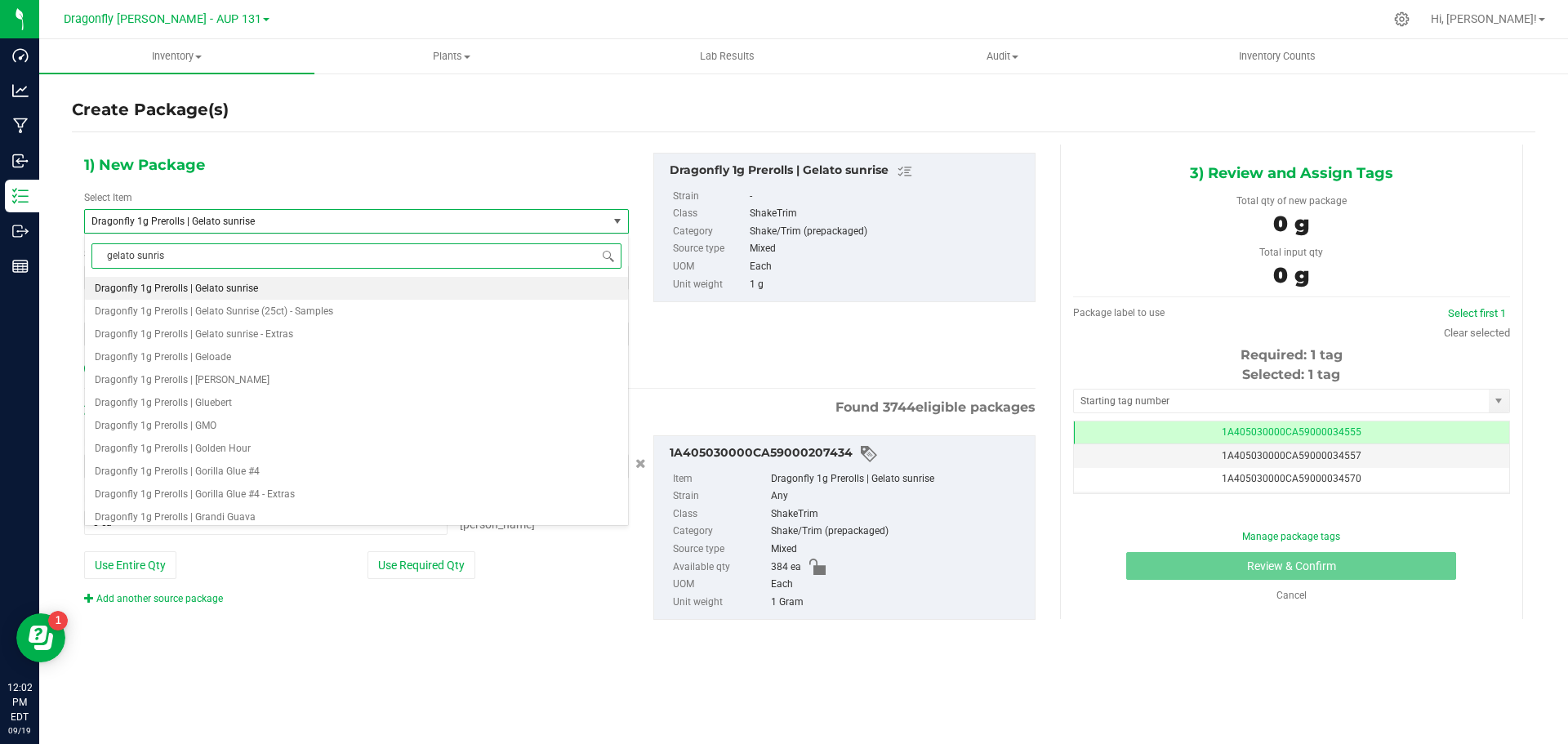
type input "gelato sunrise"
click at [247, 288] on span "Dragonfly 1g Prerolls (100ct) | Gelato Sunrise" at bounding box center [194, 288] width 199 height 11
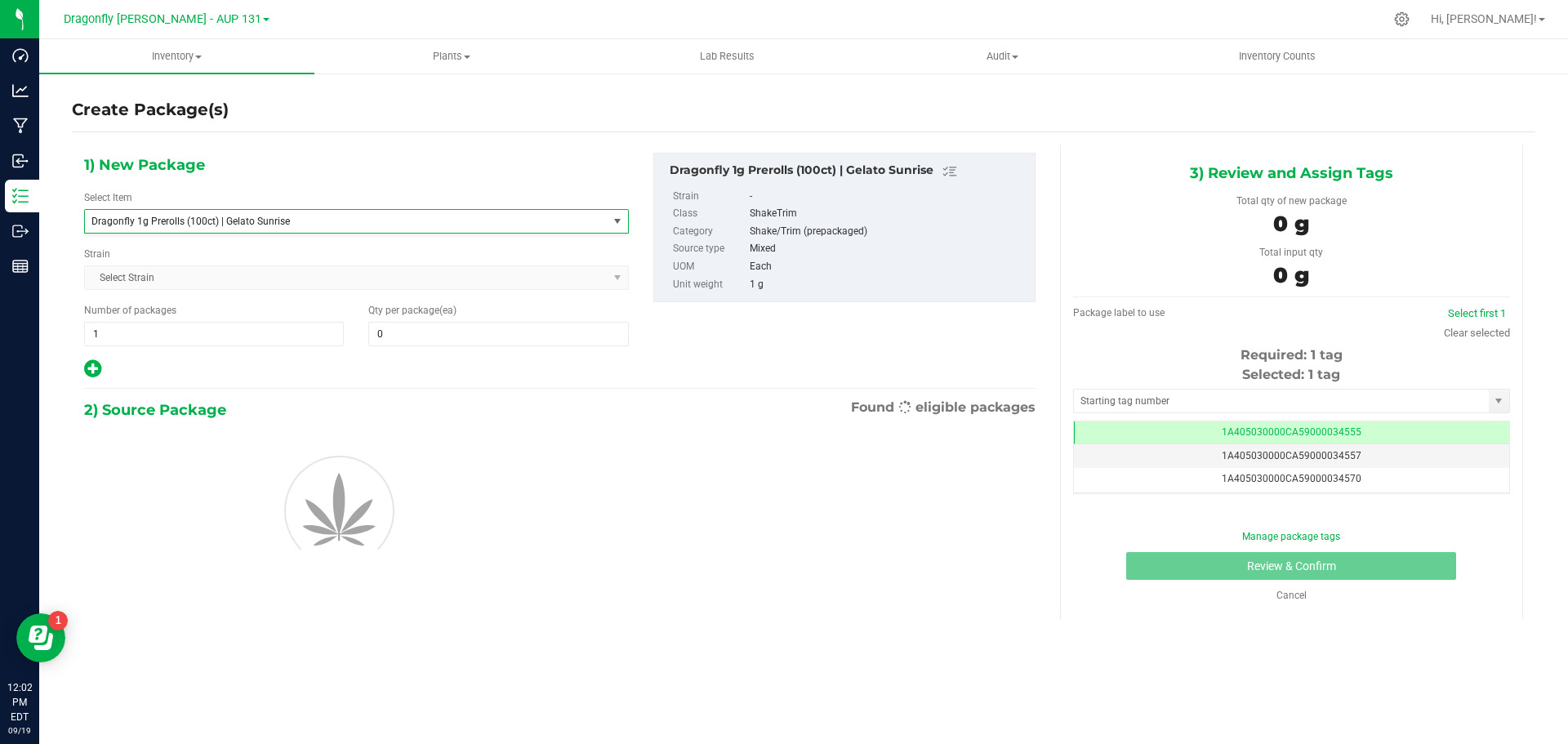
type input "0"
click at [161, 347] on div "1) New Package Select Item Dragonfly 1g Prerolls (100ct) | Gelato Sunrise Drago…" at bounding box center [357, 266] width 569 height 227
click at [161, 333] on span "1 1" at bounding box center [214, 334] width 260 height 25
click at [161, 333] on input "1" at bounding box center [214, 334] width 258 height 23
type input "4"
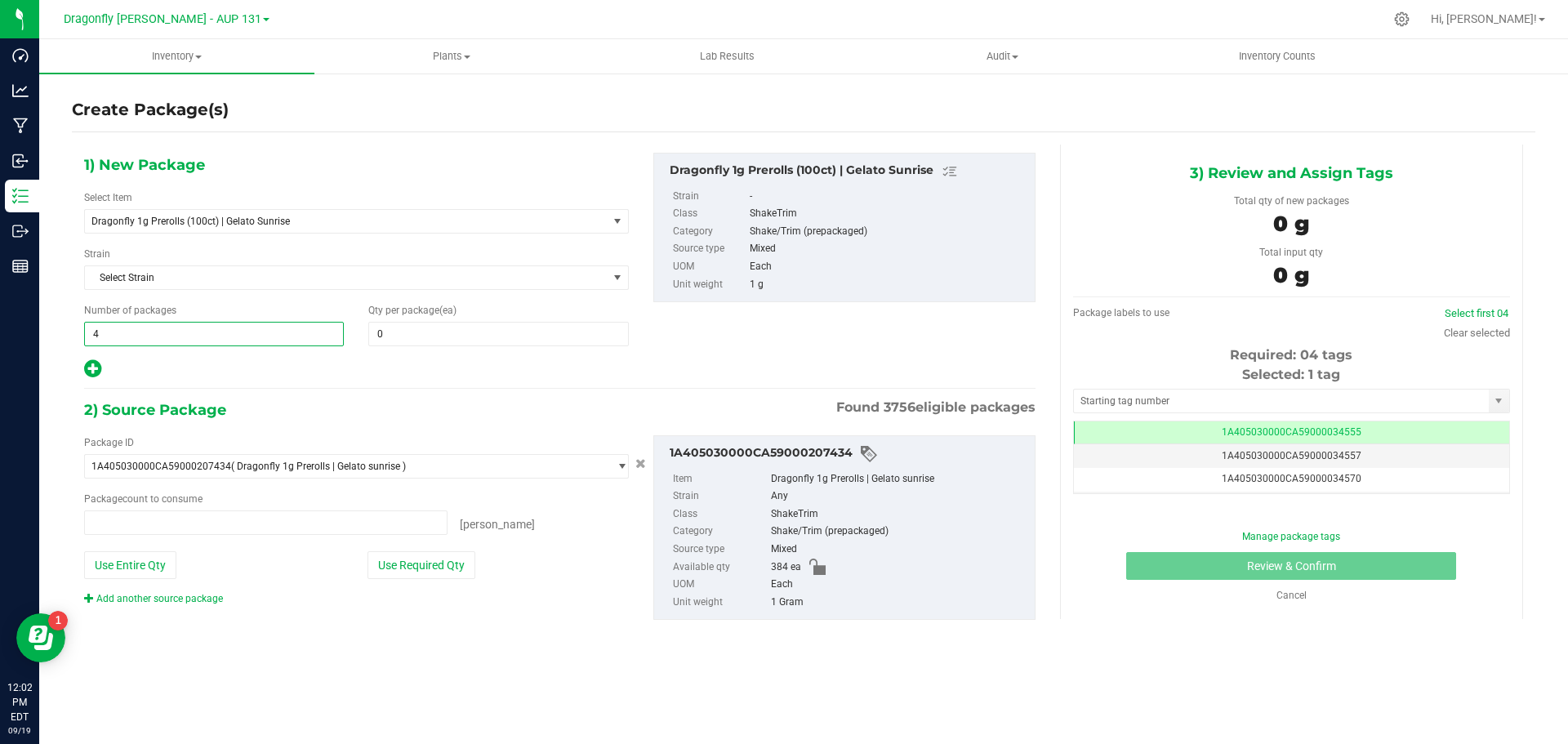
type input "0 ea"
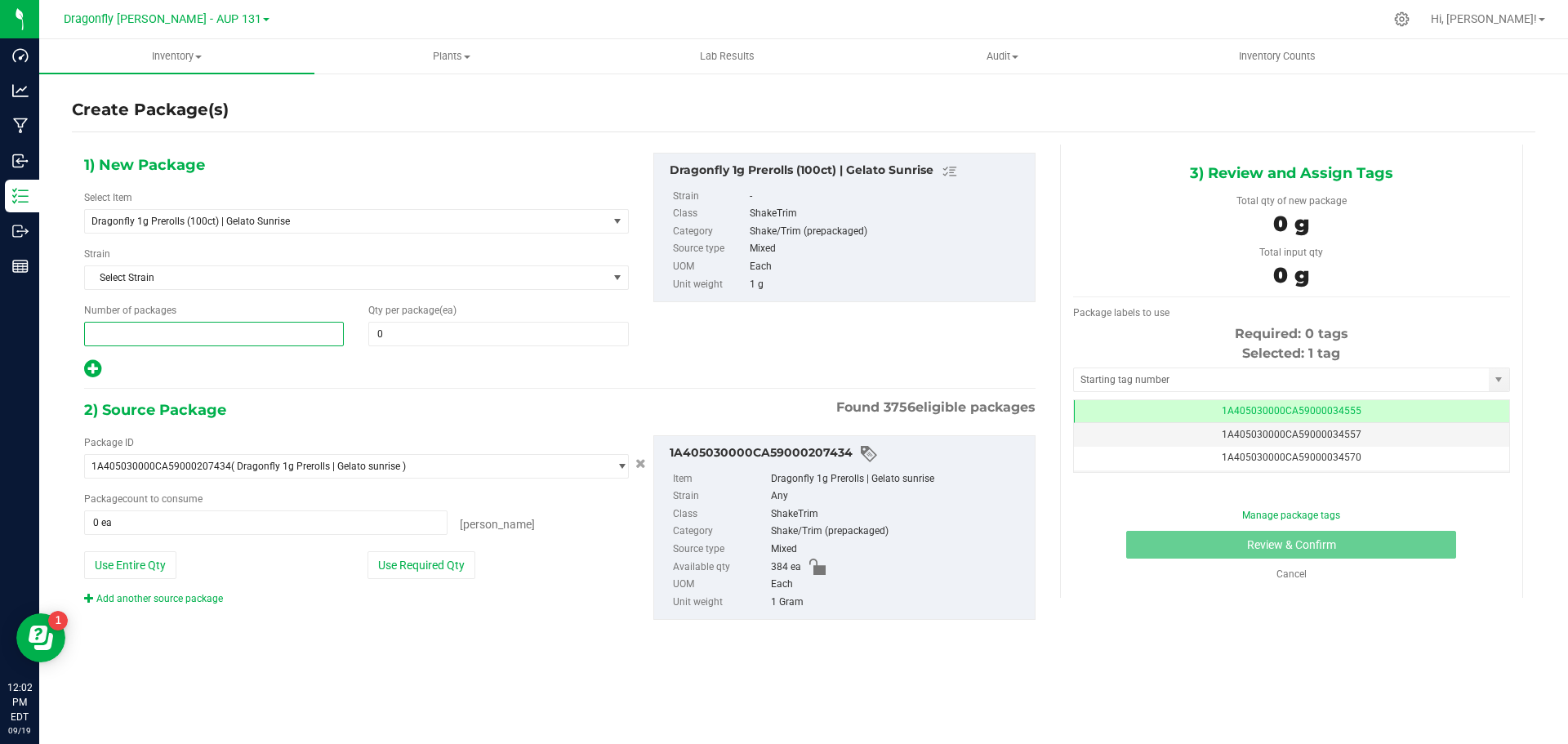
type input "3"
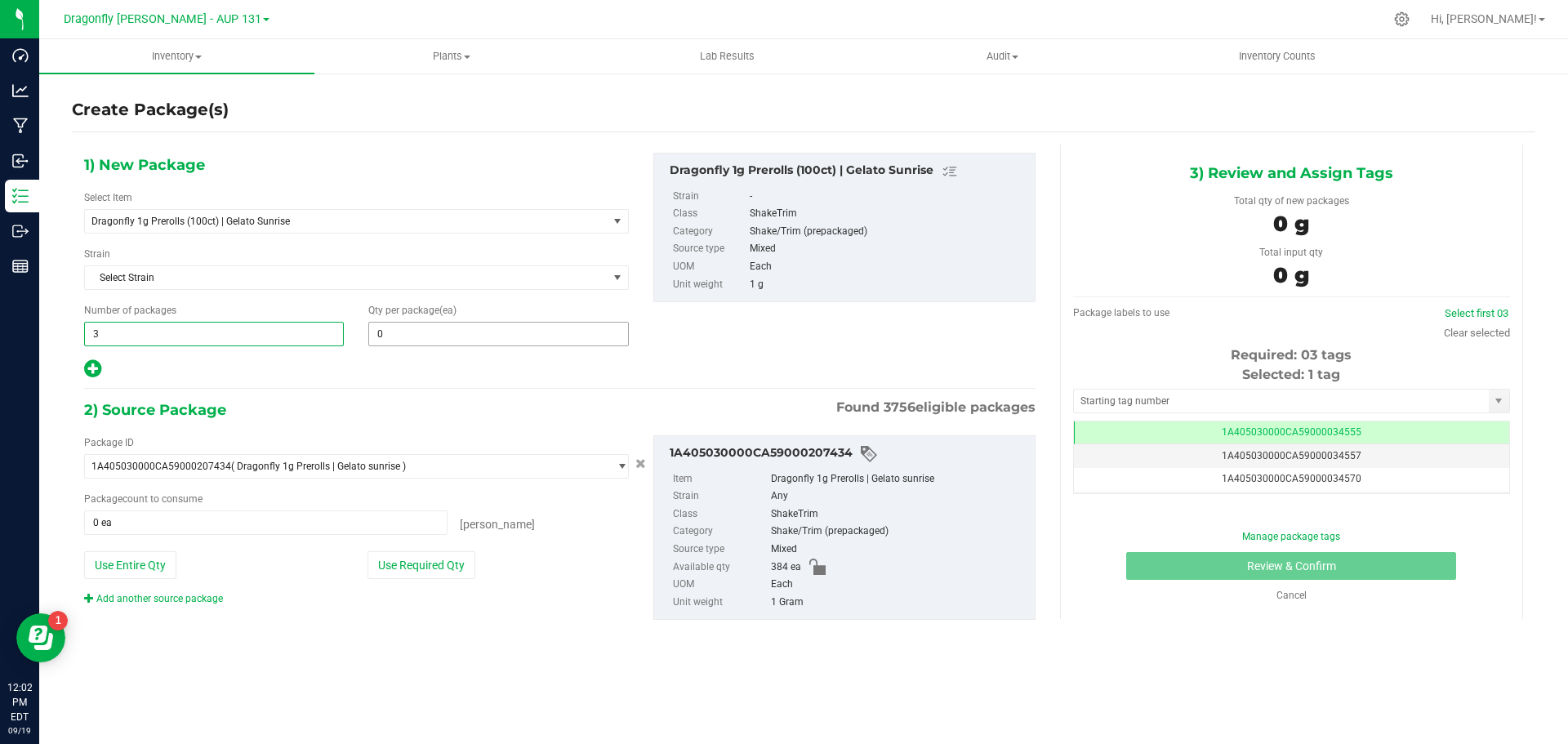
type input "3"
click at [500, 335] on span "0 0" at bounding box center [498, 334] width 260 height 25
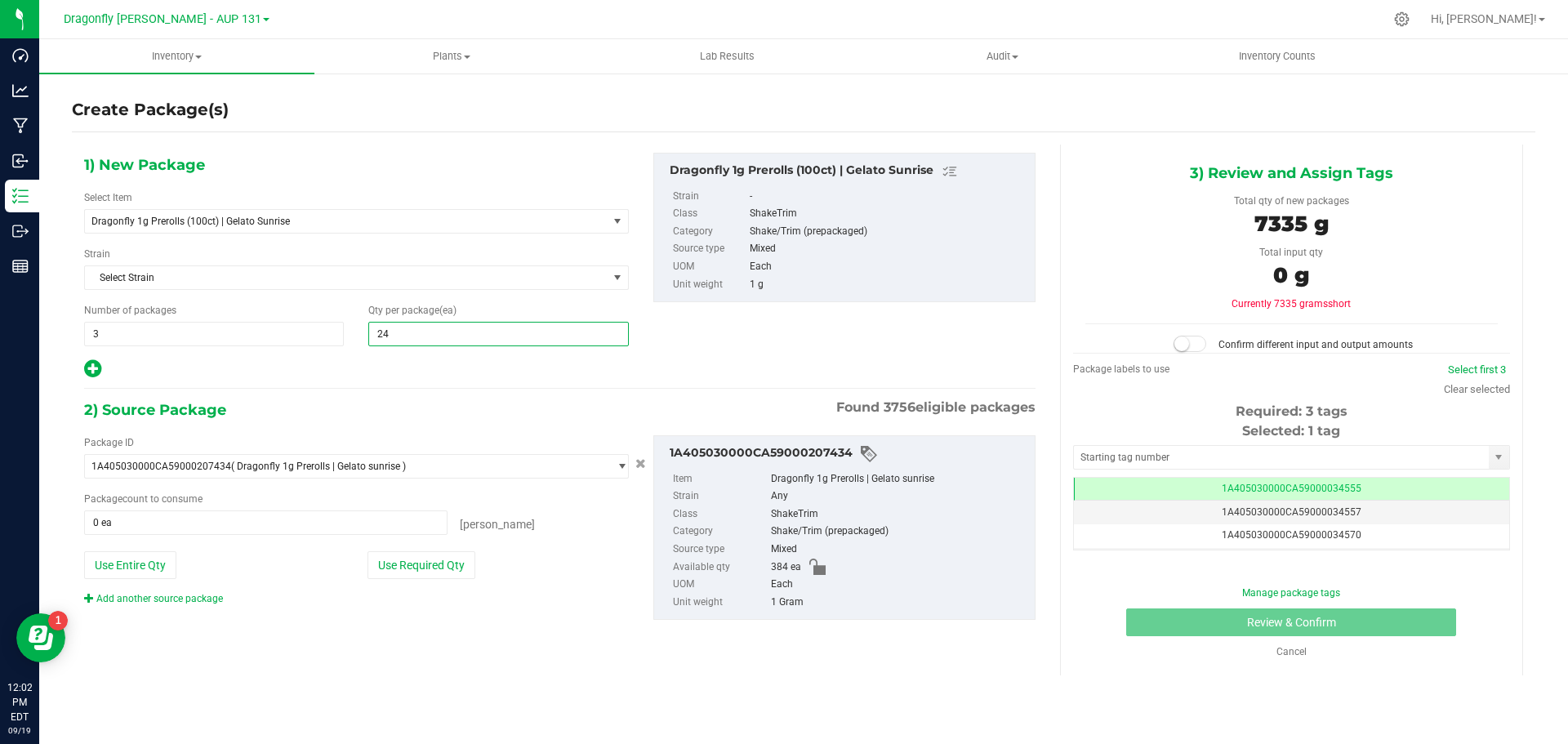
type input "2"
type input "100"
click at [398, 566] on button "Use Required Qty" at bounding box center [421, 565] width 108 height 28
type input "300 ea"
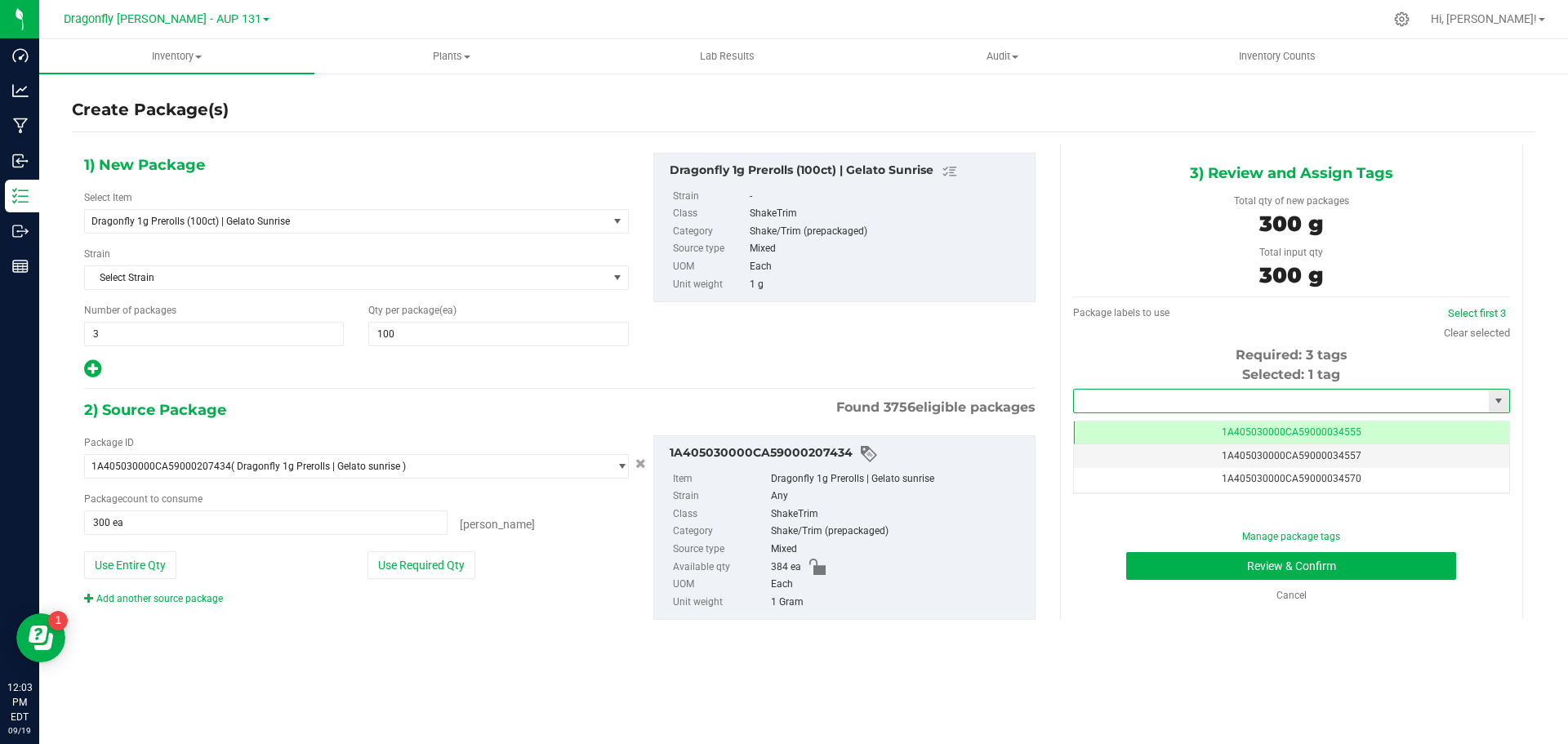
click at [1193, 400] on input "text" at bounding box center [1281, 401] width 415 height 23
click at [1310, 564] on button "Review & Confirm" at bounding box center [1290, 566] width 330 height 28
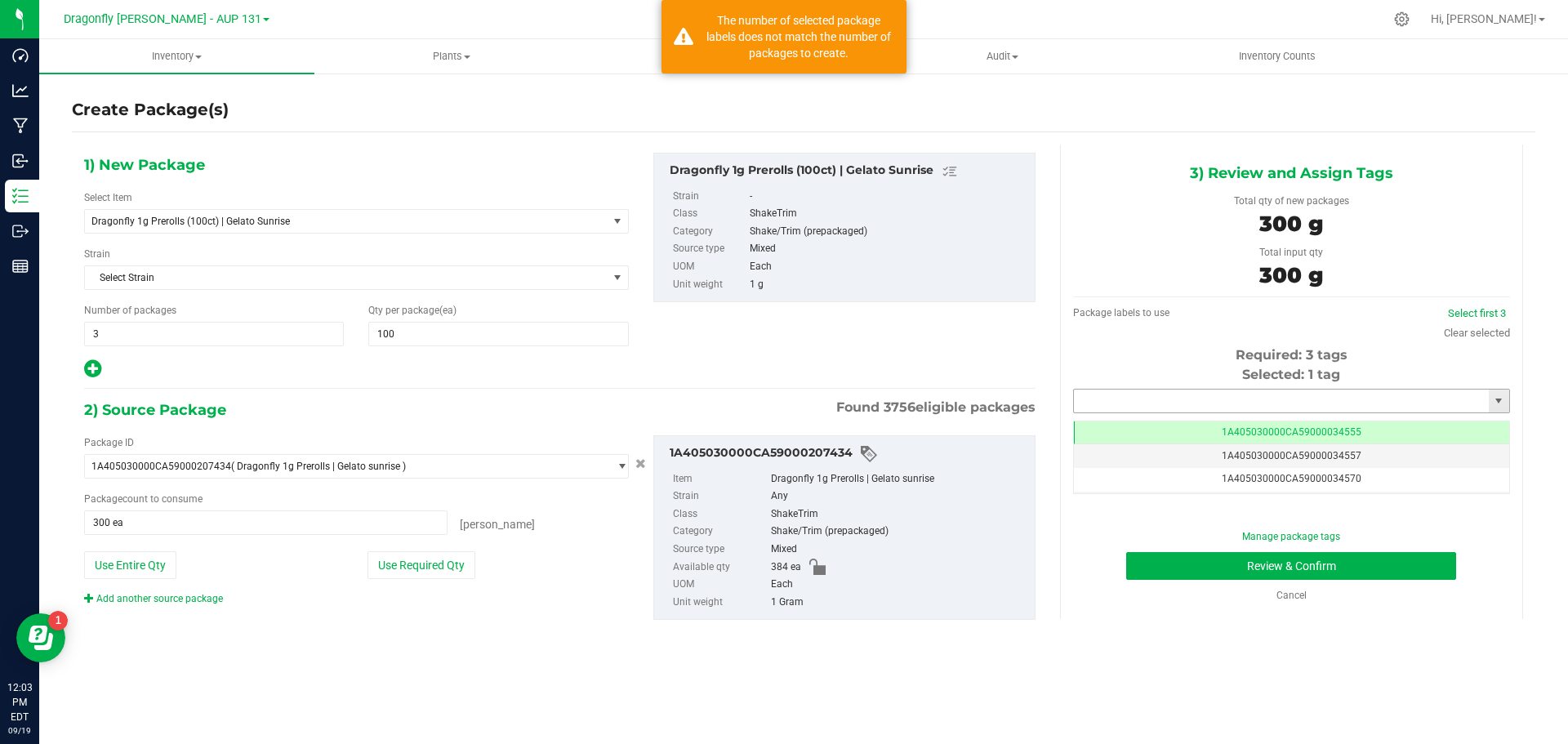
click at [1217, 401] on input "text" at bounding box center [1281, 401] width 415 height 23
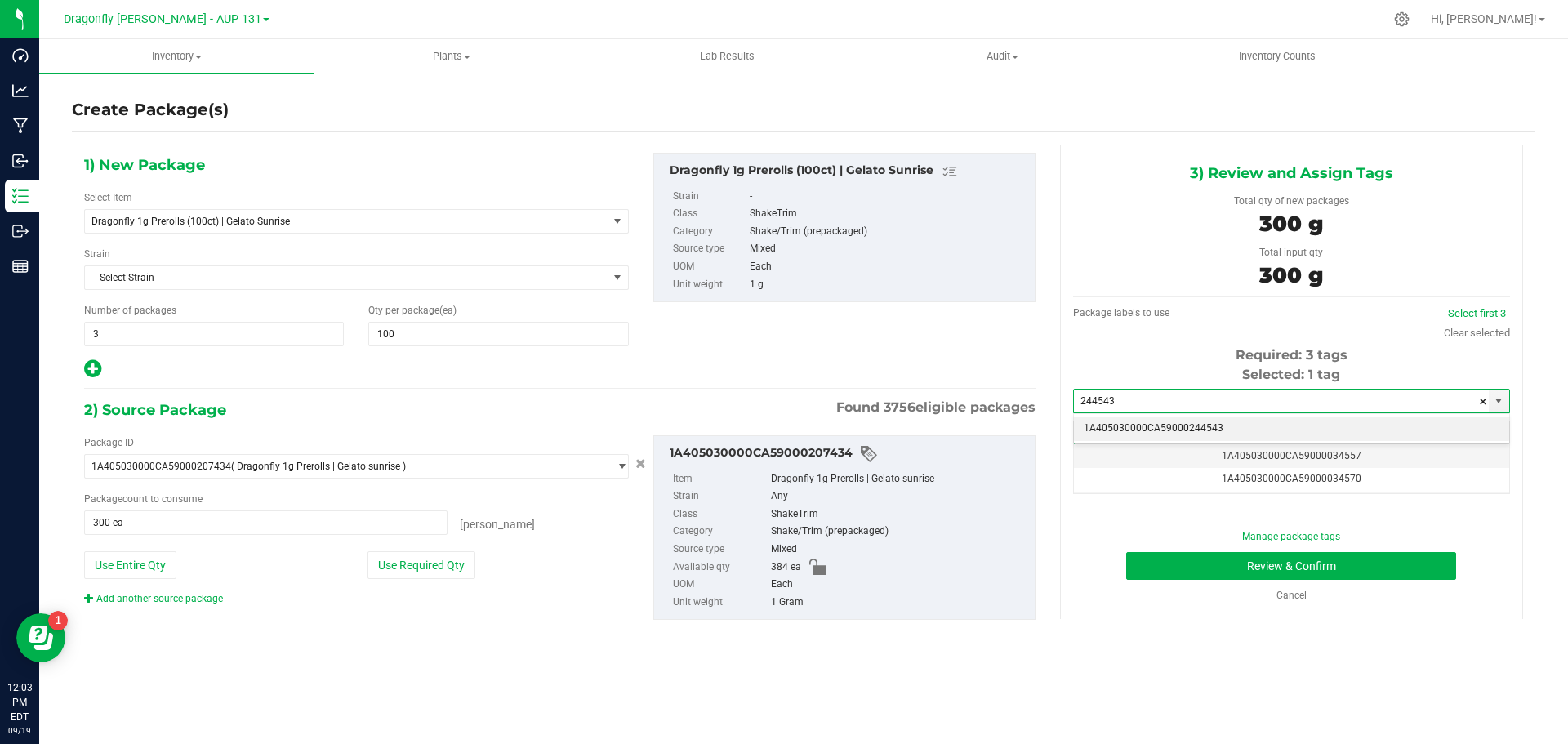
click at [1222, 421] on li "1A405030000CA59000244543" at bounding box center [1291, 429] width 436 height 25
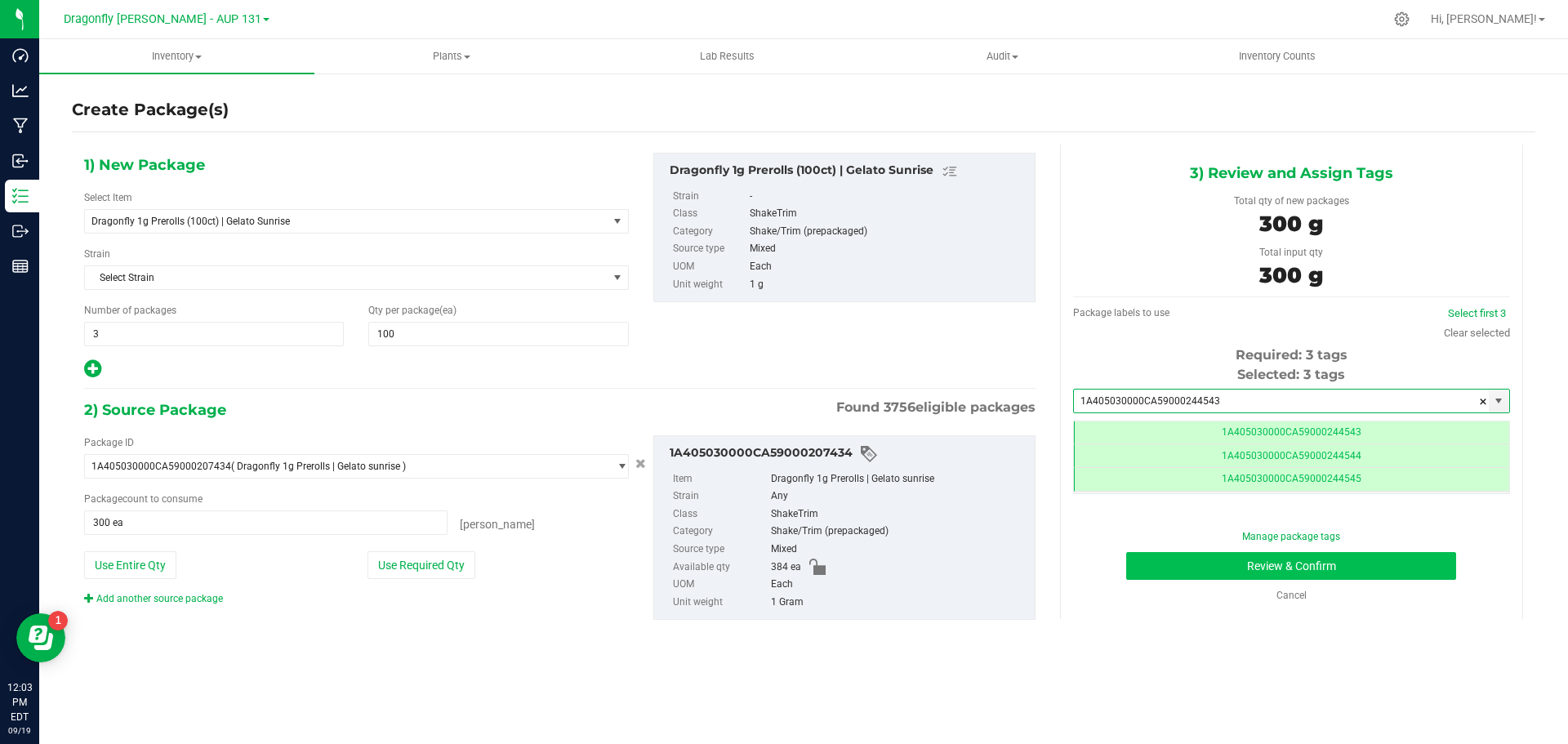
scroll to position [0, -1]
type input "1A405030000CA59000244543"
click at [1290, 569] on button "Review & Confirm" at bounding box center [1290, 566] width 330 height 28
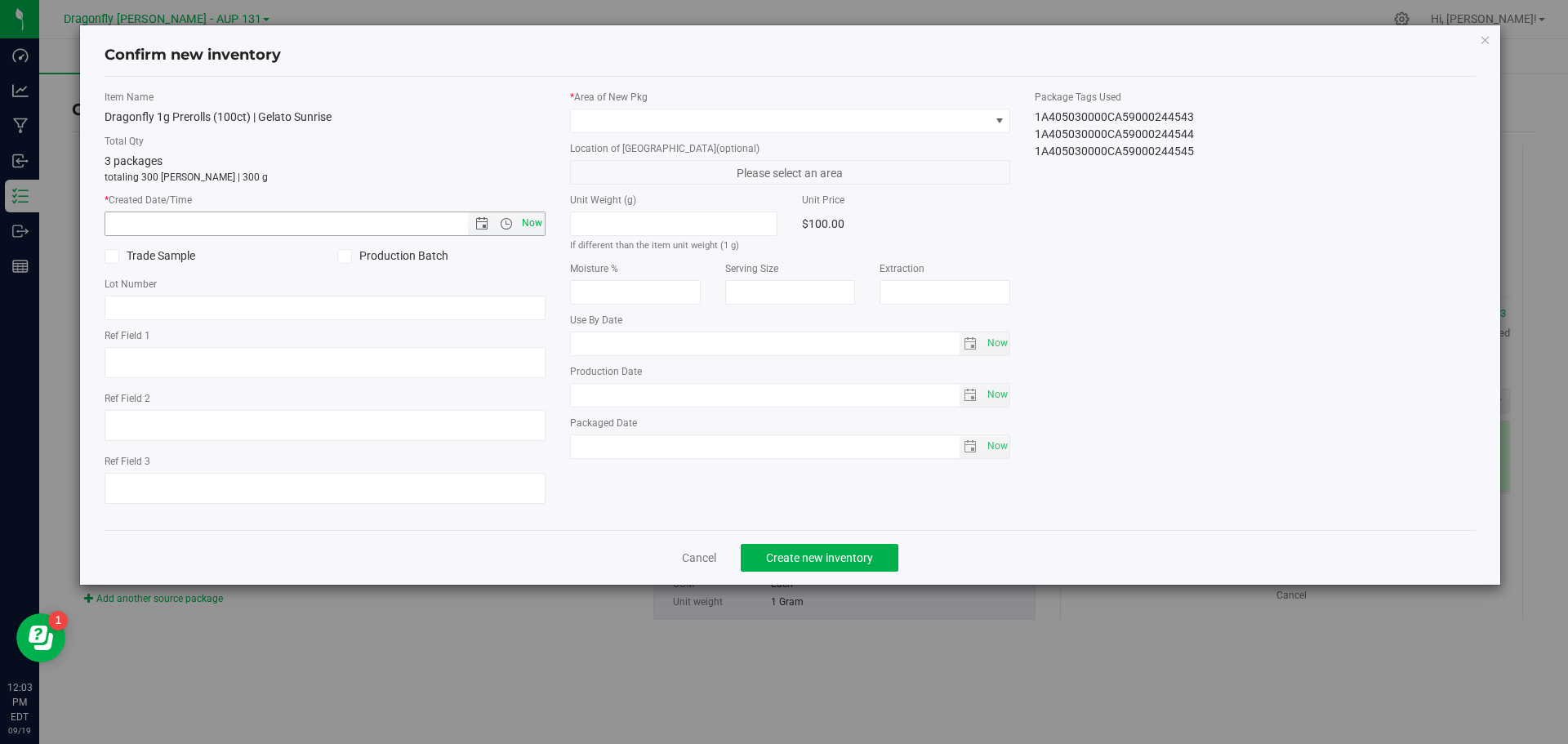
click at [541, 218] on span "Now" at bounding box center [531, 223] width 28 height 24
type input "[DATE] 12:03 PM"
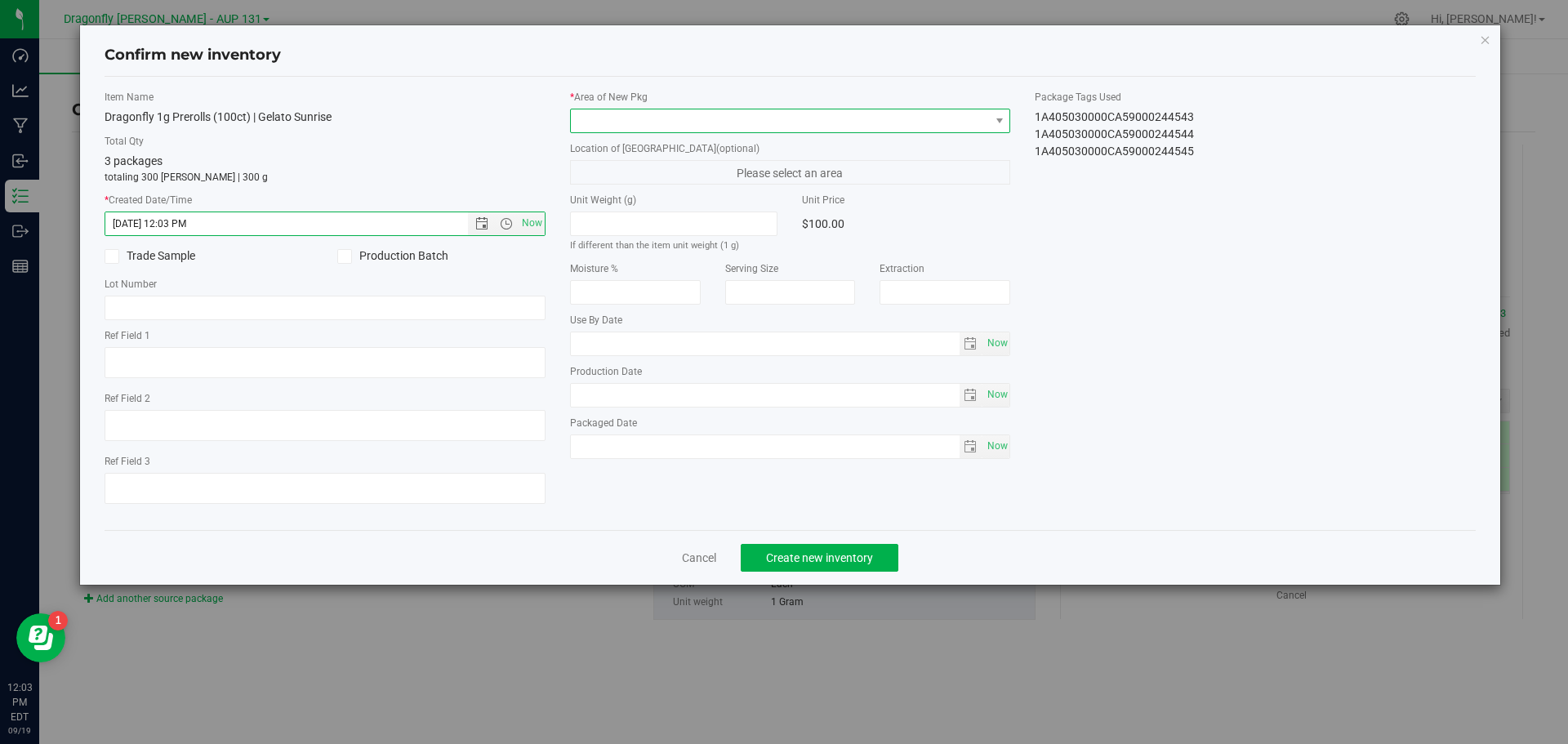
click at [636, 116] on span at bounding box center [779, 121] width 419 height 23
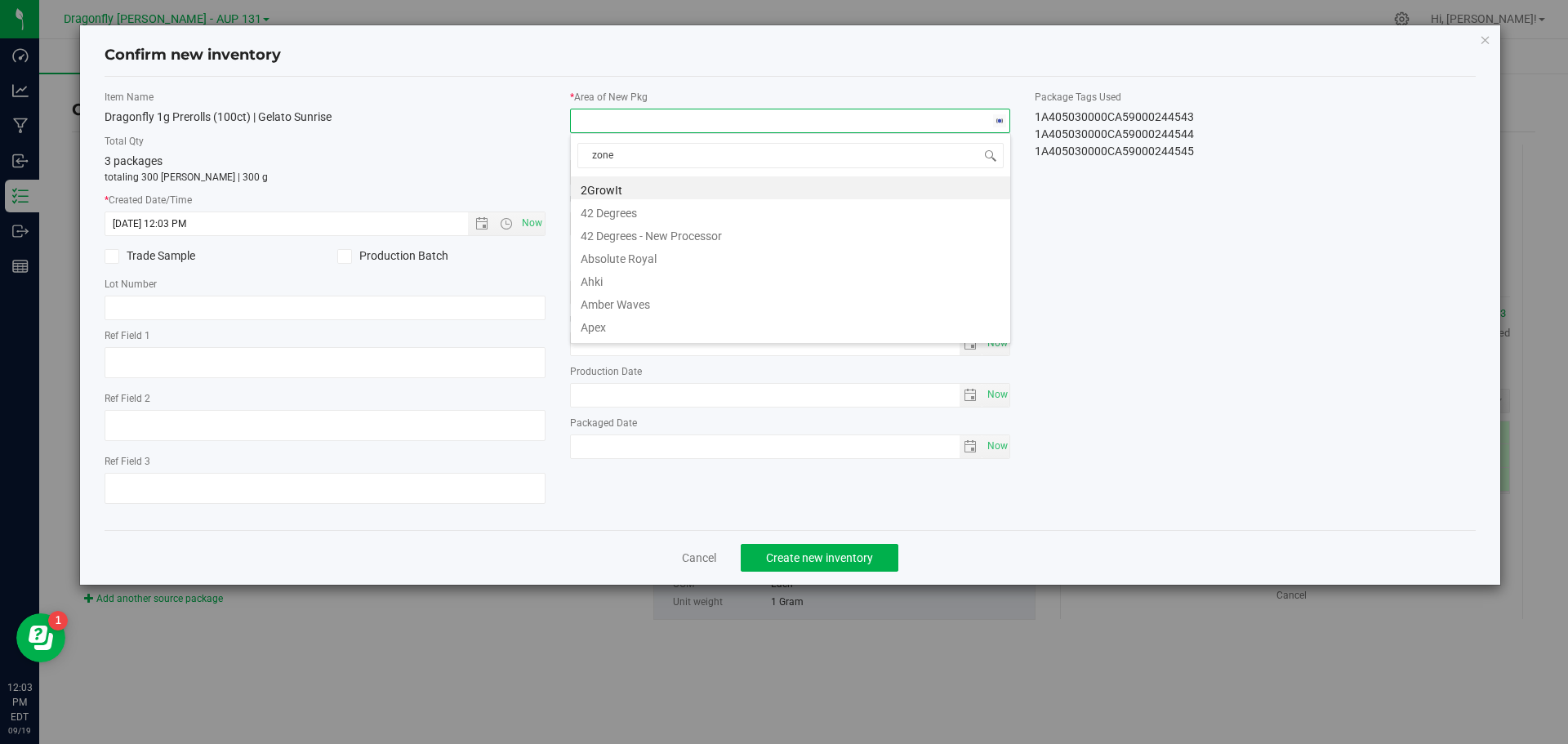
type input "zone 1"
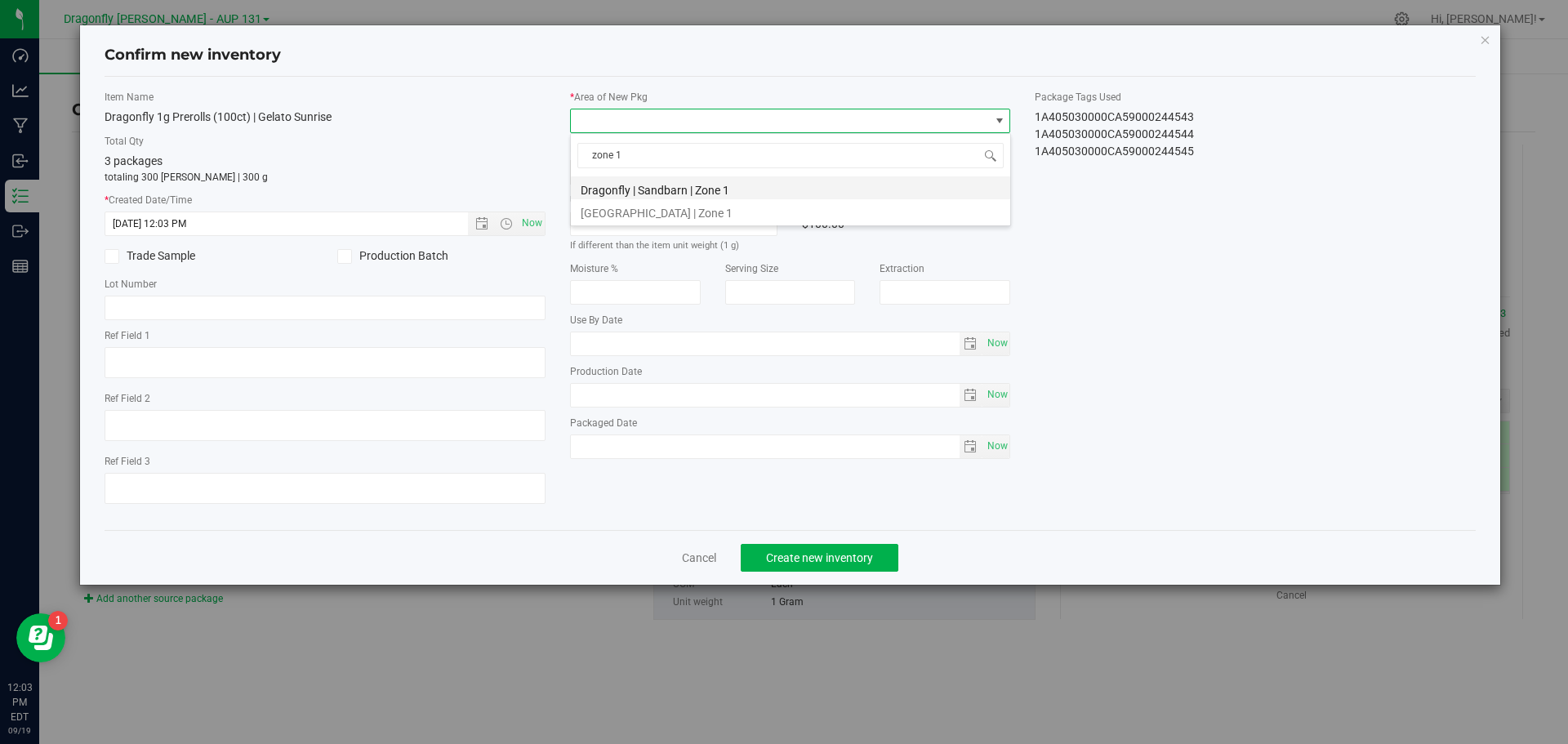
click at [667, 183] on li "Dragonfly | Sandbarn | Zone 1" at bounding box center [790, 188] width 439 height 23
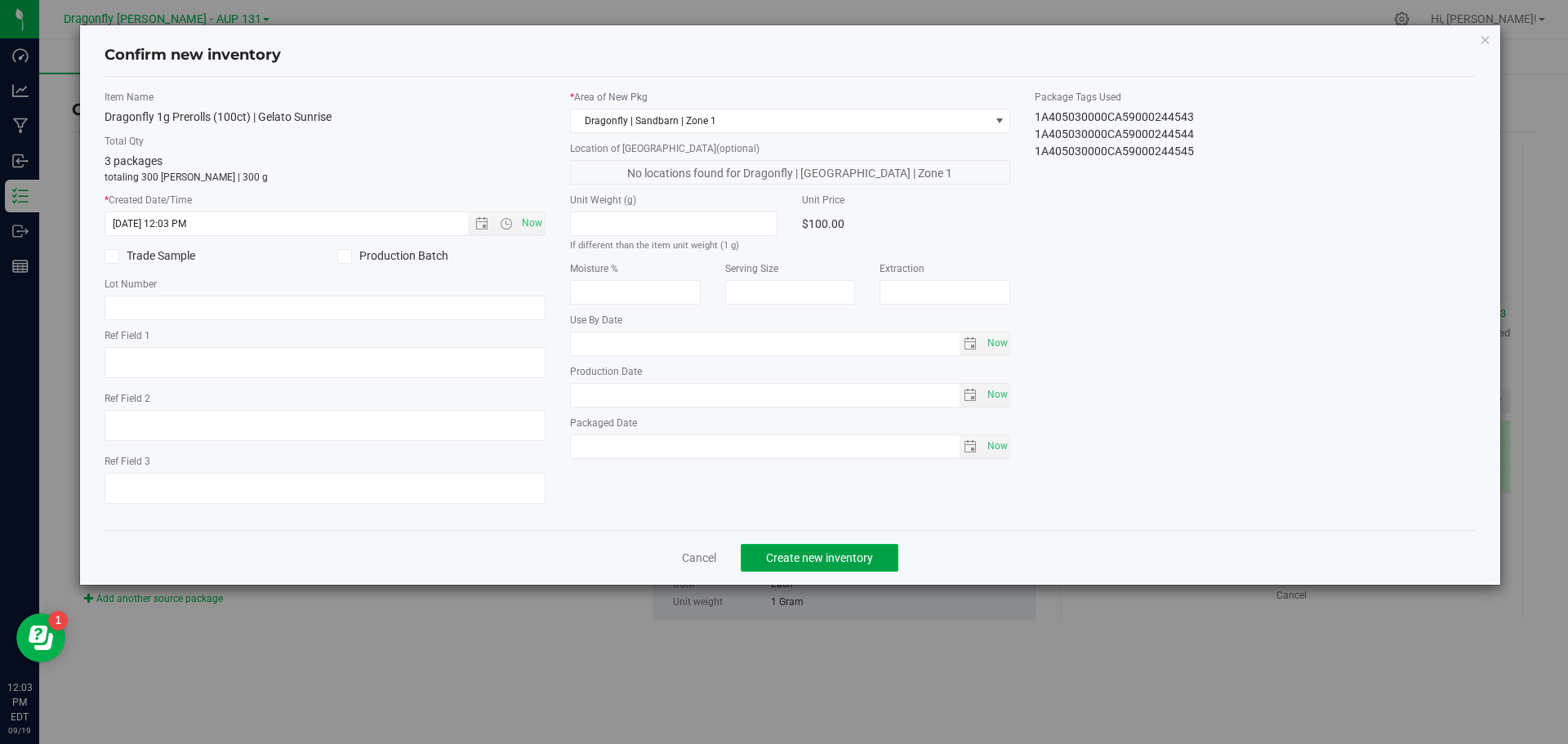
click at [851, 556] on span "Create new inventory" at bounding box center [819, 557] width 107 height 13
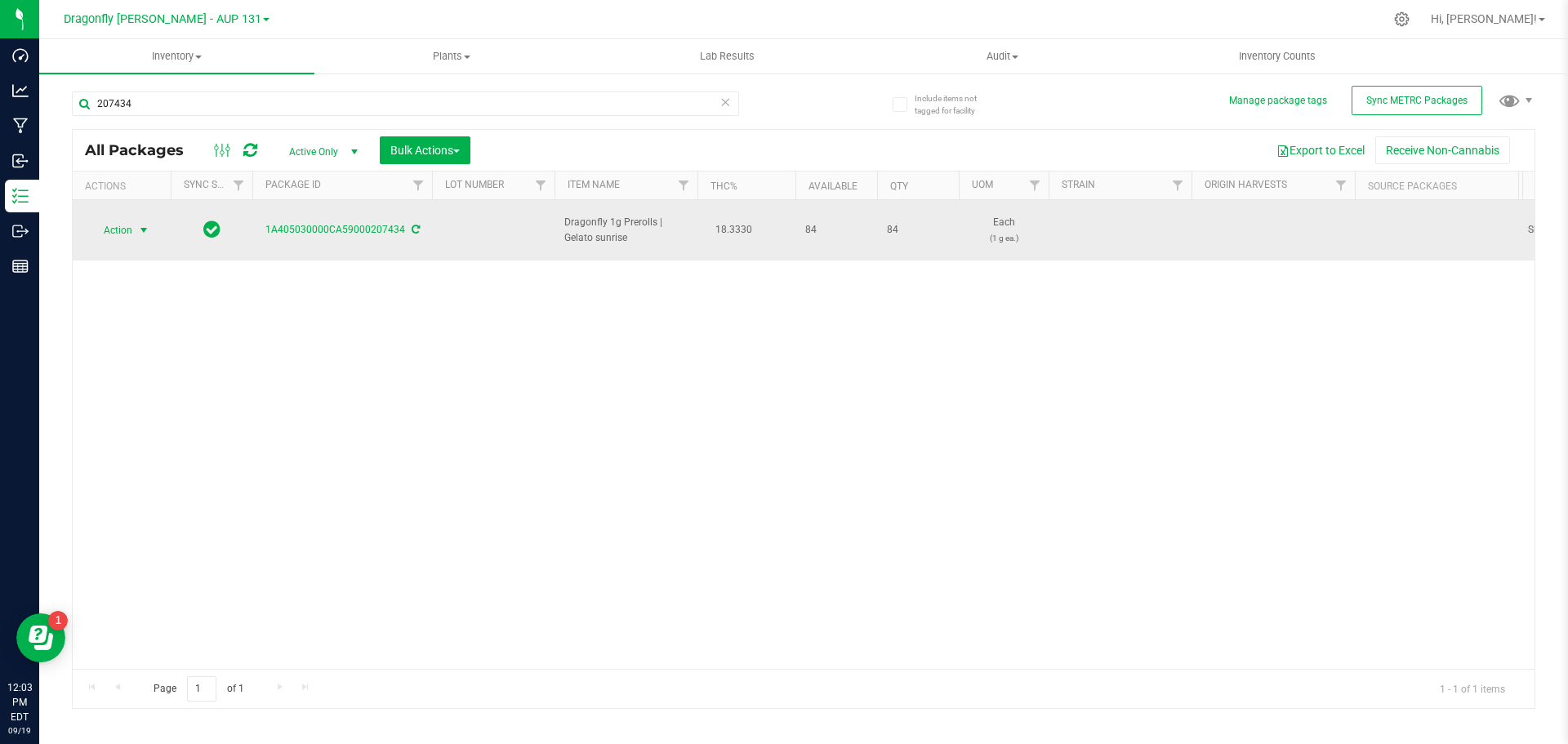
click at [126, 219] on span "Action" at bounding box center [111, 230] width 44 height 23
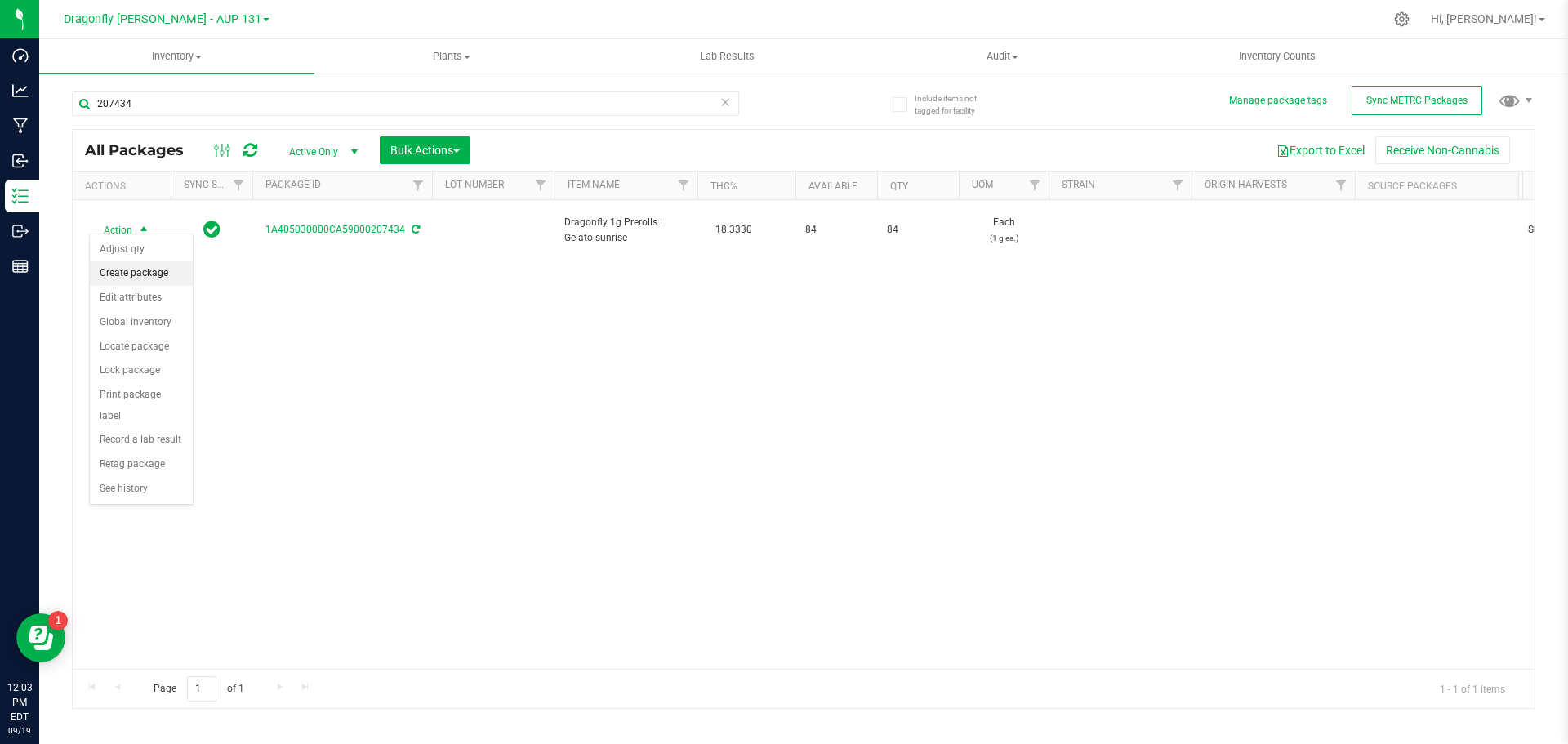
click at [163, 263] on li "Create package" at bounding box center [141, 273] width 103 height 25
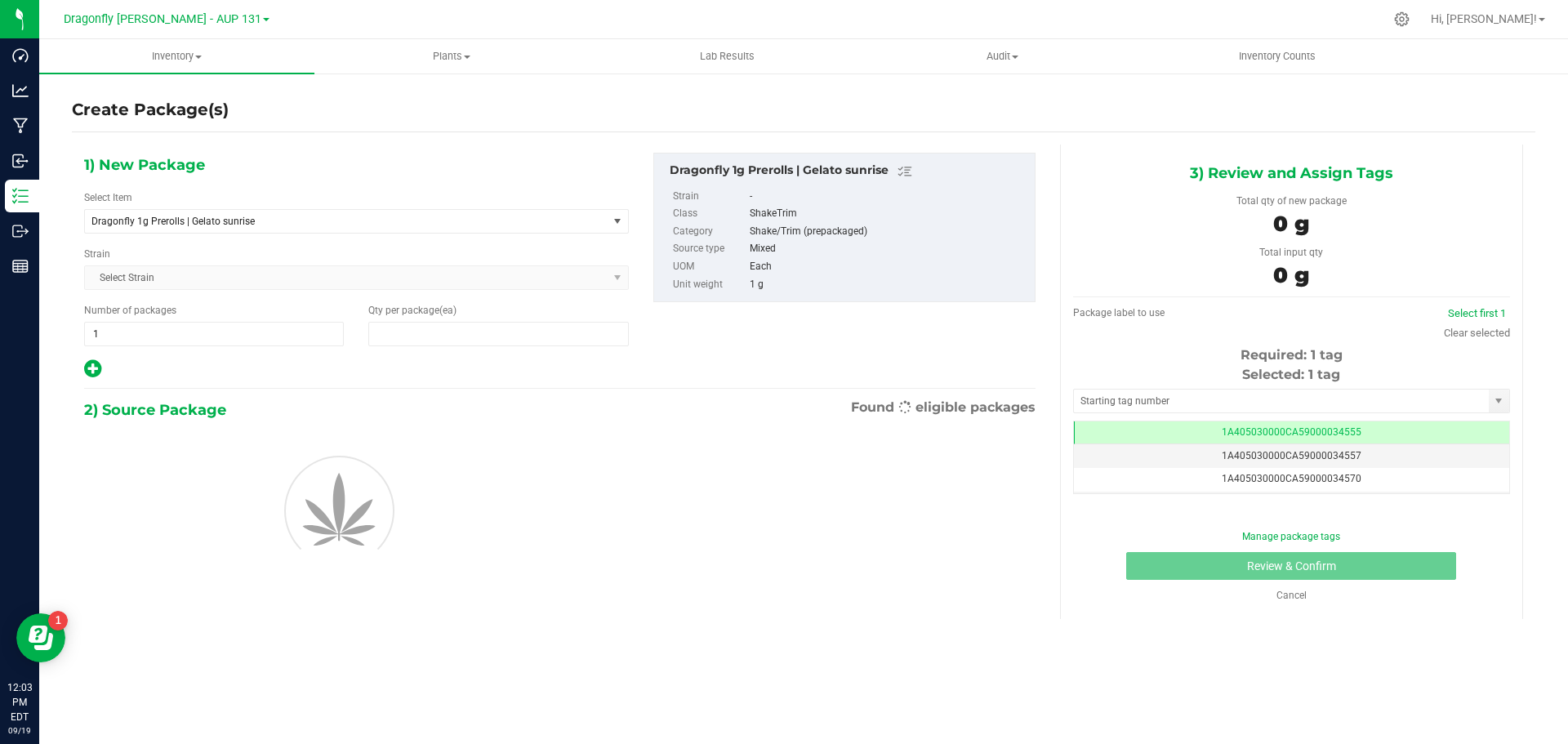
type input "0"
click at [224, 216] on span "Dragonfly 1g Prerolls | Gelato sunrise" at bounding box center [336, 221] width 489 height 11
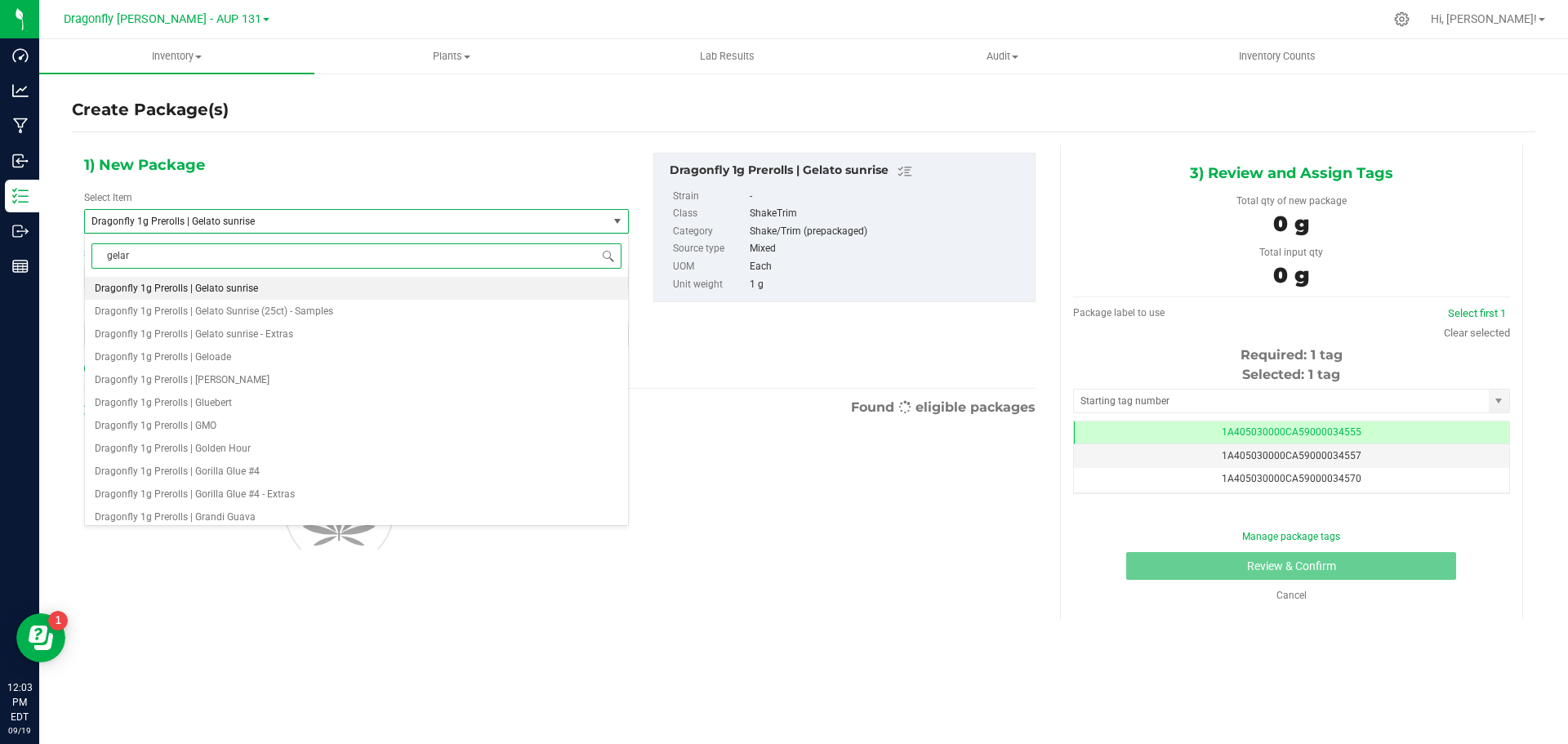
type input "gela"
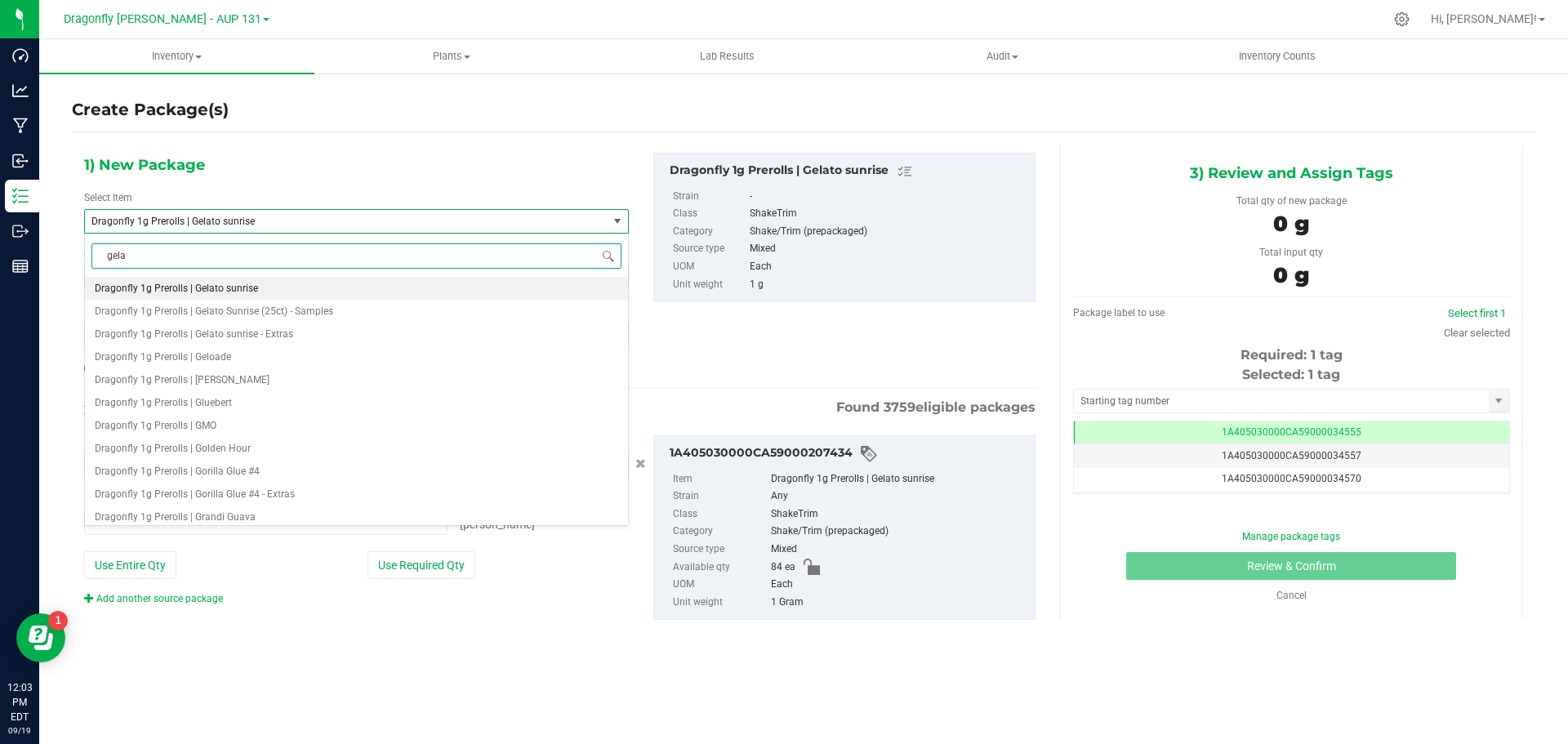
type input "0 ea"
type input "gelato sunrise"
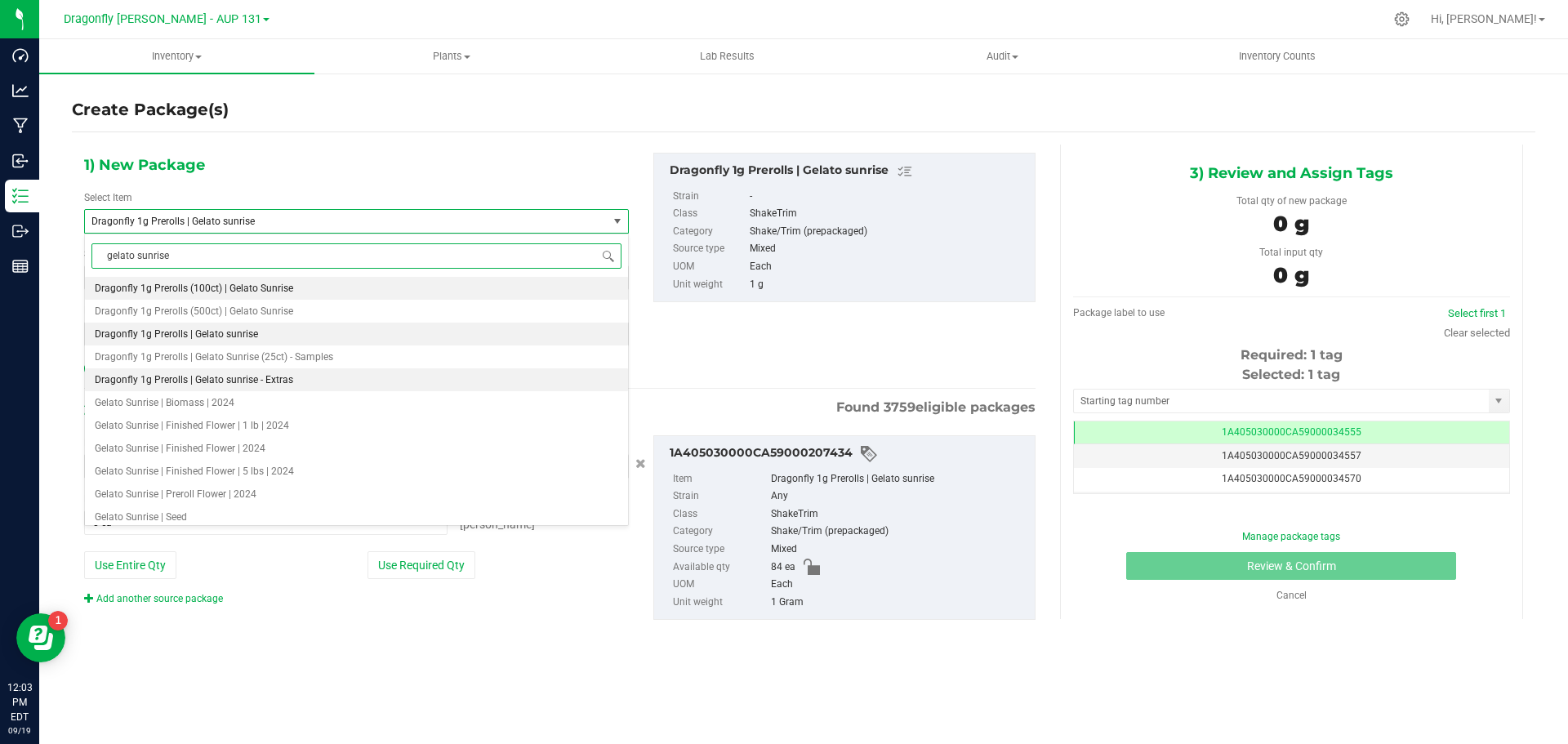
click at [243, 375] on span "Dragonfly 1g Prerolls | Gelato sunrise - Extras" at bounding box center [194, 380] width 199 height 11
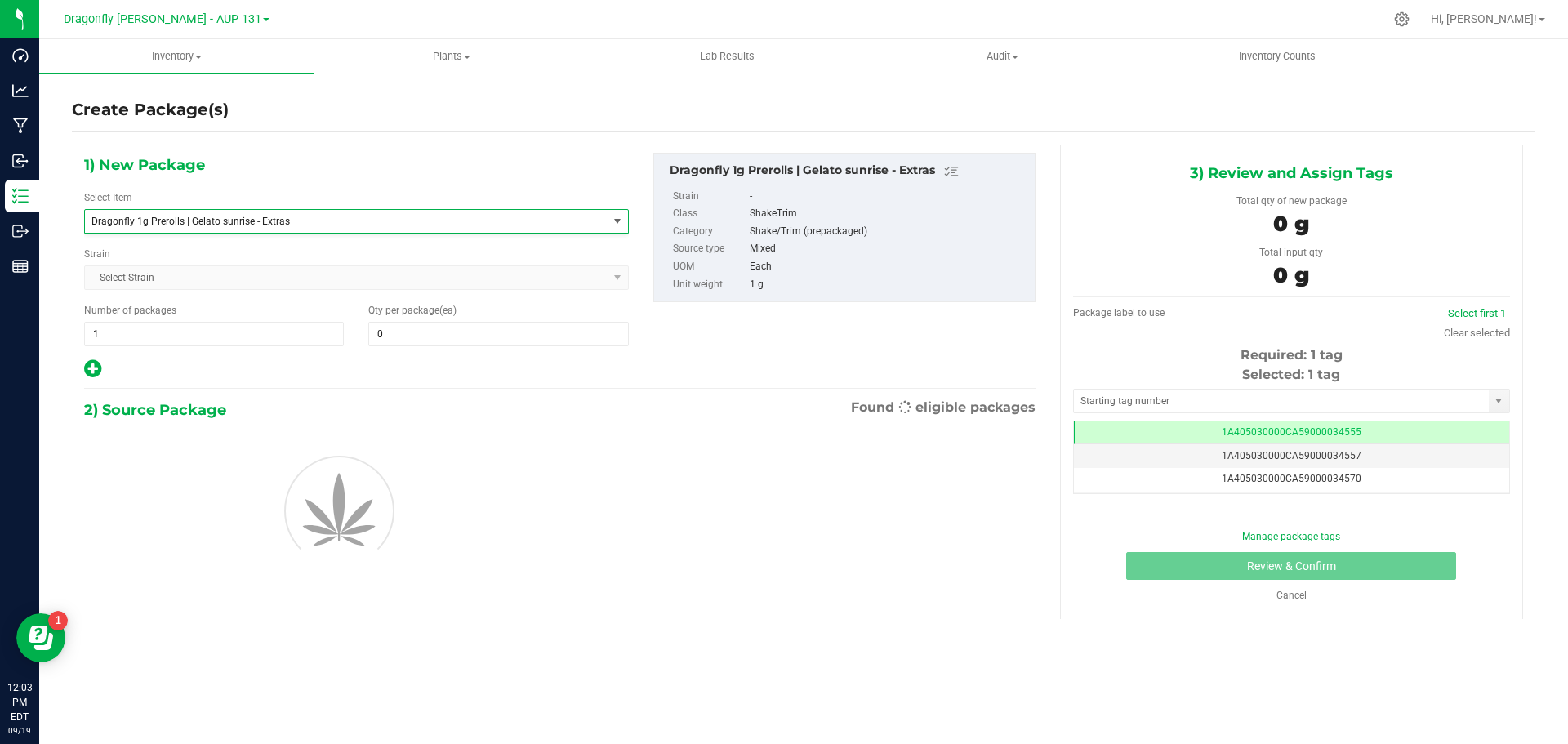
type input "0"
click at [487, 333] on span at bounding box center [498, 334] width 260 height 25
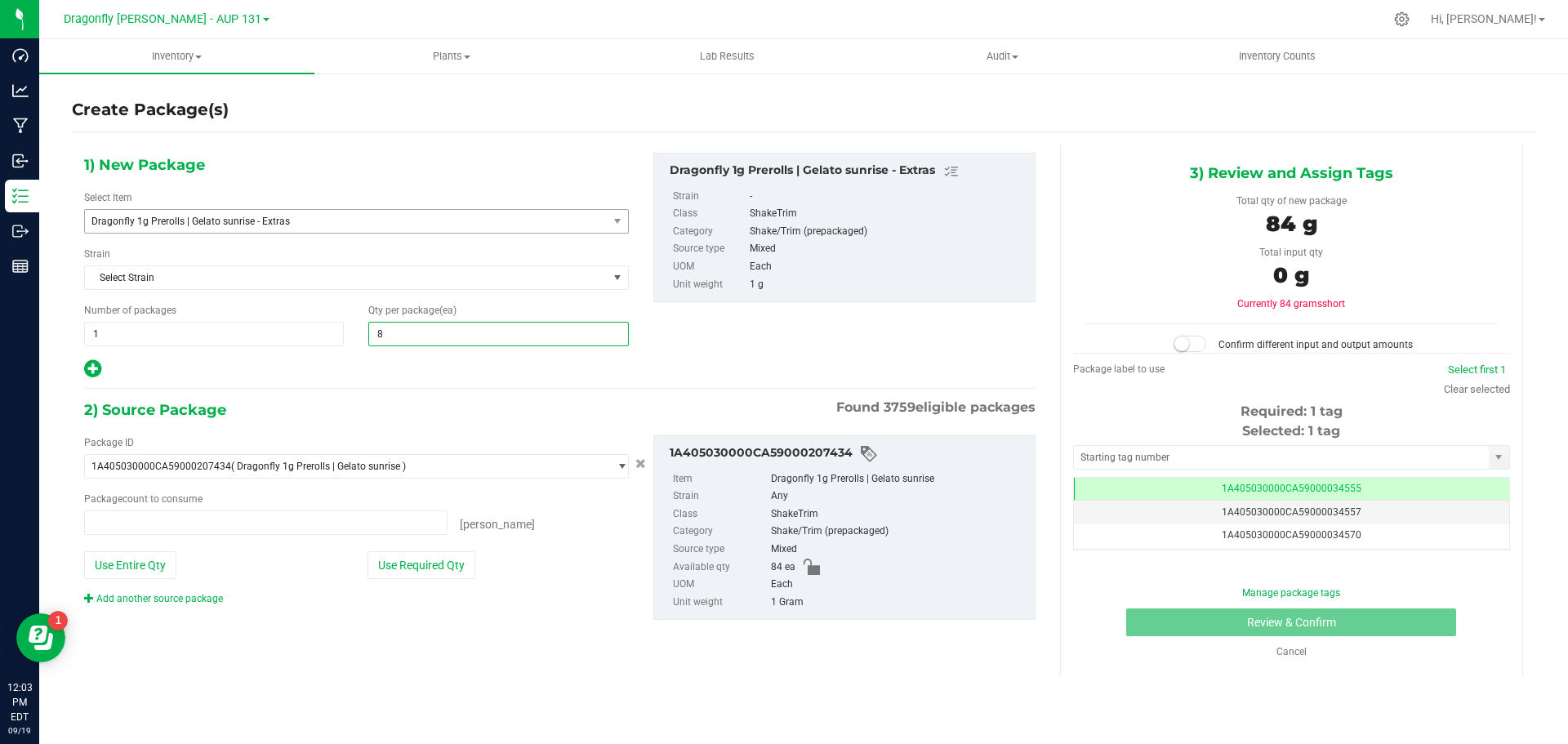
type input "84"
type input "0 ea"
type input "84"
click at [425, 565] on button "Use Required Qty" at bounding box center [421, 565] width 108 height 28
type input "84 ea"
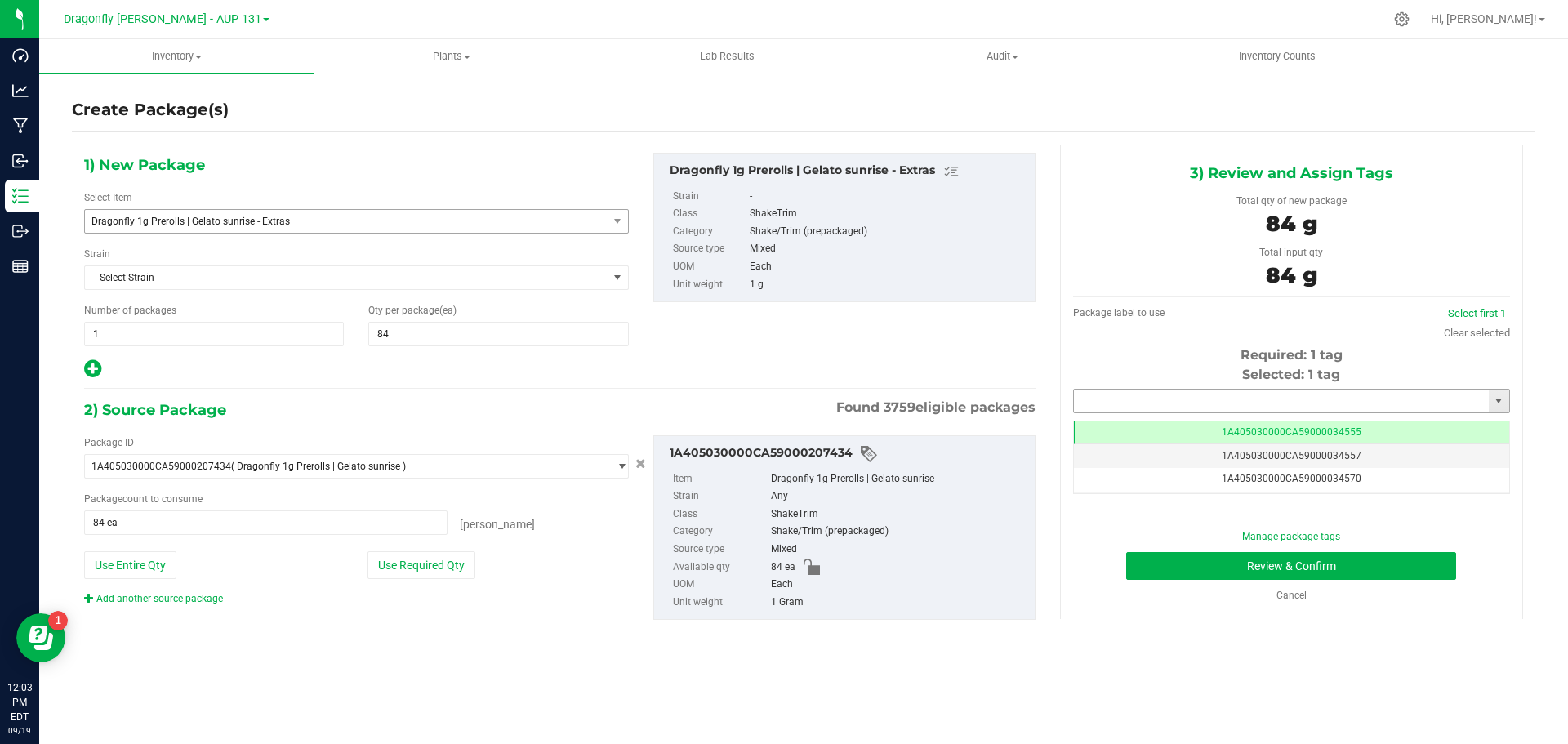
click at [1245, 403] on input "text" at bounding box center [1281, 401] width 415 height 23
click at [1219, 430] on li "1A405030000CA59000244546" at bounding box center [1291, 429] width 436 height 25
type input "1A405030000CA59000244546"
click at [1280, 561] on button "Review & Confirm" at bounding box center [1290, 566] width 330 height 28
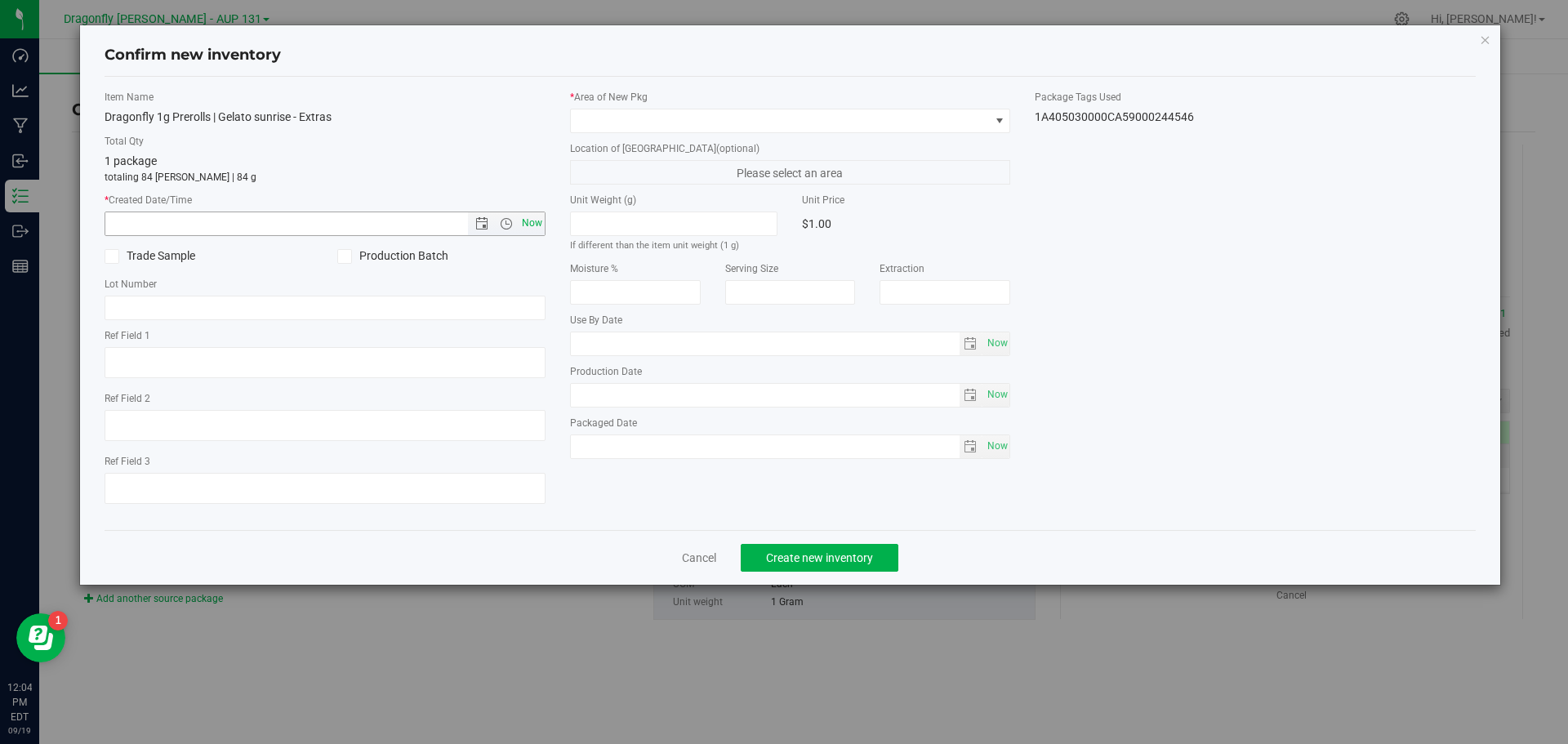
click at [537, 220] on span "Now" at bounding box center [531, 223] width 28 height 24
type input "[DATE] 12:04 PM"
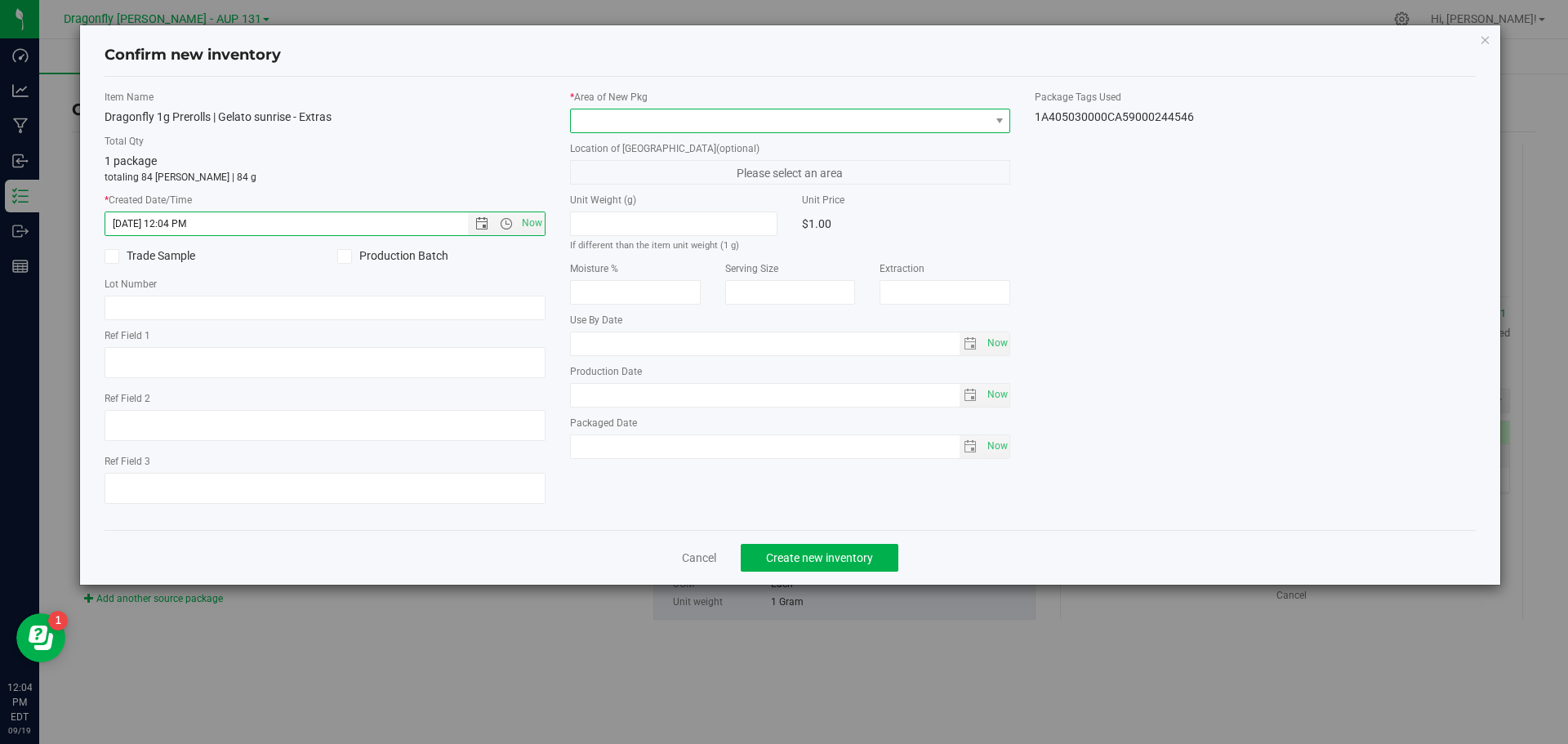
click at [629, 121] on span at bounding box center [779, 121] width 419 height 23
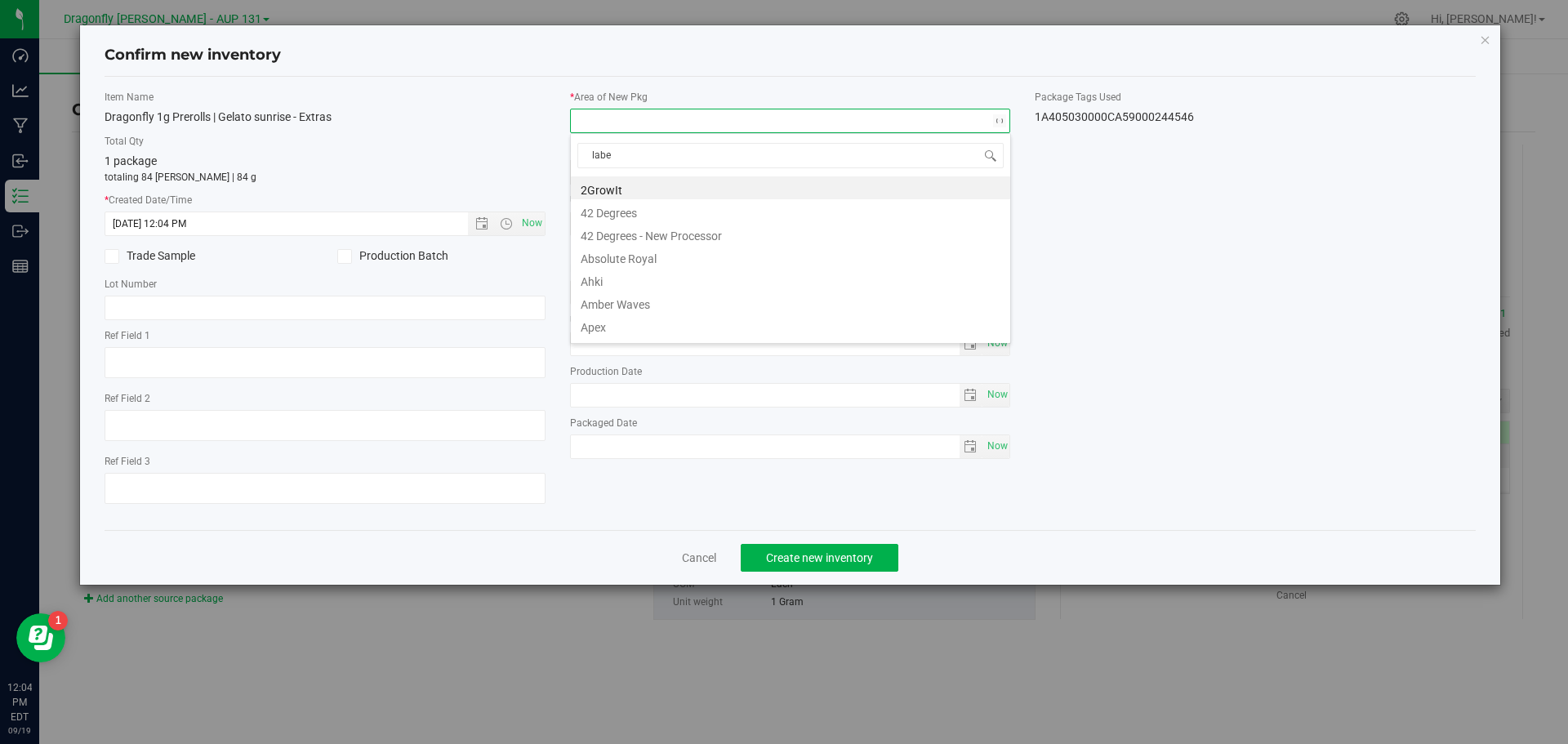
type input "label"
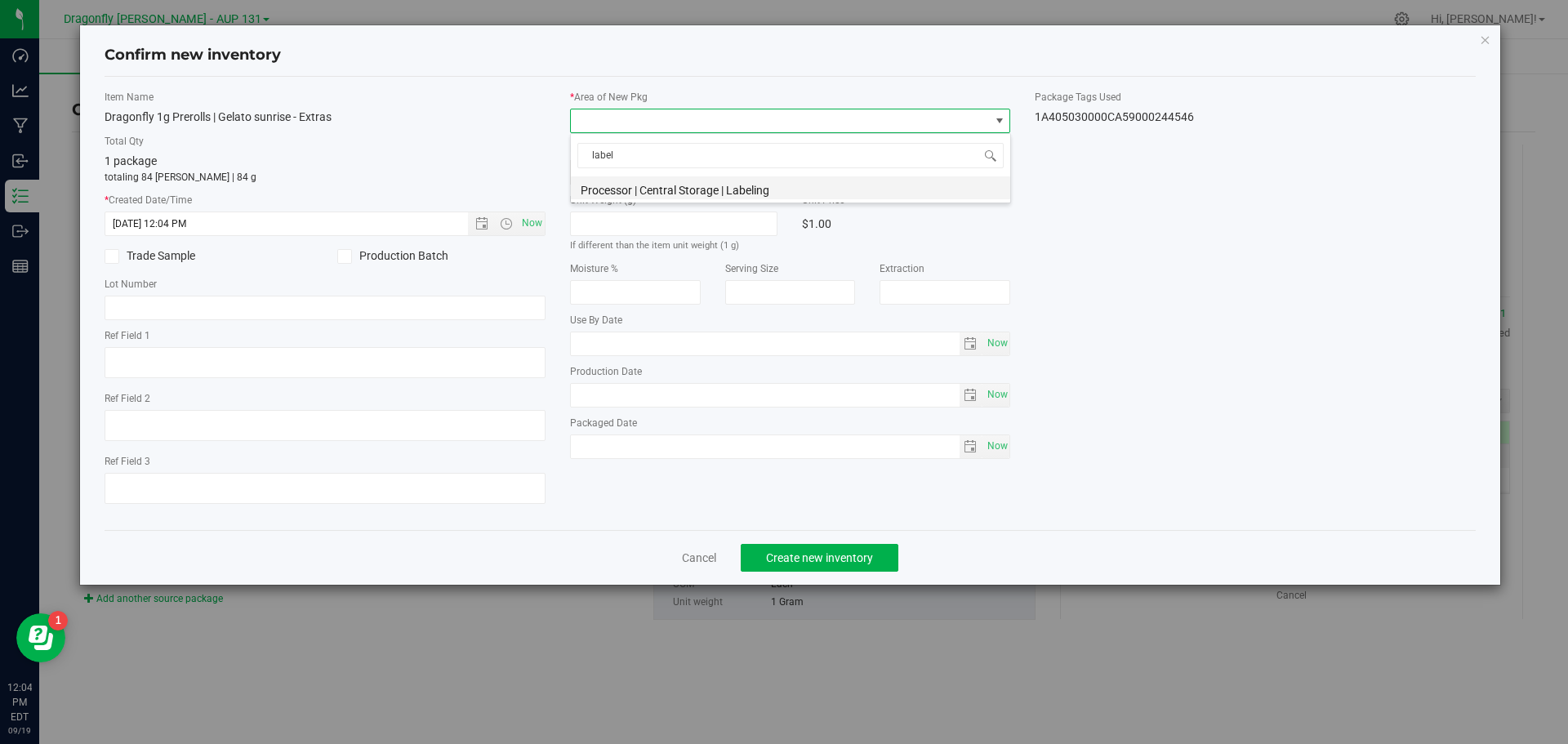
click at [663, 192] on li "Processor | Central Storage | Labeling" at bounding box center [790, 188] width 439 height 23
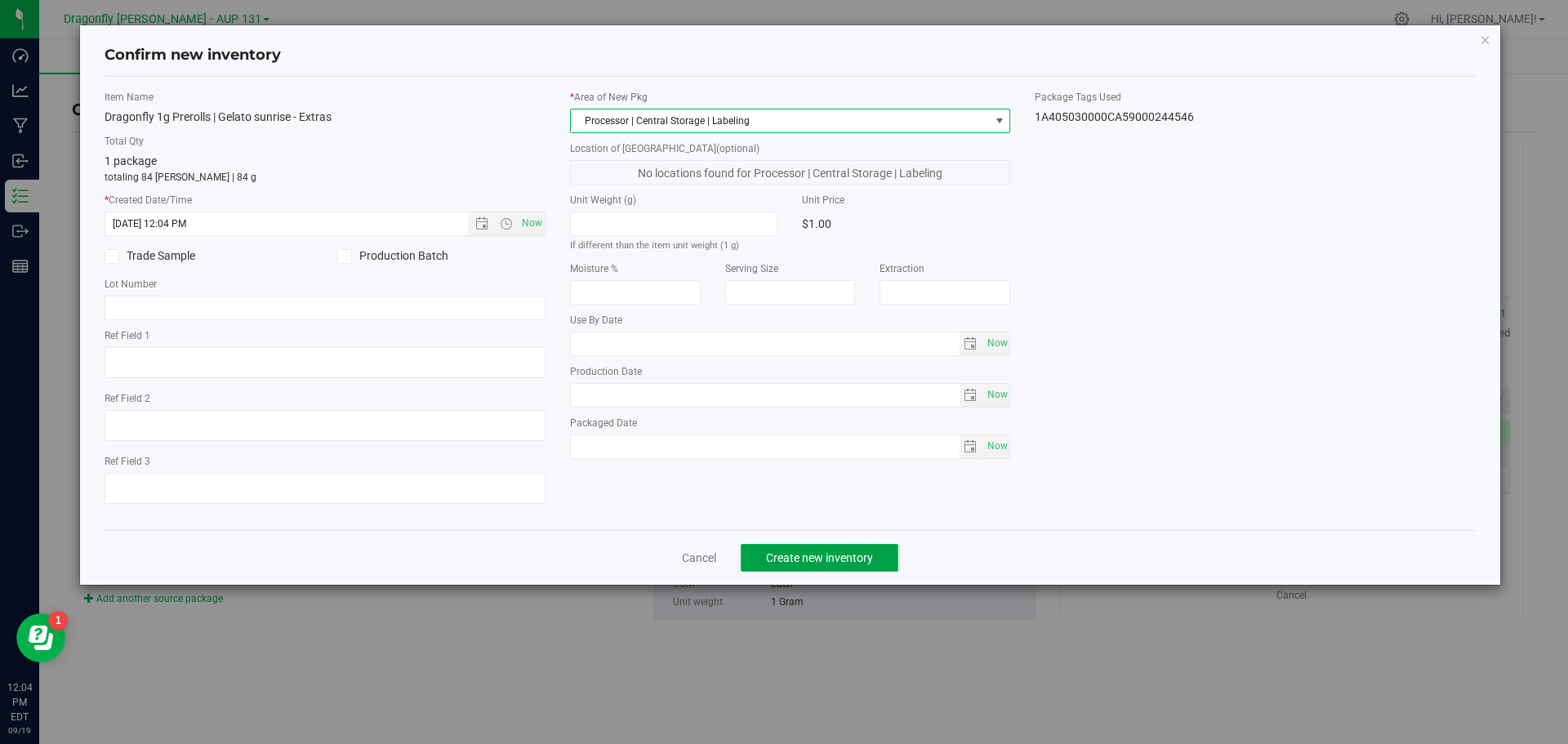
click at [849, 562] on span "Create new inventory" at bounding box center [819, 557] width 107 height 13
